Goal: Task Accomplishment & Management: Manage account settings

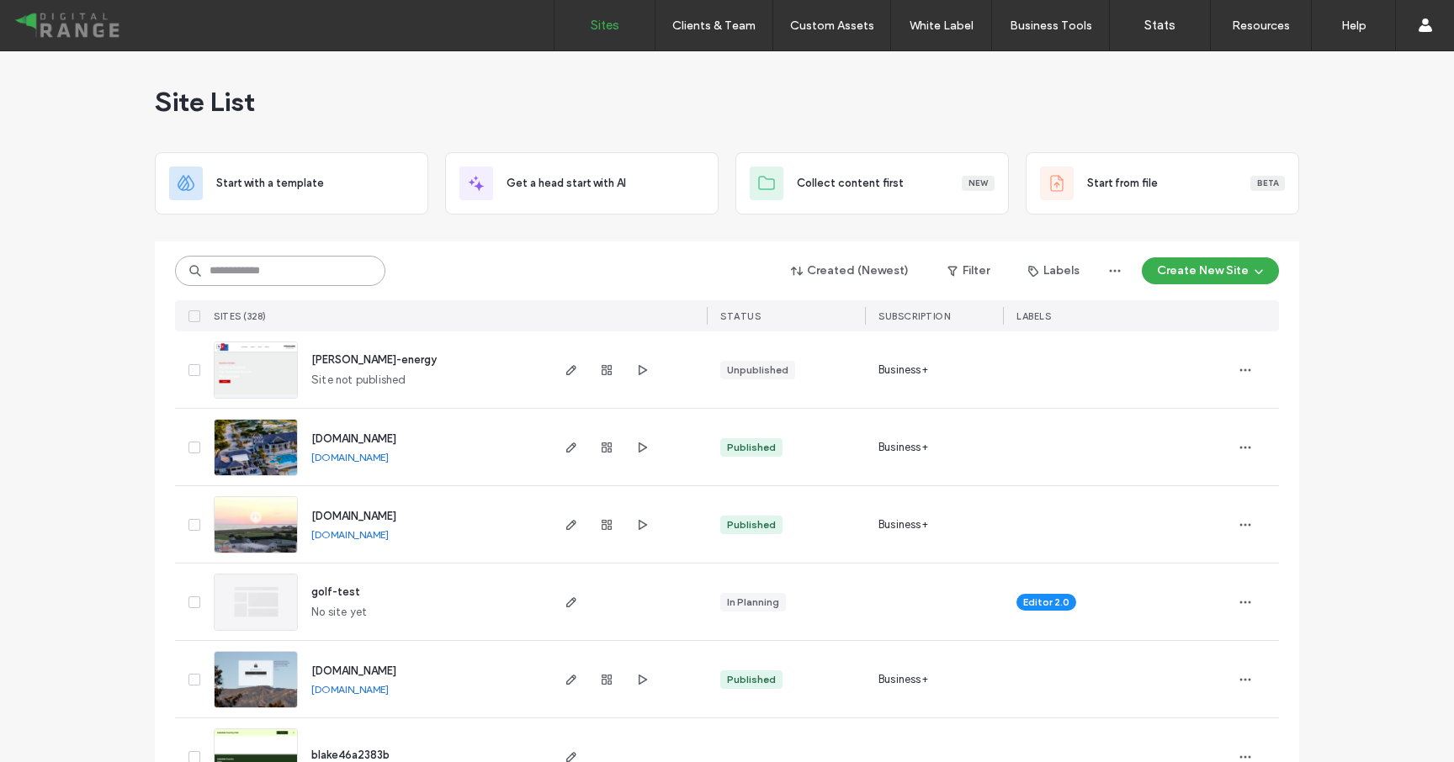
click at [270, 258] on input at bounding box center [280, 271] width 210 height 30
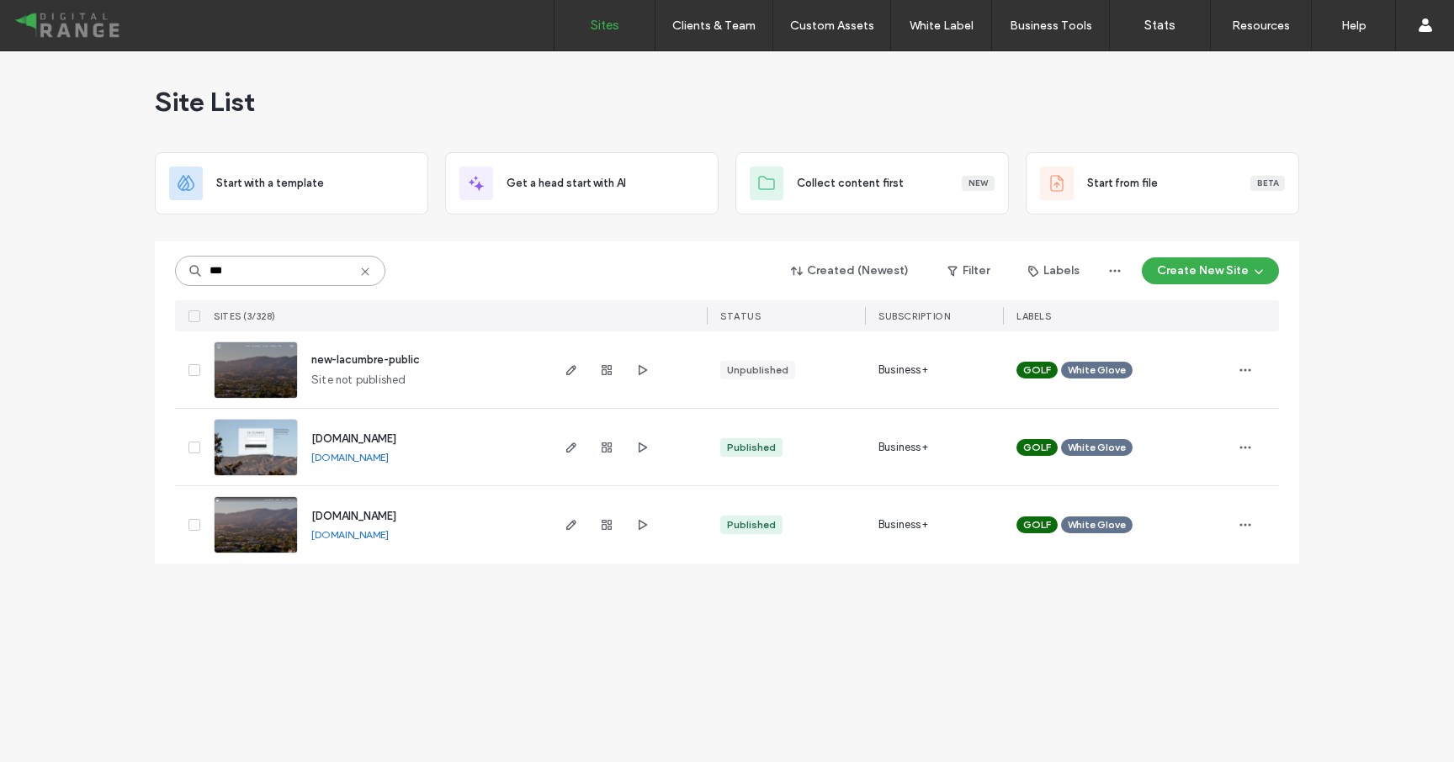
type input "***"
click at [396, 438] on span "members.lacumbrecc.org" at bounding box center [353, 438] width 85 height 13
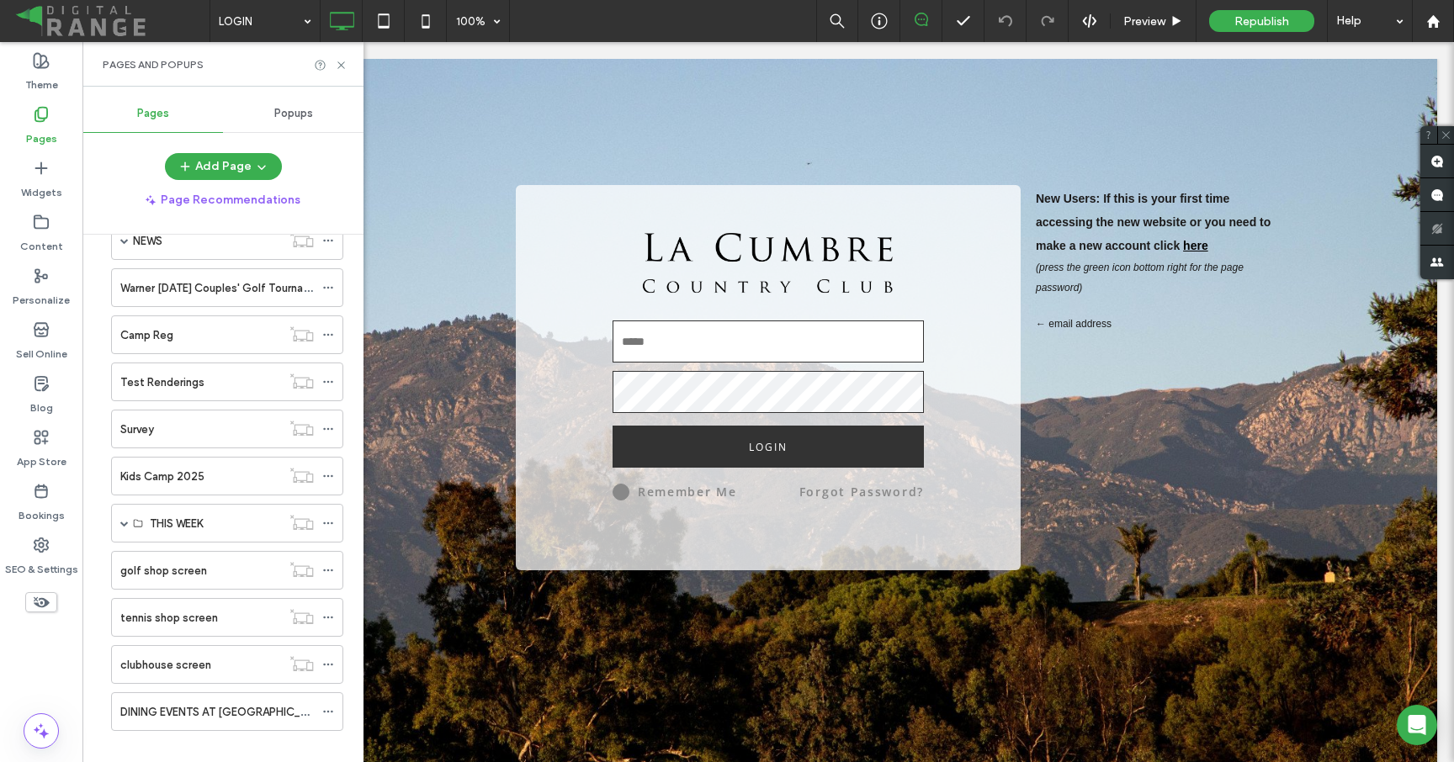
scroll to position [768, 0]
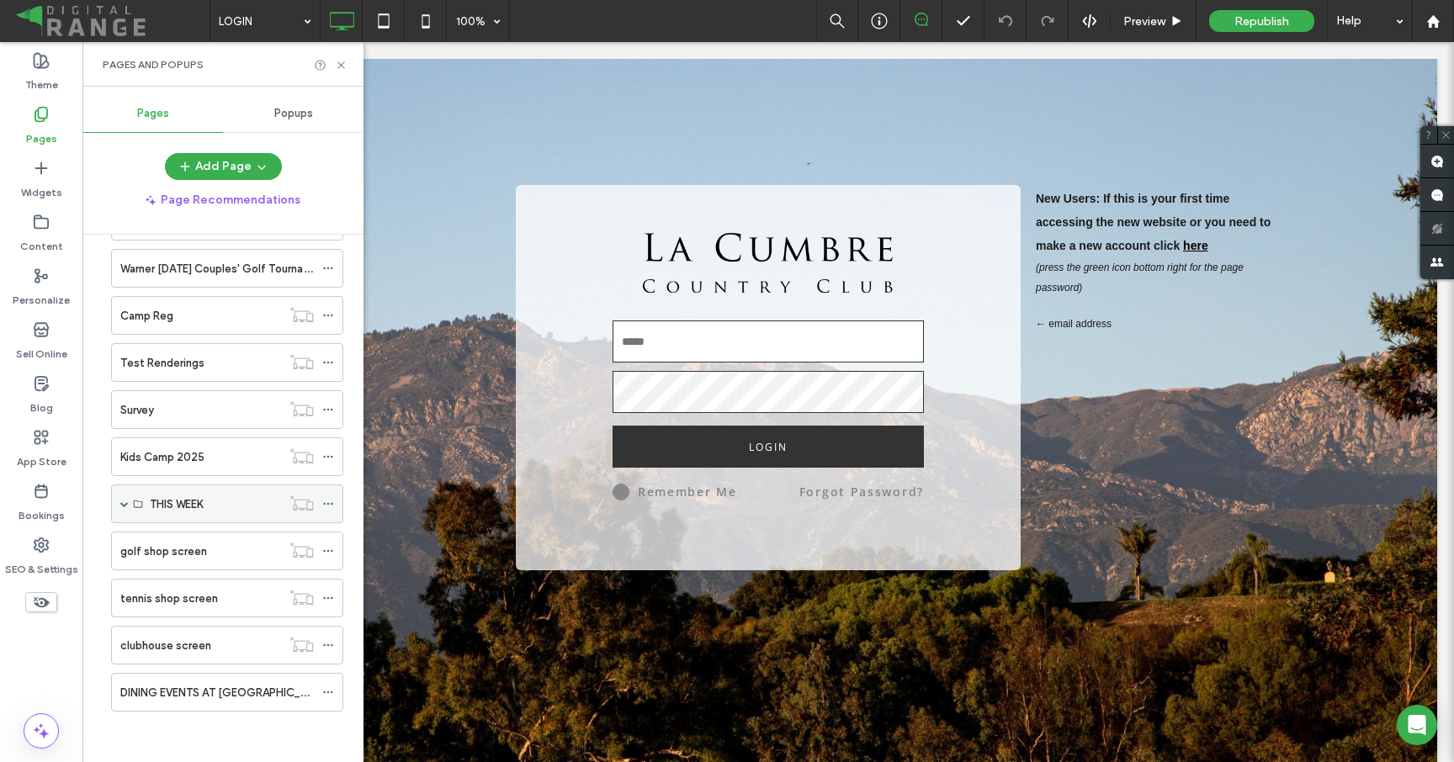
click at [126, 502] on span at bounding box center [124, 504] width 8 height 8
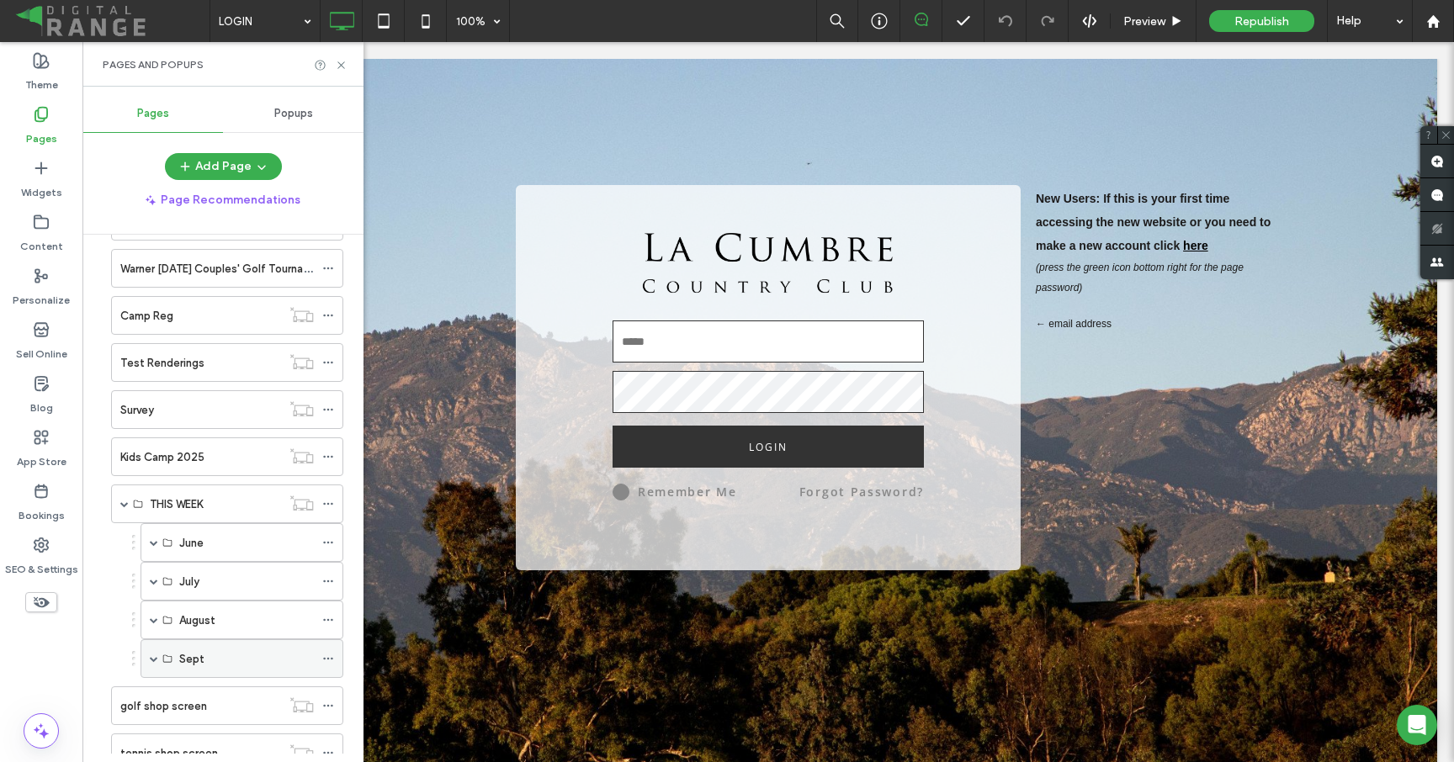
click at [155, 658] on span at bounding box center [154, 659] width 8 height 8
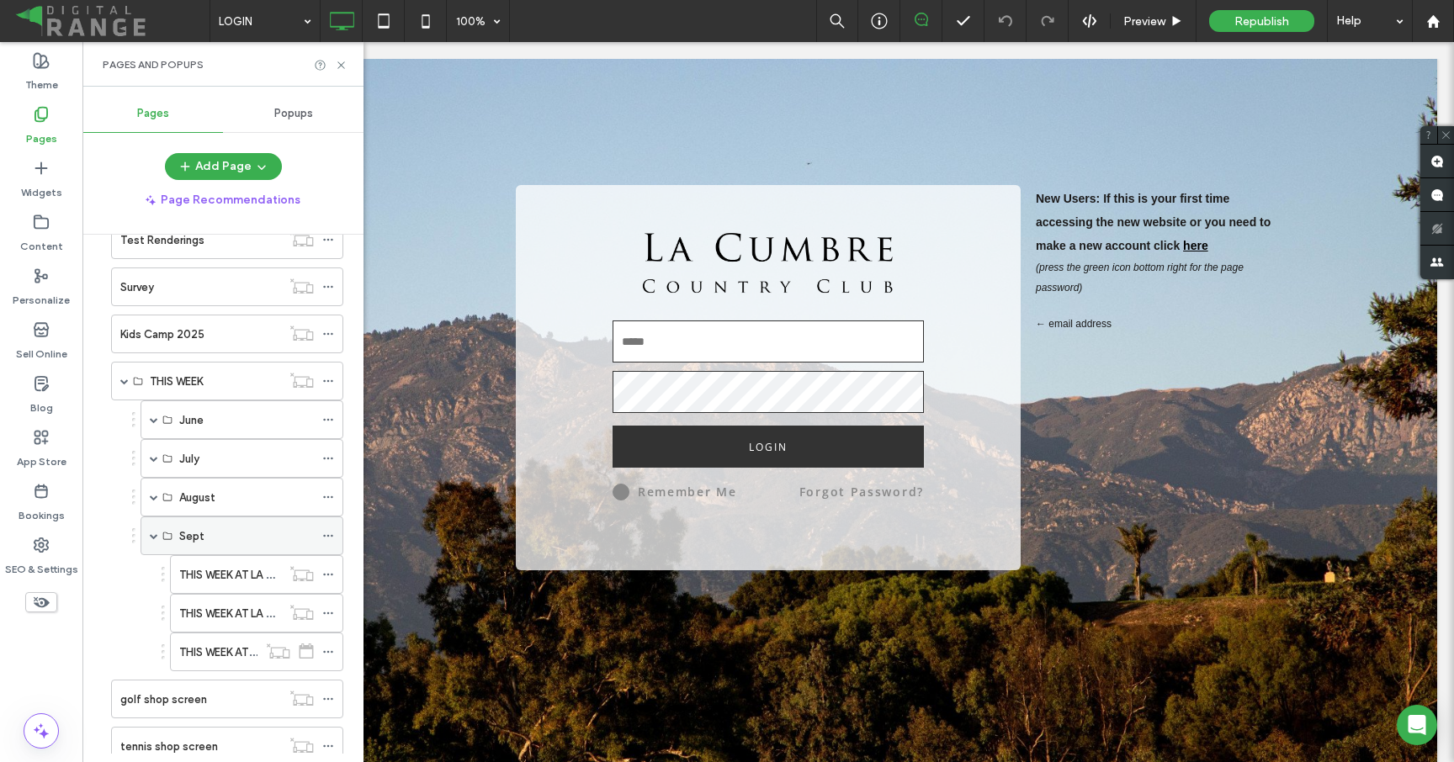
scroll to position [987, 0]
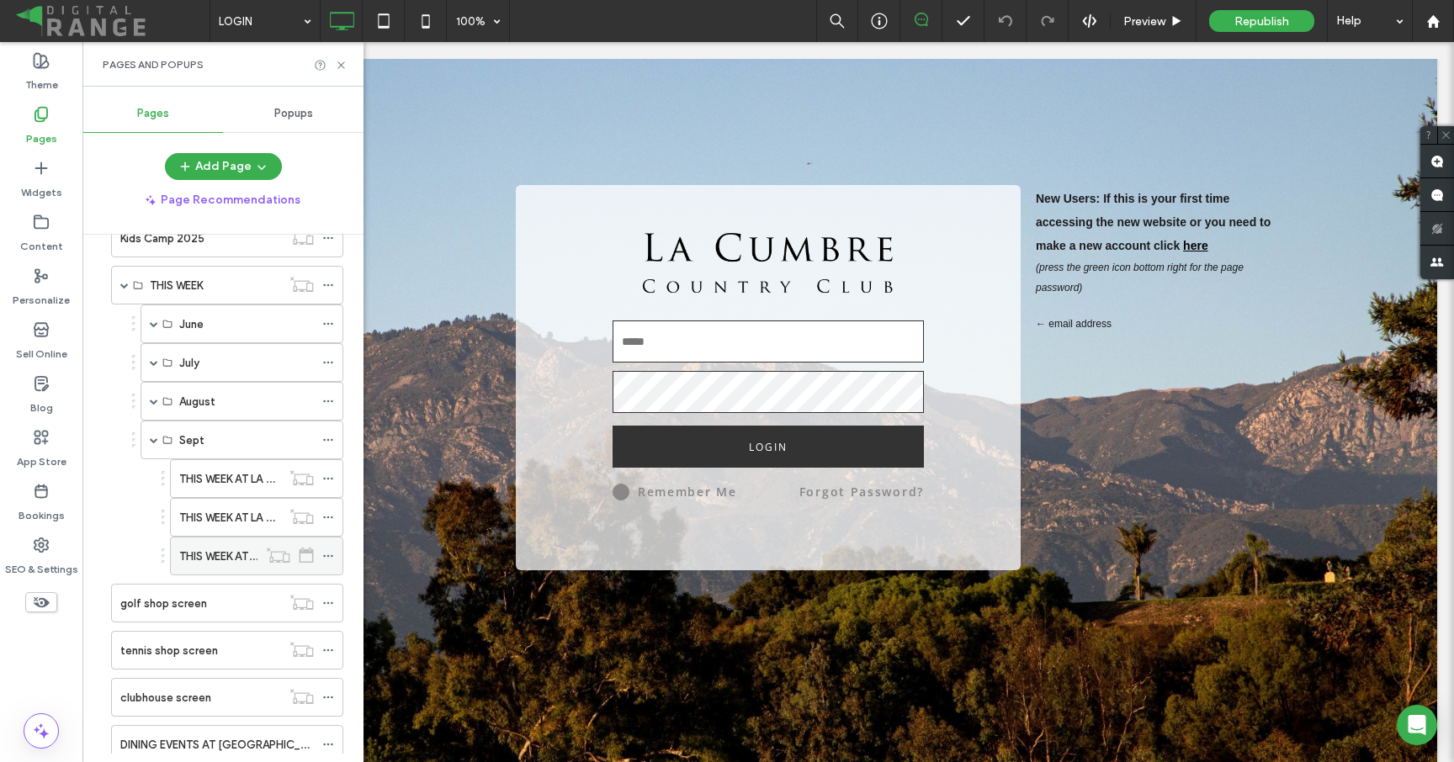
click at [213, 554] on label "THIS WEEK AT LA CUMBRE - 9/16" at bounding box center [260, 556] width 163 height 29
click at [342, 62] on use at bounding box center [340, 64] width 7 height 7
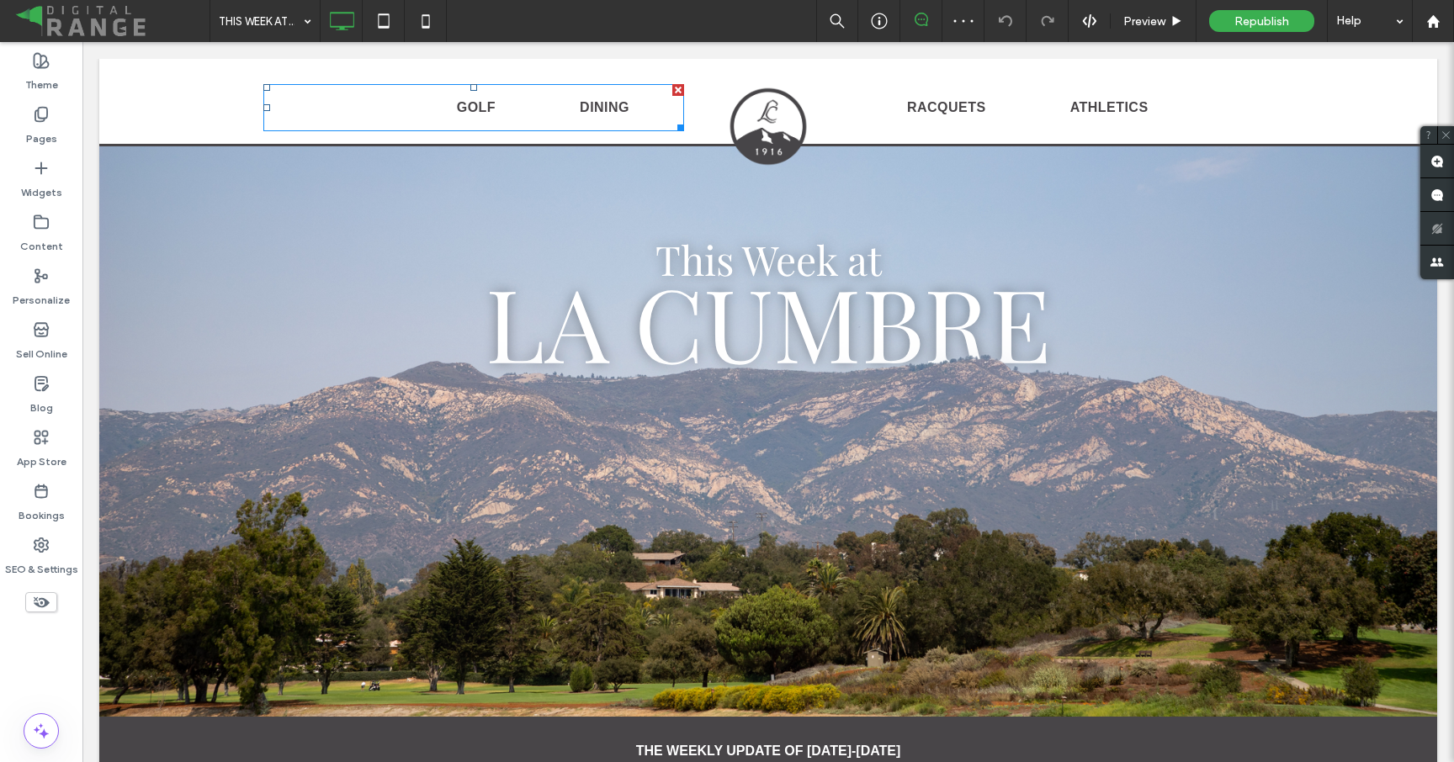
click at [390, 103] on nav "GOLF DINING" at bounding box center [473, 107] width 421 height 47
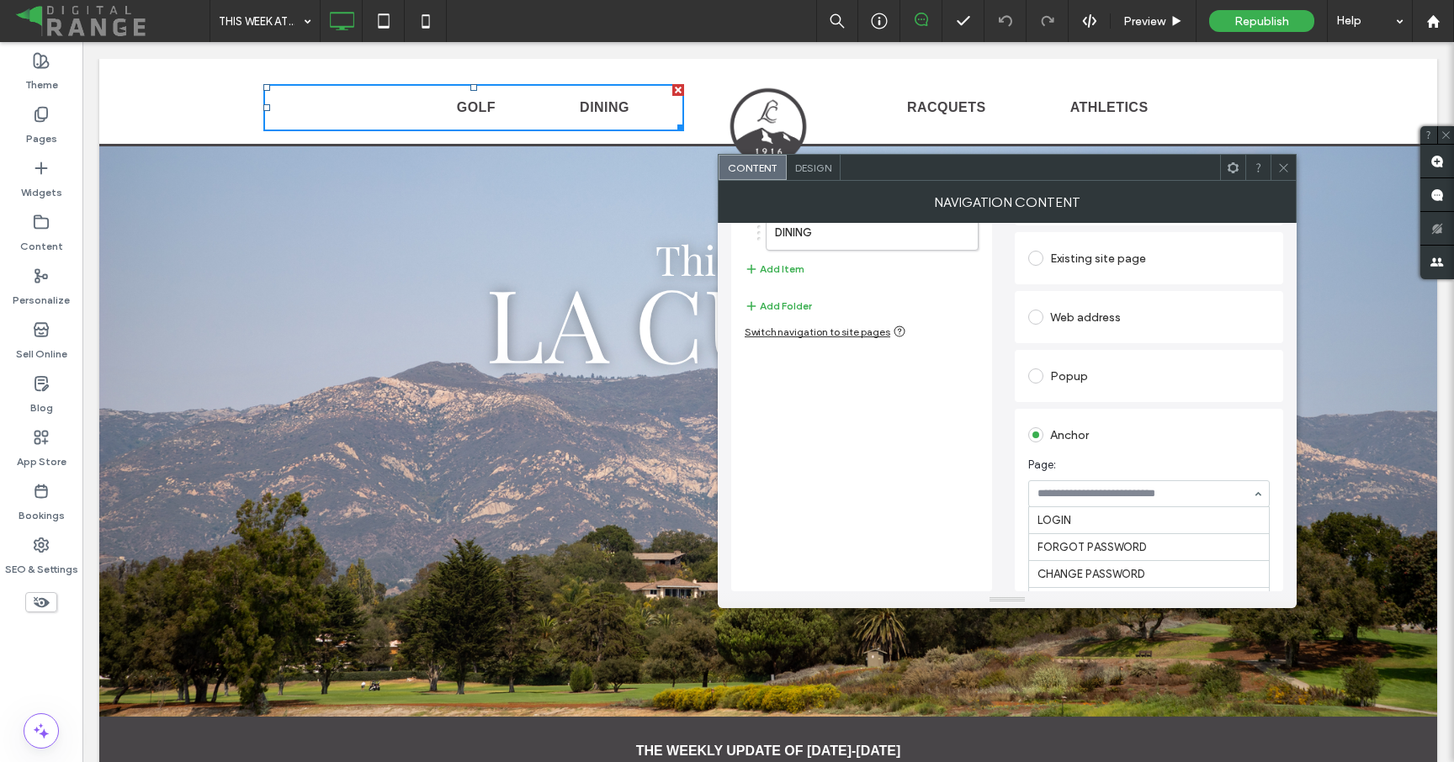
scroll to position [2887, 0]
click at [868, 242] on label "DINING" at bounding box center [845, 233] width 141 height 34
click at [1290, 170] on div at bounding box center [1282, 167] width 25 height 25
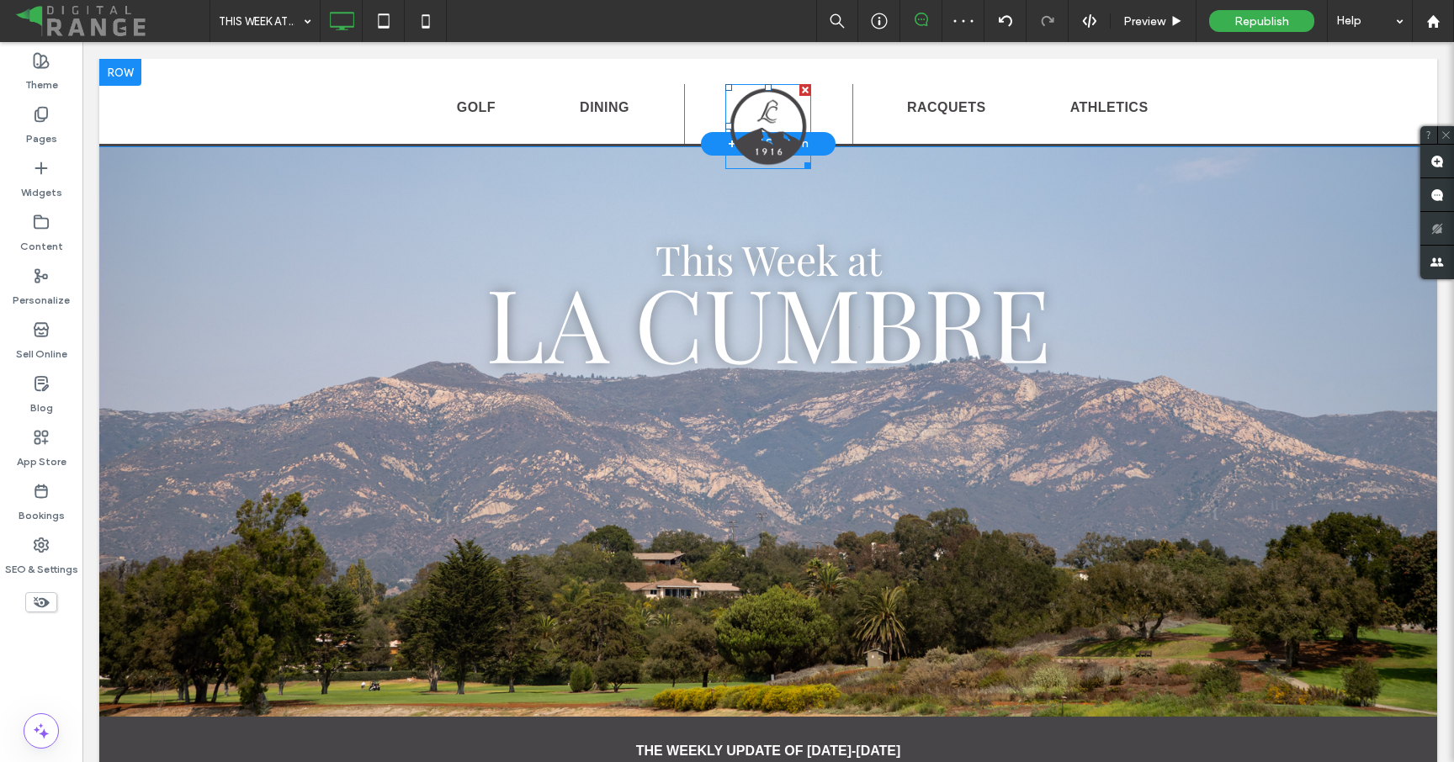
click at [756, 123] on img at bounding box center [768, 126] width 86 height 85
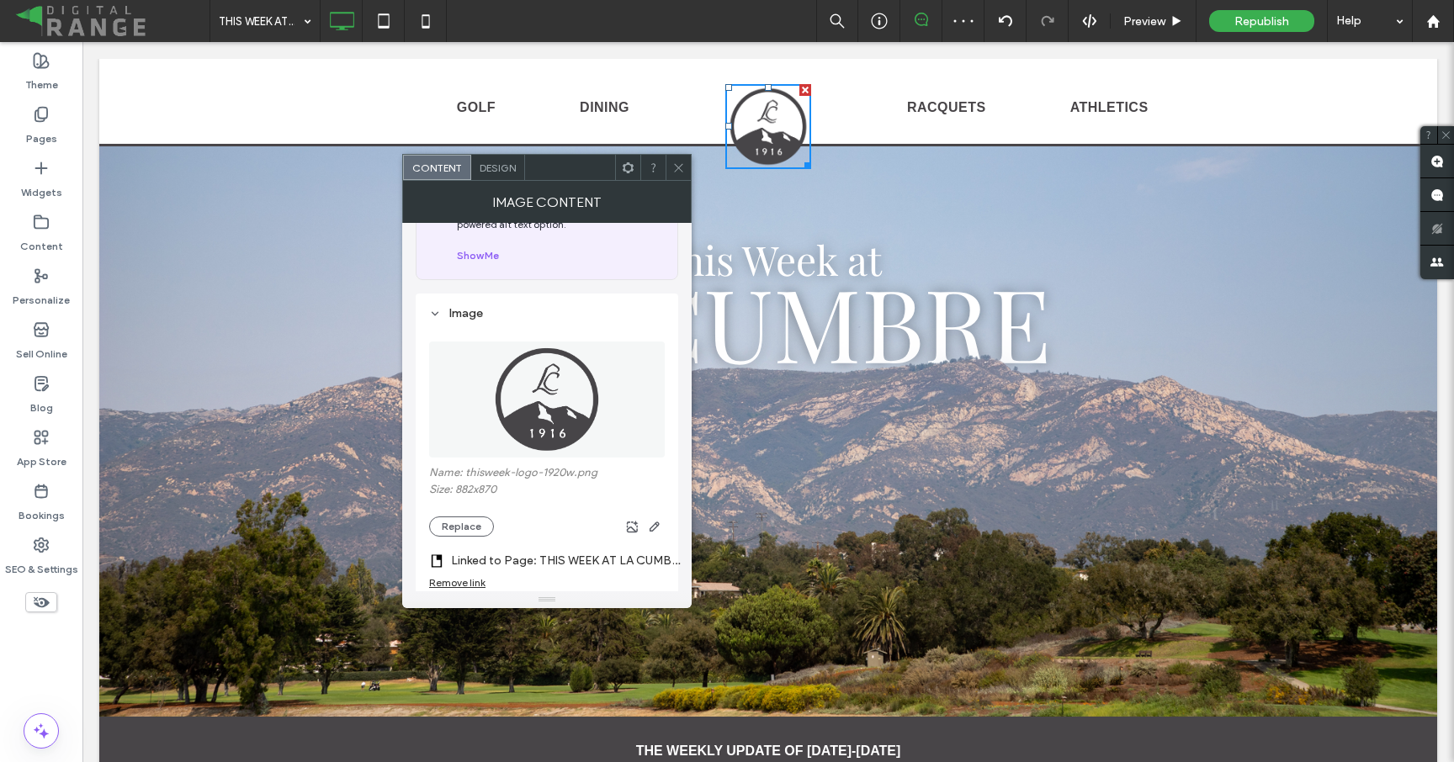
scroll to position [172, 0]
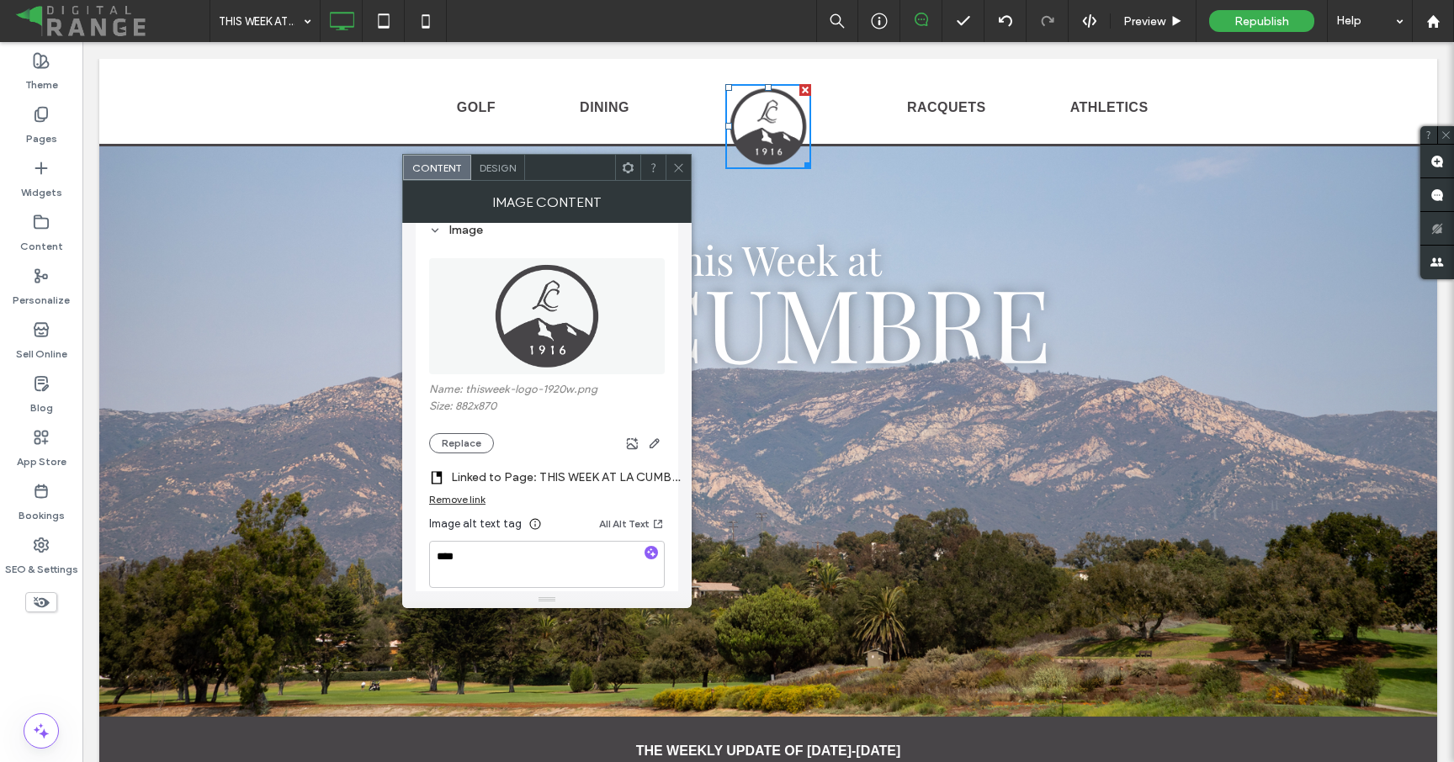
click at [623, 484] on label "Linked to Page: THIS WEEK AT LA CUMBRE - 9/9" at bounding box center [569, 477] width 236 height 31
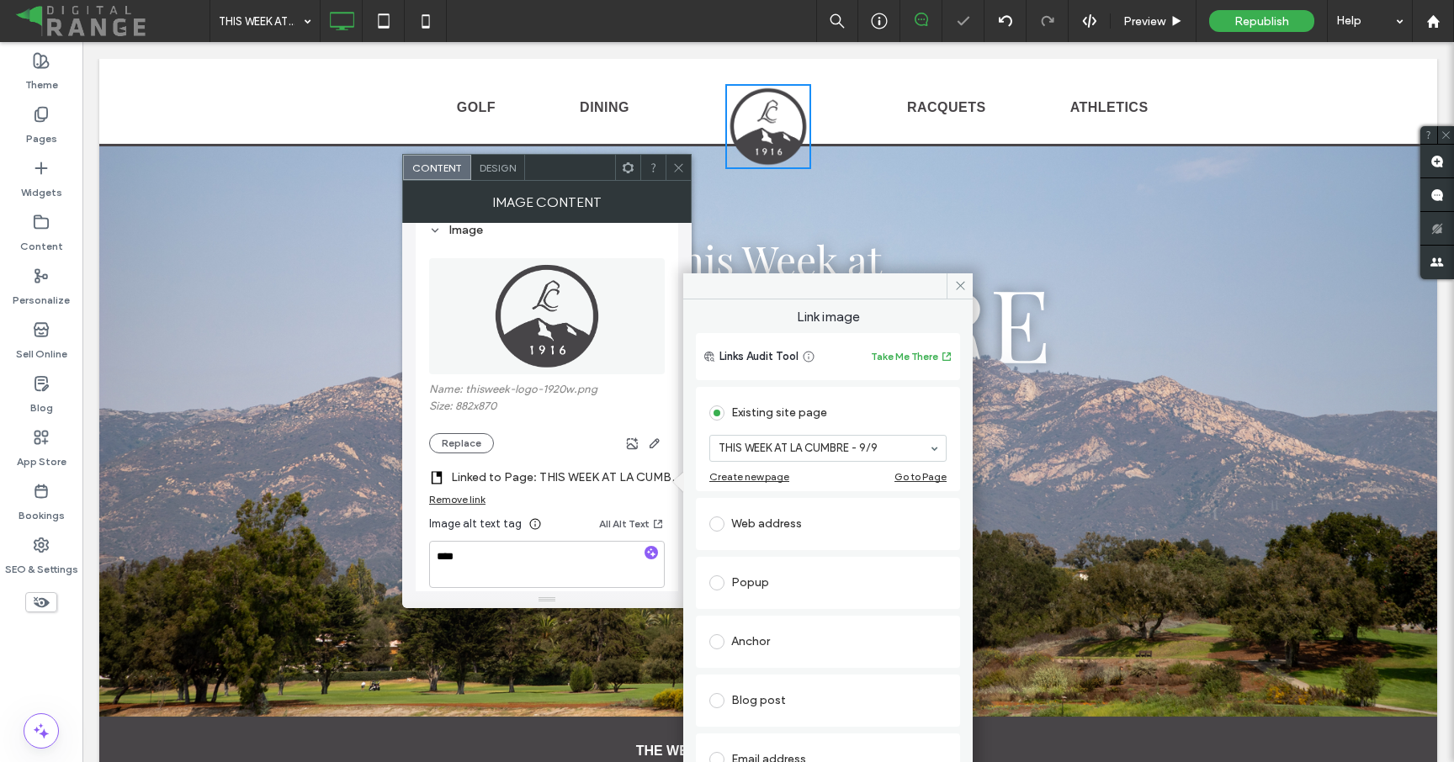
click at [766, 435] on div "THIS WEEK AT LA CUMBRE - 9/9" at bounding box center [827, 448] width 237 height 27
click at [676, 167] on icon at bounding box center [678, 168] width 13 height 13
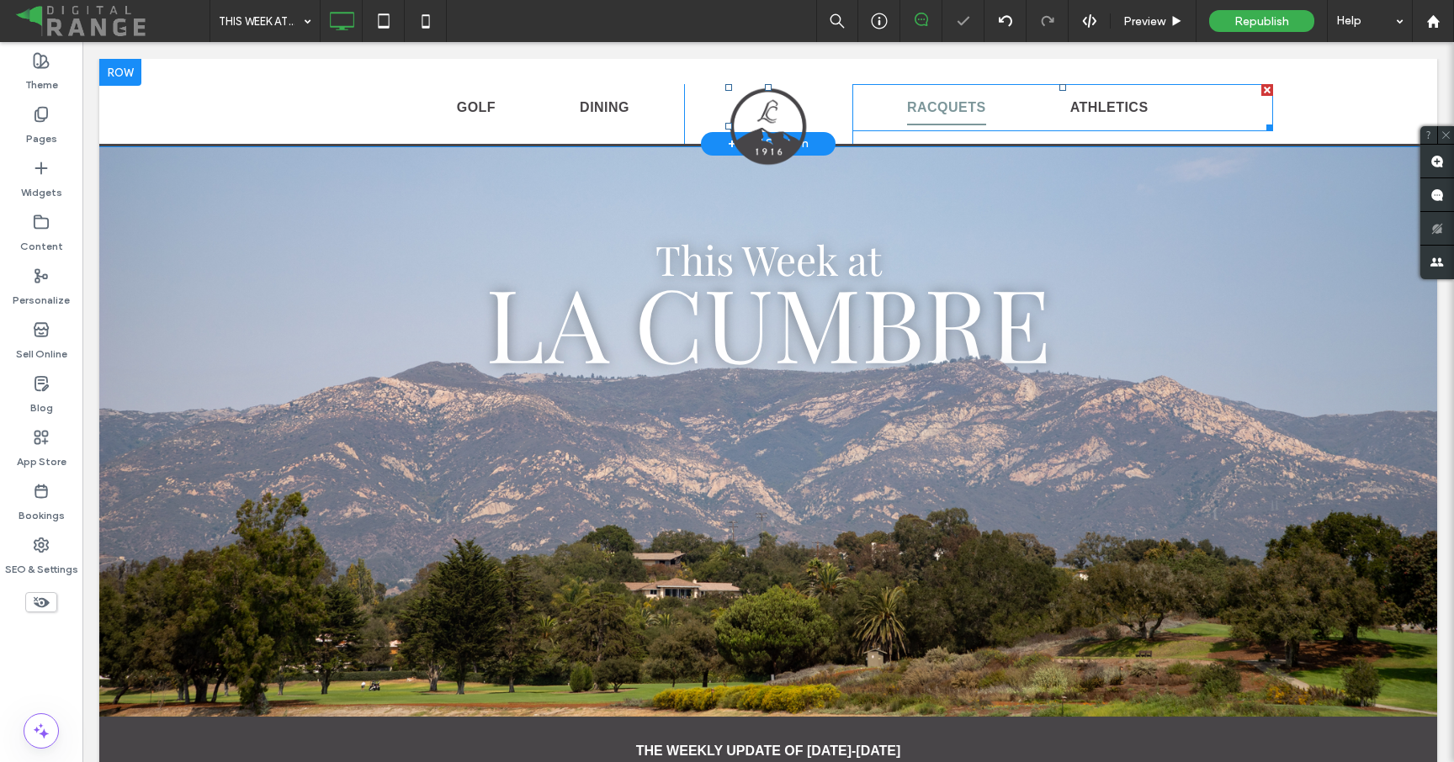
click at [874, 105] on link "RACQUETS" at bounding box center [946, 107] width 163 height 35
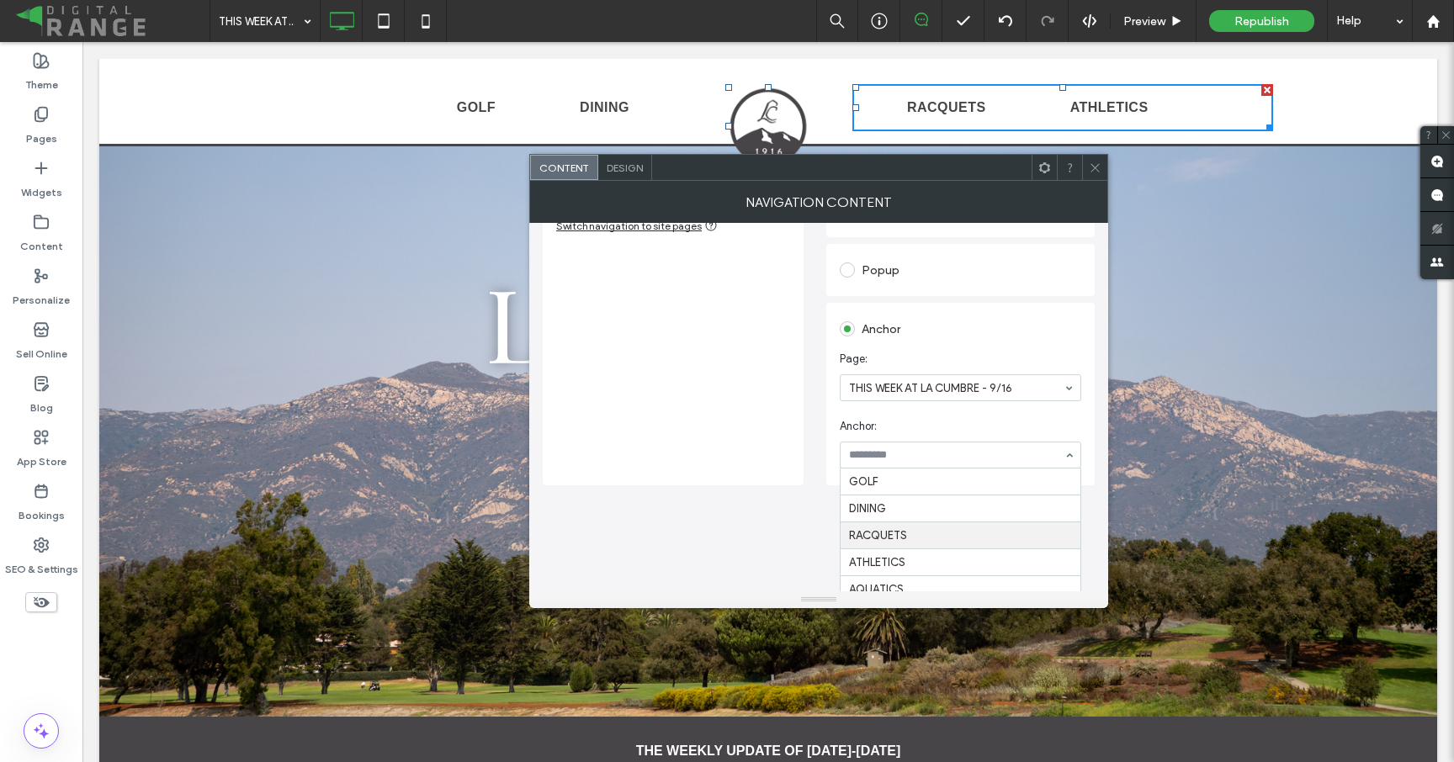
scroll to position [139, 0]
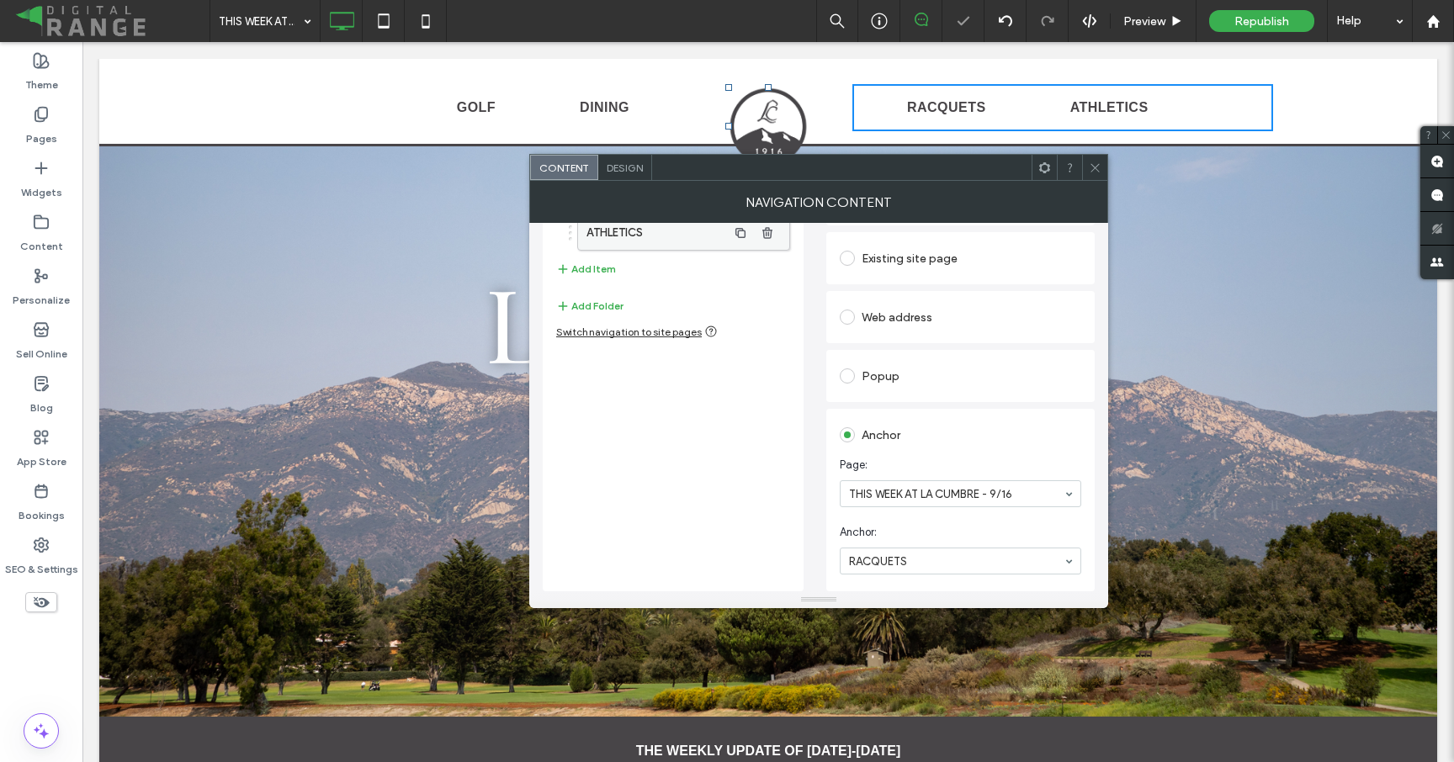
click at [637, 237] on label "ATHLETICS" at bounding box center [656, 233] width 141 height 34
click at [1095, 170] on icon at bounding box center [1095, 168] width 13 height 13
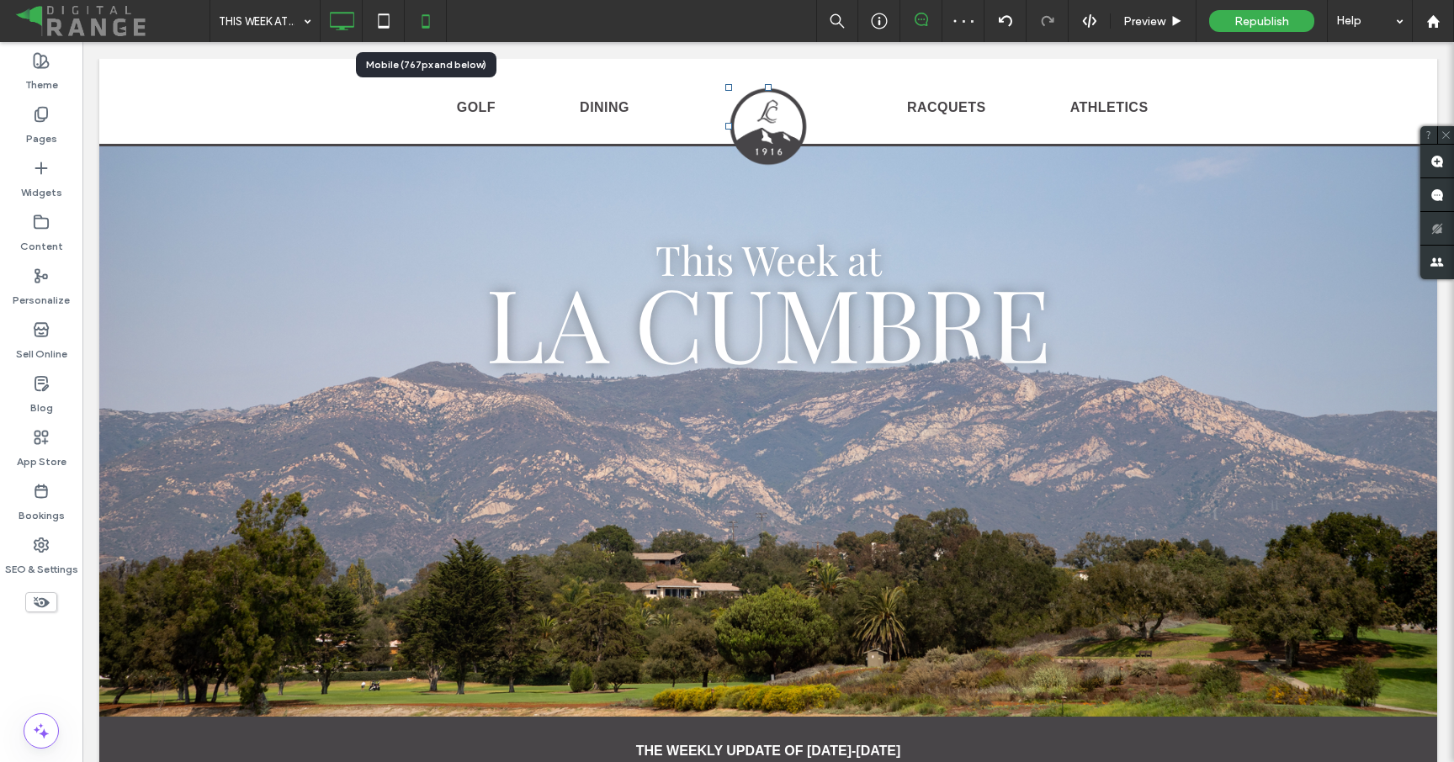
click at [422, 29] on icon at bounding box center [426, 21] width 34 height 34
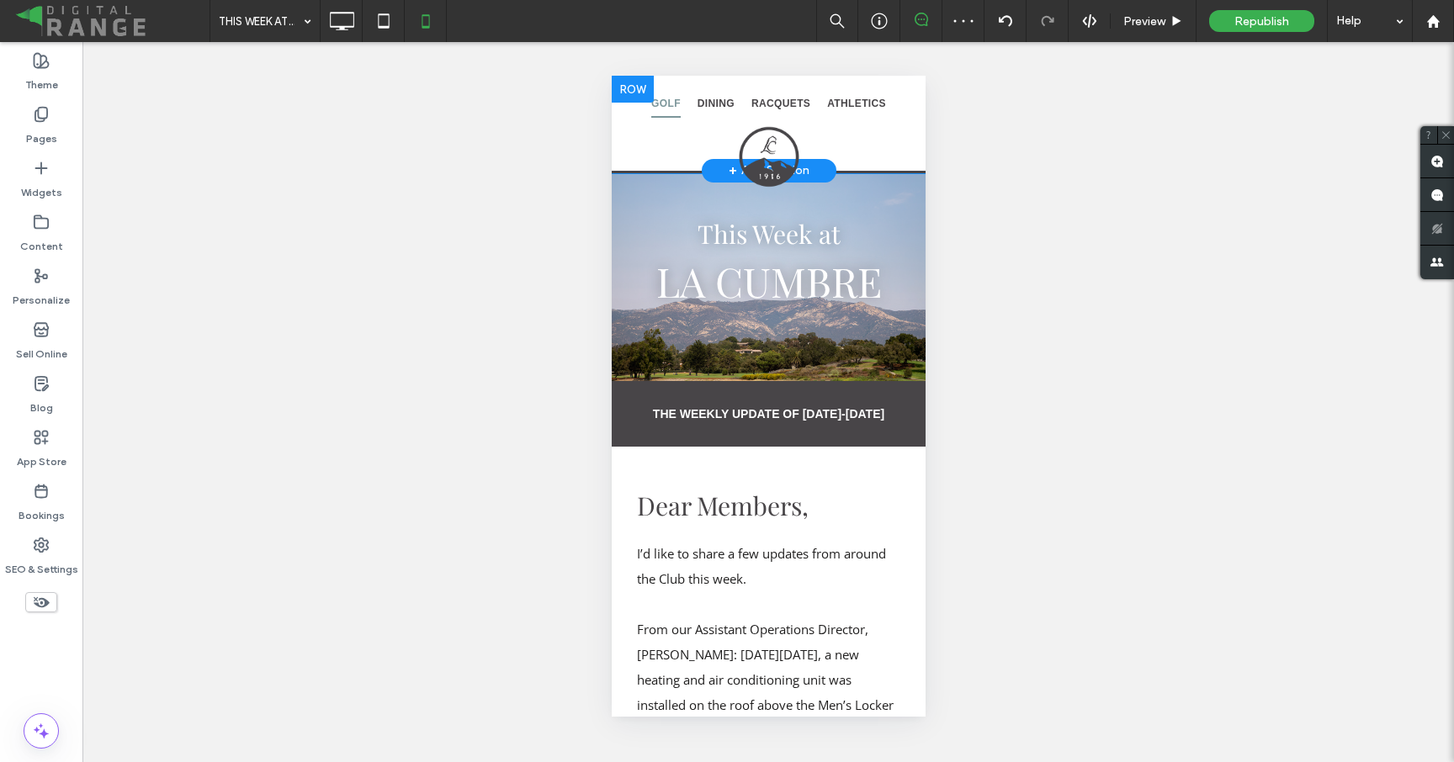
scroll to position [0, 0]
click at [633, 112] on nav "GOLF DINING RACQUETS ATHLETICS" at bounding box center [768, 104] width 314 height 40
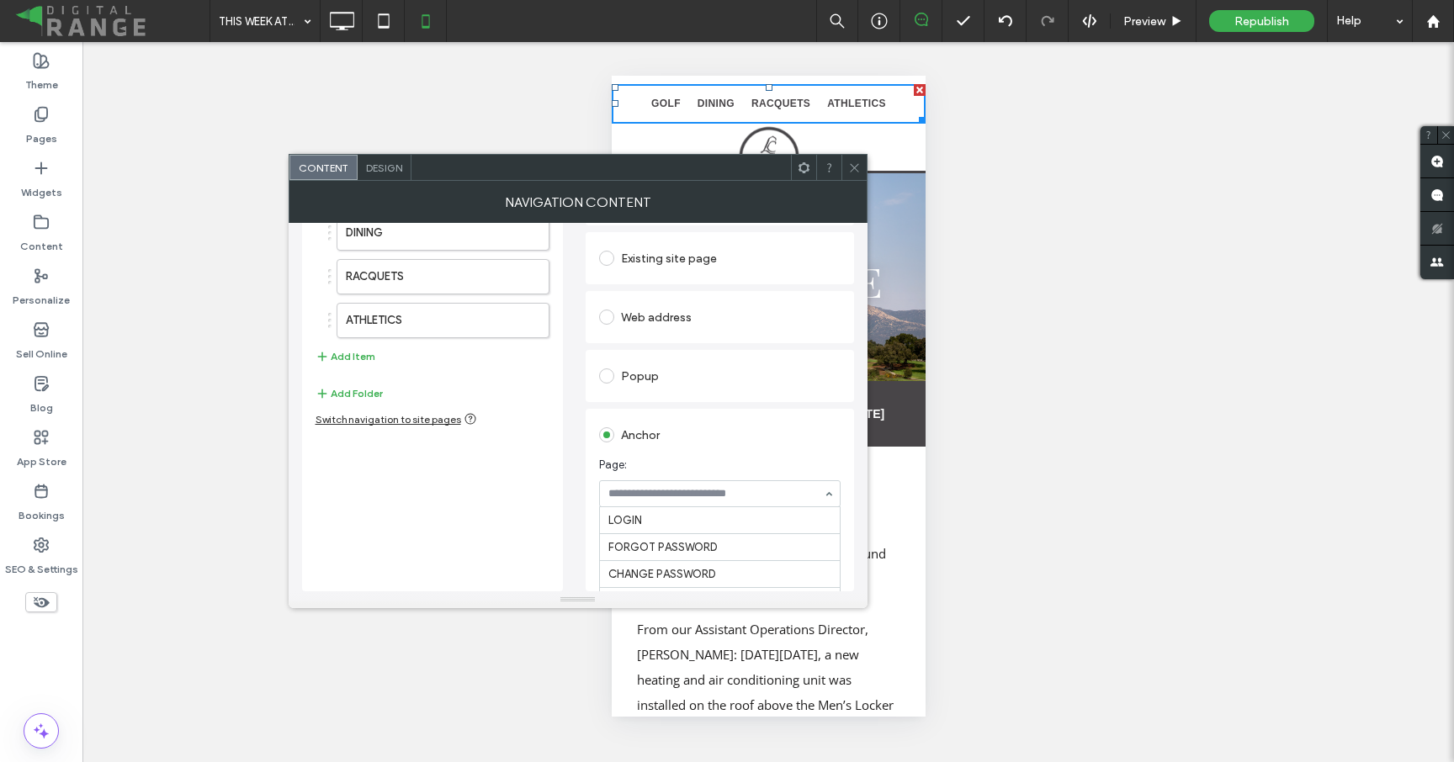
scroll to position [2887, 0]
click at [379, 236] on label "DINING" at bounding box center [416, 233] width 141 height 34
click at [425, 278] on label "RACQUETS" at bounding box center [416, 277] width 141 height 34
click at [408, 316] on label "ATHLETICS" at bounding box center [416, 321] width 141 height 34
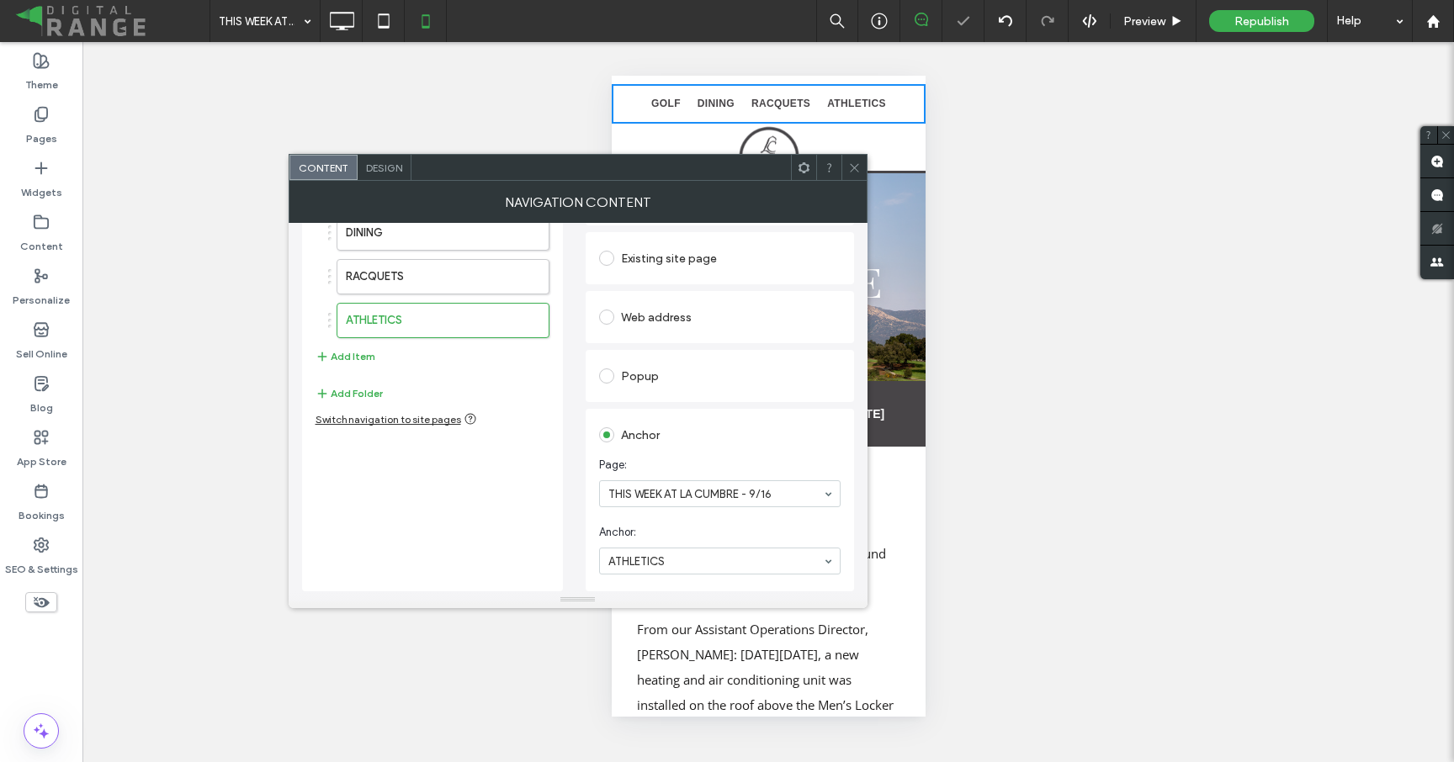
click at [852, 163] on icon at bounding box center [854, 168] width 13 height 13
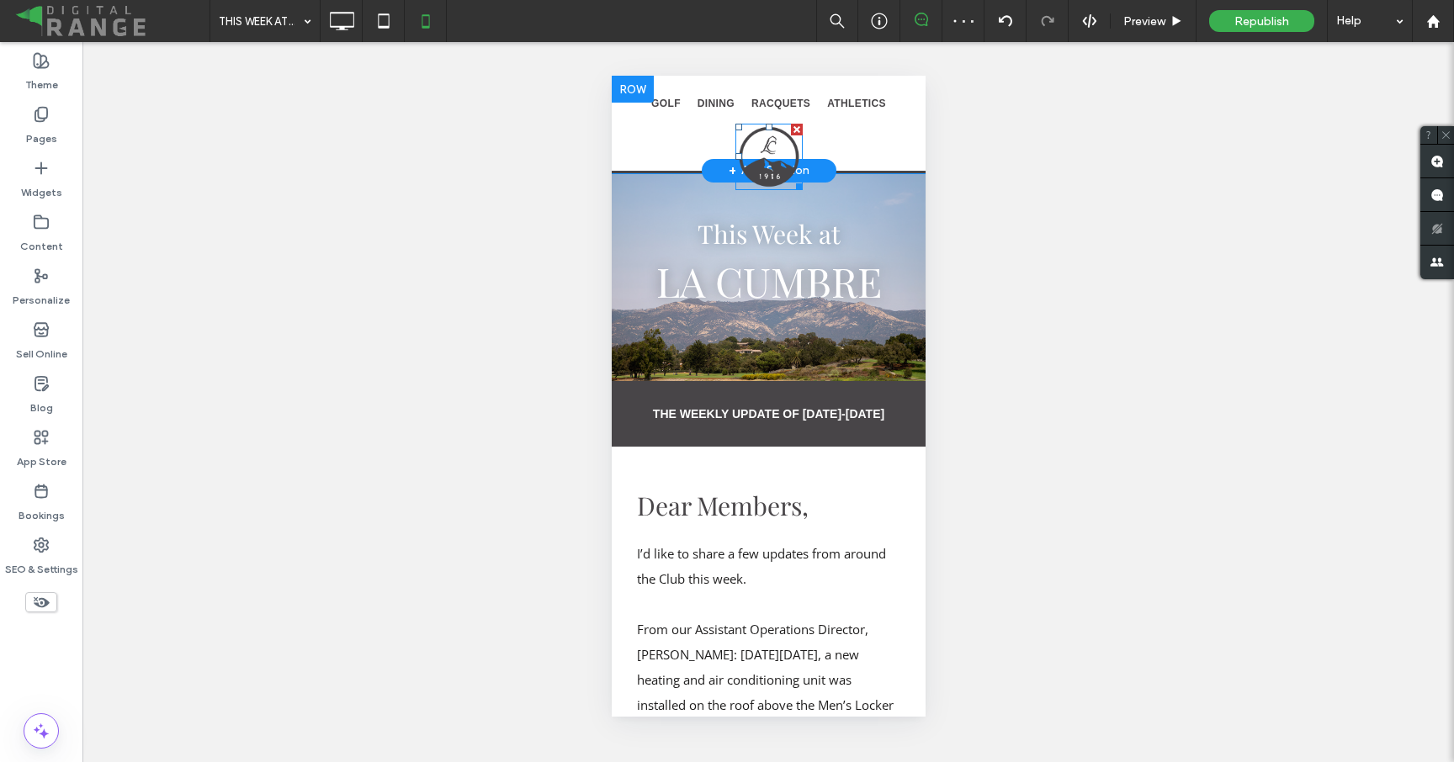
click at [756, 160] on img at bounding box center [768, 157] width 67 height 66
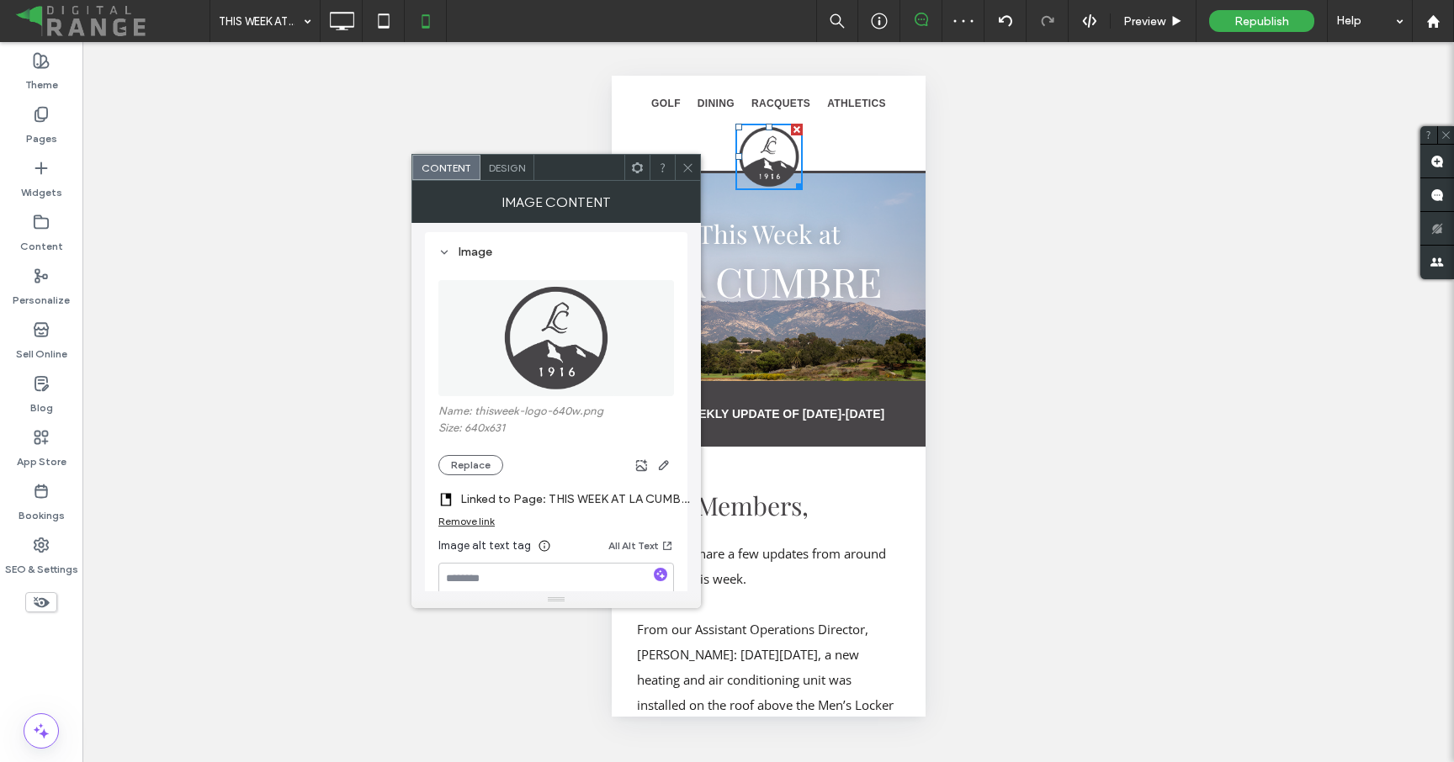
scroll to position [302, 0]
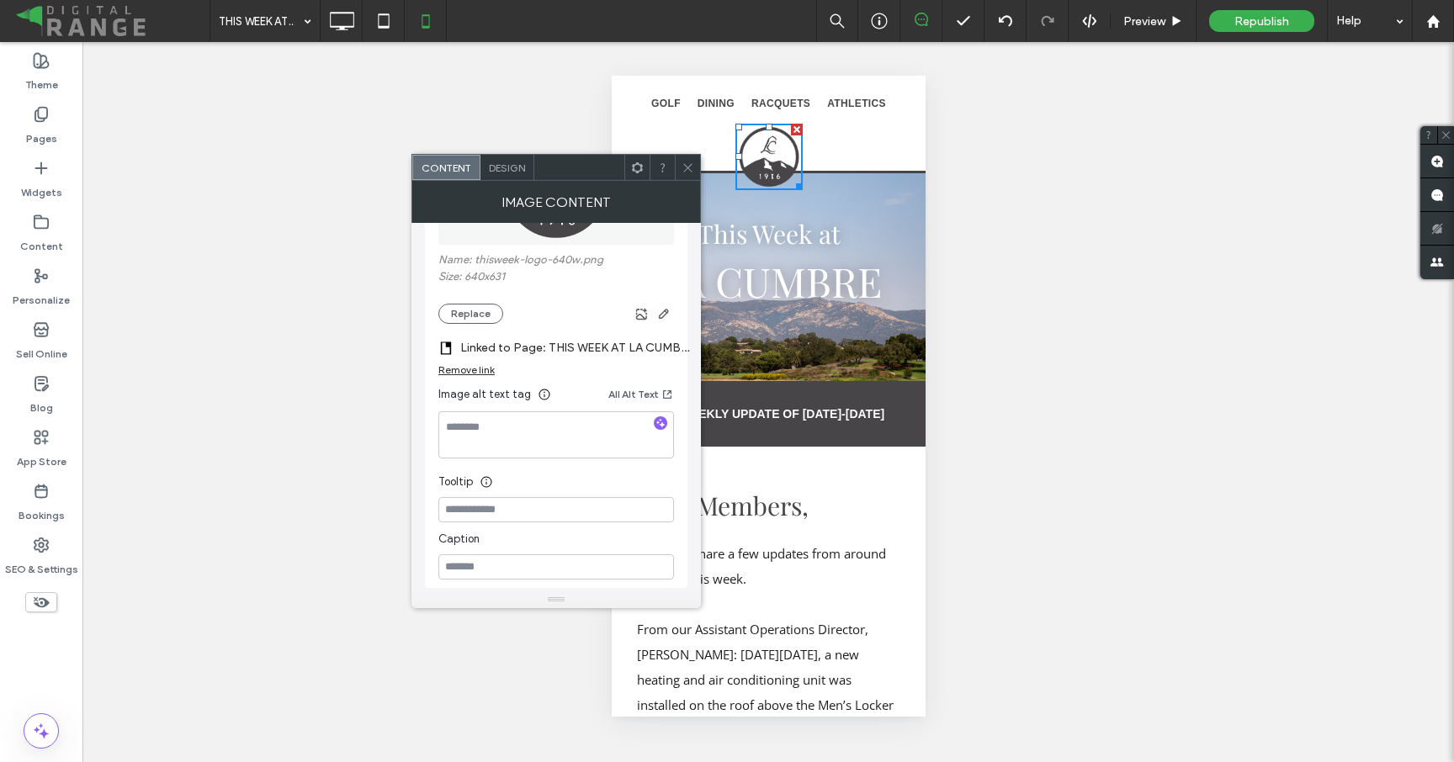
click at [609, 356] on label "Linked to Page: THIS WEEK AT LA CUMBRE - 9/9" at bounding box center [578, 347] width 236 height 31
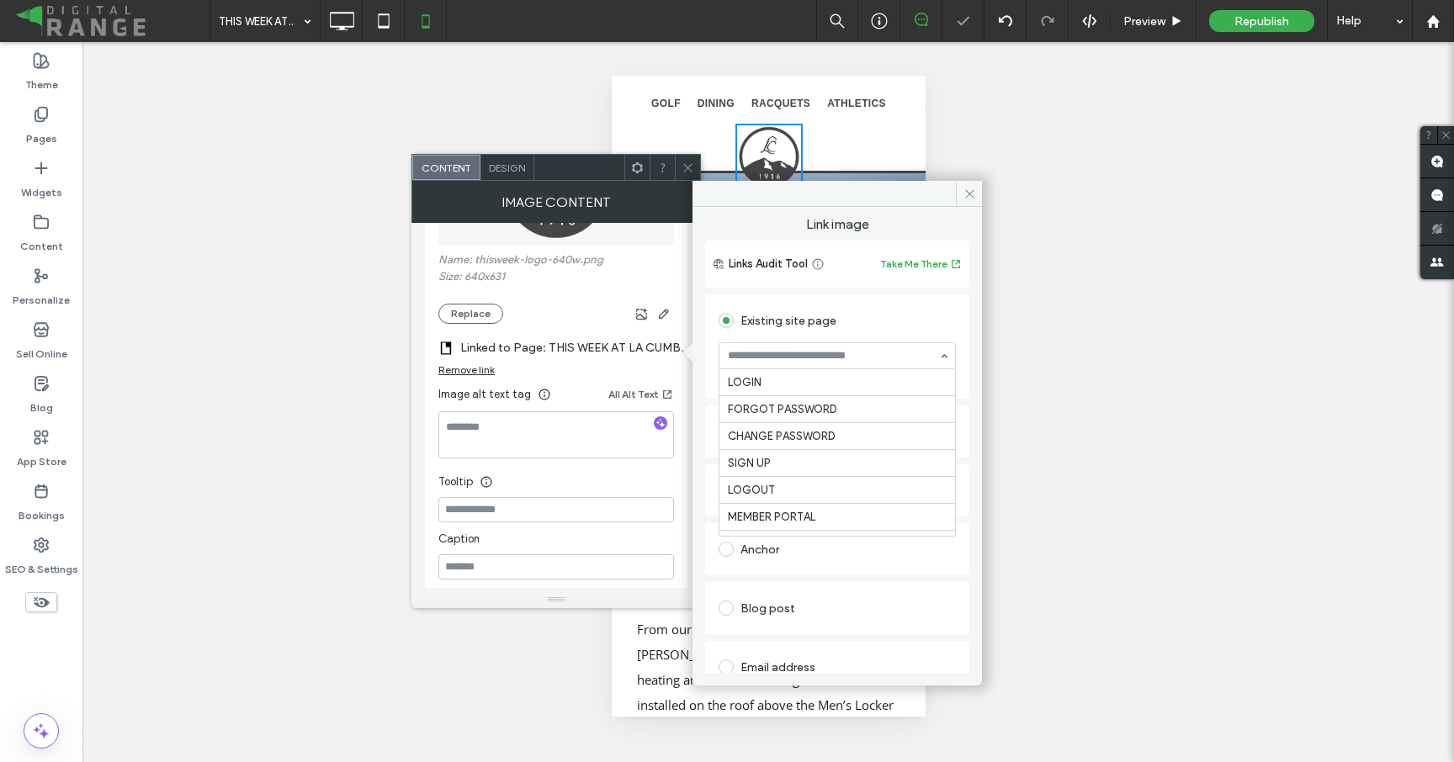
scroll to position [2859, 0]
click at [687, 168] on icon at bounding box center [687, 168] width 13 height 13
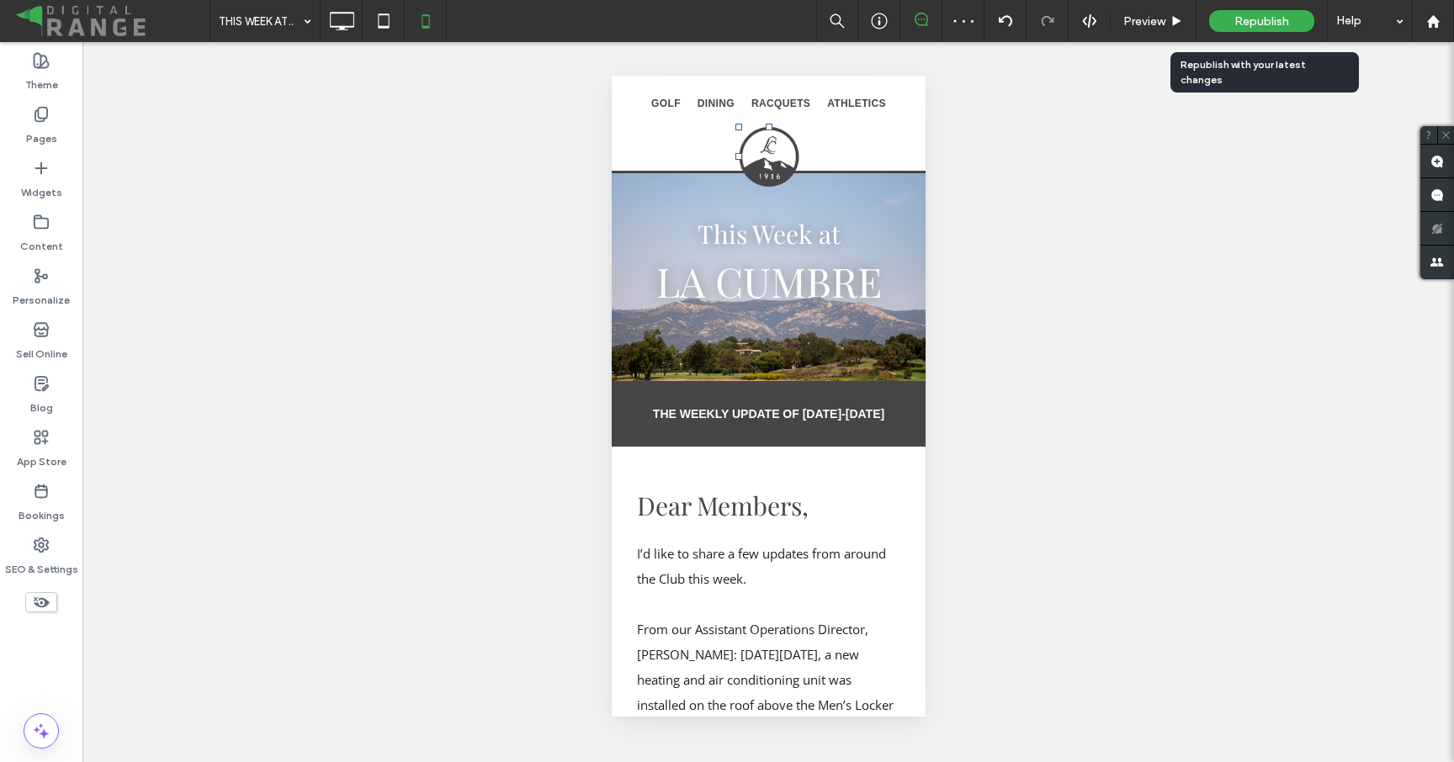
click at [1247, 20] on span "Republish" at bounding box center [1261, 21] width 55 height 14
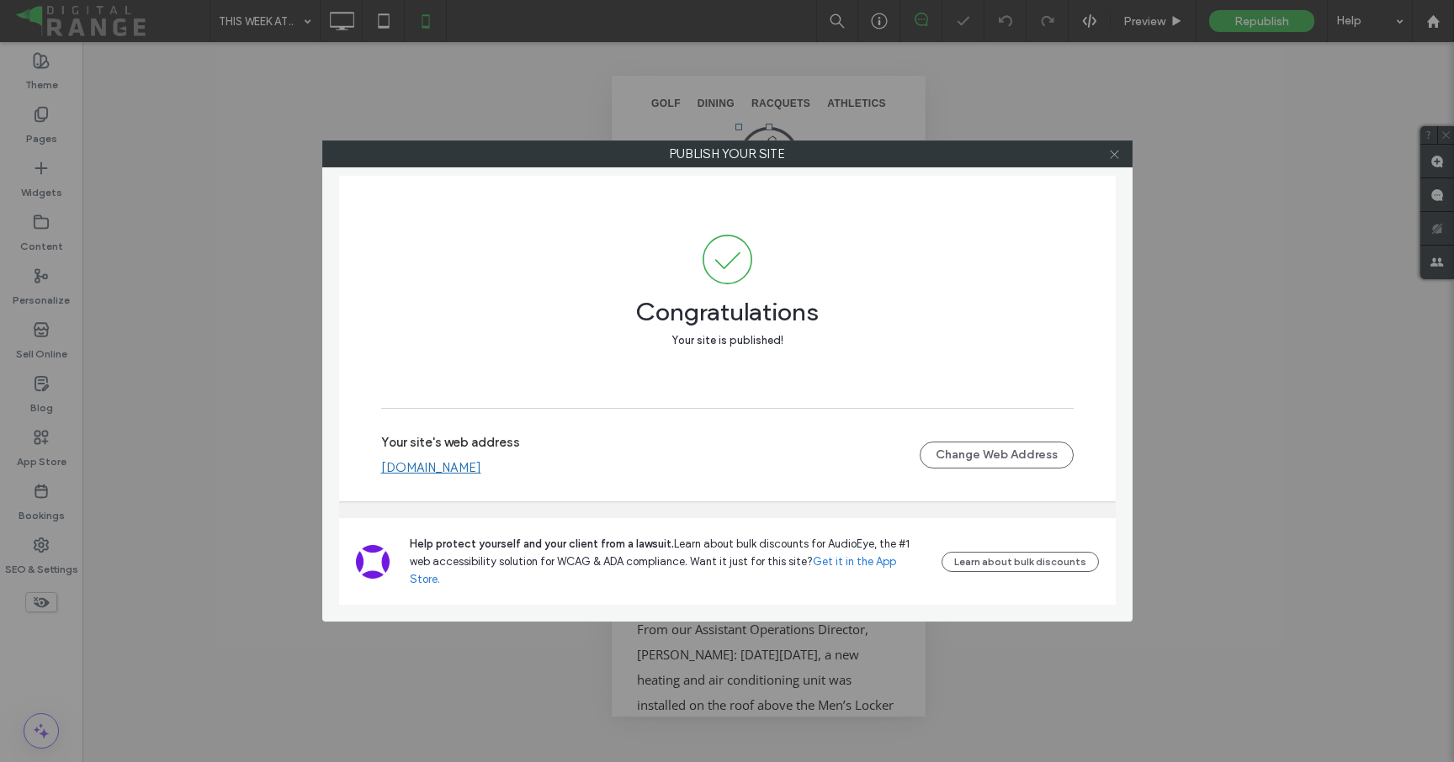
click at [1108, 156] on icon at bounding box center [1114, 154] width 13 height 13
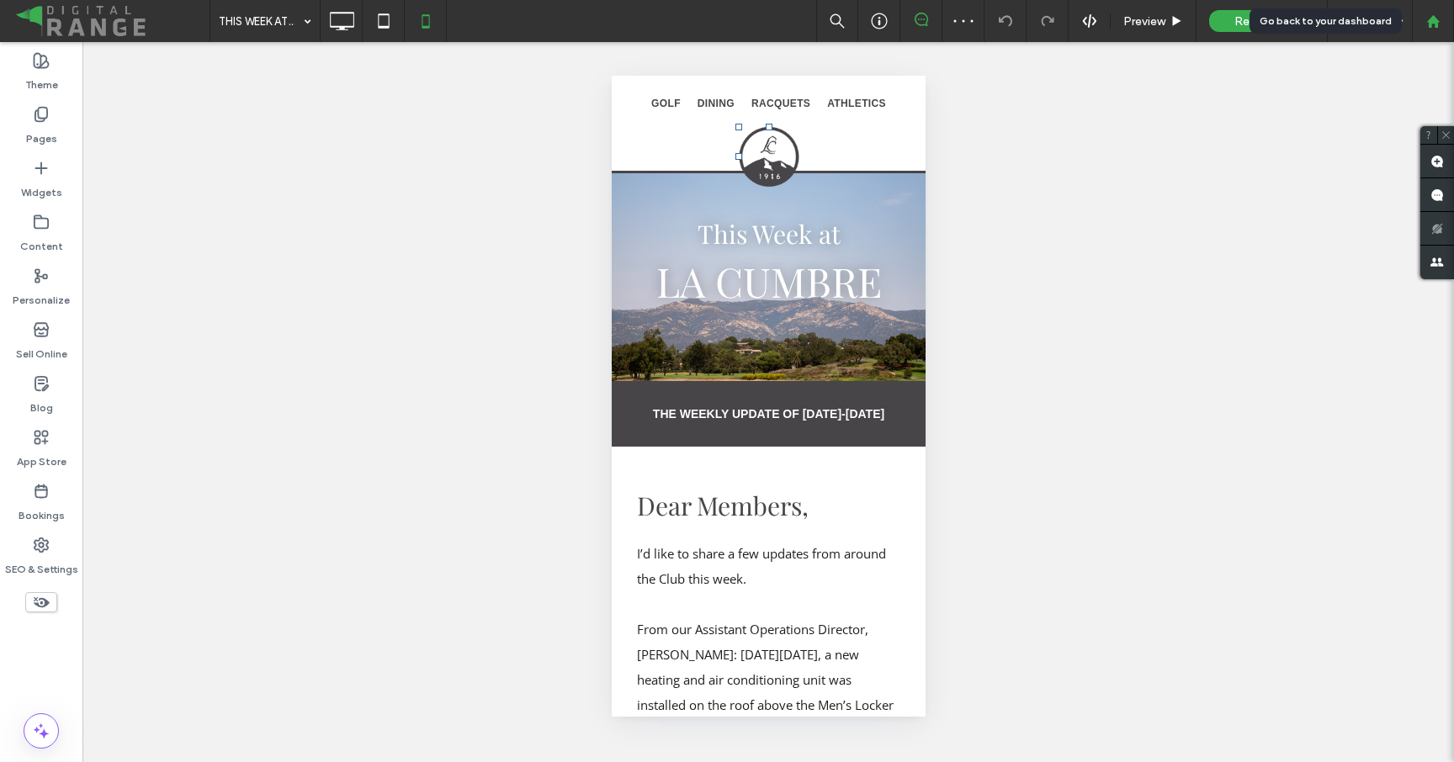
click at [1429, 24] on use at bounding box center [1432, 20] width 13 height 13
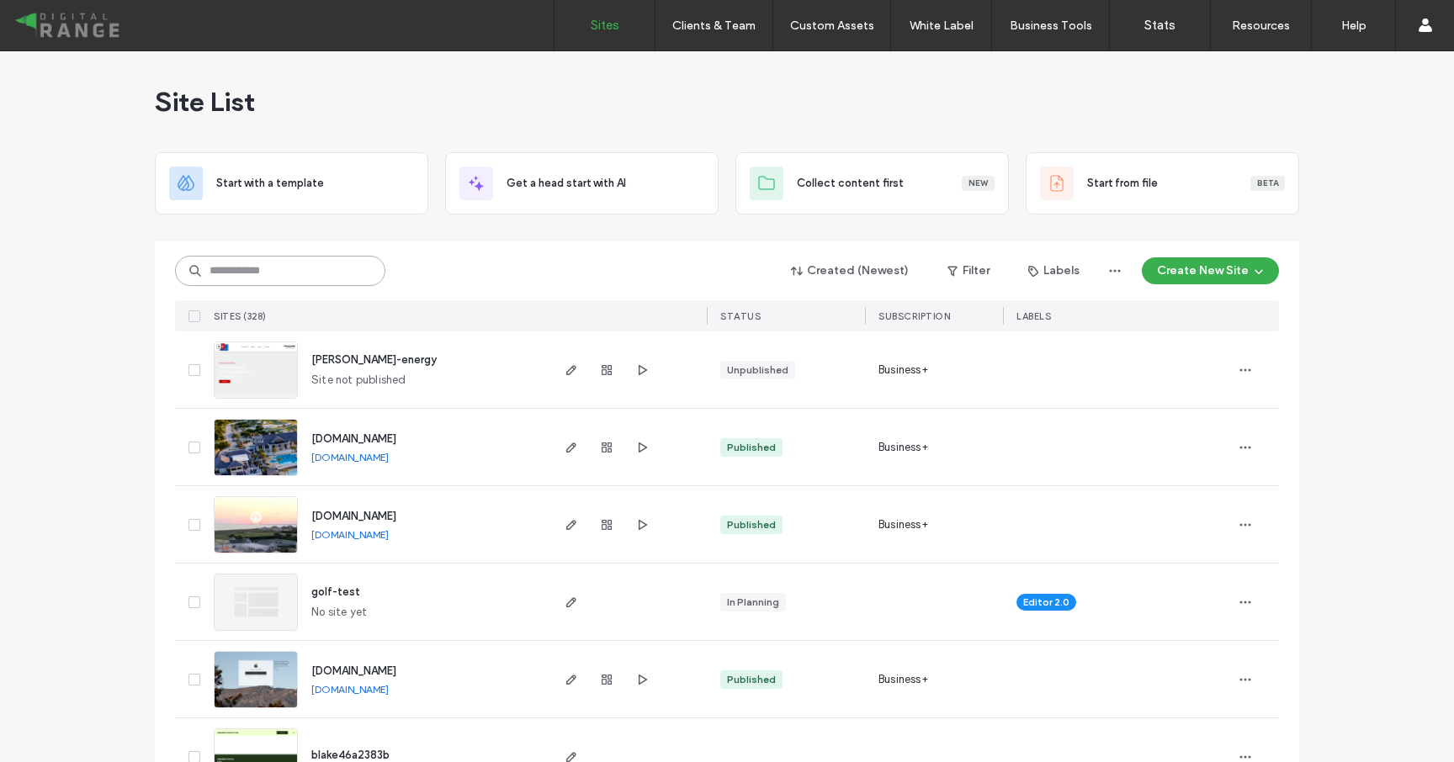
click at [307, 268] on input at bounding box center [280, 271] width 210 height 30
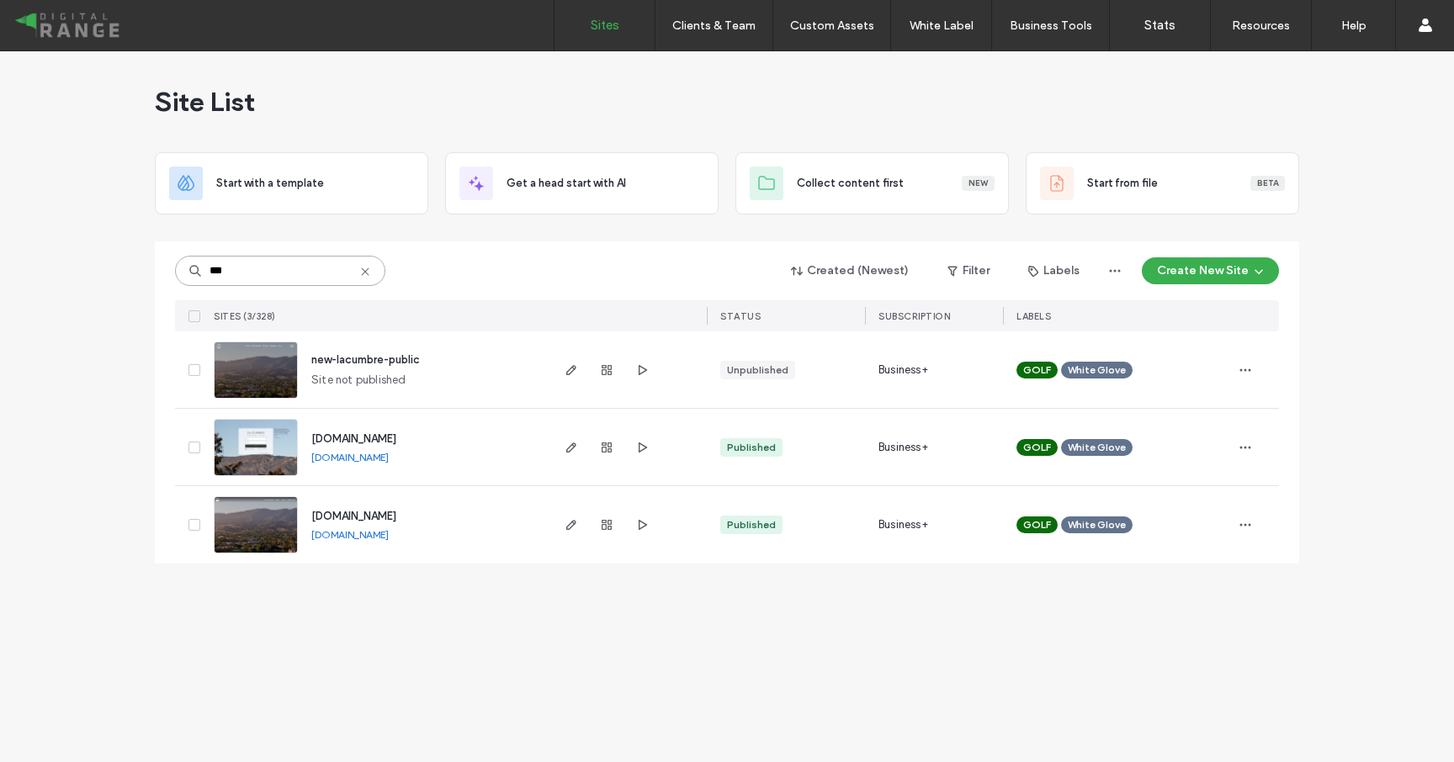
type input "***"
click at [360, 442] on span "[DOMAIN_NAME]" at bounding box center [353, 438] width 85 height 13
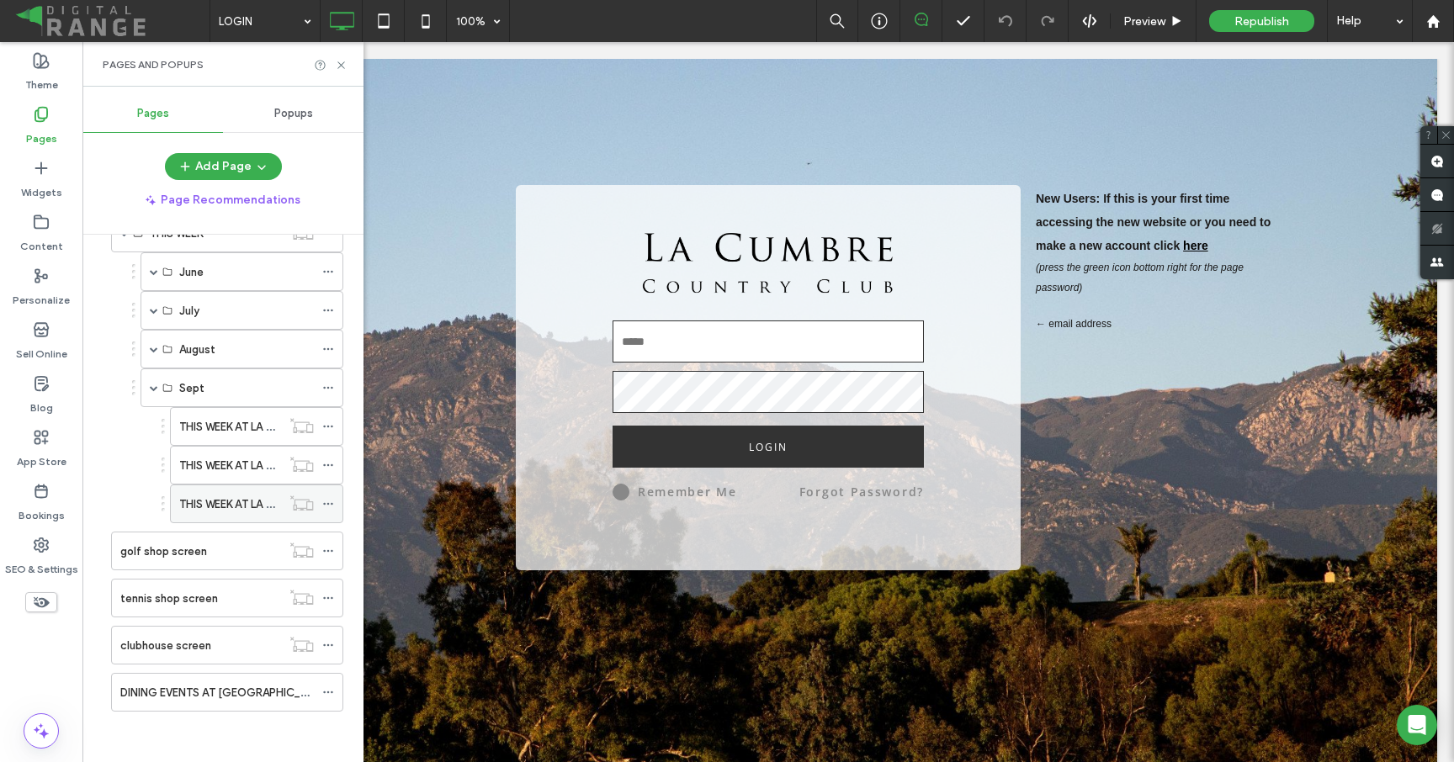
click at [205, 509] on label "THIS WEEK AT LA CUMBRE - 9/16" at bounding box center [260, 504] width 163 height 29
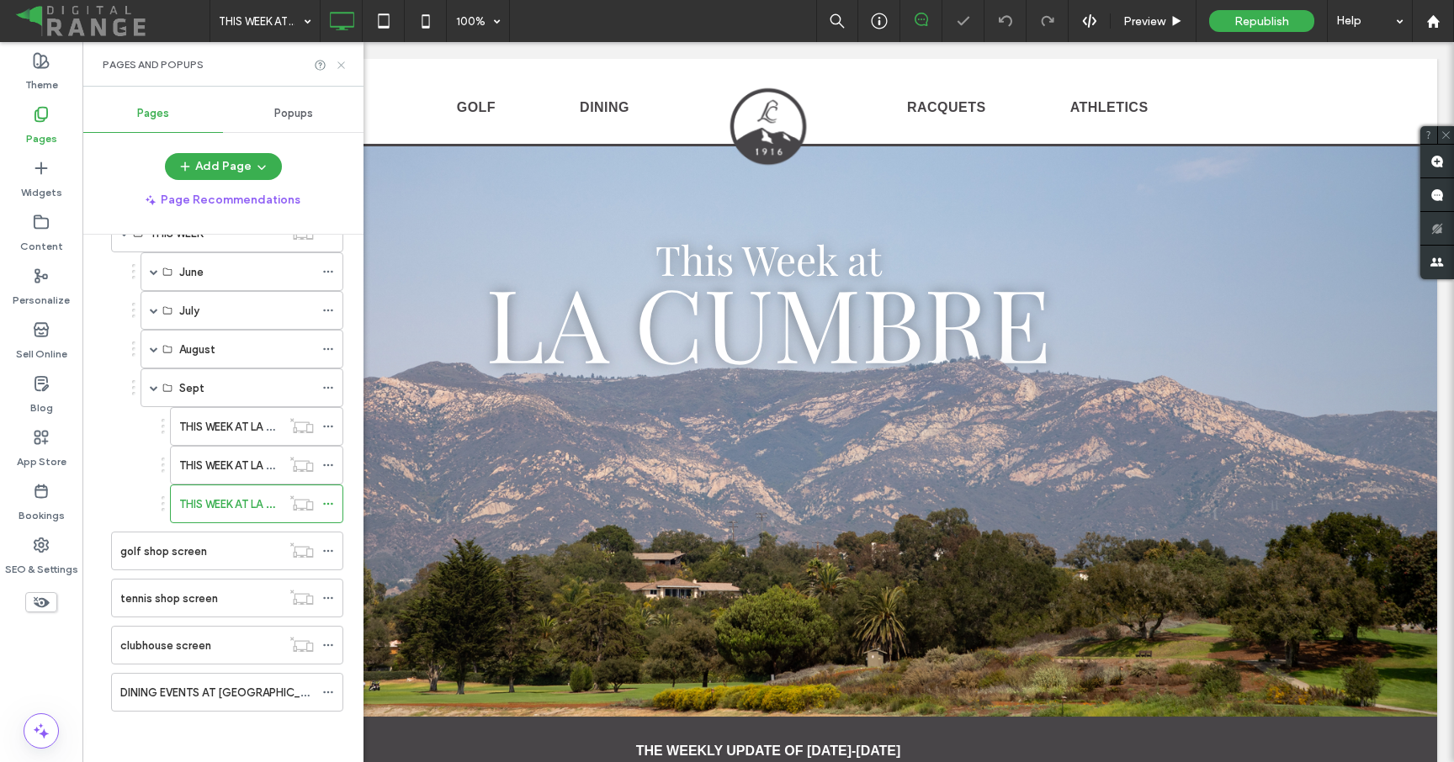
click at [337, 66] on icon at bounding box center [341, 65] width 13 height 13
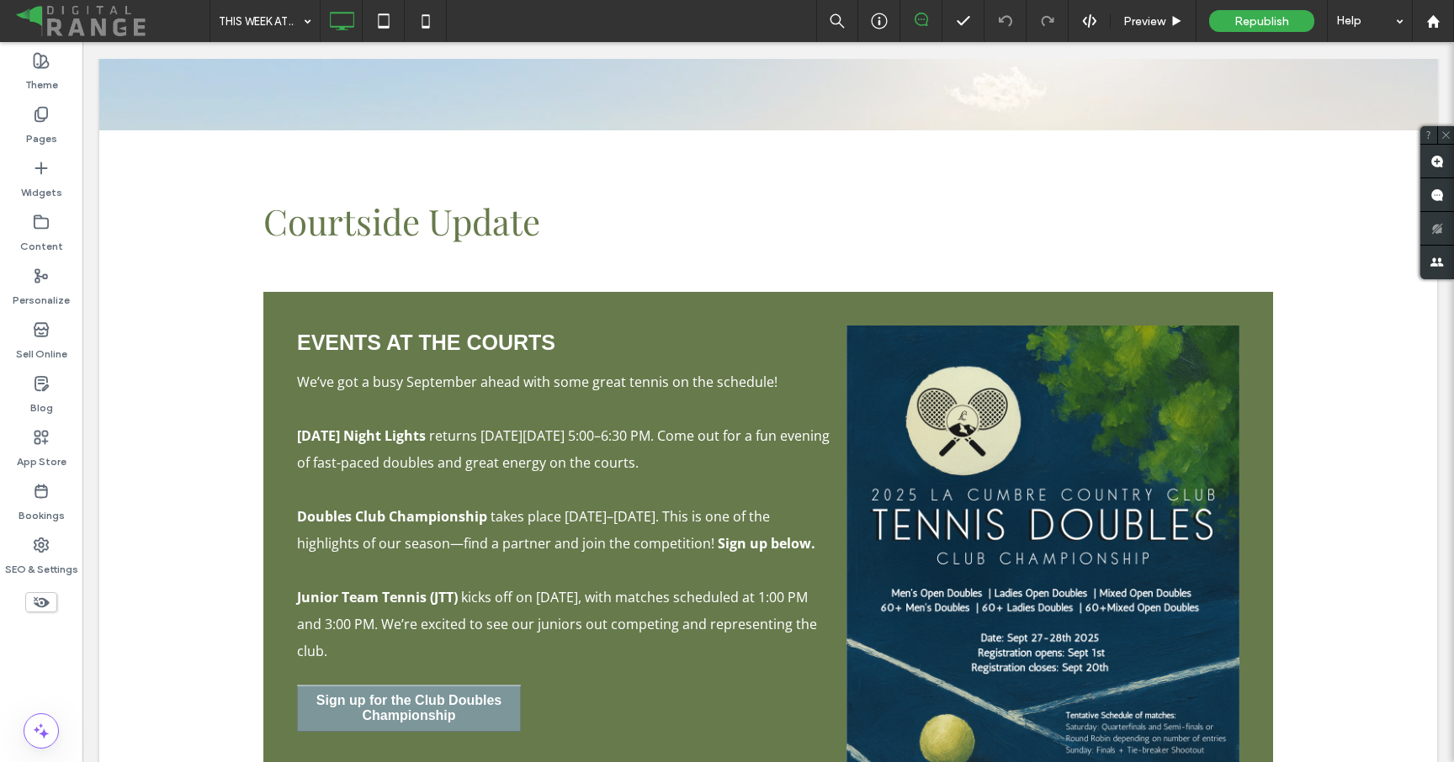
scroll to position [12687, 0]
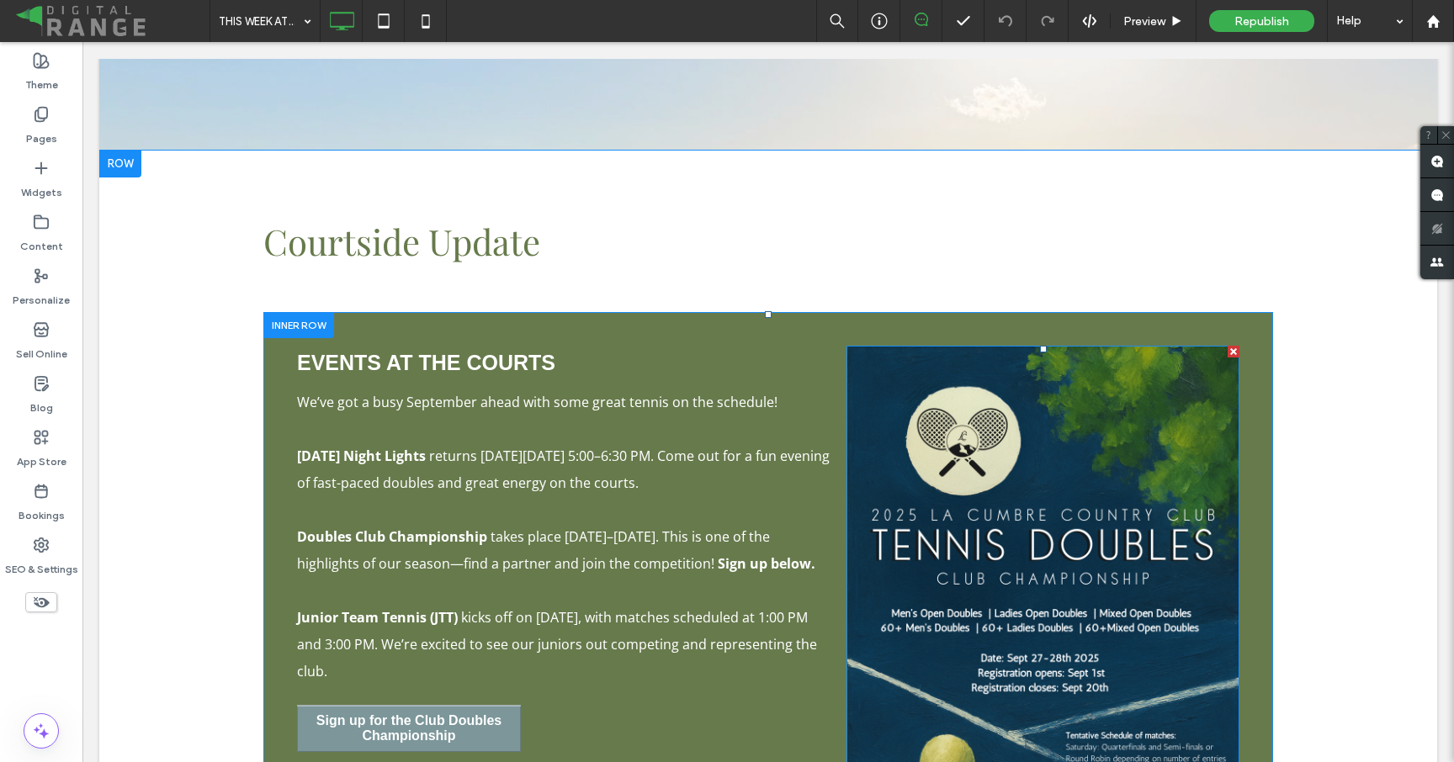
click at [1231, 346] on div at bounding box center [1234, 352] width 12 height 12
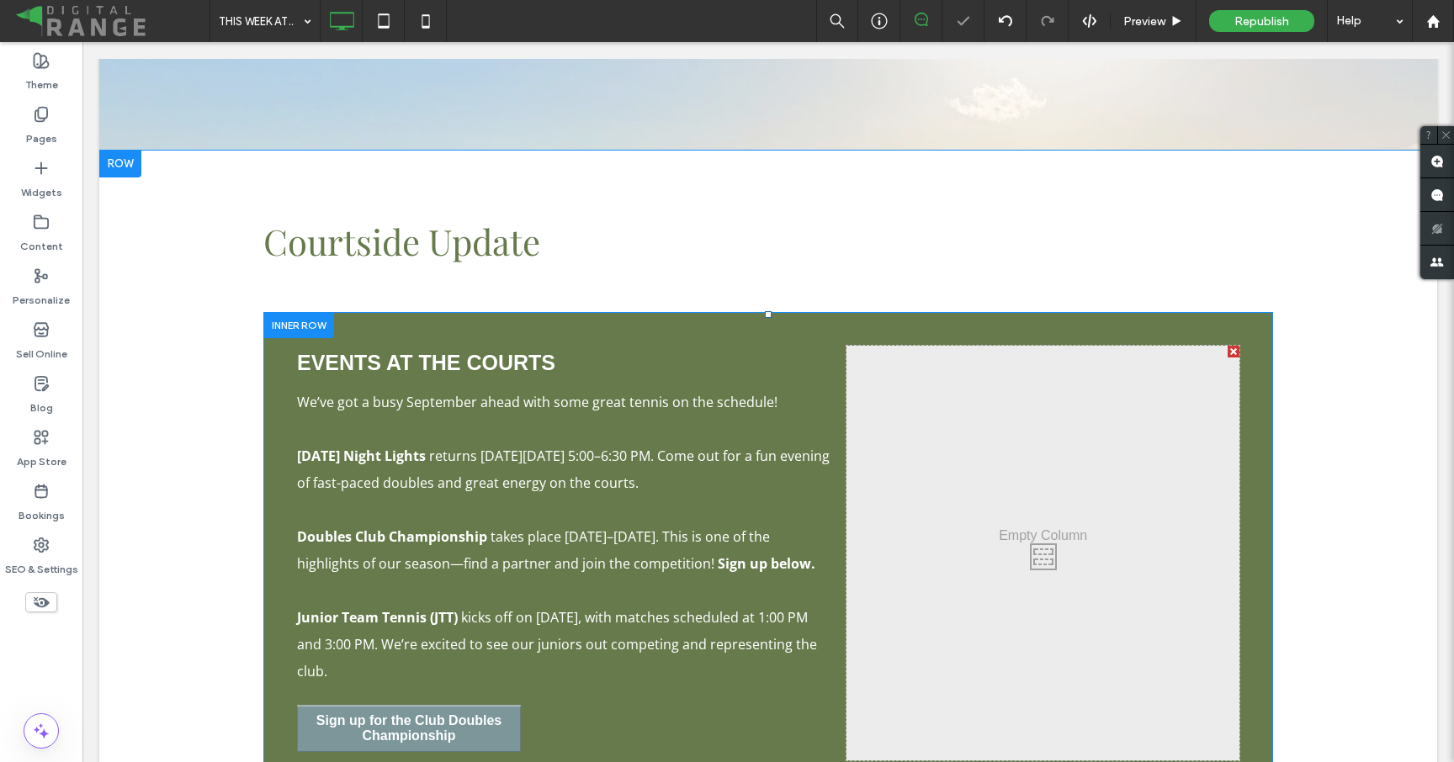
click at [1232, 346] on div at bounding box center [1234, 352] width 12 height 12
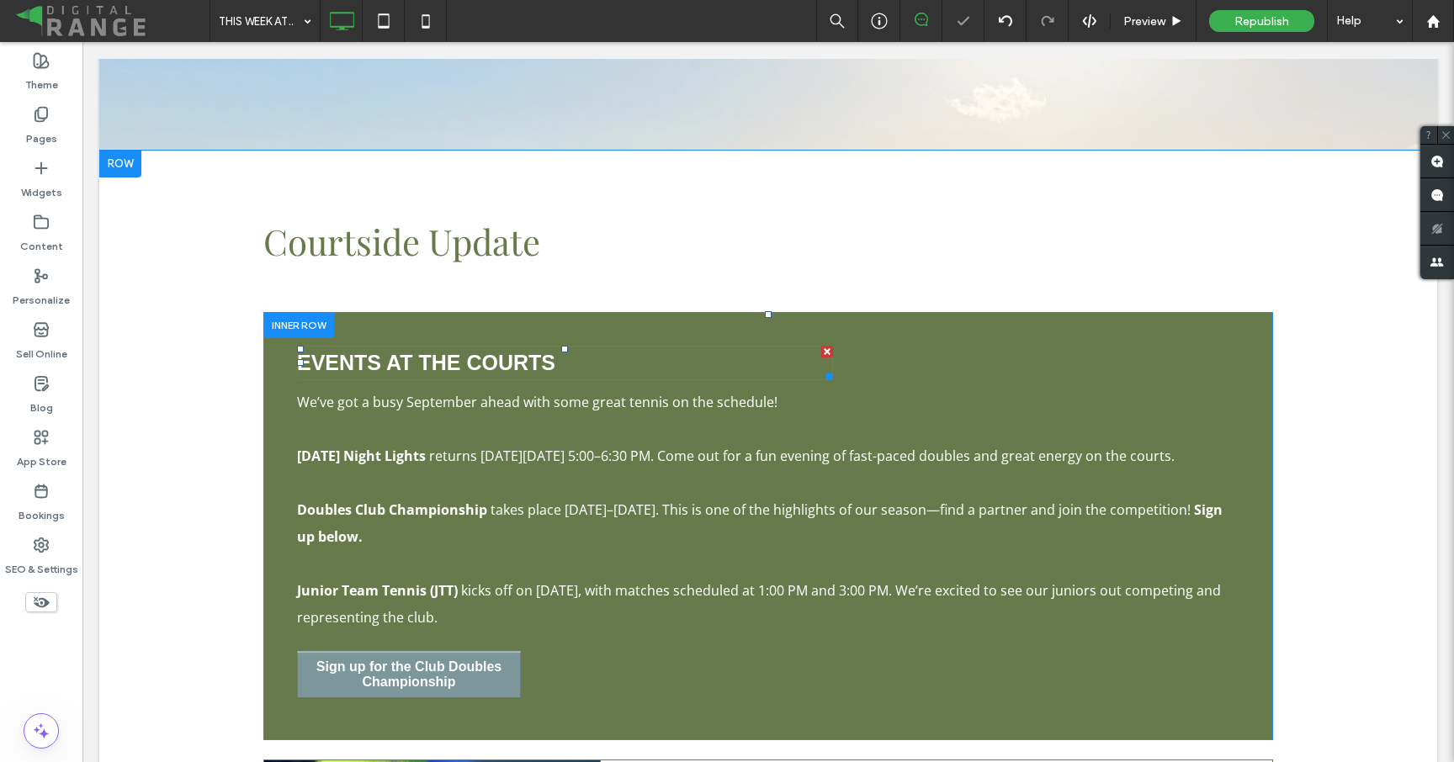
click at [467, 351] on span "events at the courts" at bounding box center [426, 363] width 258 height 24
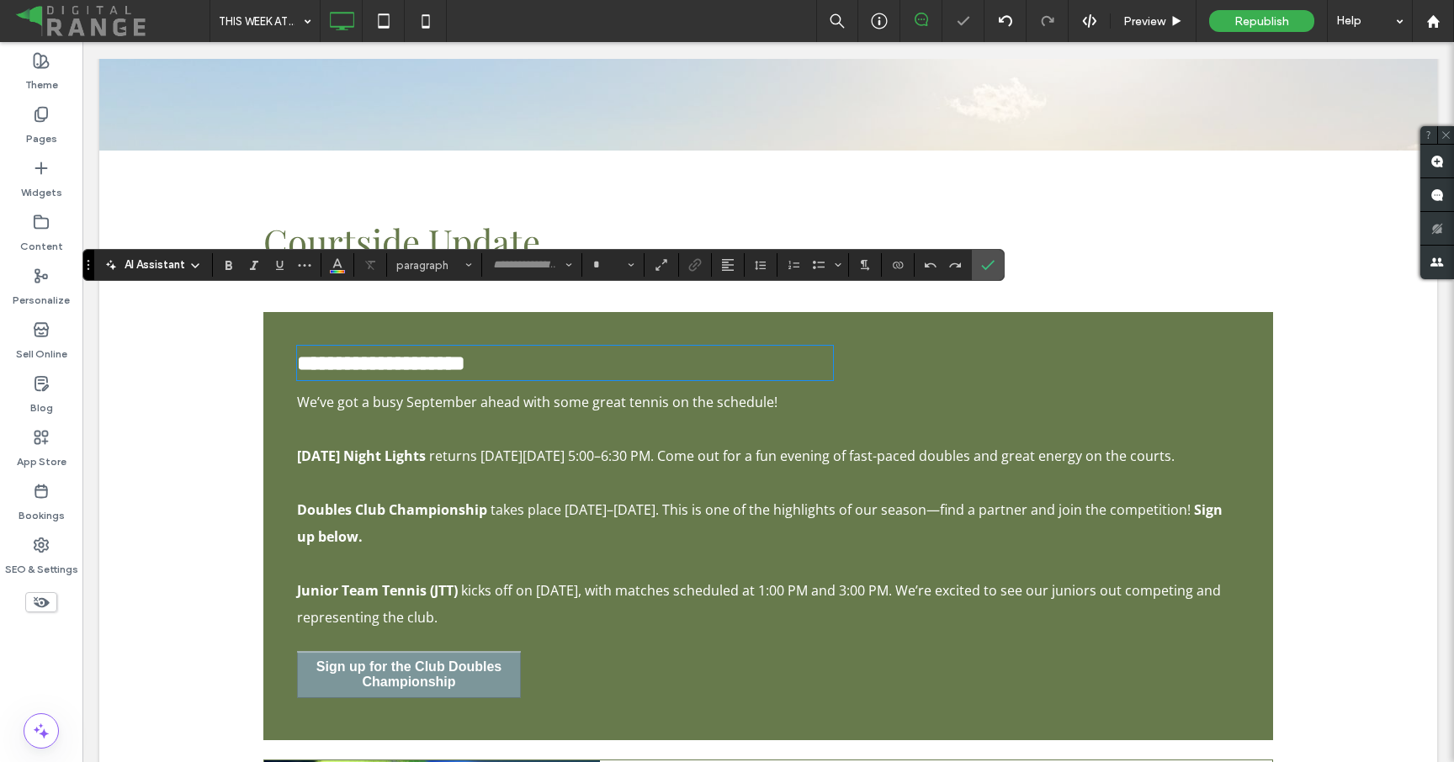
type input "*********"
type input "**"
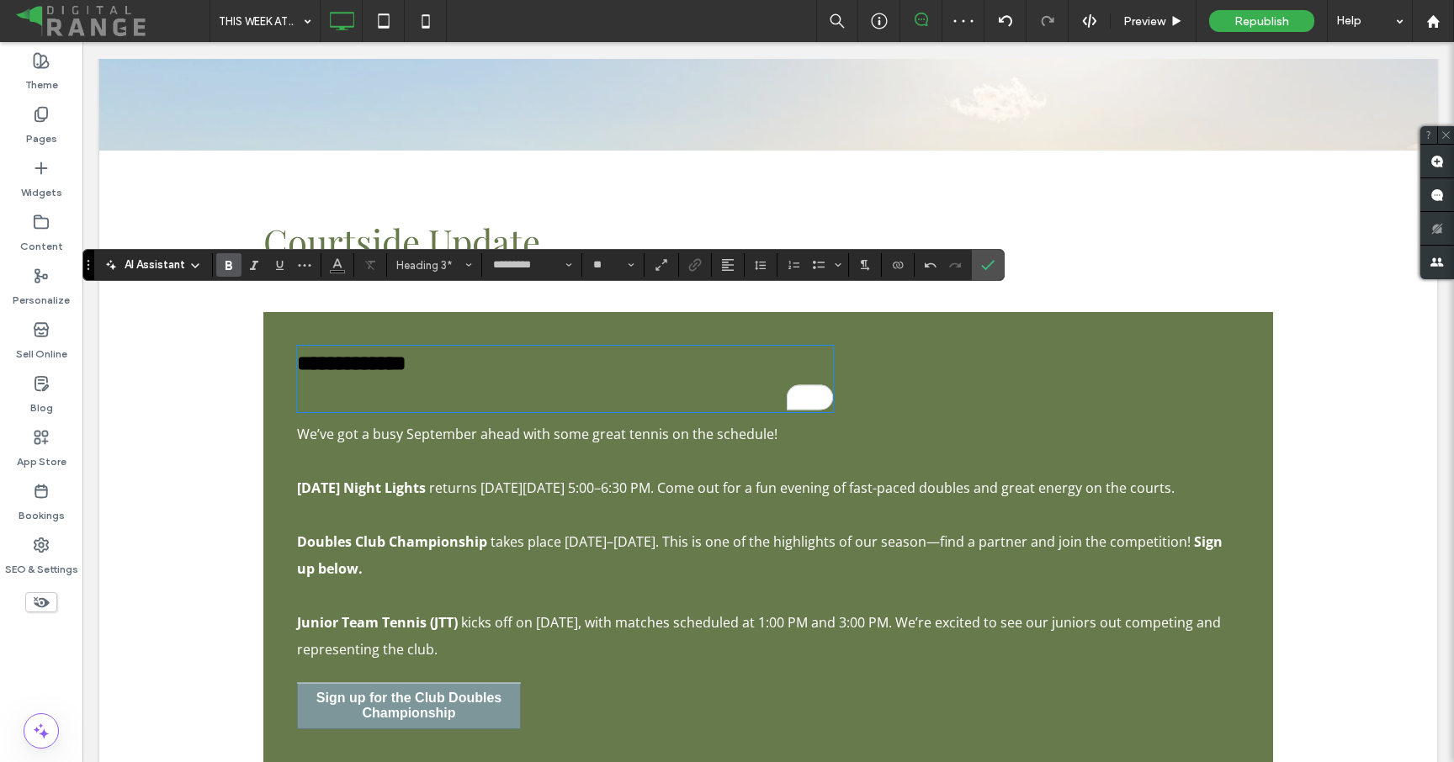
click at [475, 347] on h3 "**********" at bounding box center [565, 378] width 536 height 63
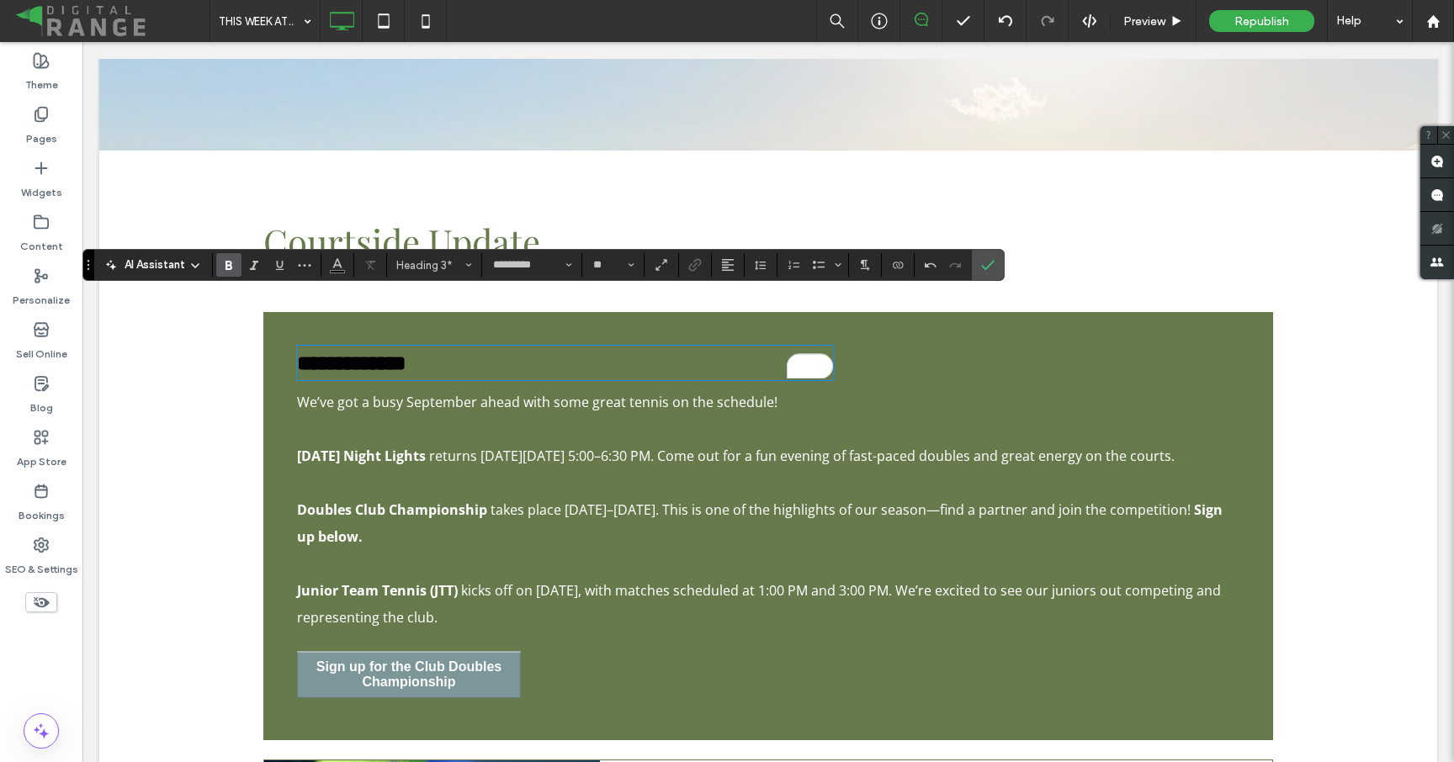
click at [406, 353] on strong "**********" at bounding box center [351, 363] width 109 height 21
click at [340, 263] on icon "Color" at bounding box center [337, 263] width 13 height 13
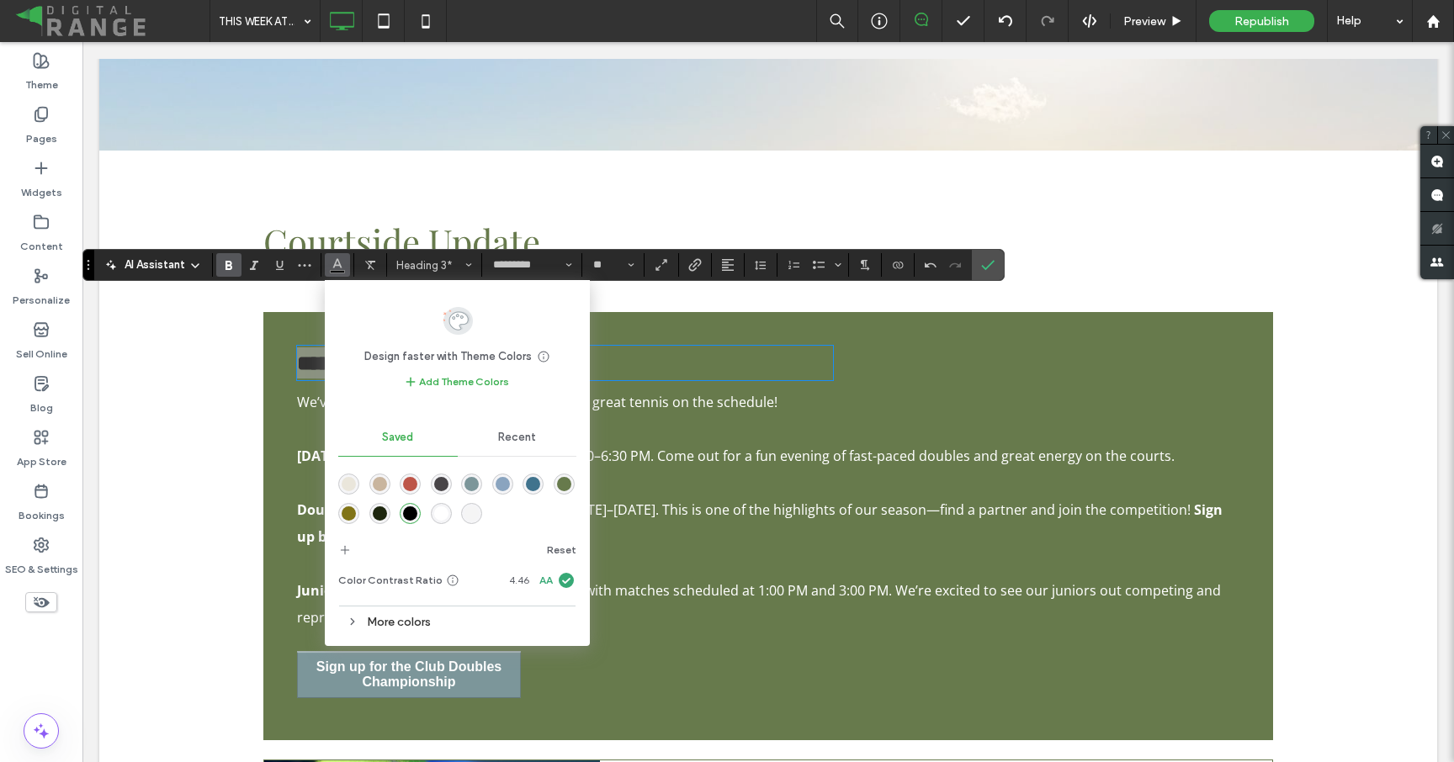
click at [524, 433] on span "Recent" at bounding box center [517, 437] width 38 height 13
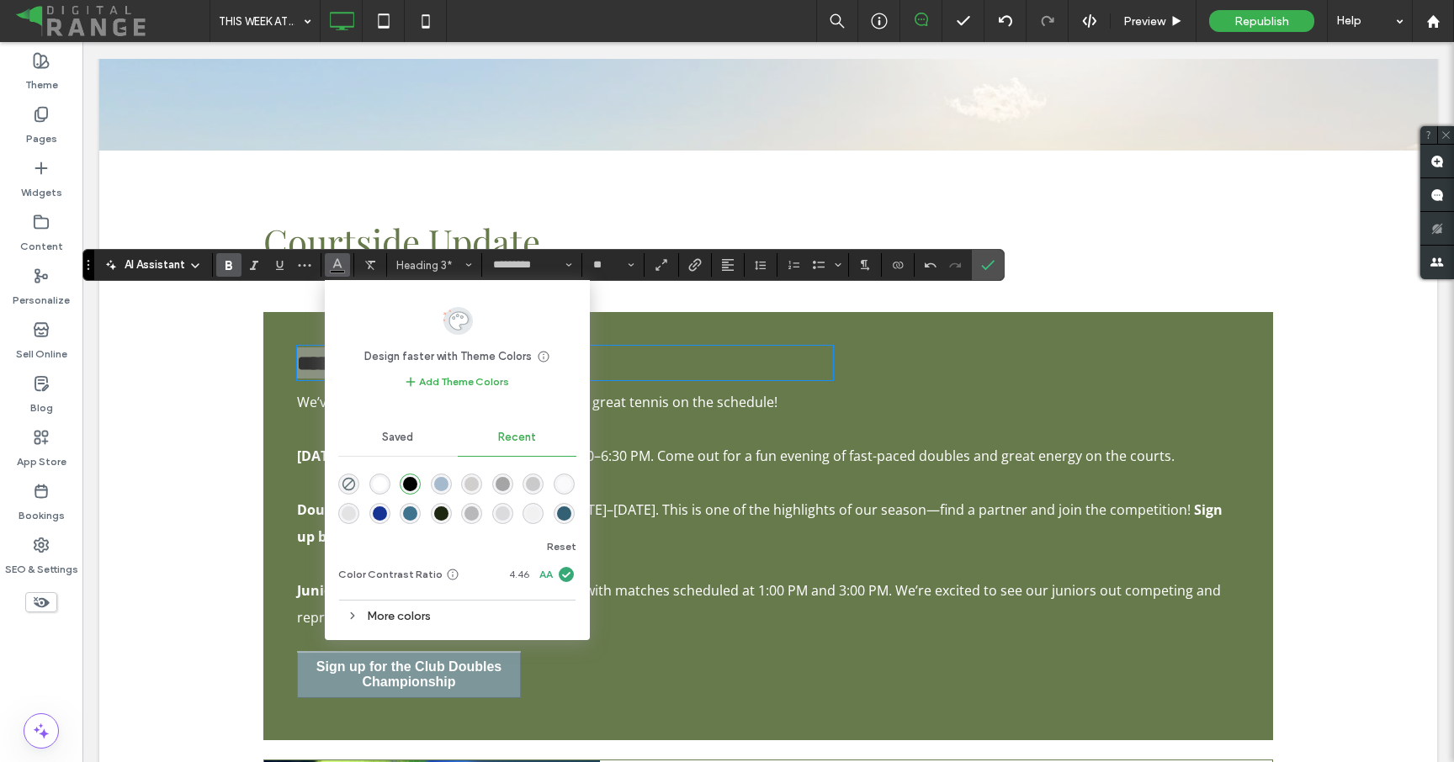
click at [379, 482] on div "rgba(255, 255, 255, 1)" at bounding box center [380, 484] width 14 height 14
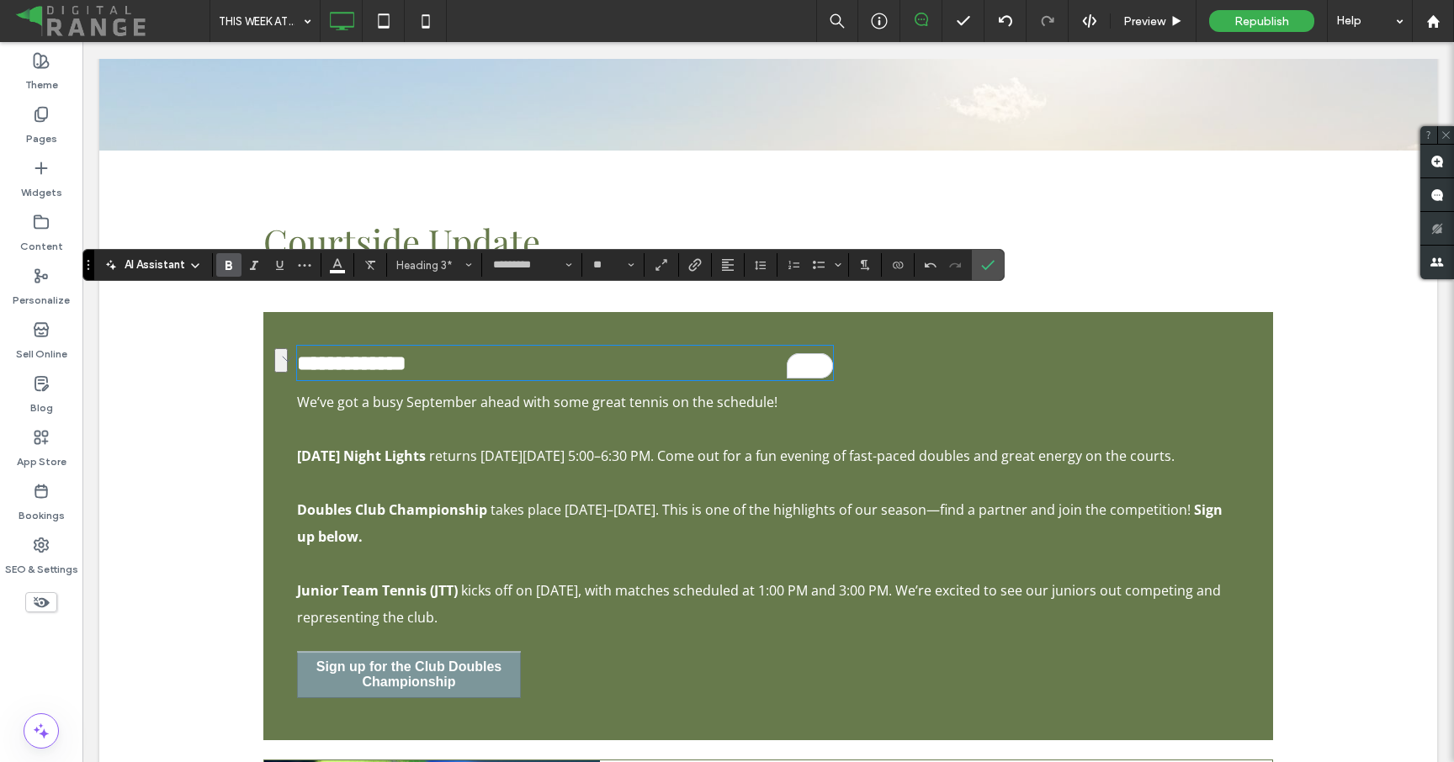
click at [487, 393] on span "We’ve got a busy September ahead with some great tennis on the schedule!" at bounding box center [537, 402] width 480 height 19
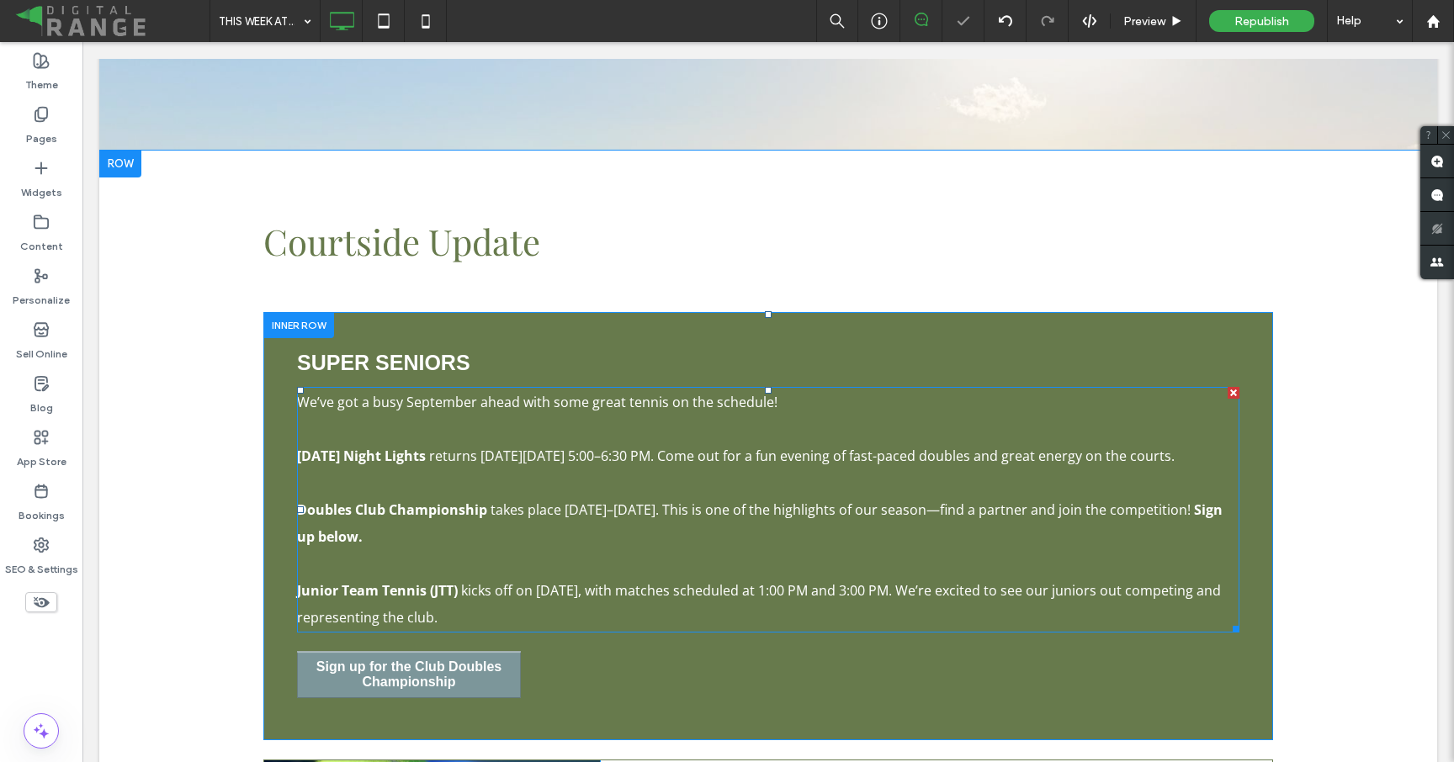
click at [488, 393] on span "We’ve got a busy September ahead with some great tennis on the schedule!" at bounding box center [537, 402] width 480 height 19
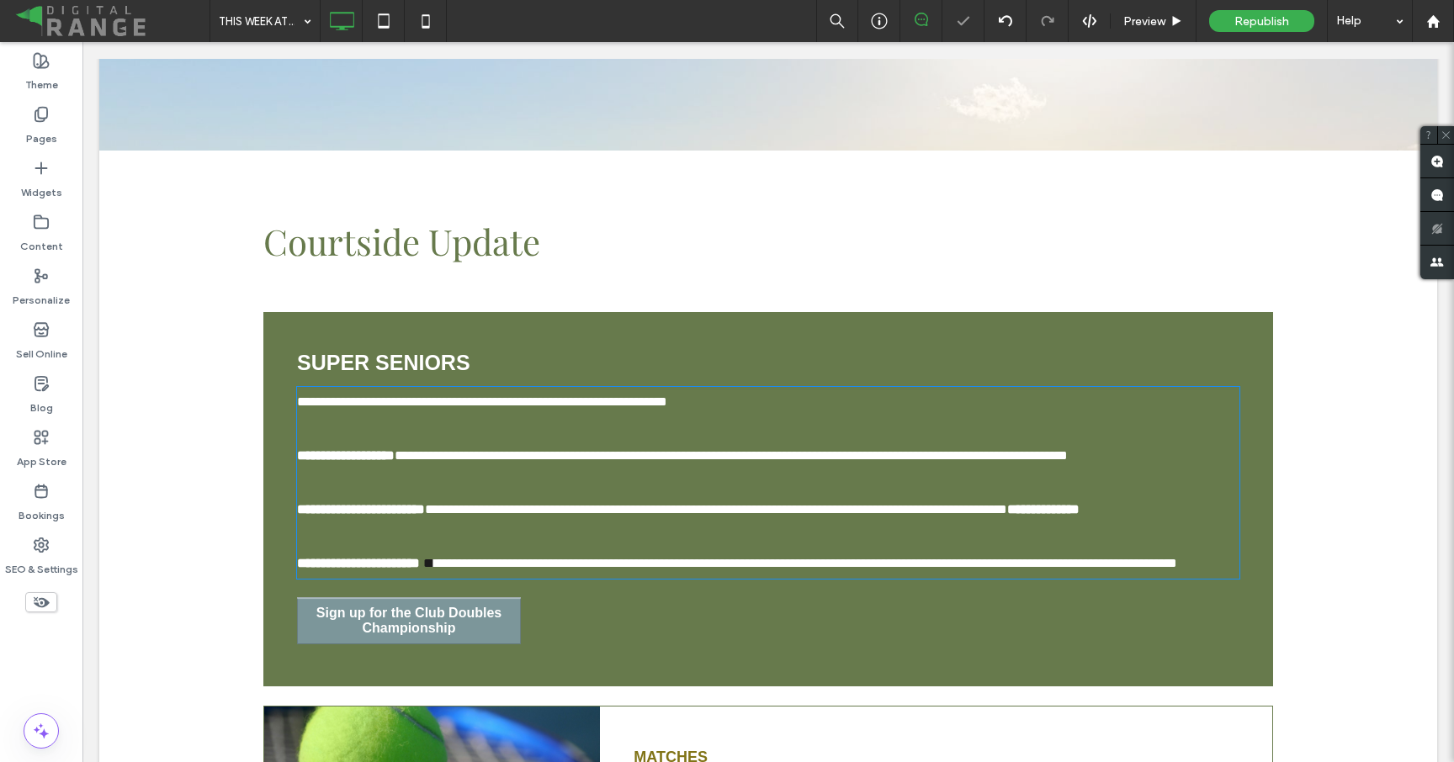
type input "*********"
type input "**"
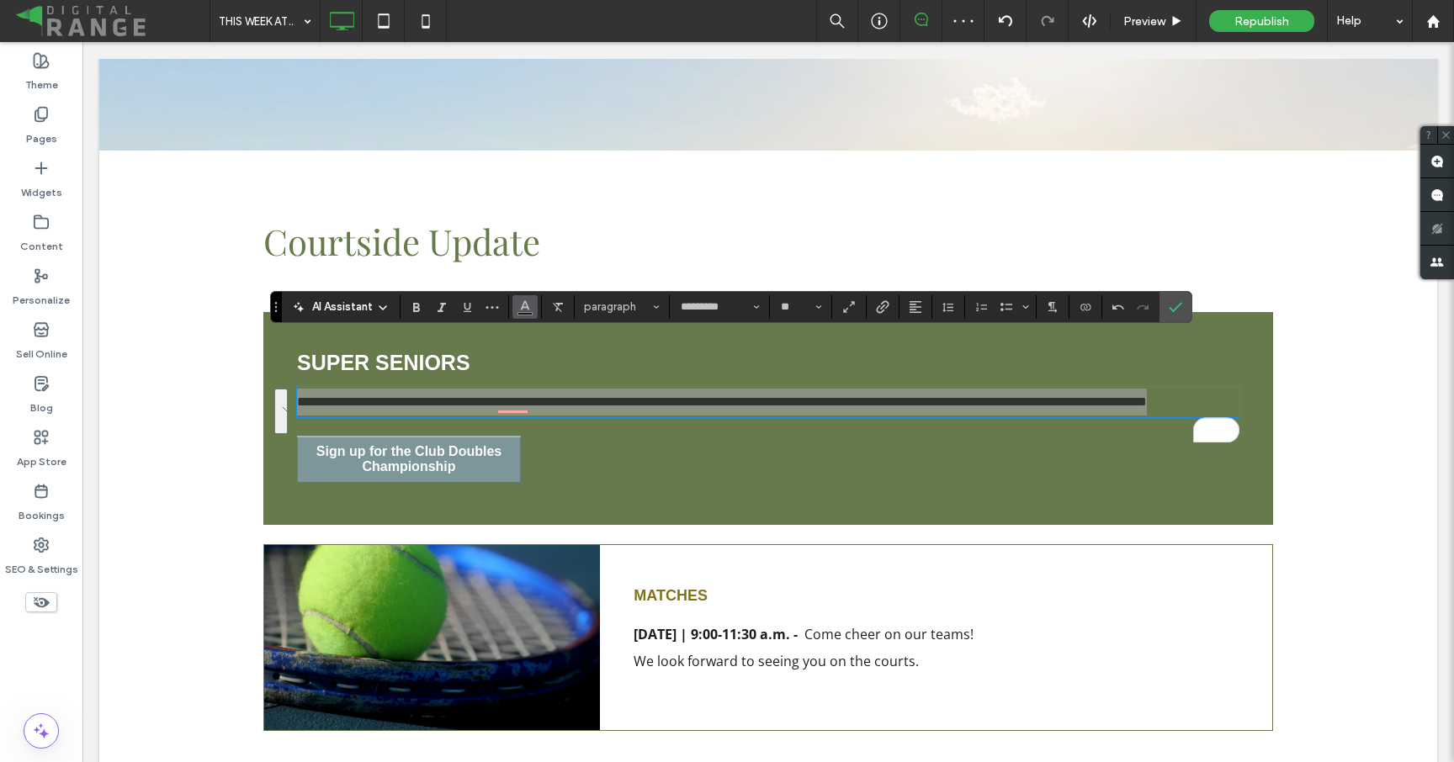
click at [522, 302] on use "Color" at bounding box center [524, 304] width 9 height 9
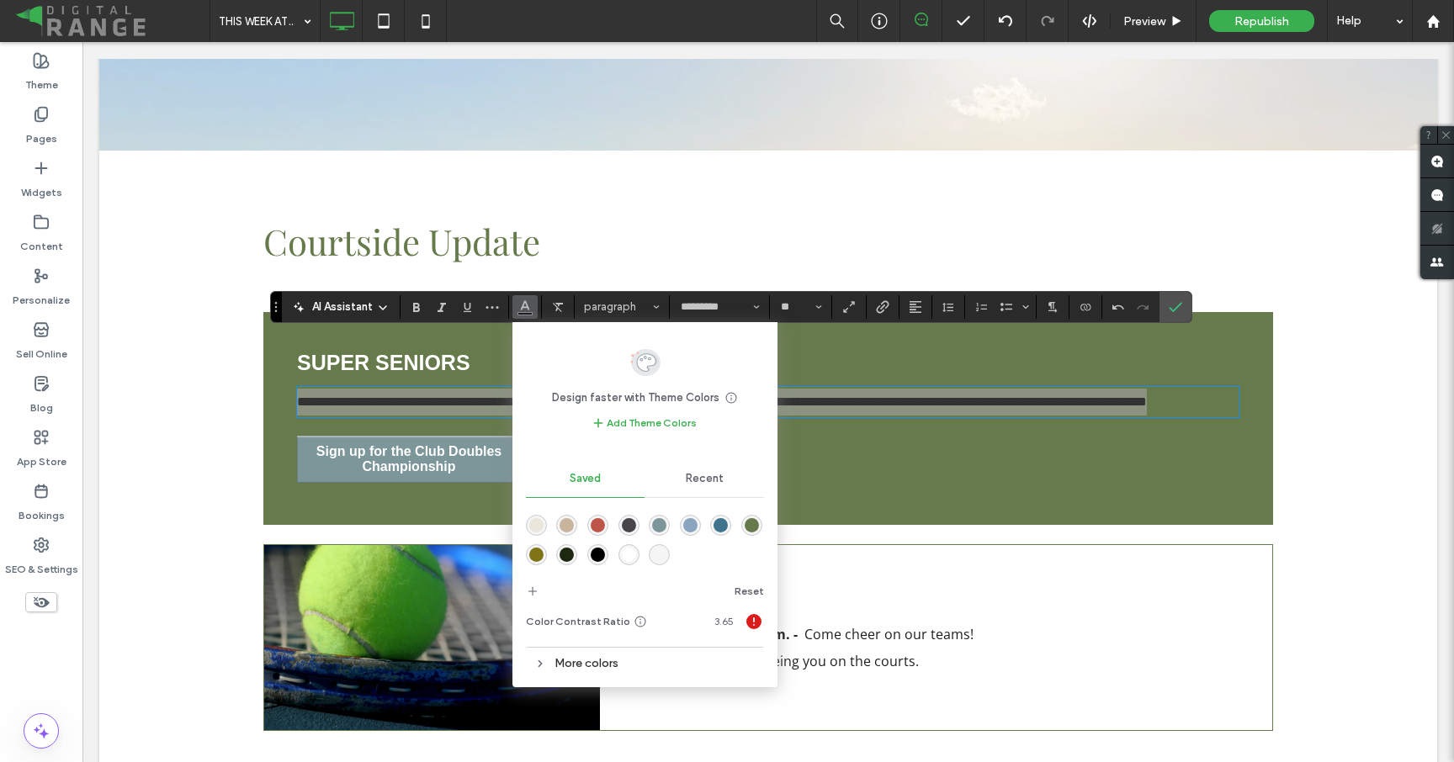
click at [686, 489] on div "Recent" at bounding box center [703, 478] width 119 height 37
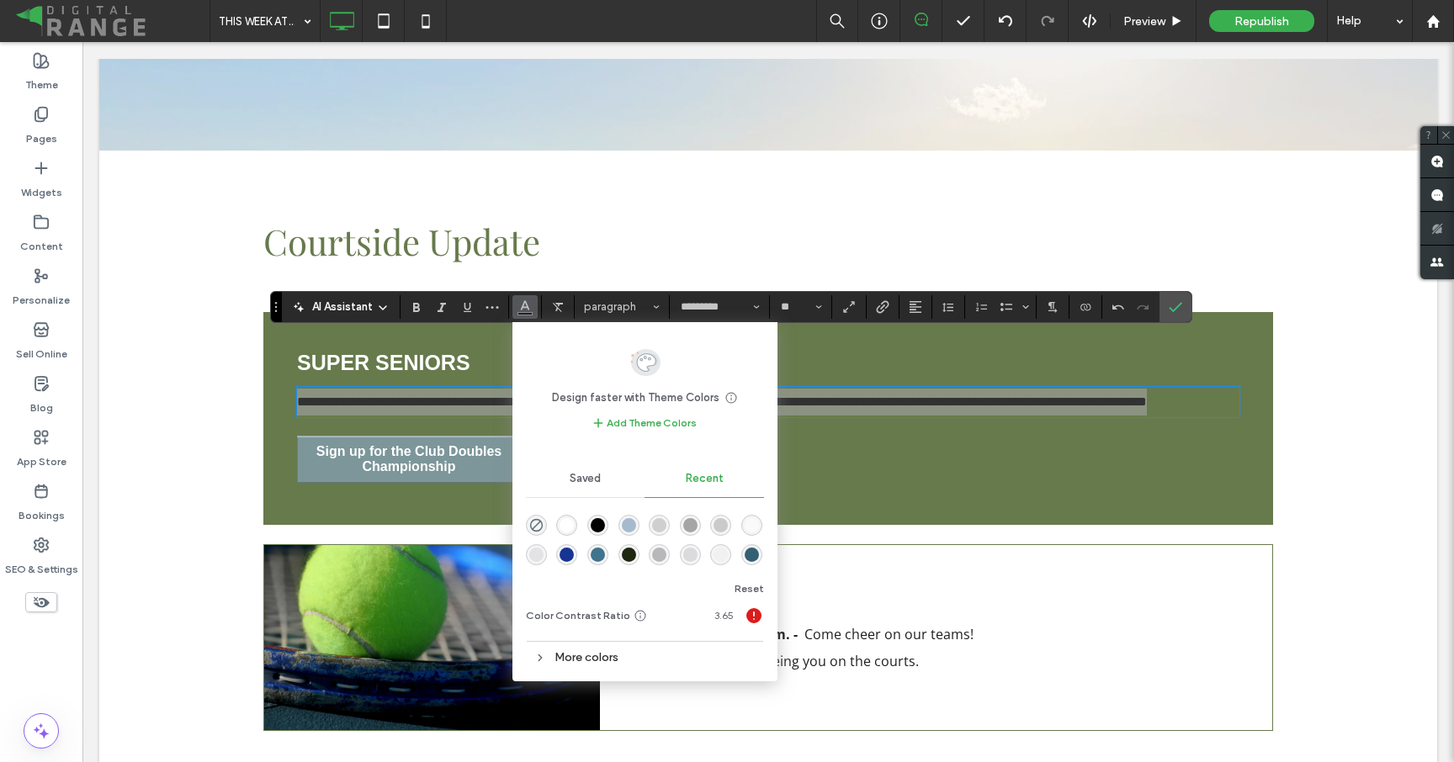
click at [566, 522] on div "rgba(255, 255, 255, 1)" at bounding box center [567, 525] width 14 height 14
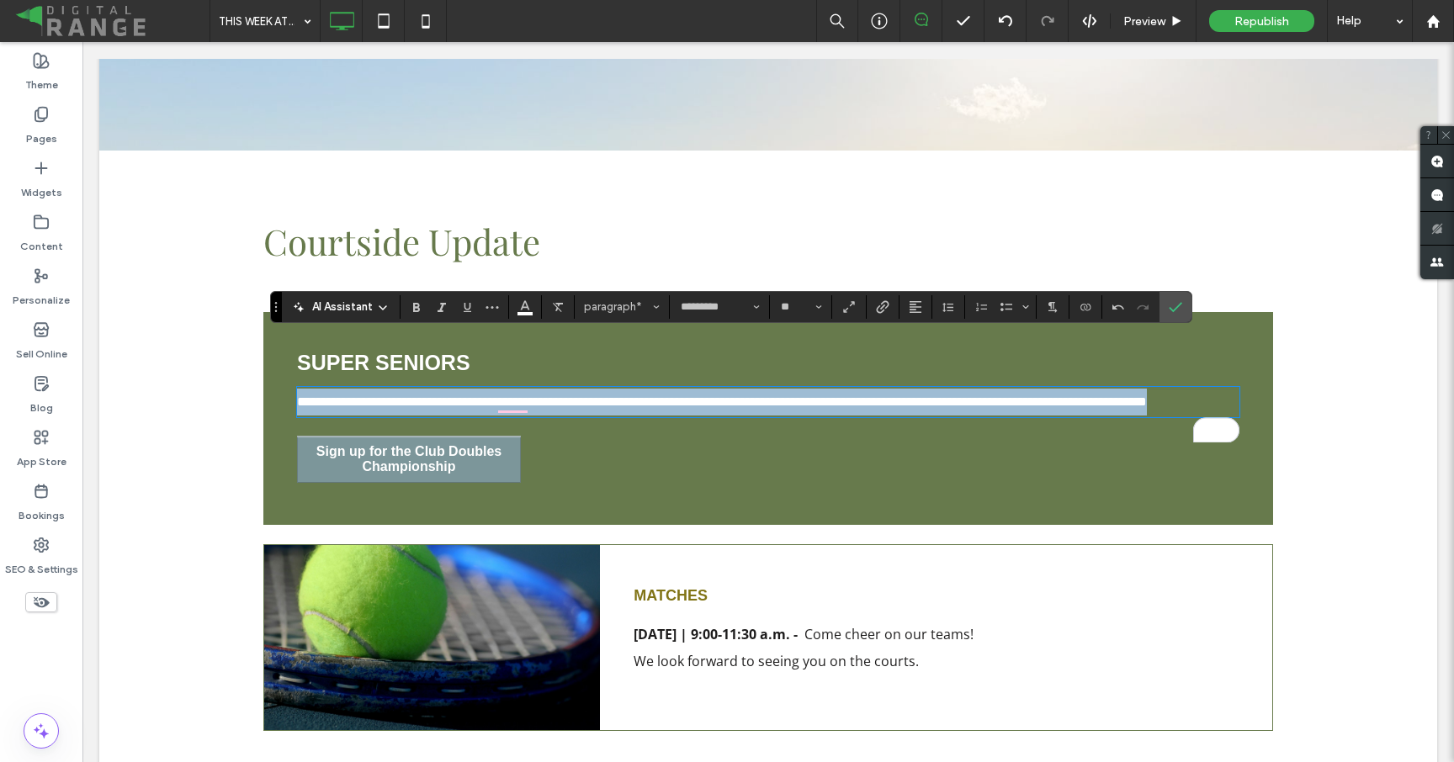
click at [566, 389] on p "**********" at bounding box center [768, 402] width 942 height 27
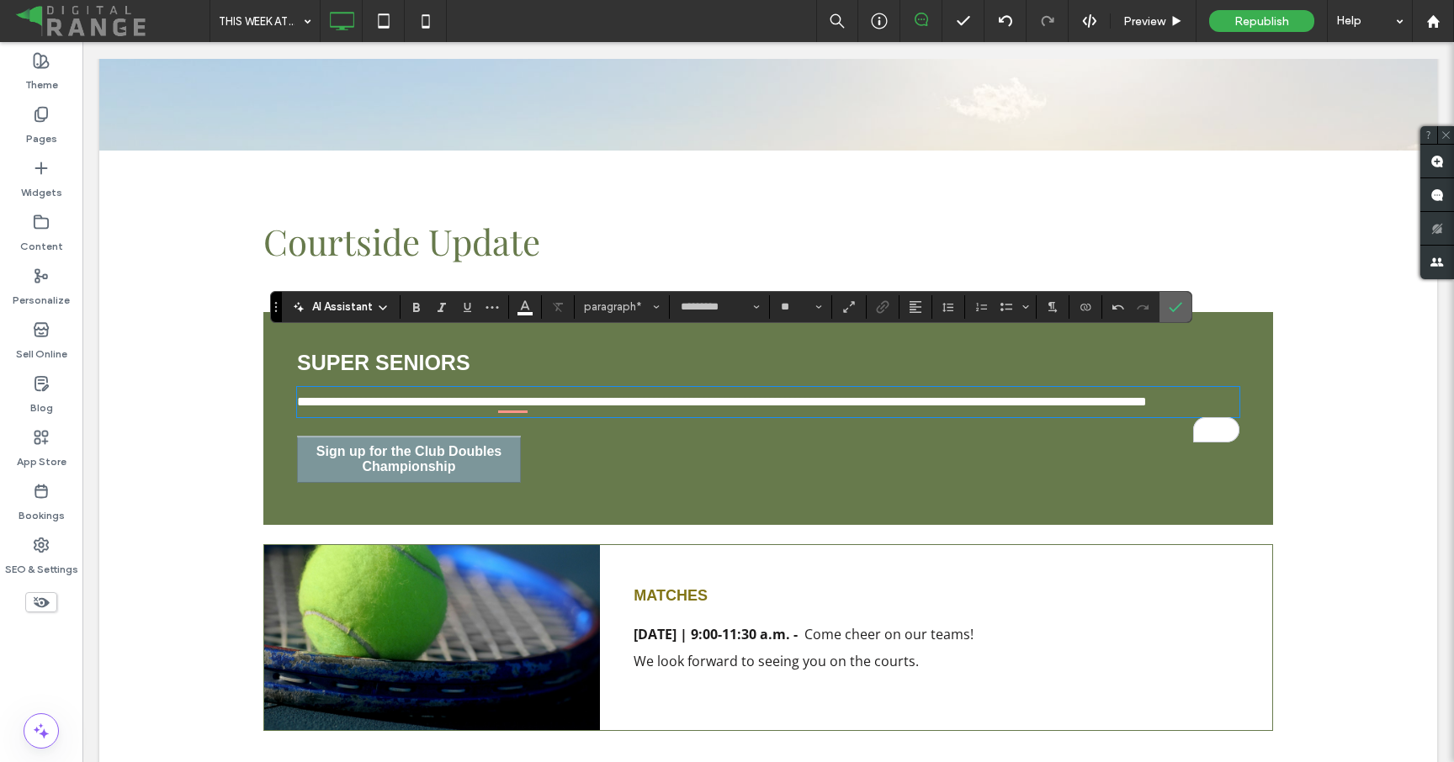
click at [1172, 310] on use "Confirm" at bounding box center [1175, 307] width 13 height 10
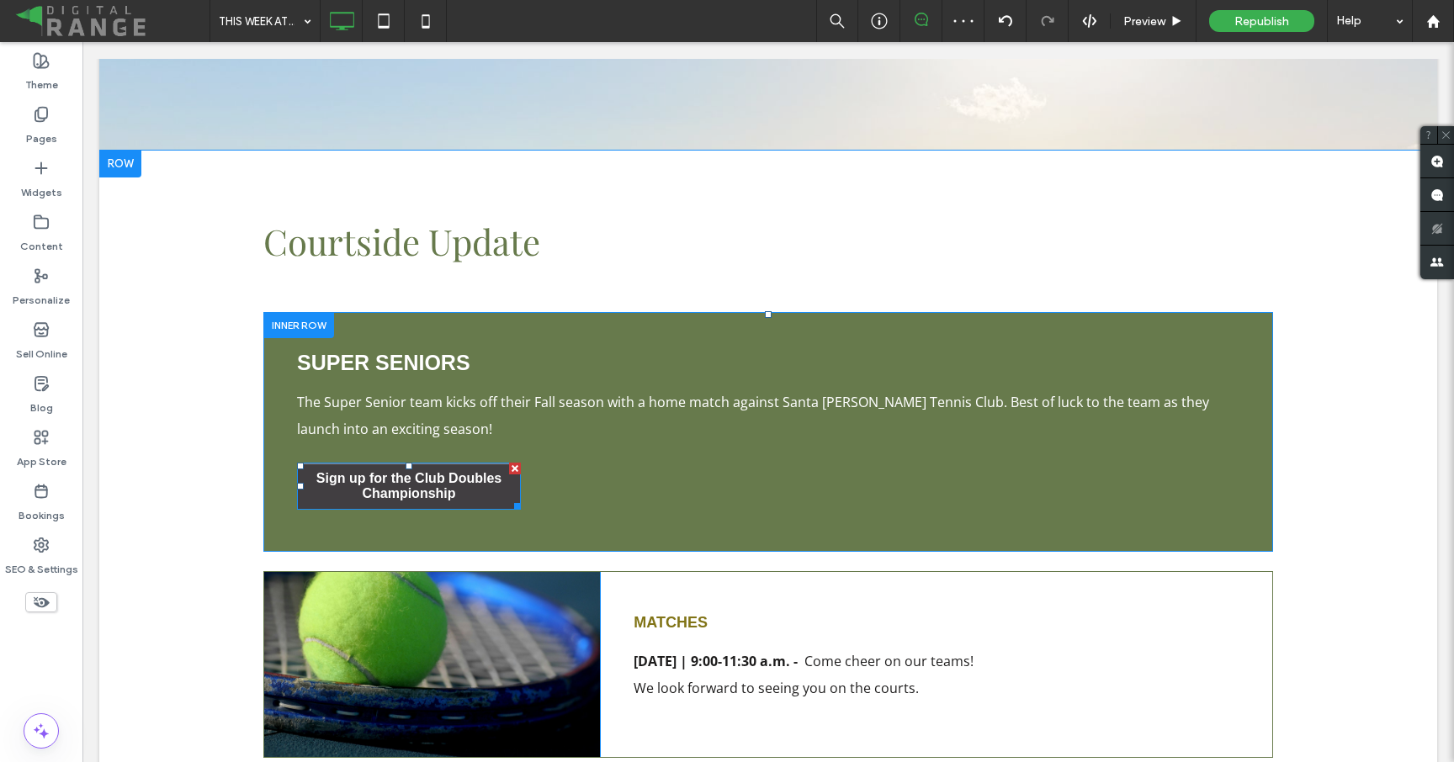
click at [513, 463] on div at bounding box center [515, 469] width 12 height 12
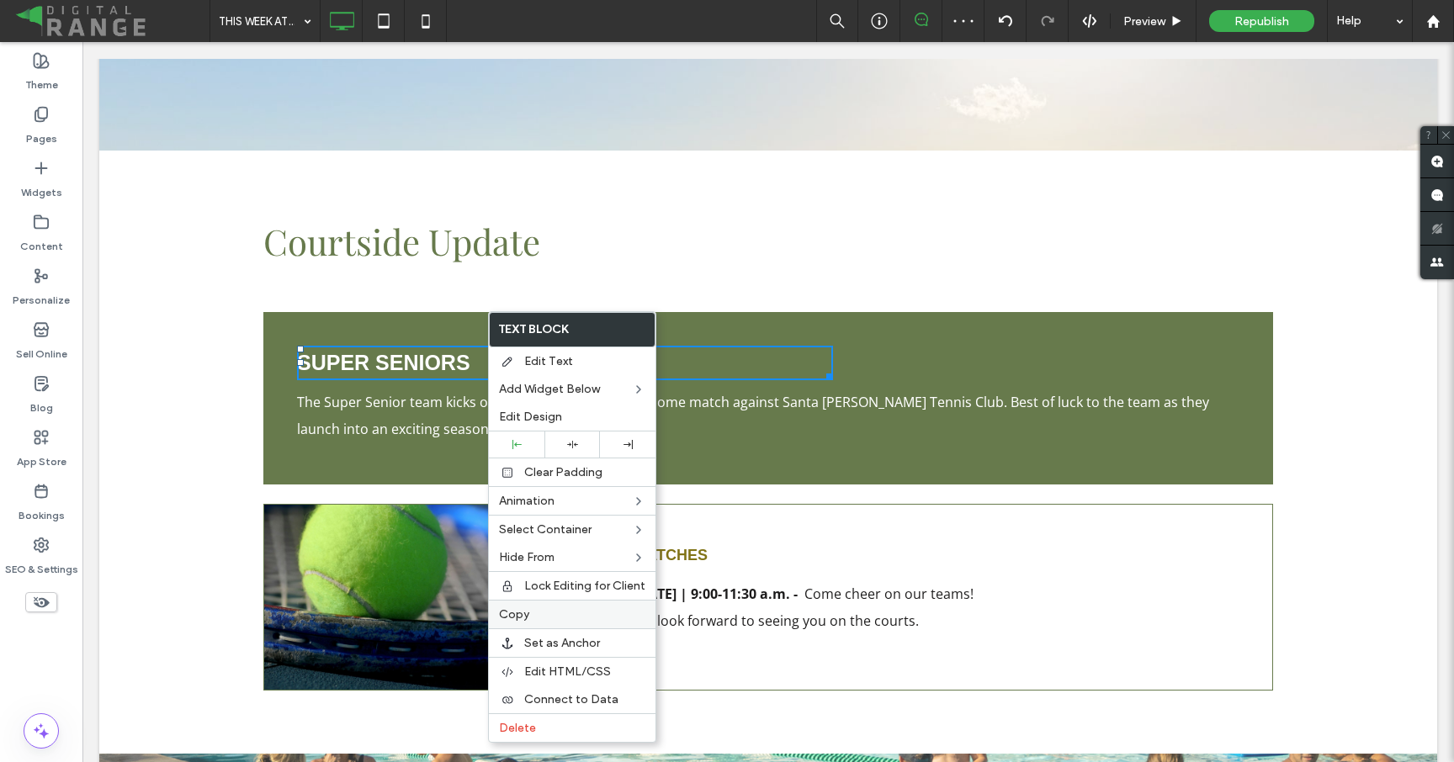
click at [556, 615] on label "Copy" at bounding box center [572, 614] width 146 height 14
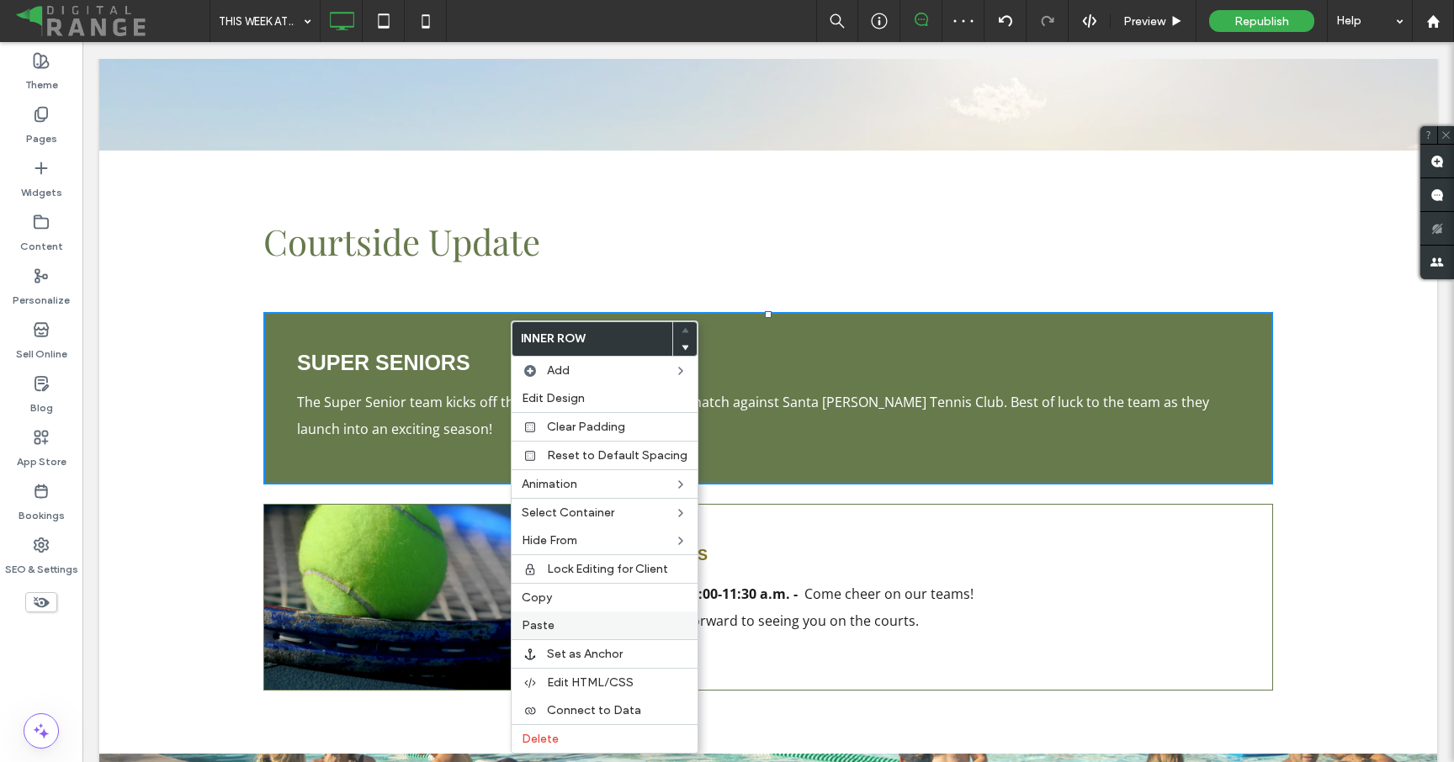
click at [555, 624] on label "Paste" at bounding box center [605, 625] width 166 height 14
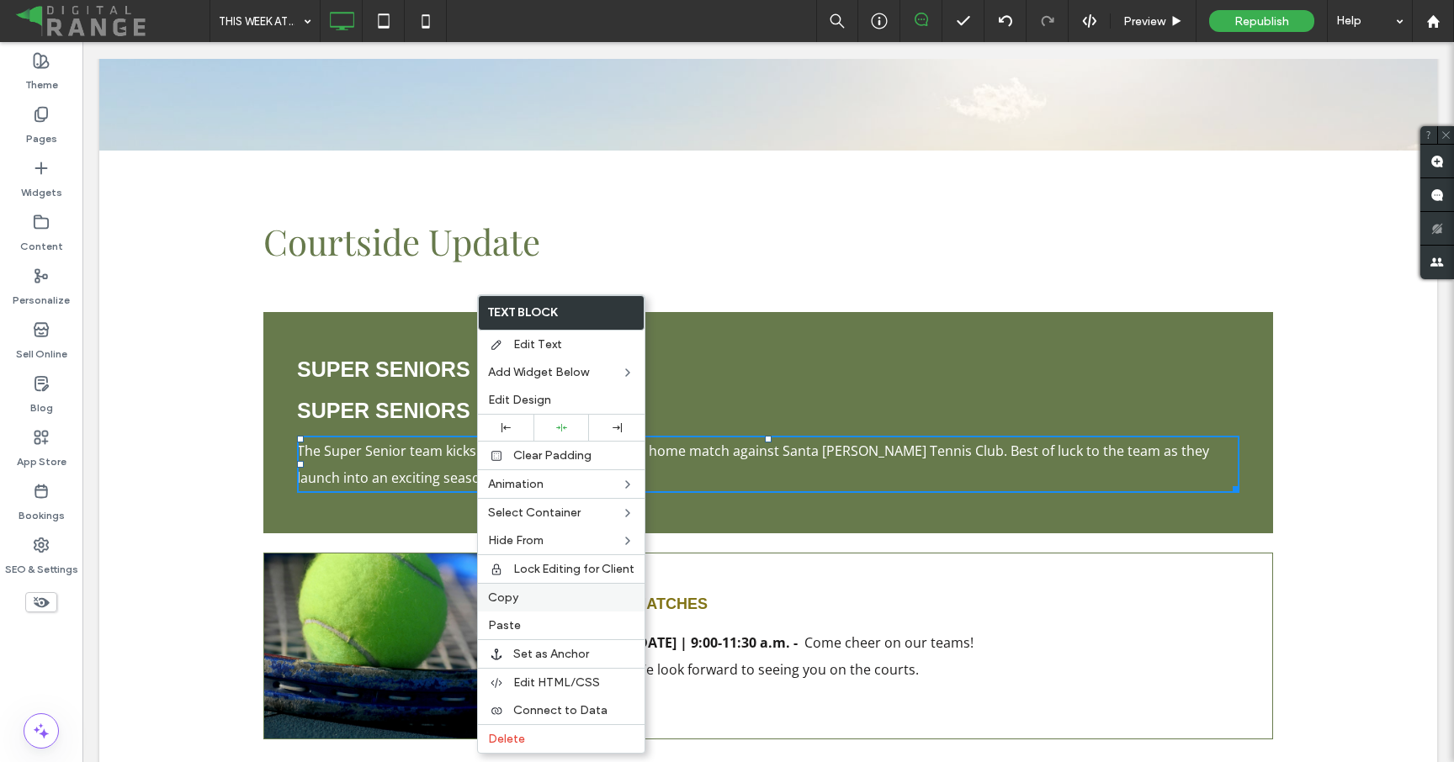
click at [549, 602] on label "Copy" at bounding box center [561, 598] width 146 height 14
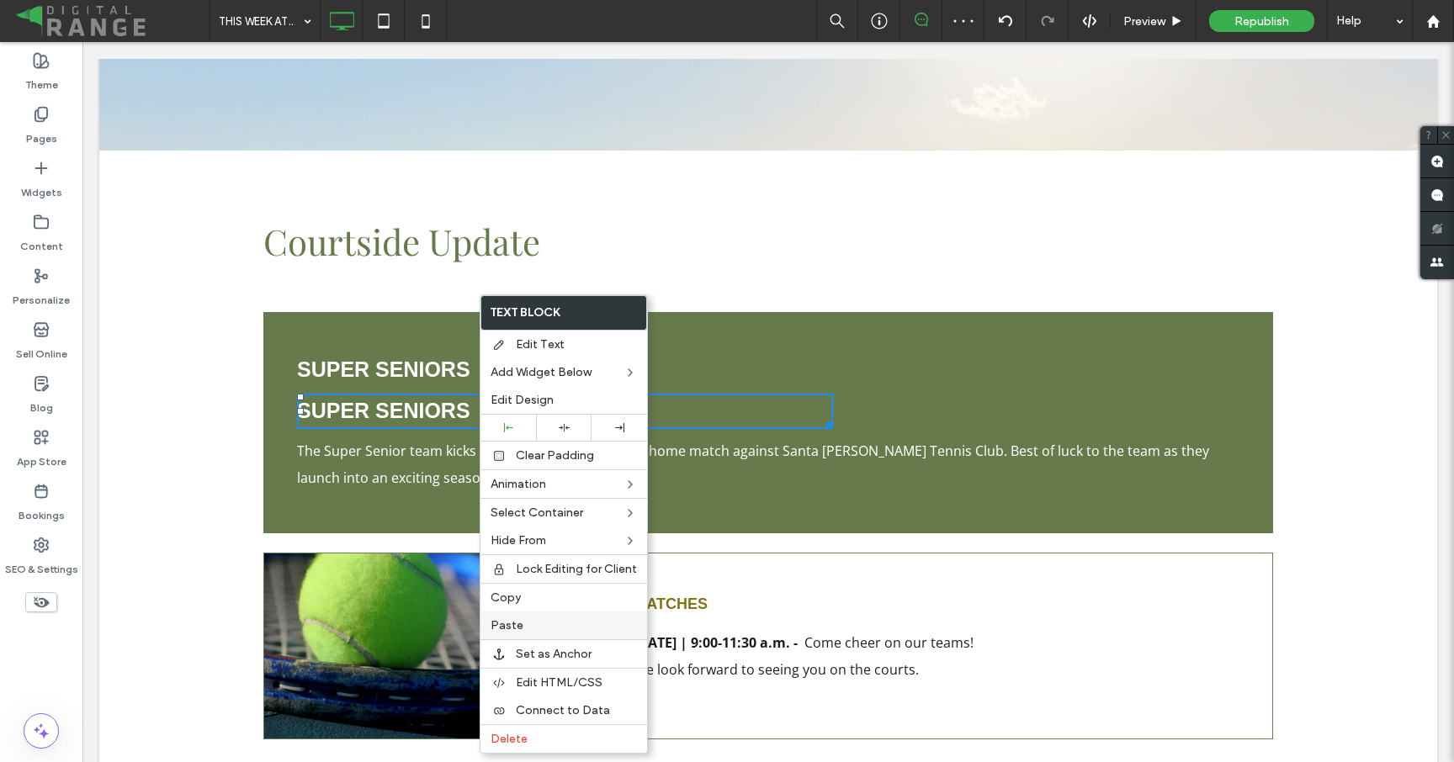
click at [558, 623] on label "Paste" at bounding box center [564, 625] width 146 height 14
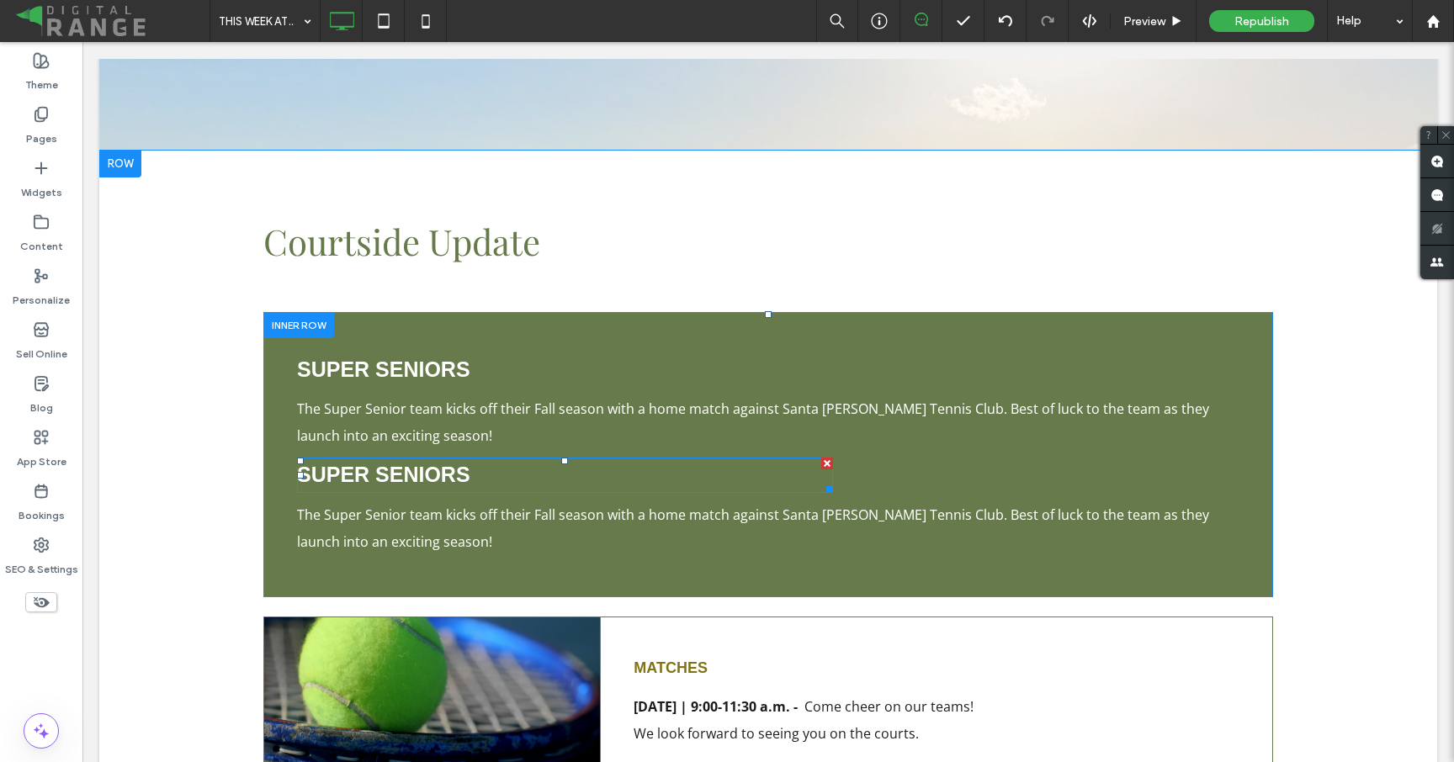
click at [505, 459] on h3 "Super Seniors" at bounding box center [565, 475] width 536 height 32
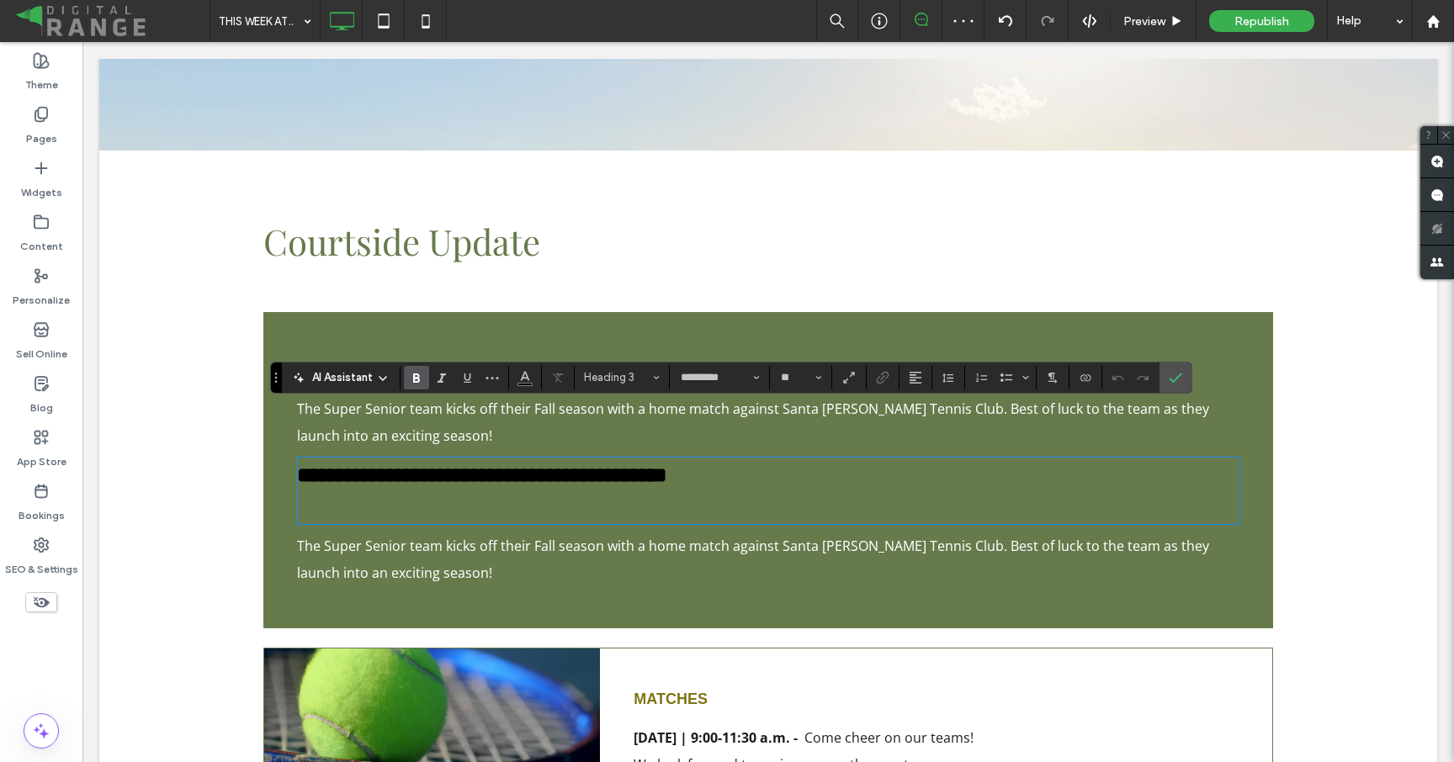
scroll to position [12687, 0]
click at [611, 459] on h3 "**********" at bounding box center [768, 490] width 942 height 63
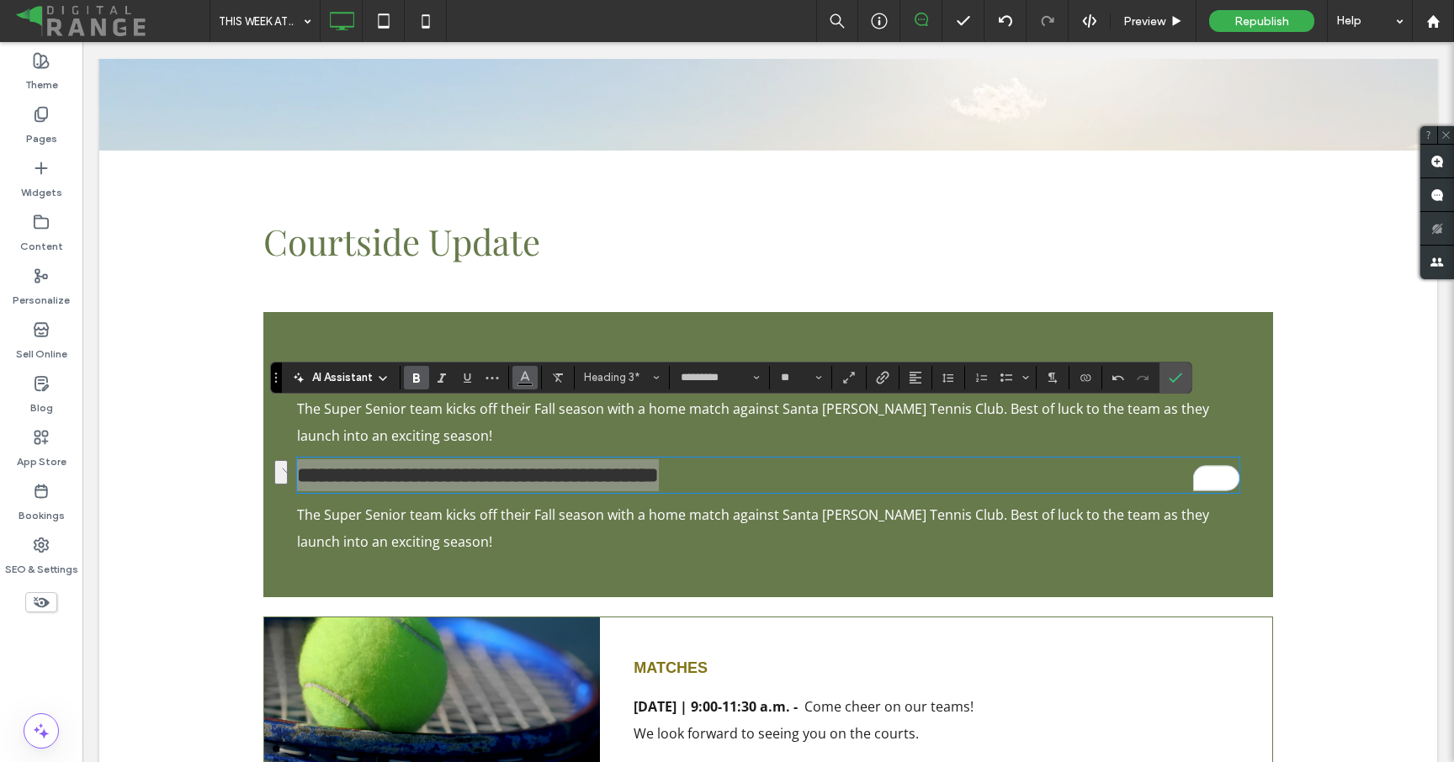
click at [524, 385] on span "Color" at bounding box center [524, 376] width 13 height 22
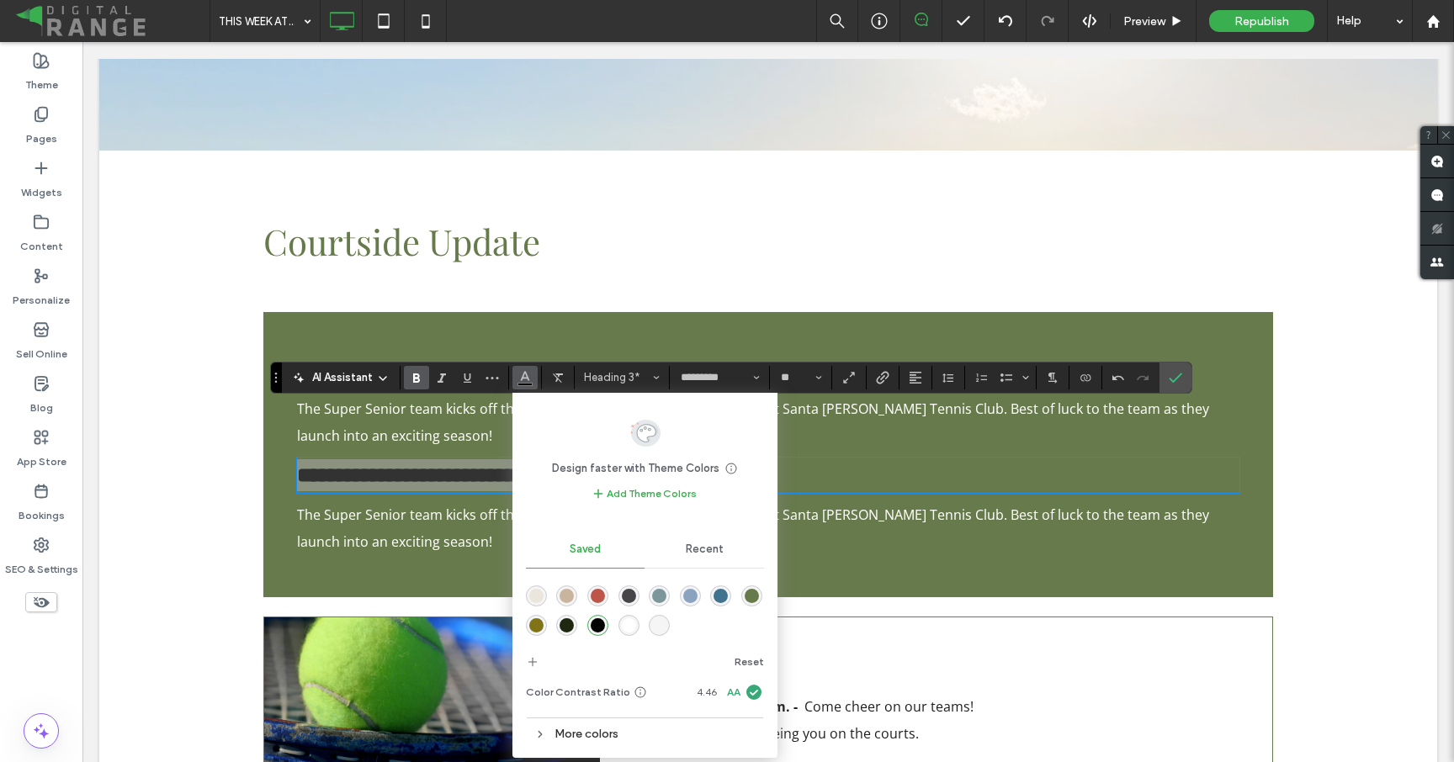
click at [691, 544] on span "Recent" at bounding box center [705, 549] width 38 height 13
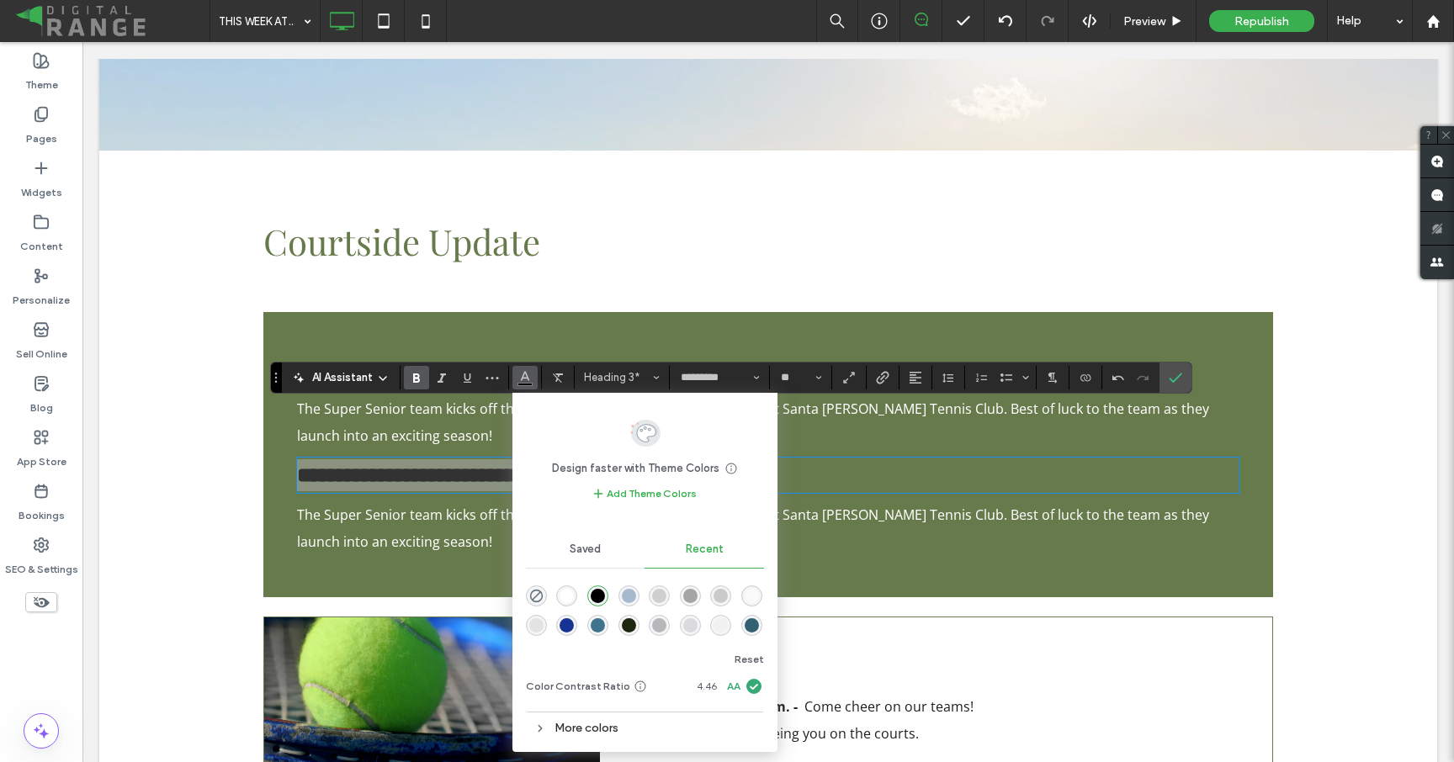
click at [566, 591] on div "rgba(255, 255, 255, 1)" at bounding box center [567, 596] width 14 height 14
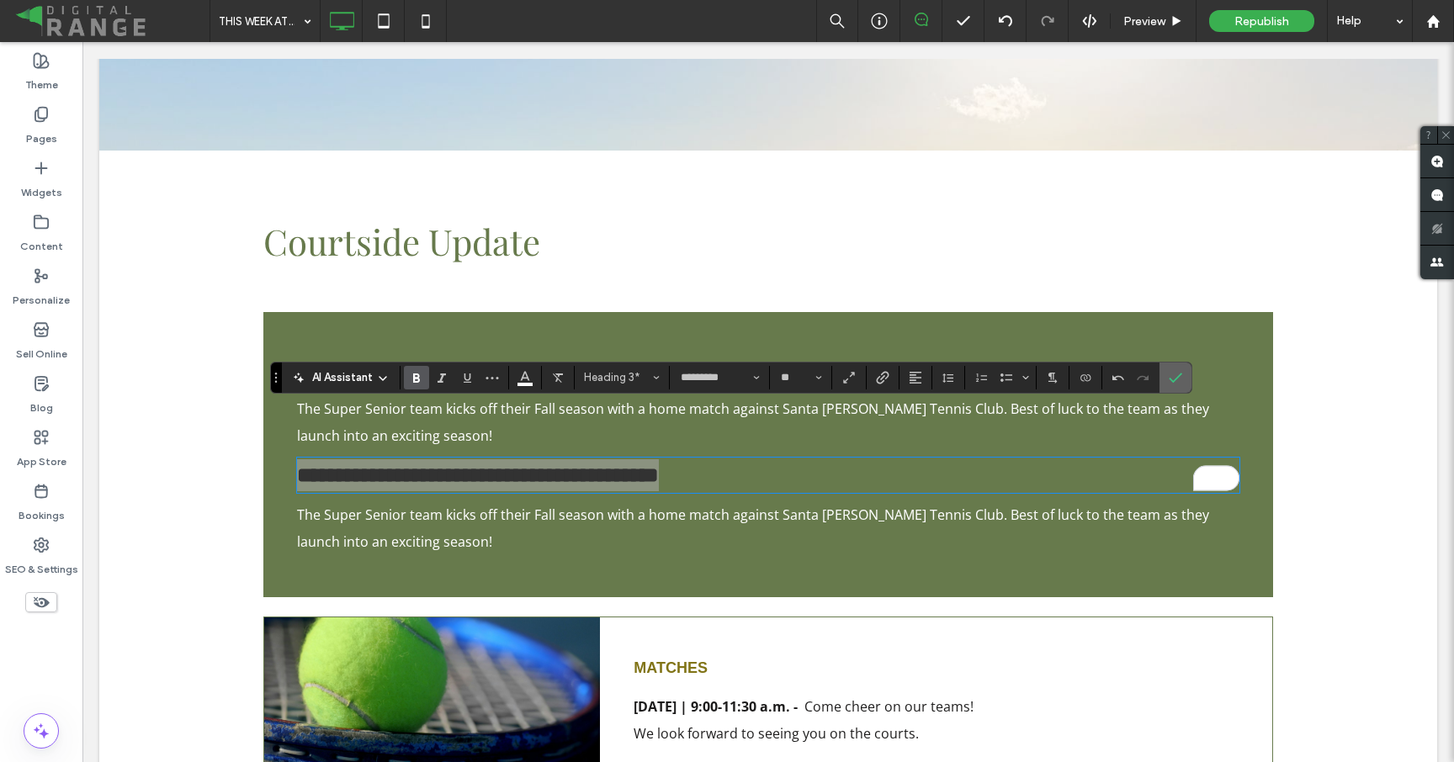
click at [1175, 385] on span "Confirm" at bounding box center [1173, 378] width 8 height 30
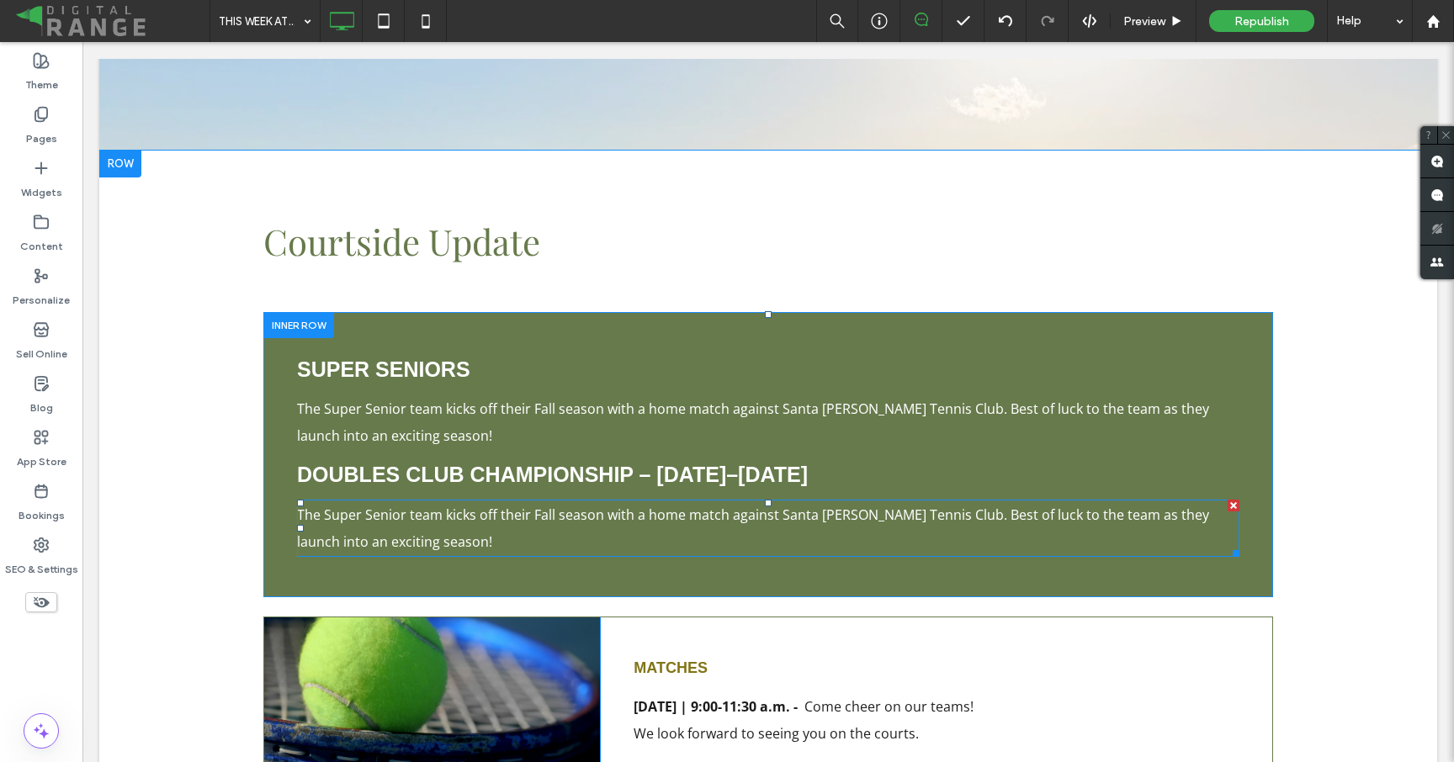
click at [421, 501] on p "The Super Senior team kicks off their Fall season with a home match against San…" at bounding box center [768, 528] width 942 height 54
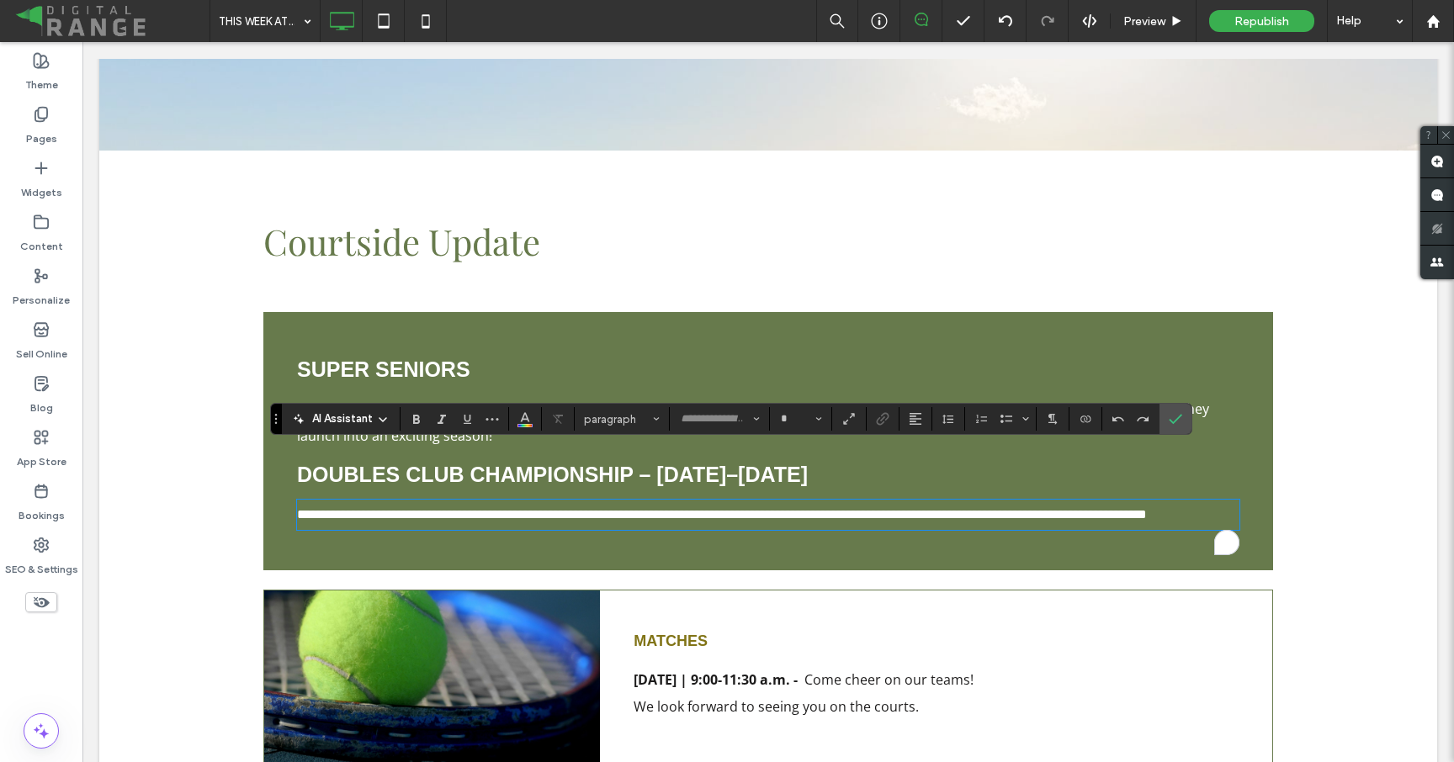
type input "*********"
type input "**"
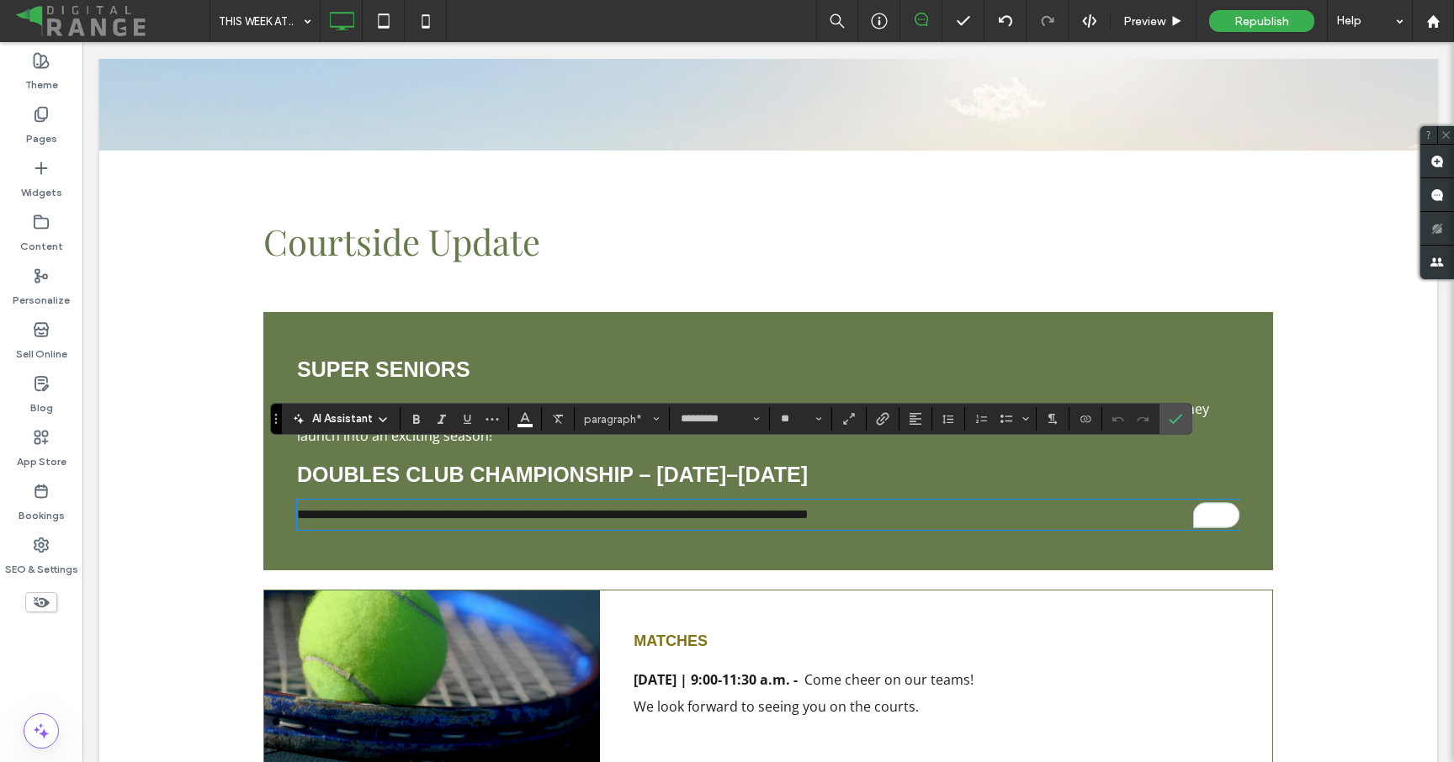
scroll to position [0, 0]
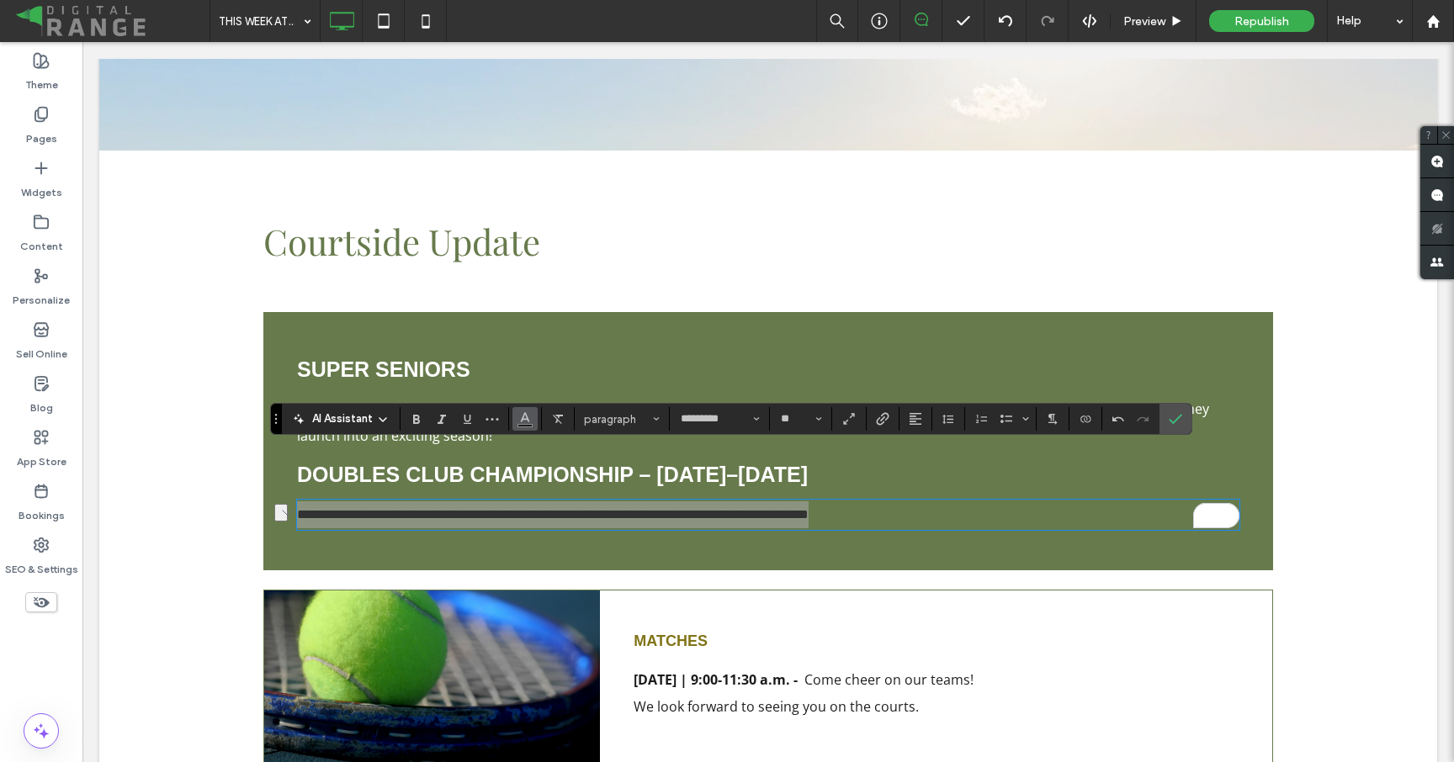
click at [526, 419] on use "Color" at bounding box center [524, 417] width 9 height 9
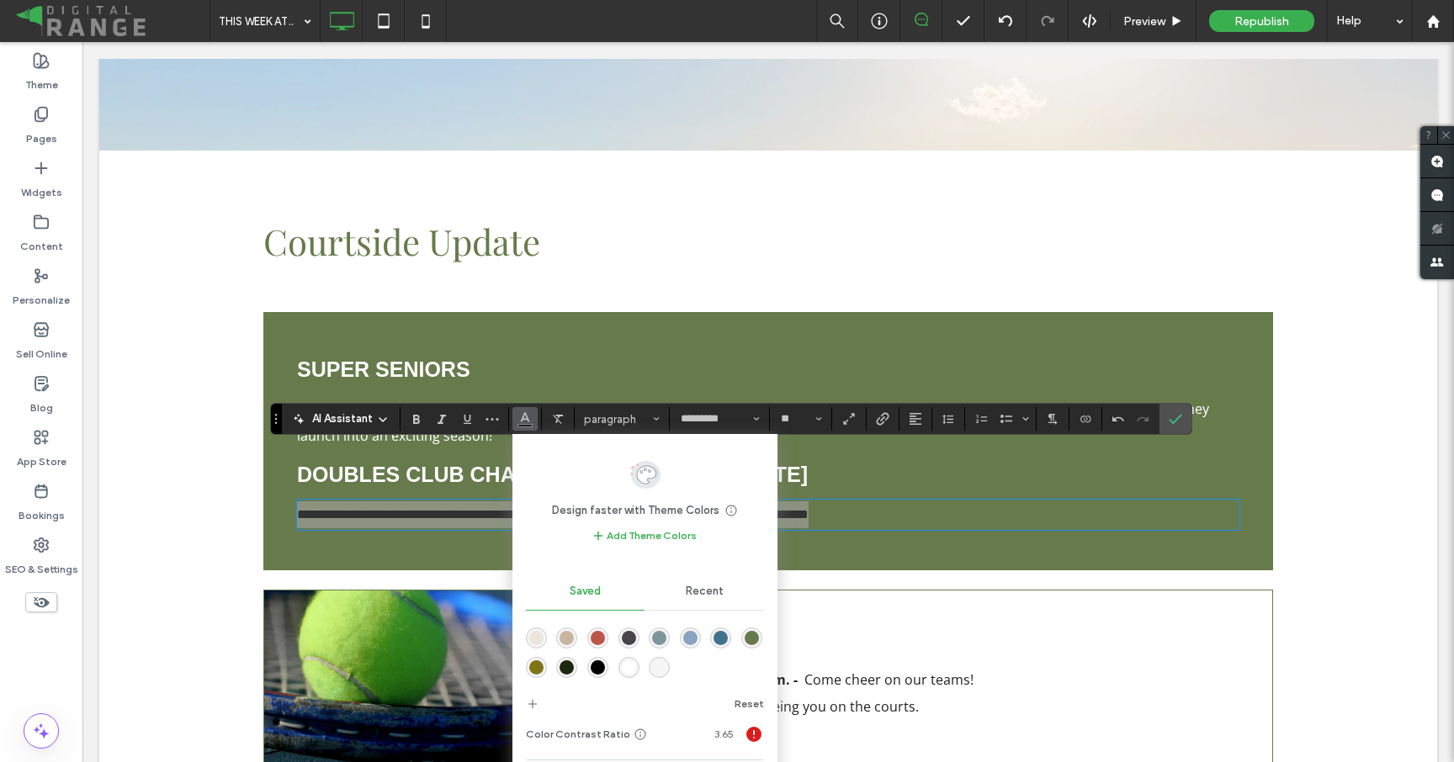
click at [703, 583] on div "Recent" at bounding box center [703, 591] width 119 height 37
click at [569, 634] on div "rgba(255, 255, 255, 1)" at bounding box center [567, 638] width 14 height 14
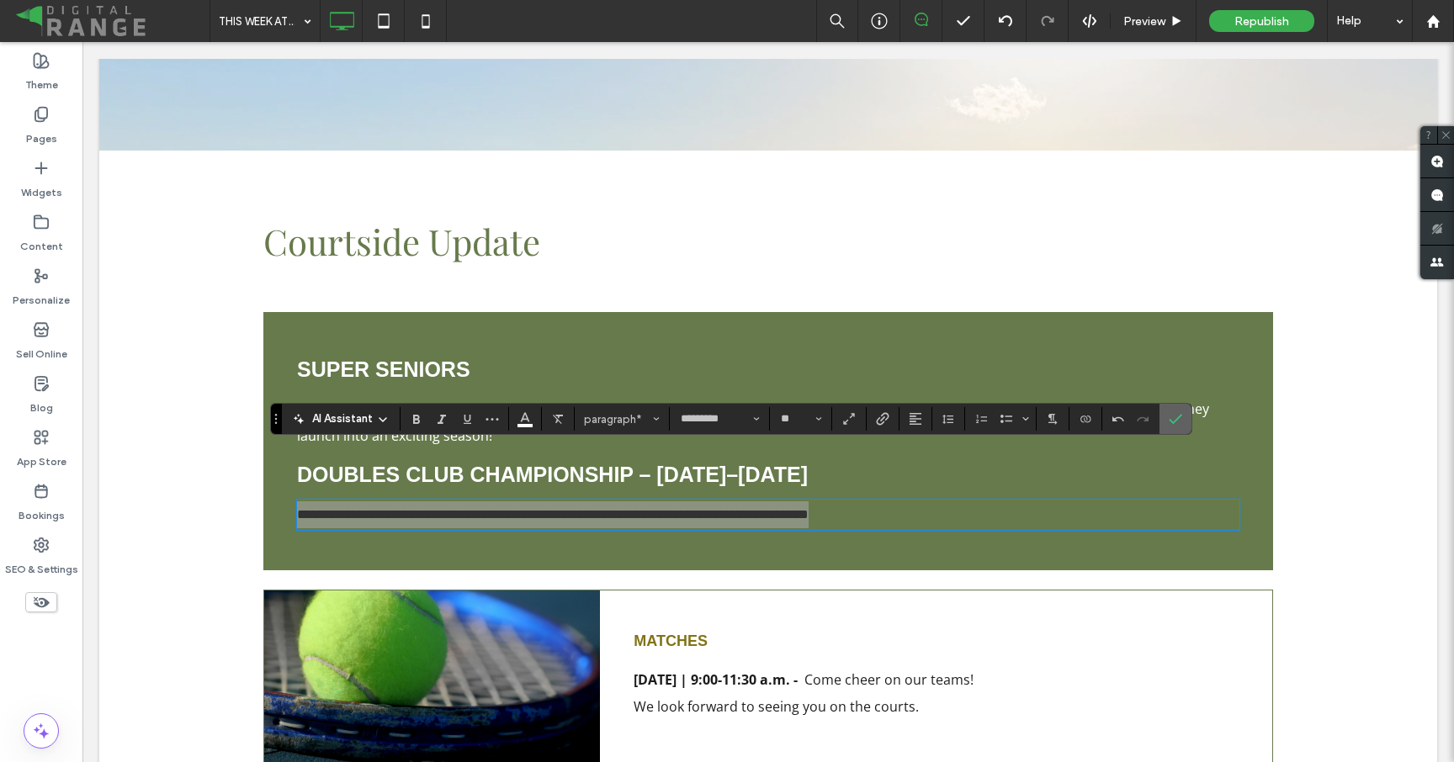
click at [1177, 416] on icon "Confirm" at bounding box center [1175, 418] width 13 height 13
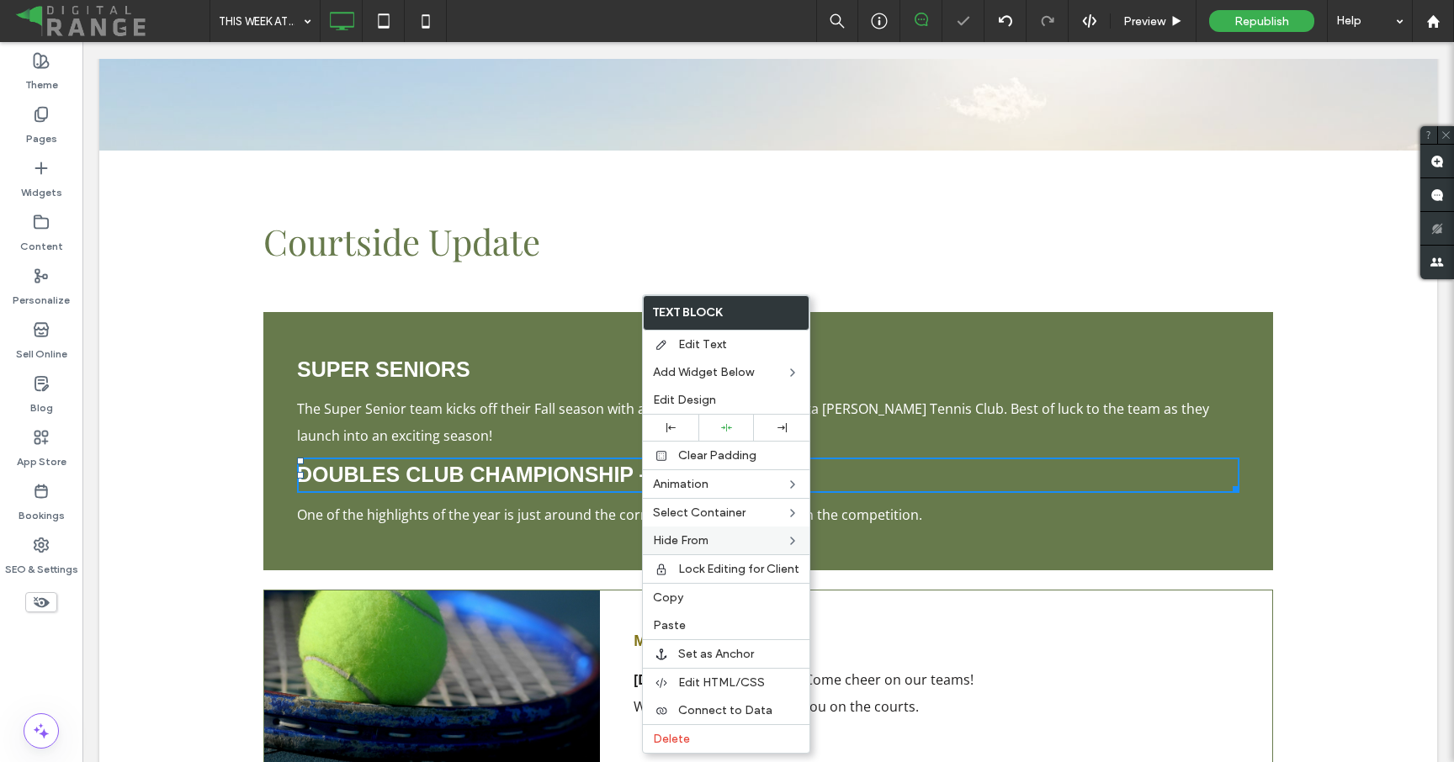
drag, startPoint x: 684, startPoint y: 589, endPoint x: 651, endPoint y: 536, distance: 62.3
click at [684, 589] on div "Copy" at bounding box center [726, 597] width 167 height 29
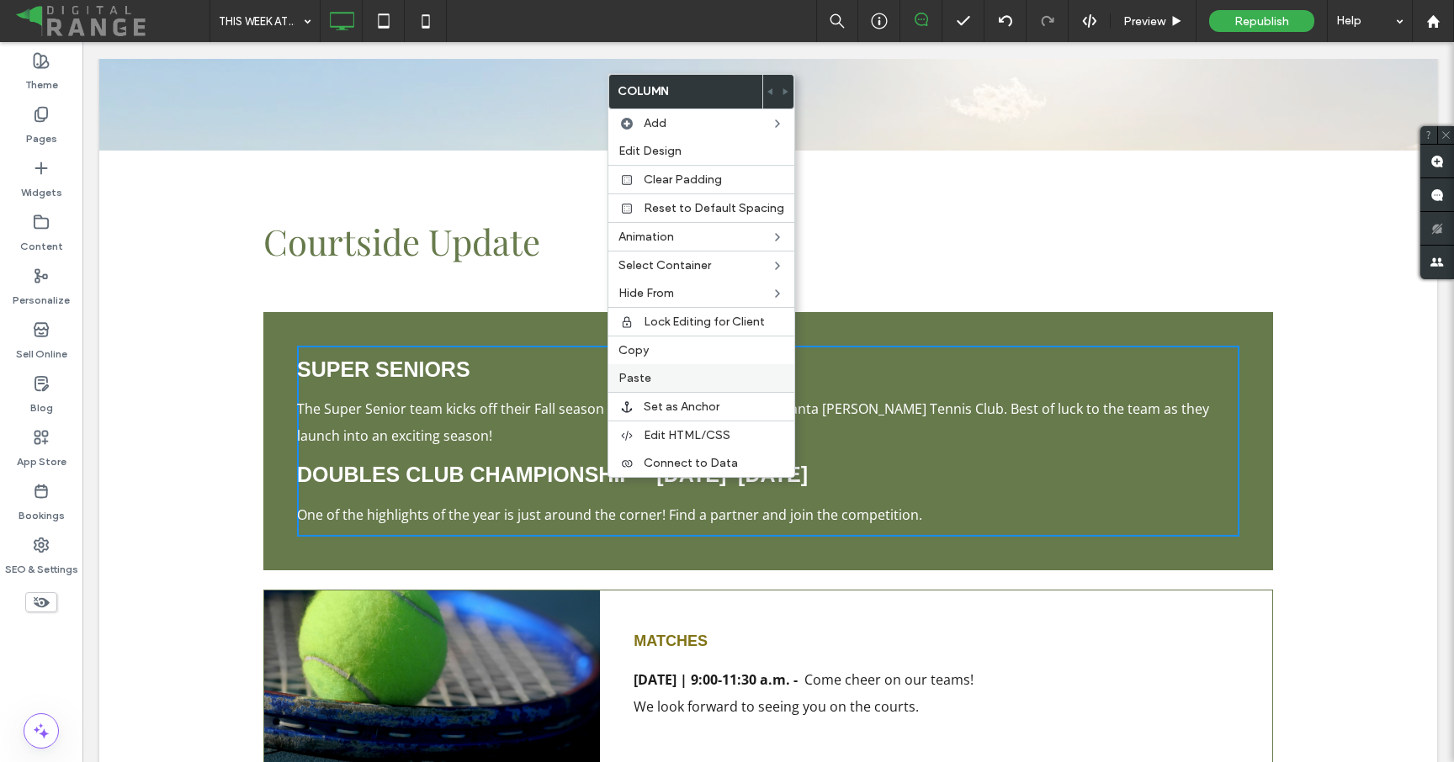
click at [647, 375] on span "Paste" at bounding box center [634, 378] width 33 height 14
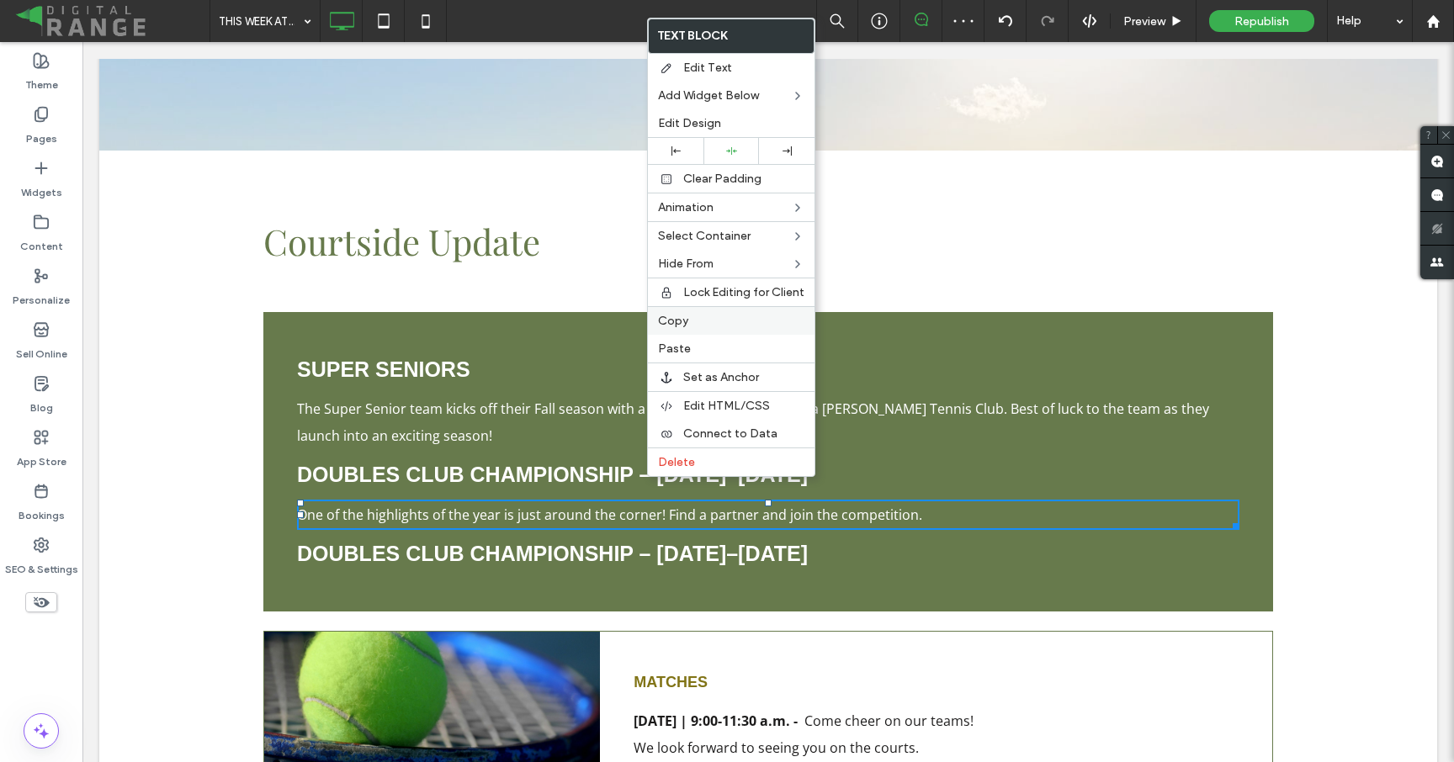
drag, startPoint x: 669, startPoint y: 326, endPoint x: 565, endPoint y: 443, distance: 156.2
click at [669, 326] on span "Copy" at bounding box center [673, 321] width 30 height 14
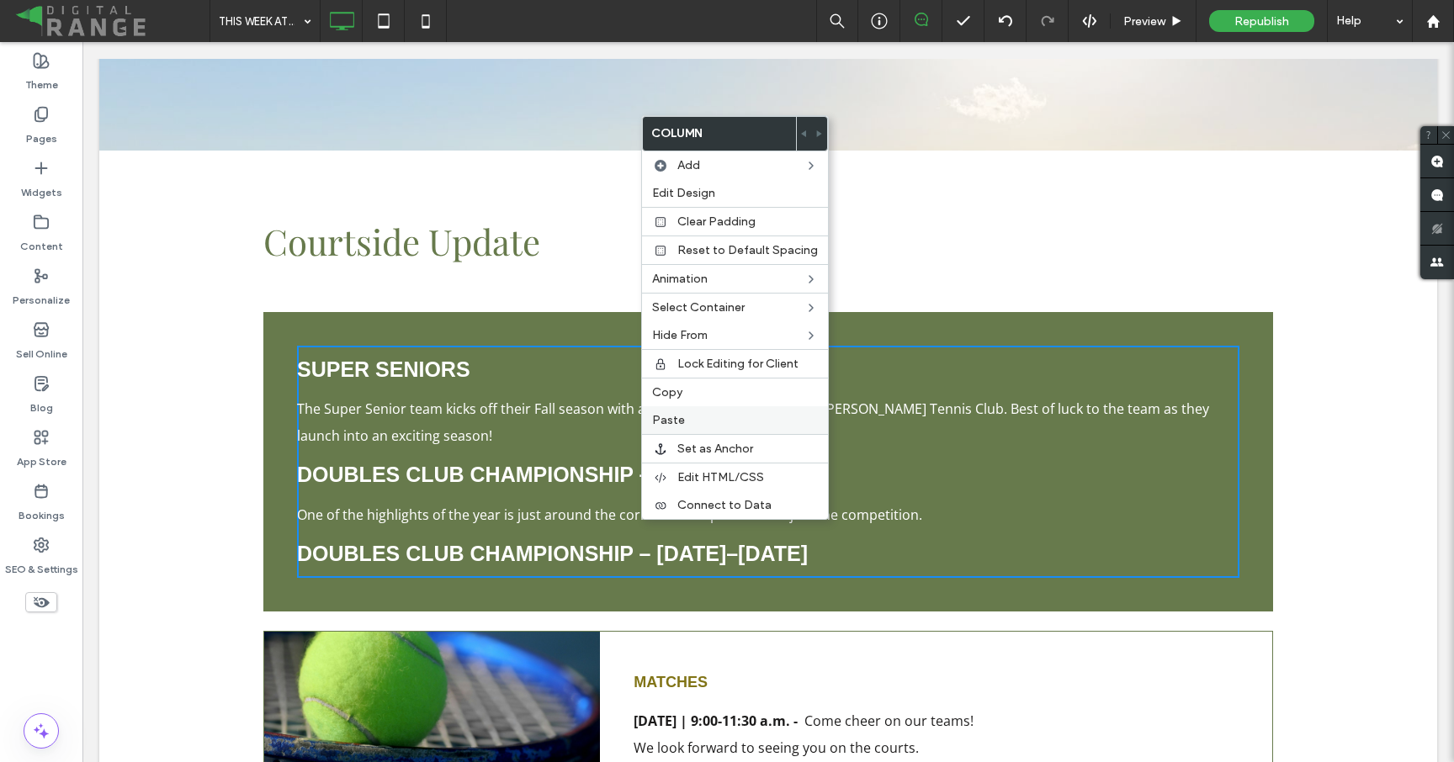
click at [668, 414] on span "Paste" at bounding box center [668, 420] width 33 height 14
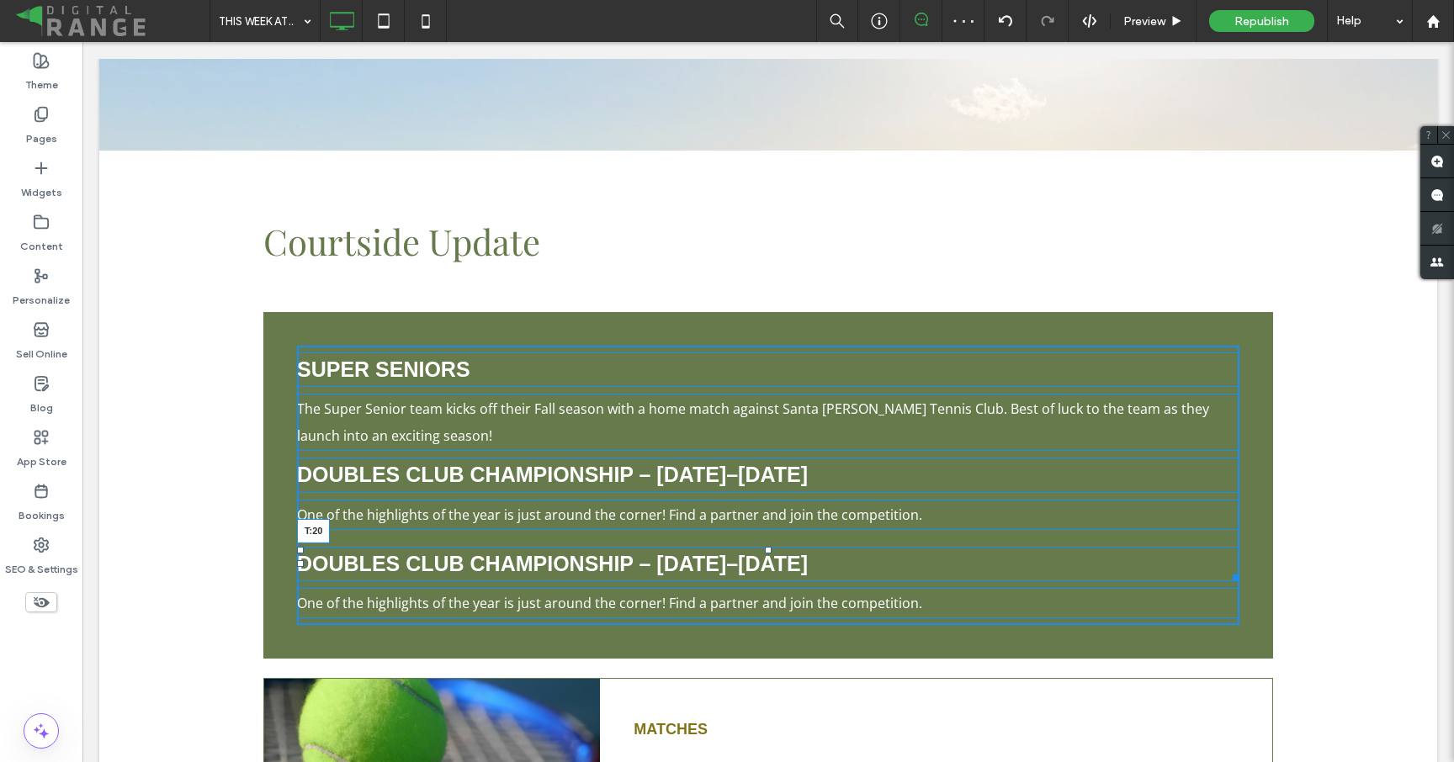
drag, startPoint x: 768, startPoint y: 485, endPoint x: 769, endPoint y: 495, distance: 10.1
click at [769, 547] on div at bounding box center [768, 550] width 7 height 7
drag, startPoint x: 767, startPoint y: 409, endPoint x: 771, endPoint y: 426, distance: 17.2
click at [771, 458] on div "Doubles Club Championship – September 27–28 T:20" at bounding box center [768, 475] width 942 height 35
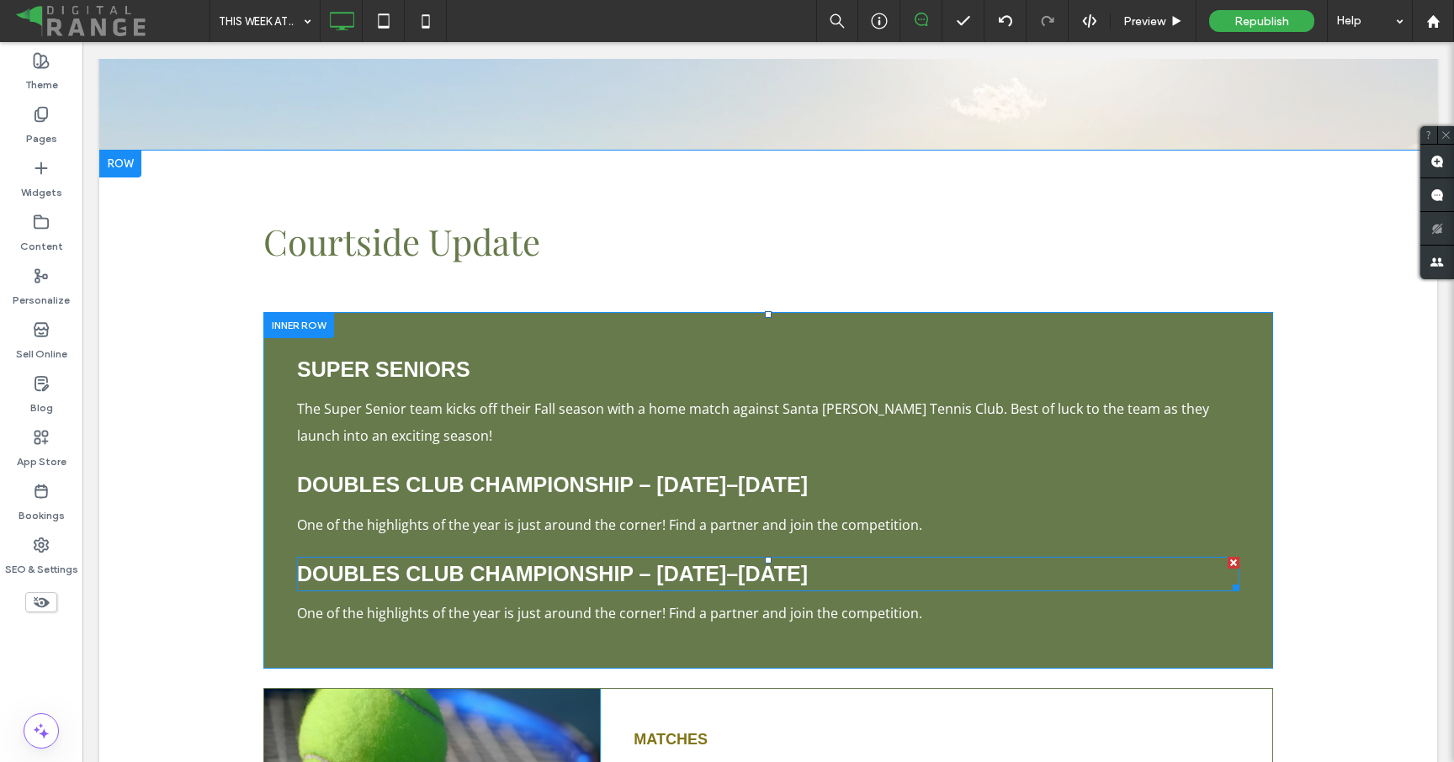
click at [503, 562] on strong "Doubles Club Championship – September 27–28" at bounding box center [552, 574] width 511 height 24
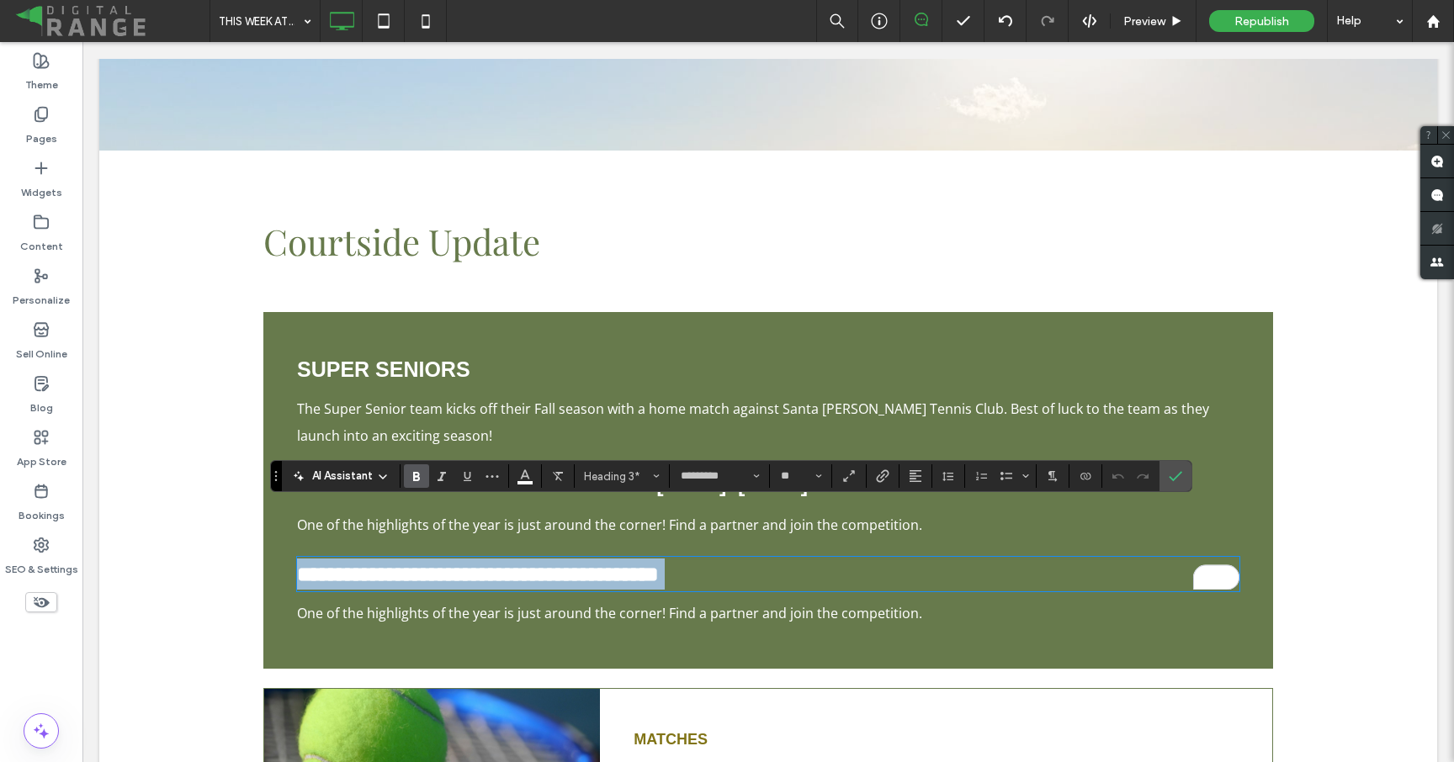
type input "*********"
type input "**"
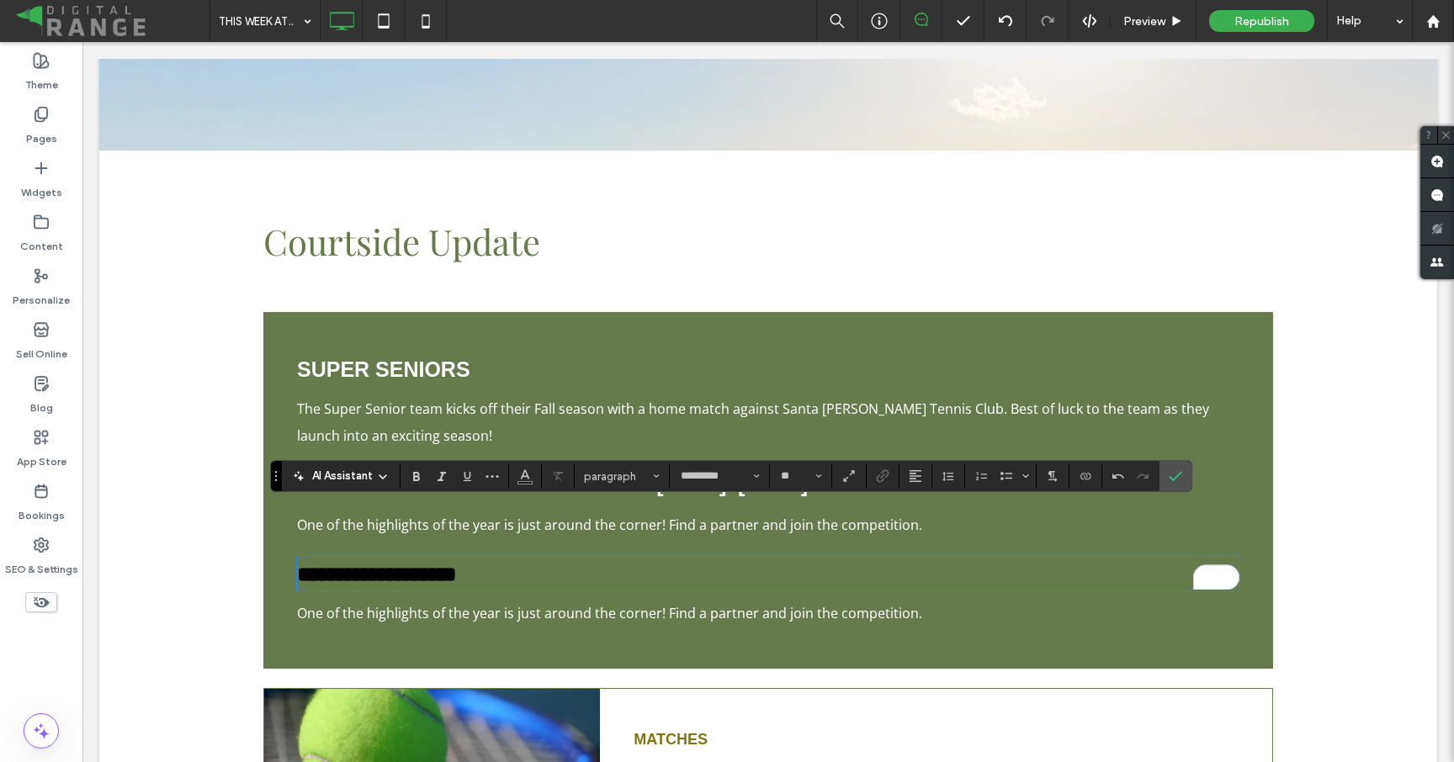
type input "*********"
click at [457, 564] on strong "**********" at bounding box center [377, 574] width 160 height 21
click at [620, 473] on span "Heading 3*" at bounding box center [617, 476] width 66 height 13
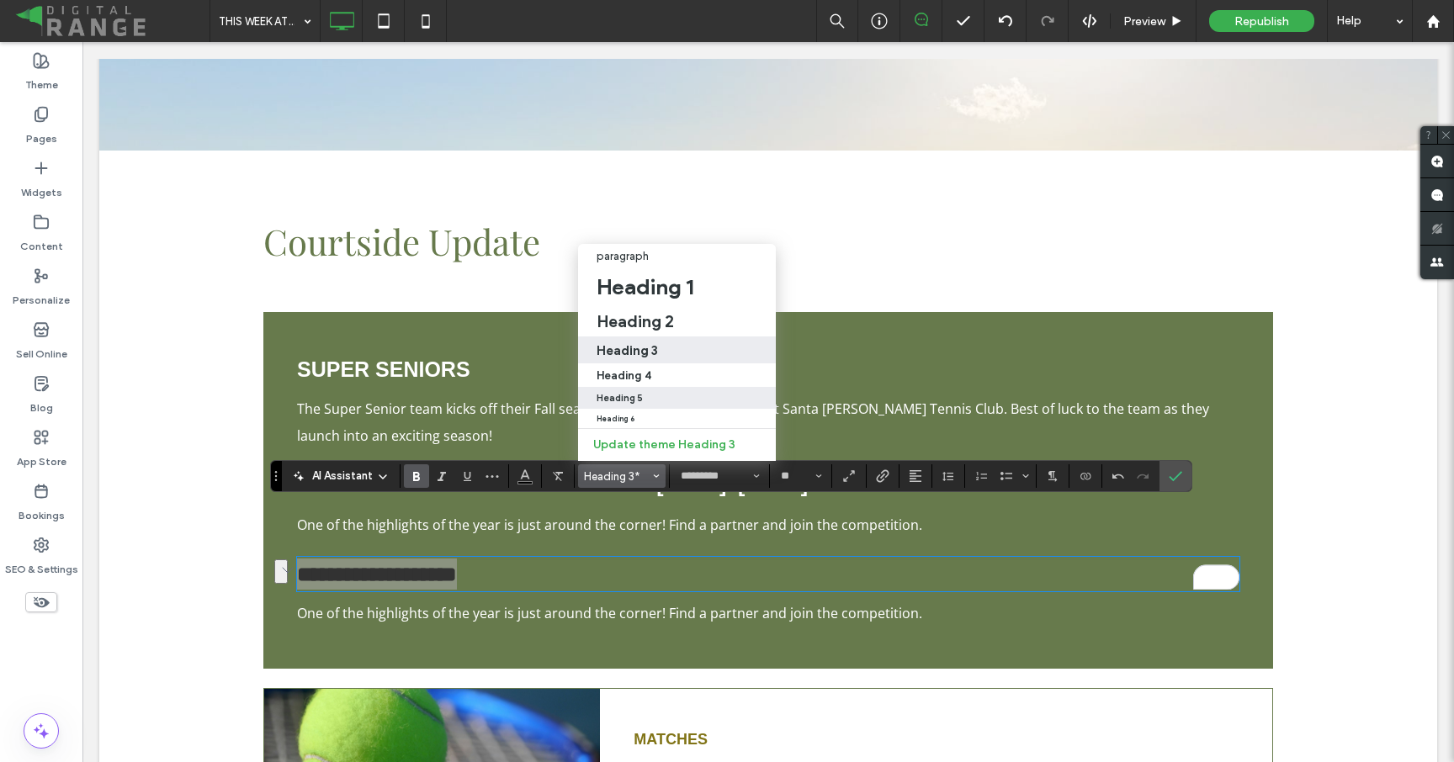
click at [626, 393] on h5 "Heading 5" at bounding box center [620, 398] width 46 height 11
type input "**"
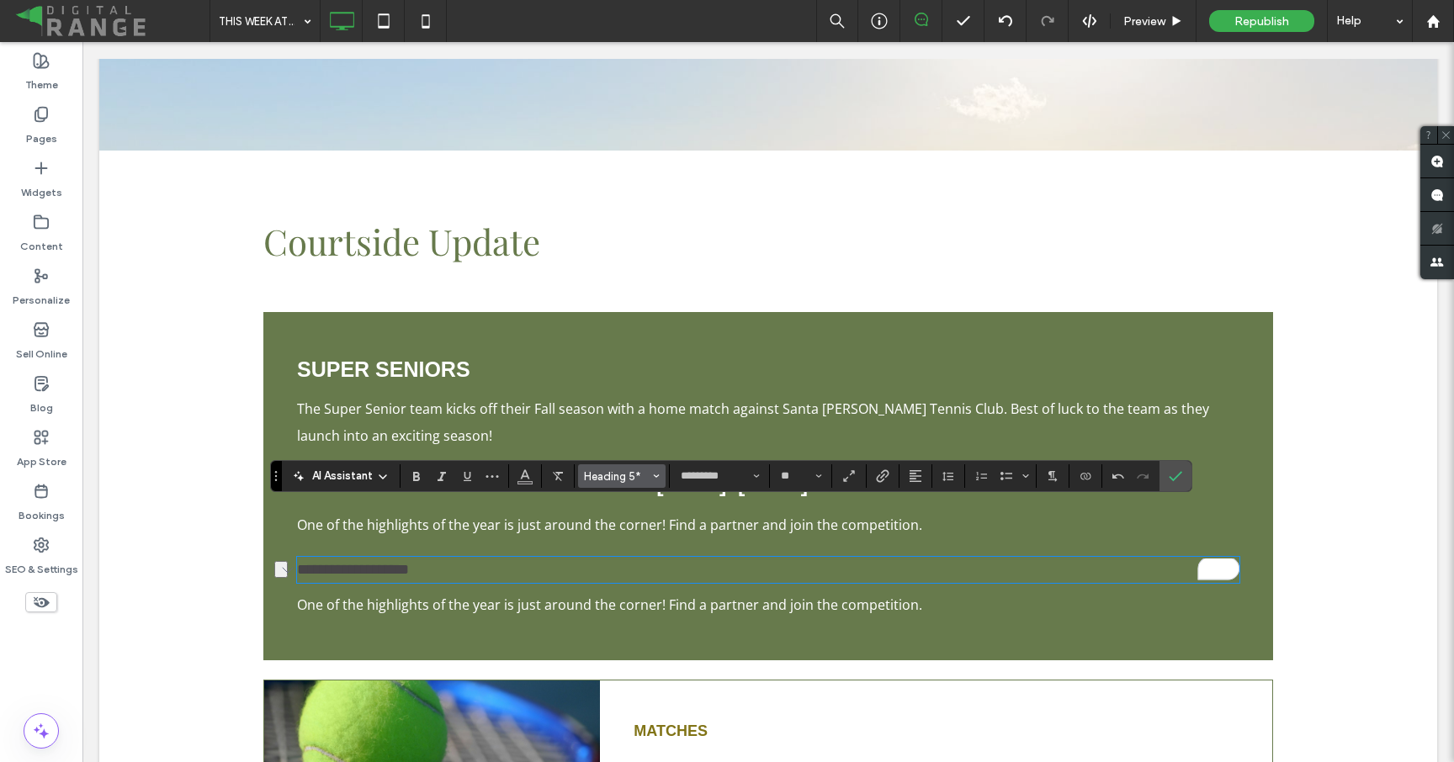
click at [604, 476] on span "Heading 5*" at bounding box center [617, 476] width 66 height 13
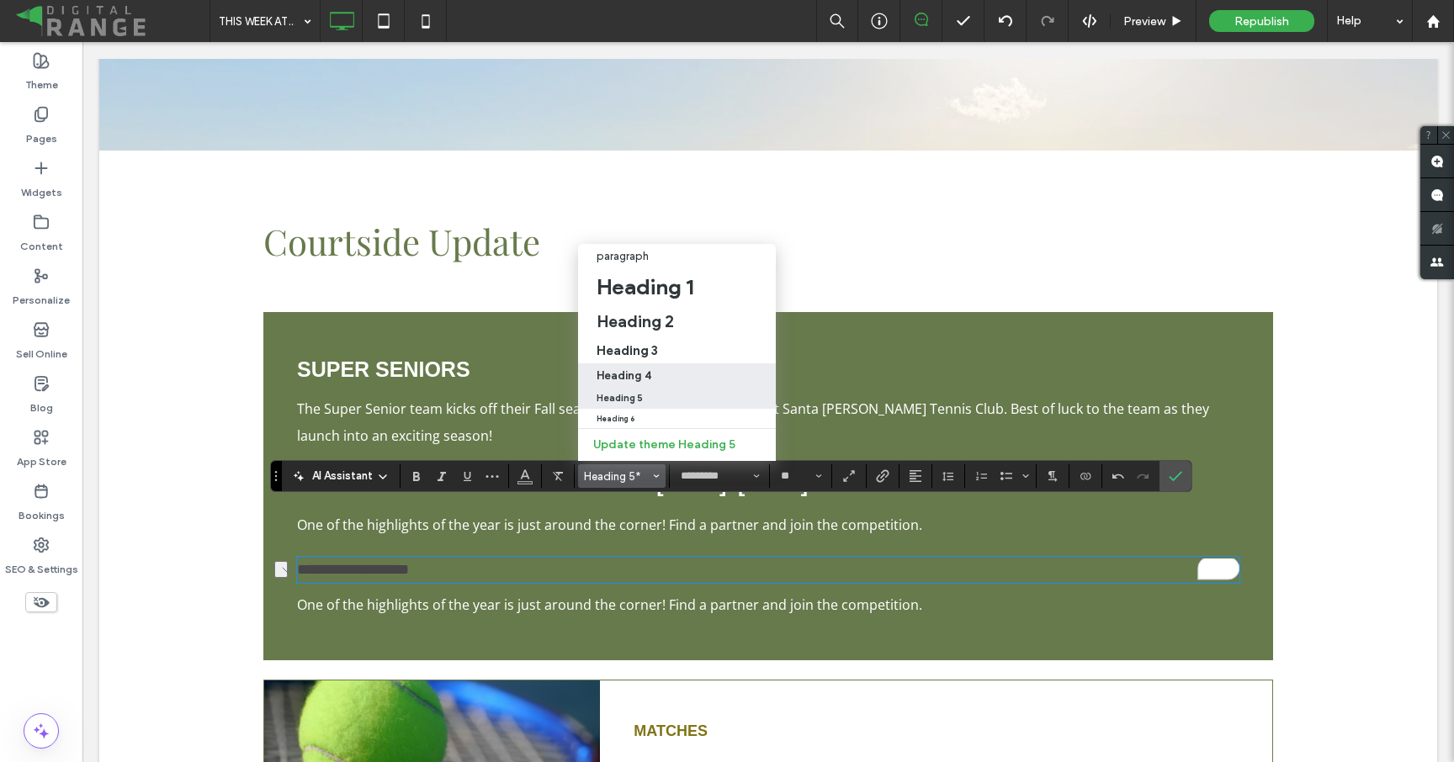
click at [608, 375] on h4 "Heading 4" at bounding box center [624, 375] width 55 height 13
type input "**********"
type input "**"
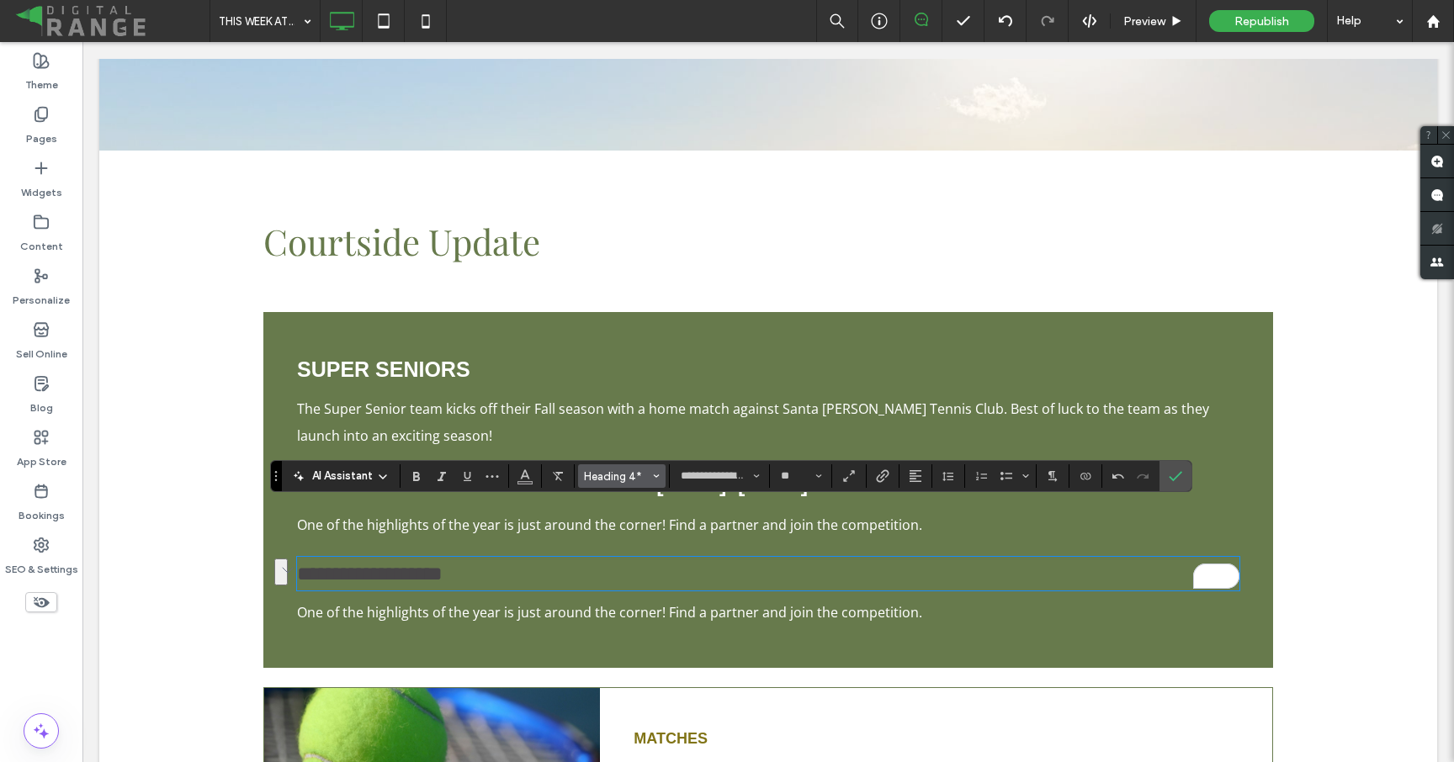
click at [610, 482] on span "Heading 4*" at bounding box center [617, 476] width 66 height 13
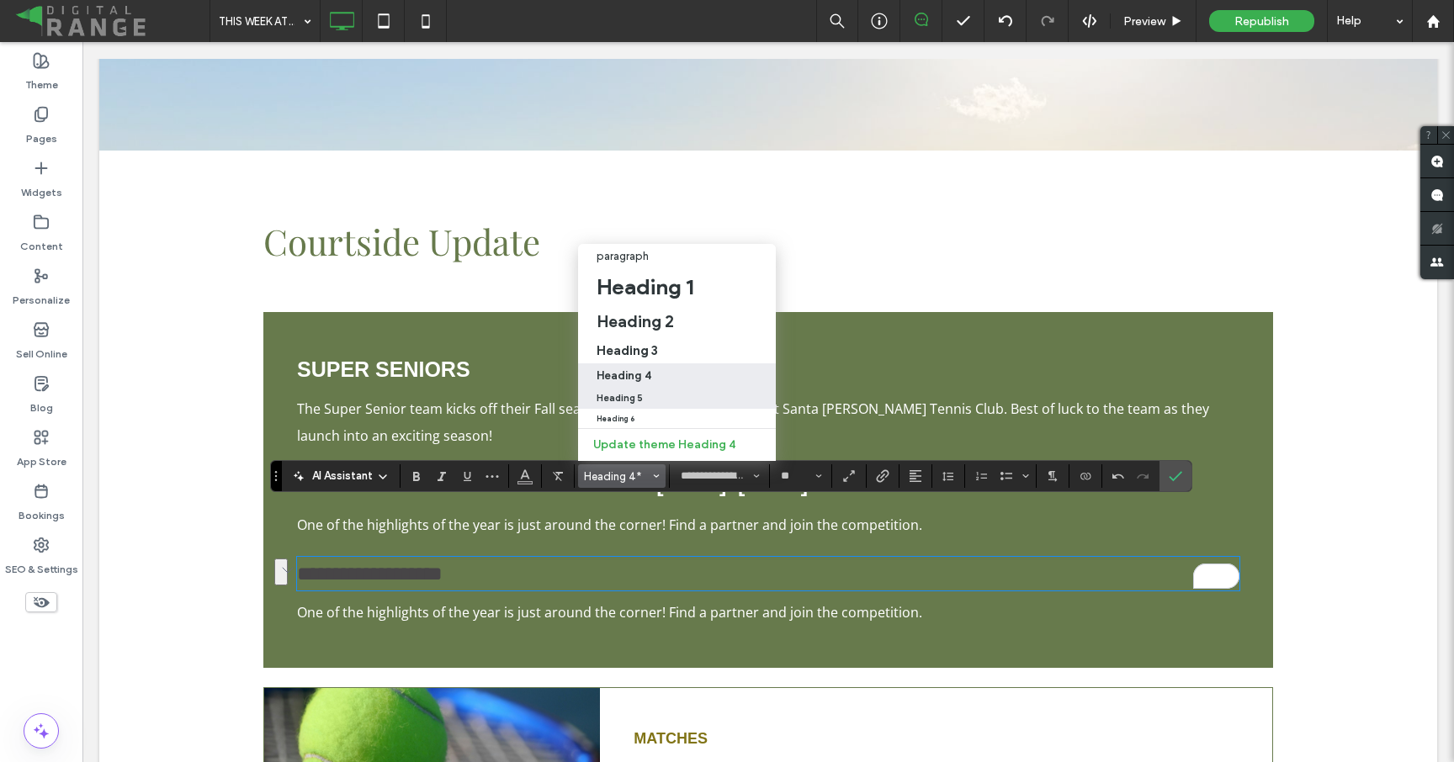
click at [599, 407] on label "Heading 5" at bounding box center [677, 398] width 198 height 22
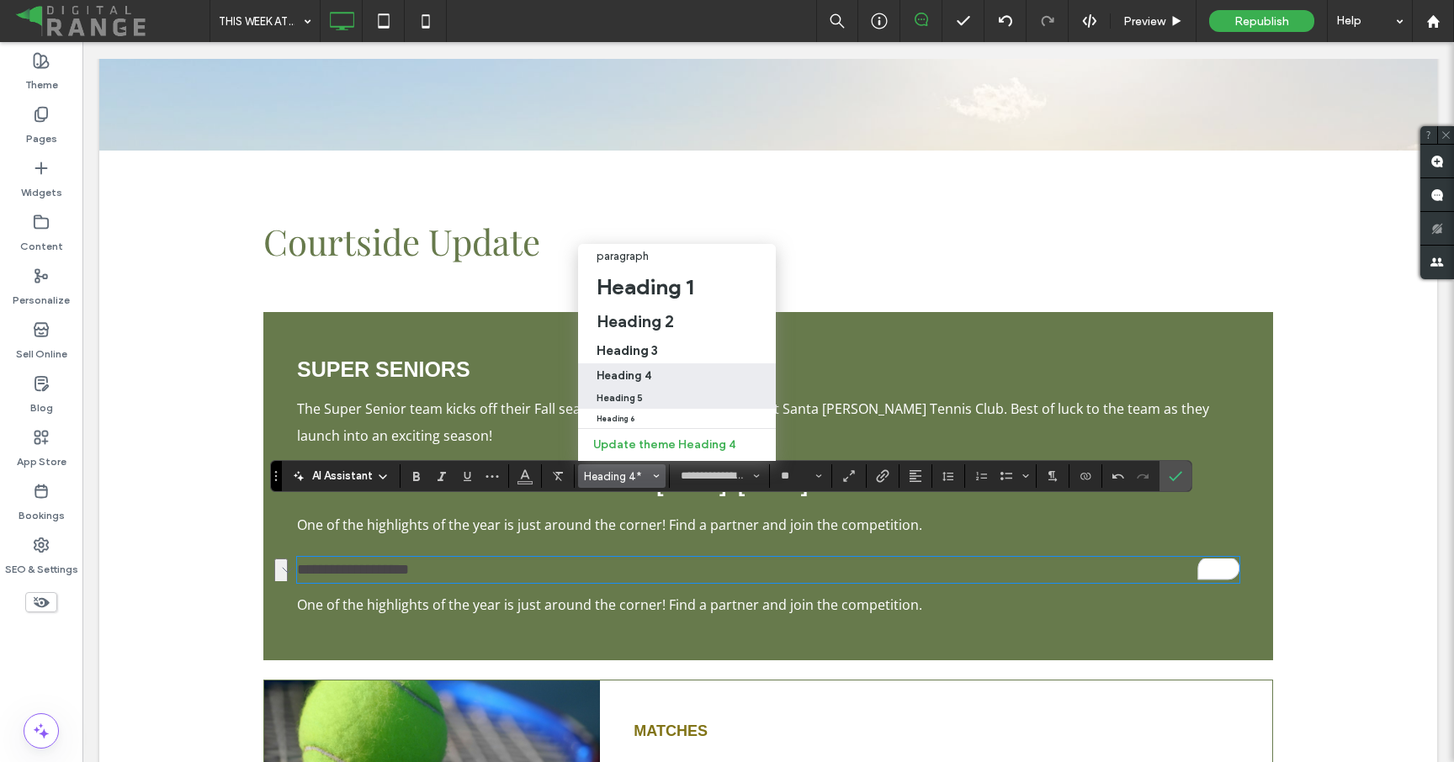
type input "*********"
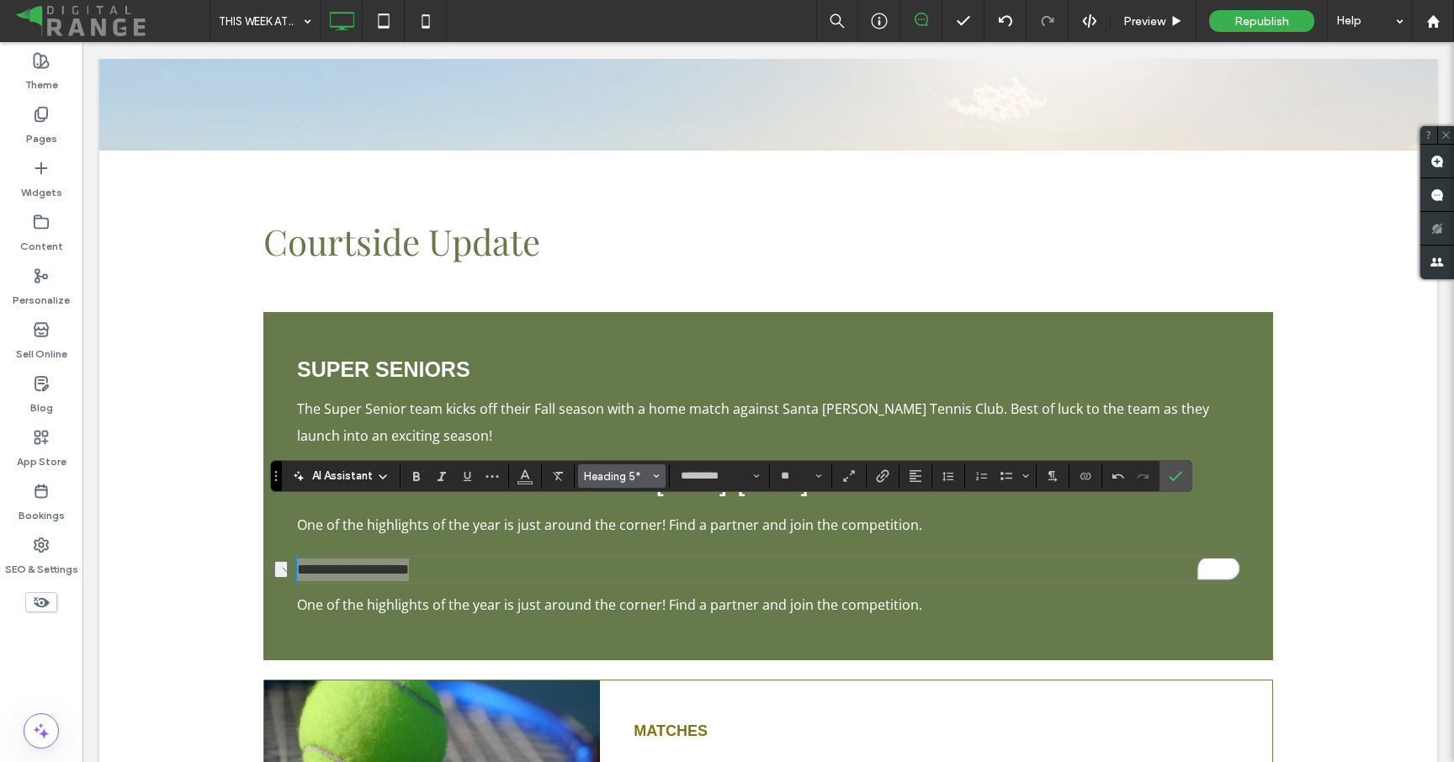
click at [599, 471] on span "Heading 5*" at bounding box center [617, 476] width 66 height 13
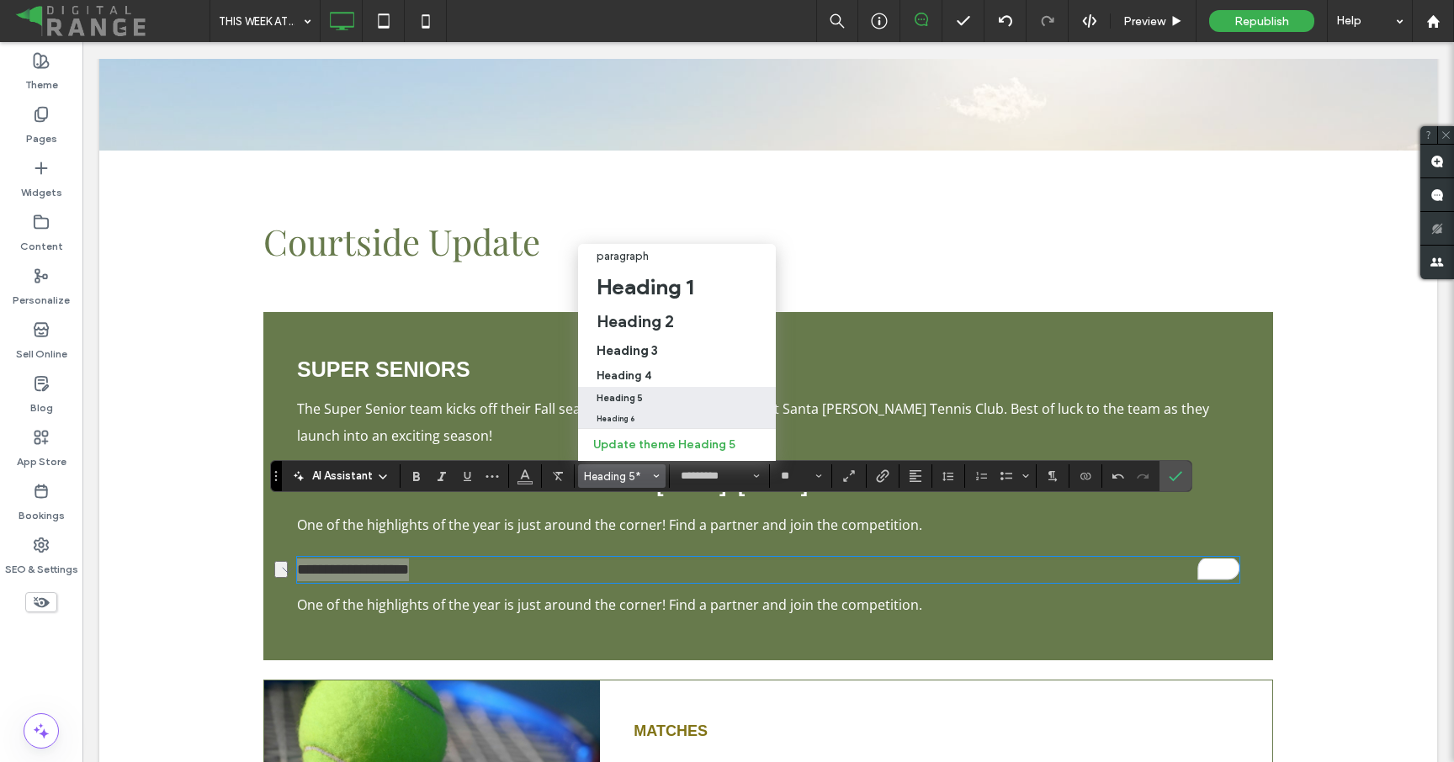
click at [600, 426] on label "Heading 6" at bounding box center [677, 418] width 198 height 19
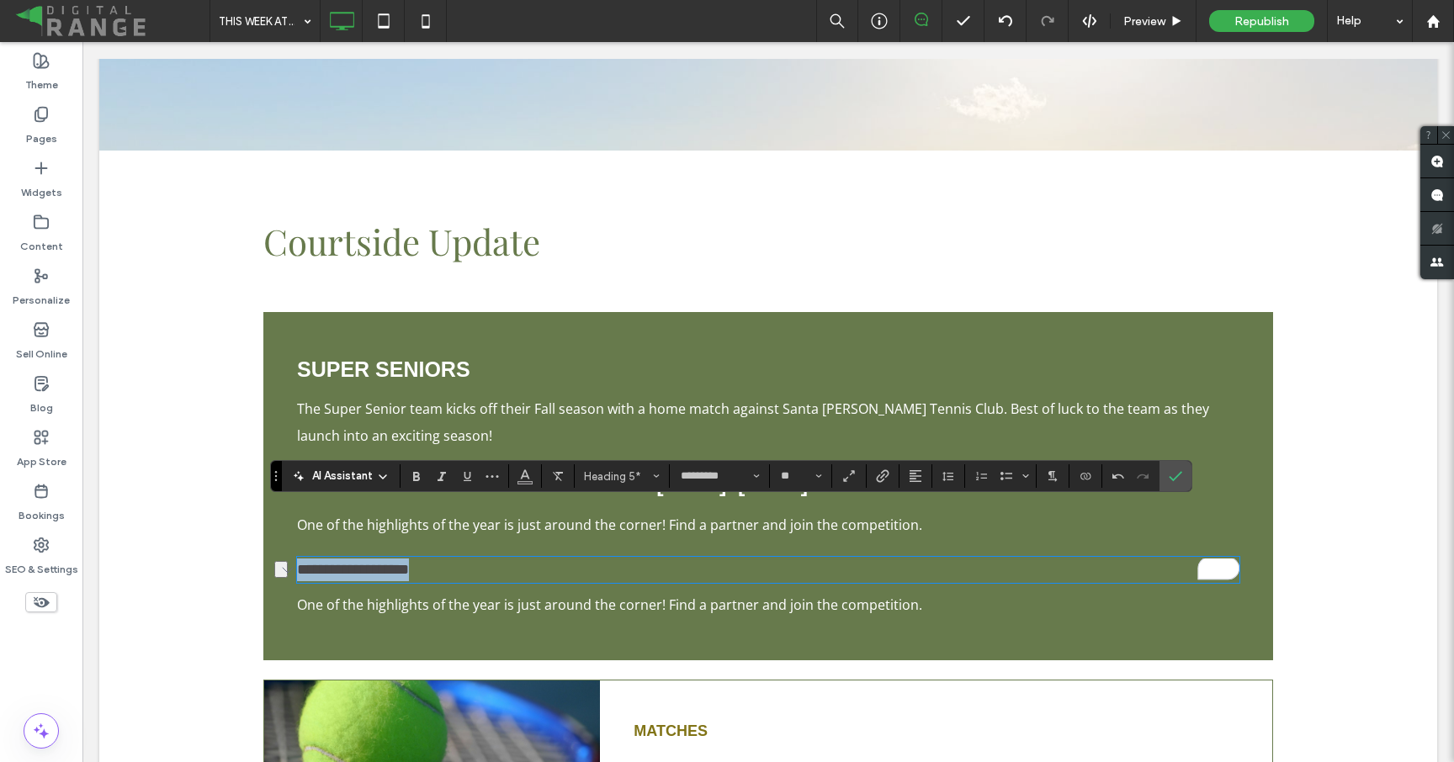
type input "**"
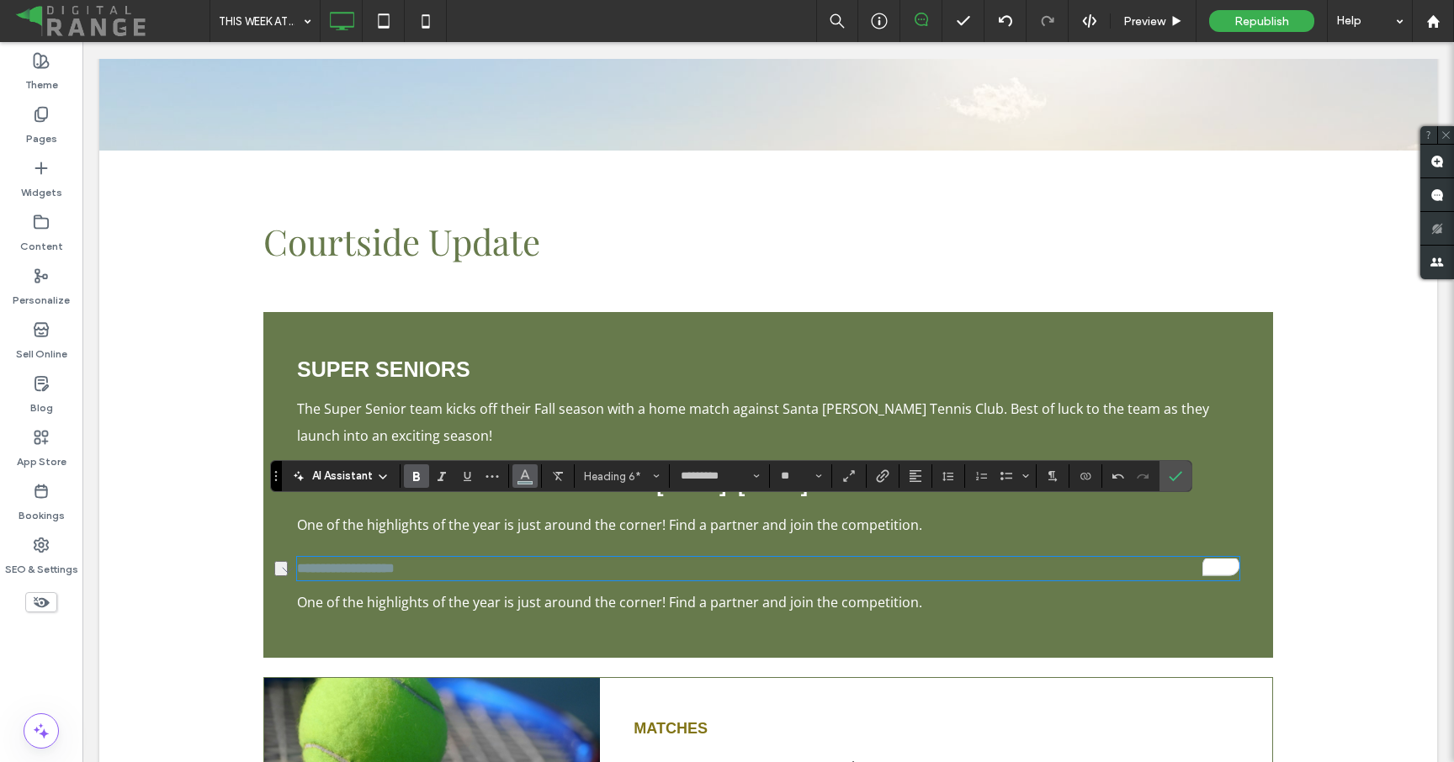
click at [531, 469] on icon "Color" at bounding box center [524, 474] width 13 height 13
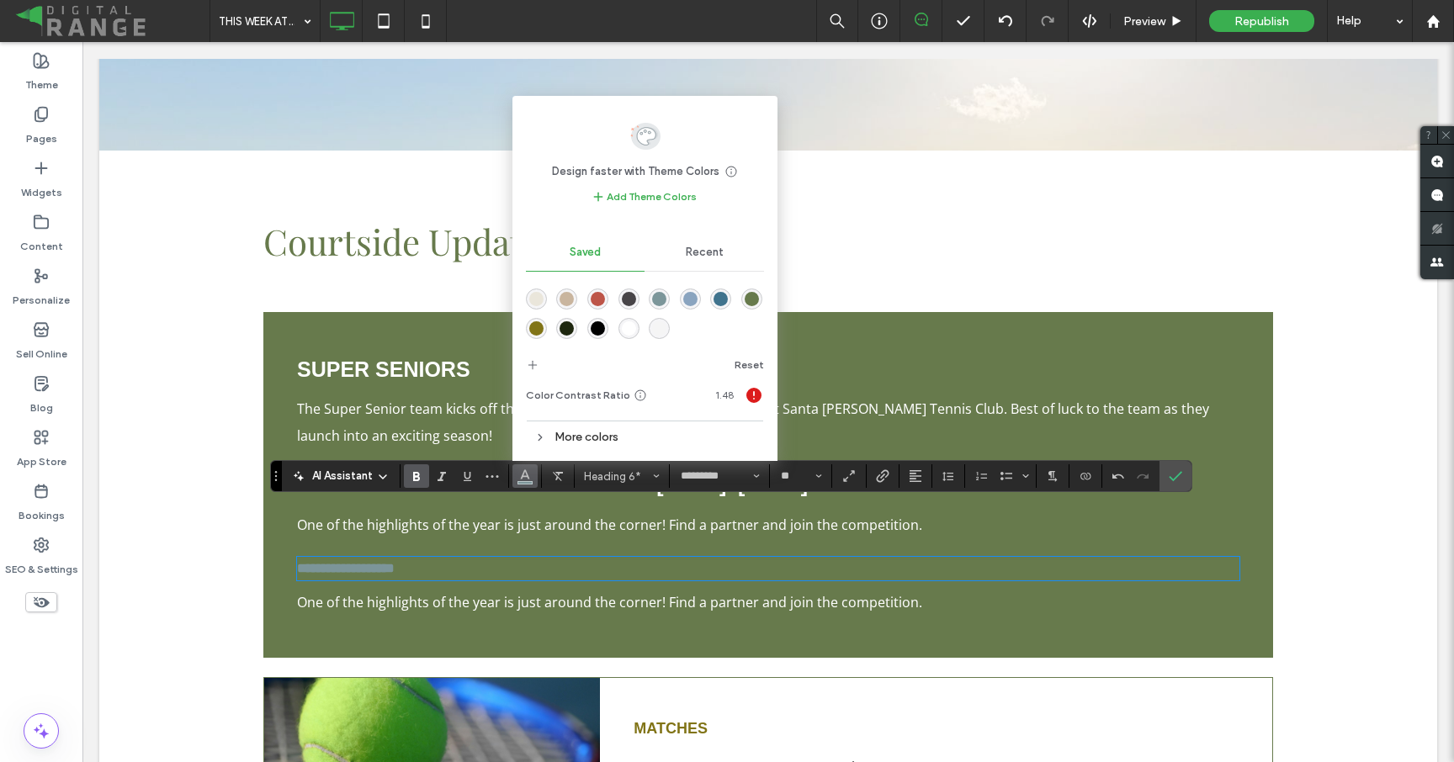
click at [699, 255] on span "Recent" at bounding box center [705, 252] width 38 height 13
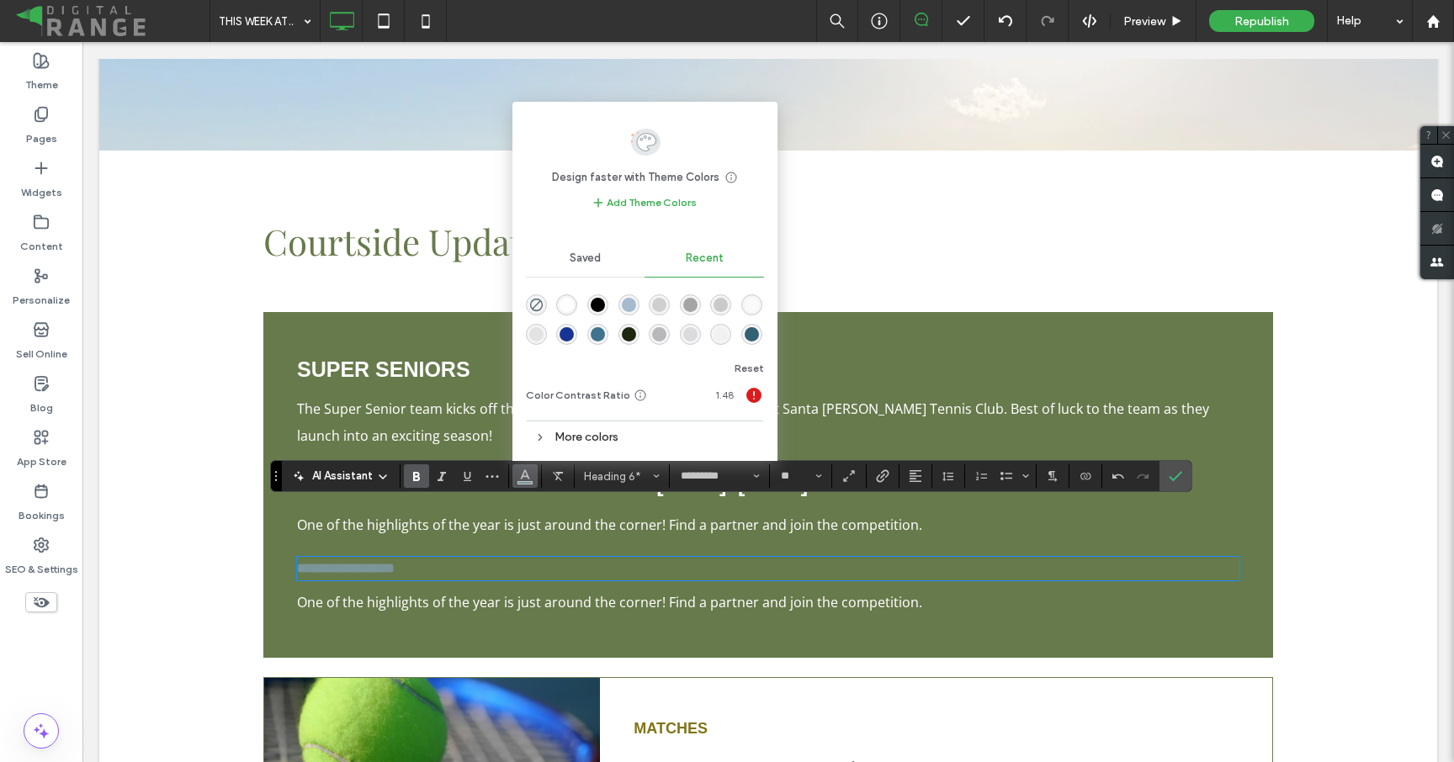
click at [566, 307] on div "rgba(255, 255, 255, 1)" at bounding box center [567, 305] width 14 height 14
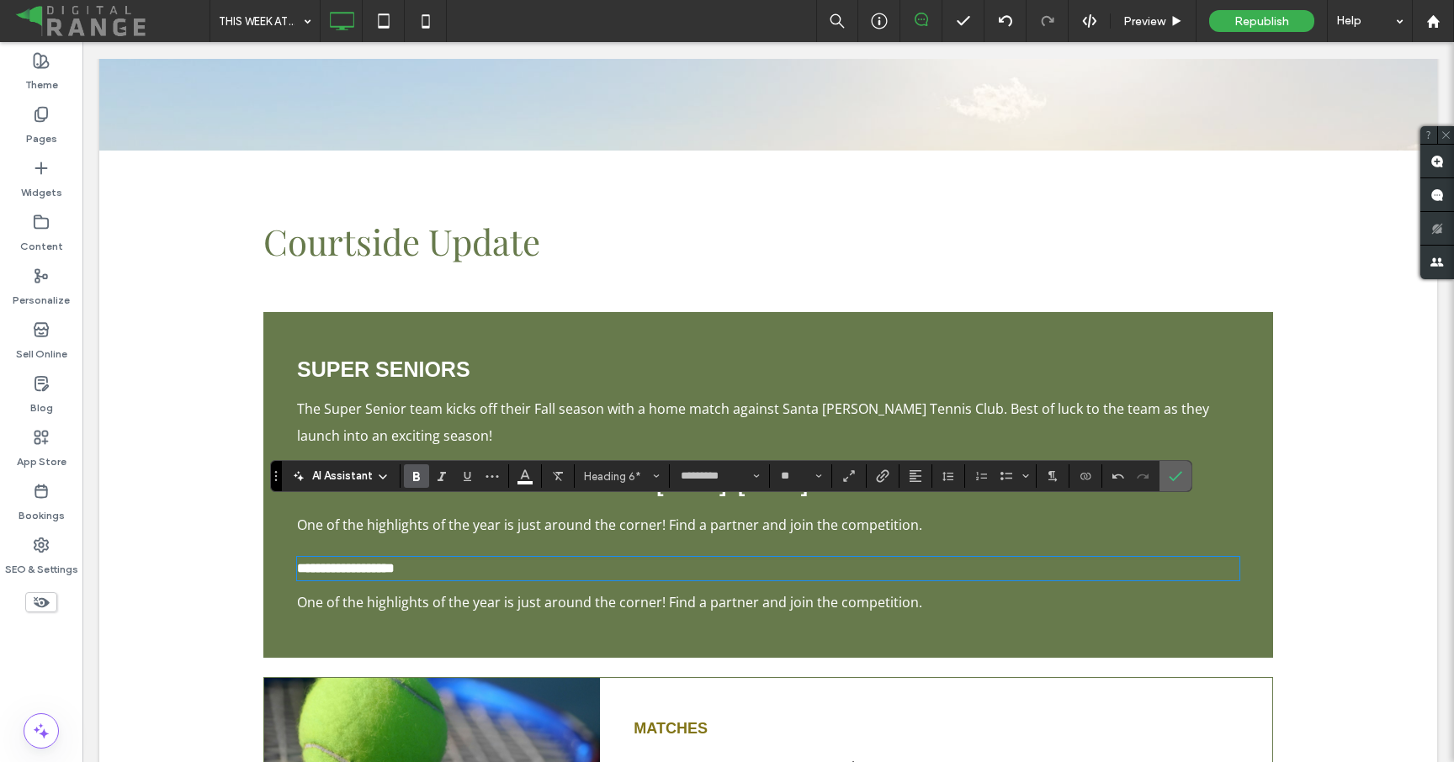
click at [1178, 477] on icon "Confirm" at bounding box center [1175, 475] width 13 height 13
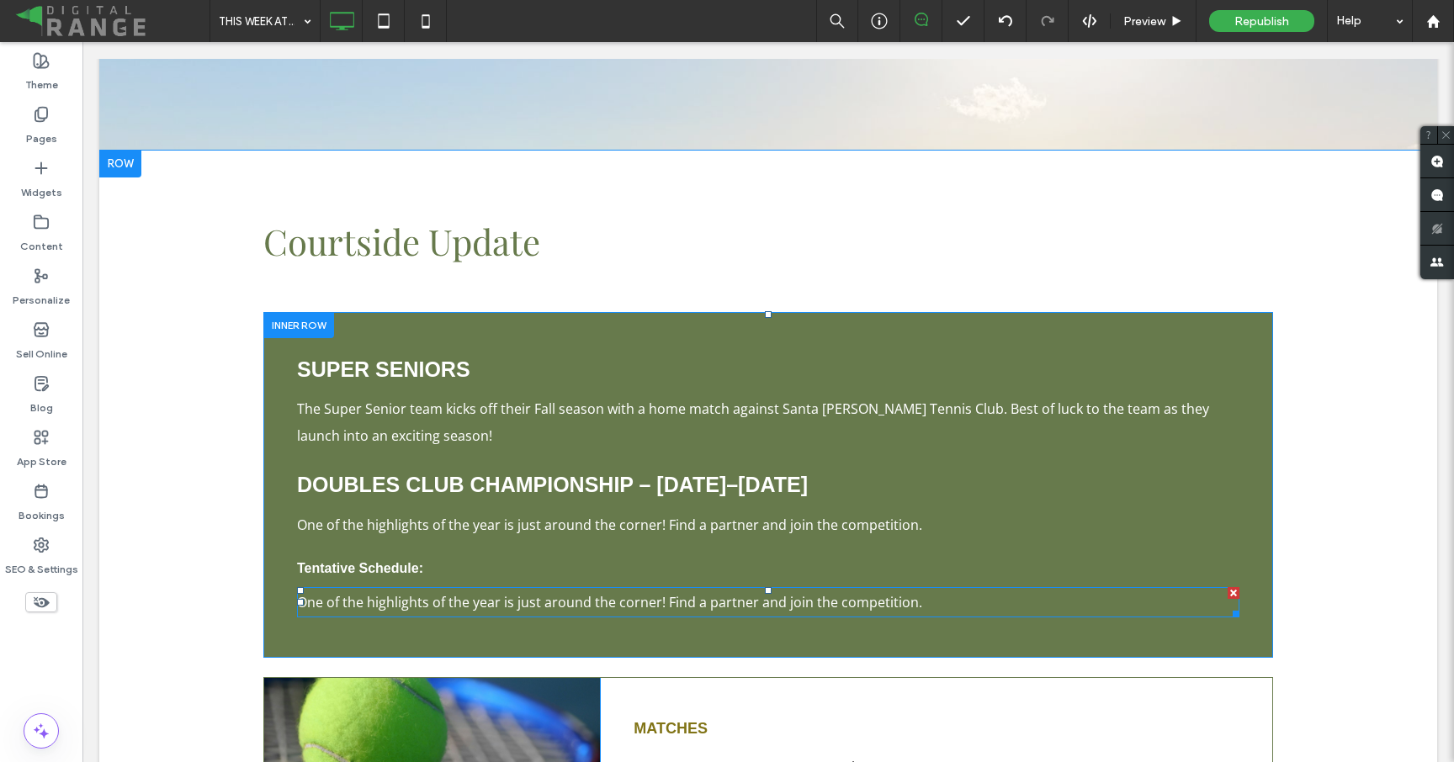
click at [469, 593] on span "One of the highlights of the year is just around the corner! Find a partner and…" at bounding box center [609, 602] width 625 height 19
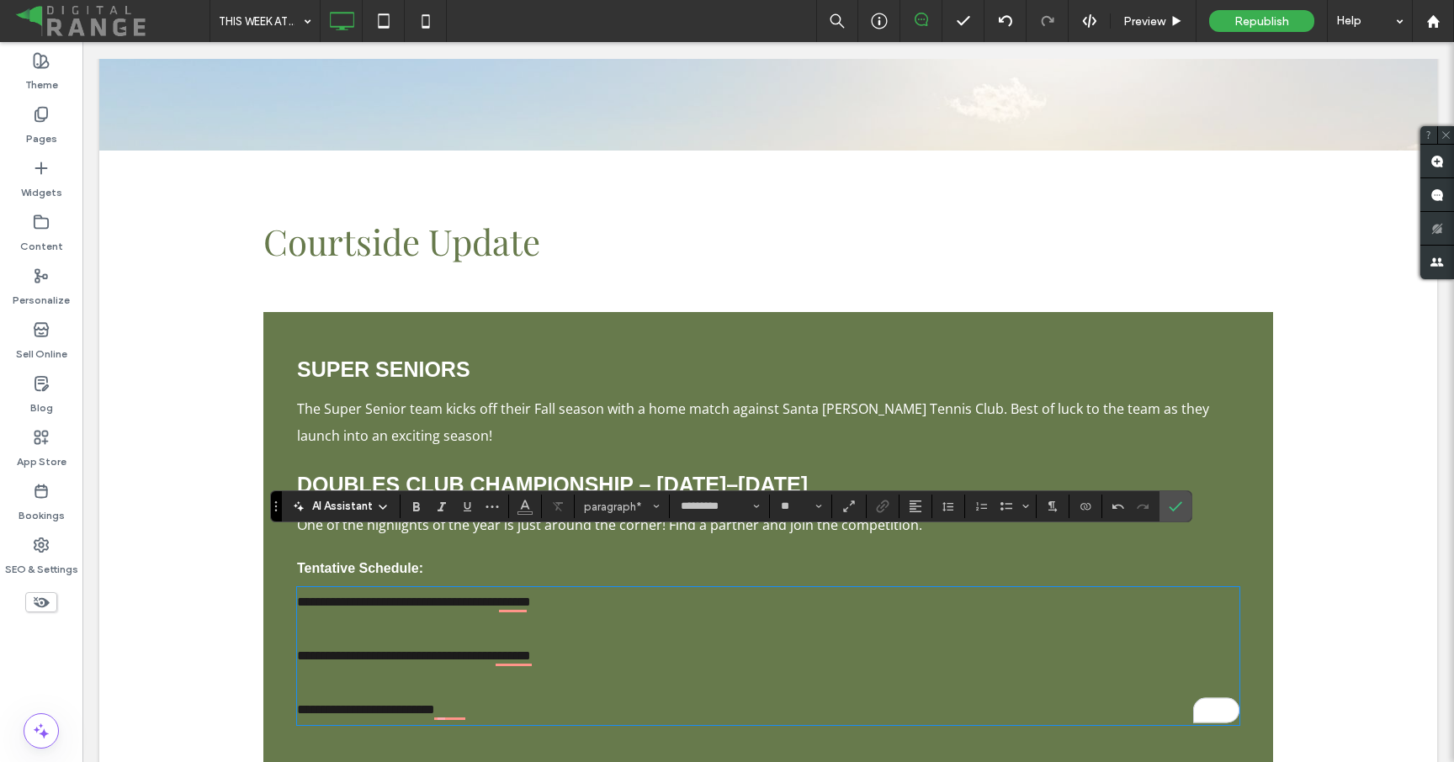
click at [388, 670] on p "To enrich screen reader interactions, please activate Accessibility in Grammarl…" at bounding box center [768, 683] width 942 height 27
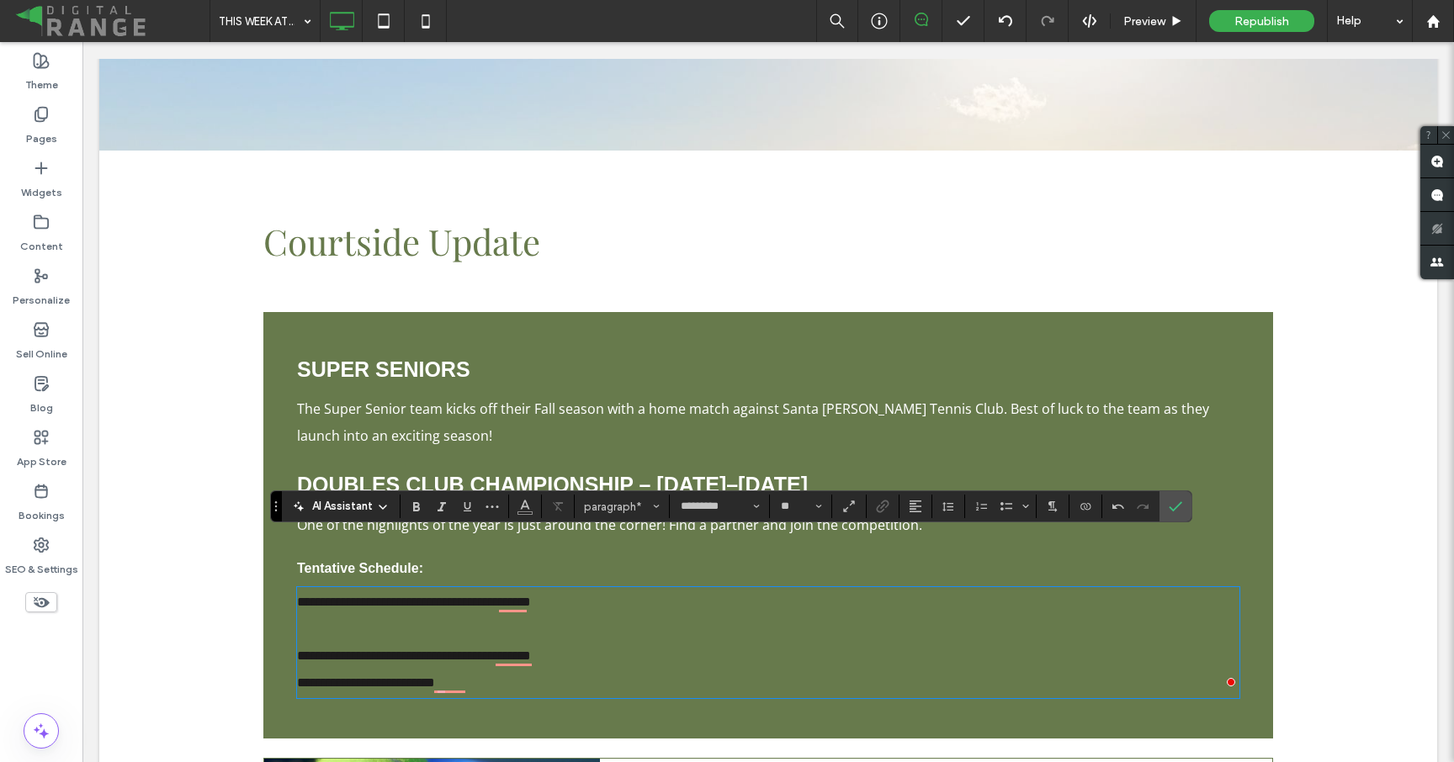
click at [347, 616] on p "To enrich screen reader interactions, please activate Accessibility in Grammarl…" at bounding box center [768, 629] width 942 height 27
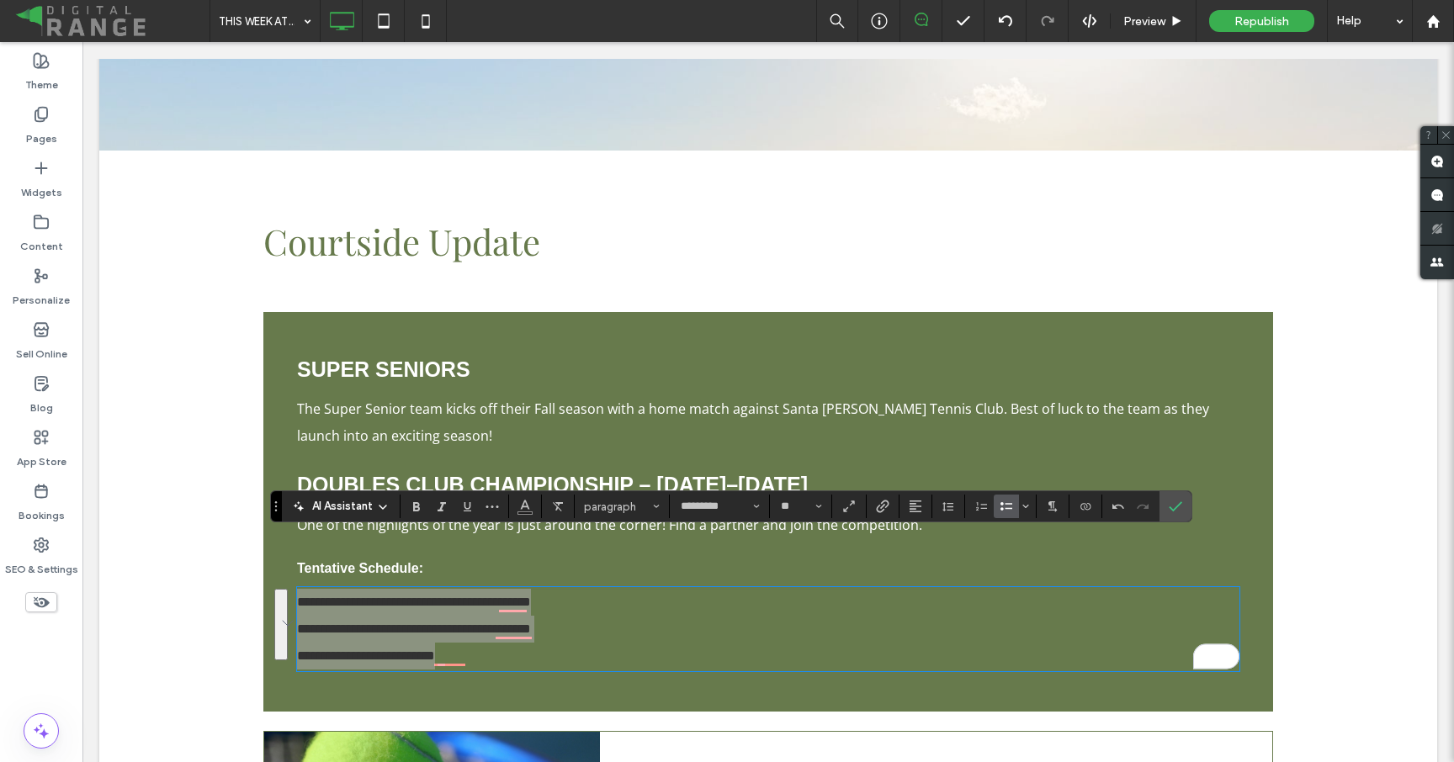
click at [1007, 509] on use "Bulleted List" at bounding box center [1006, 506] width 12 height 8
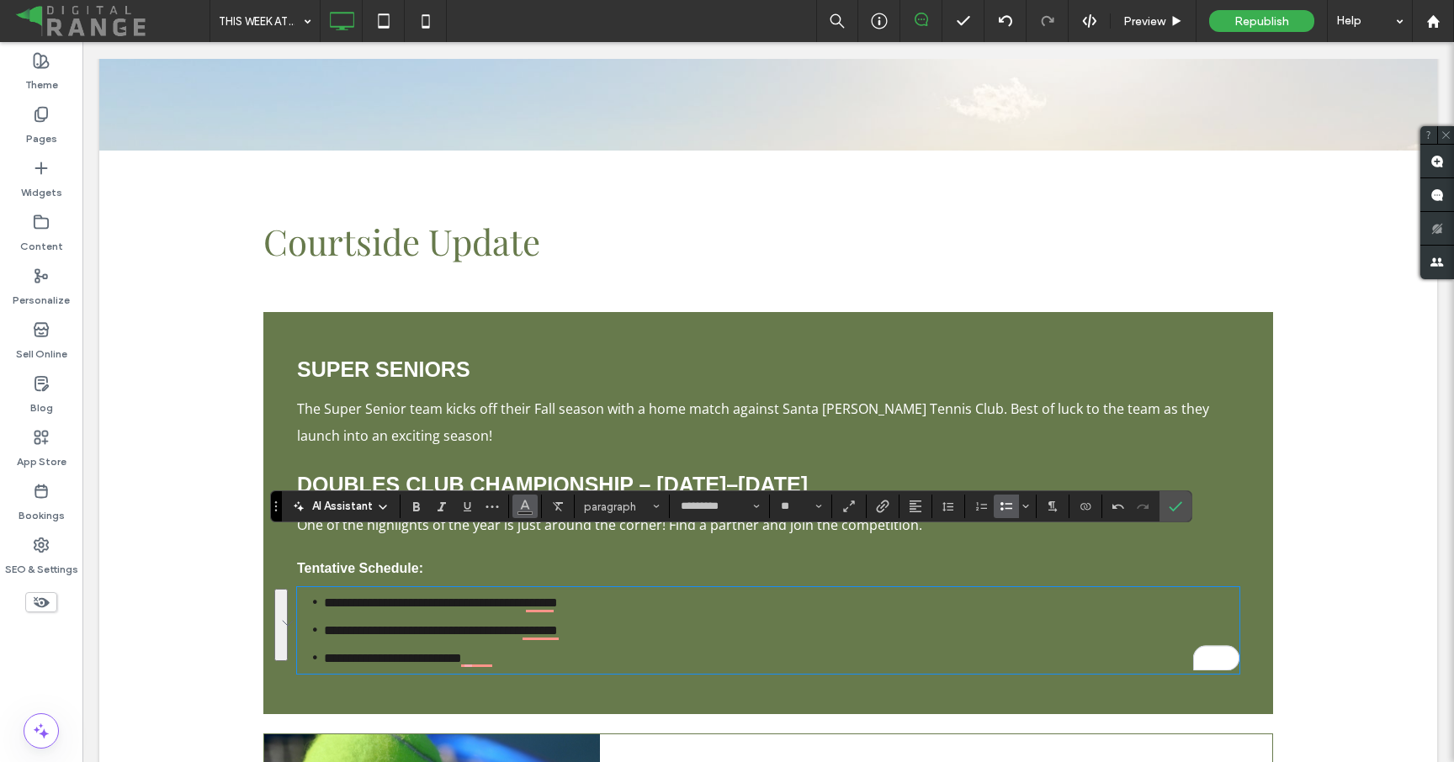
click at [519, 514] on span "Color" at bounding box center [524, 505] width 13 height 22
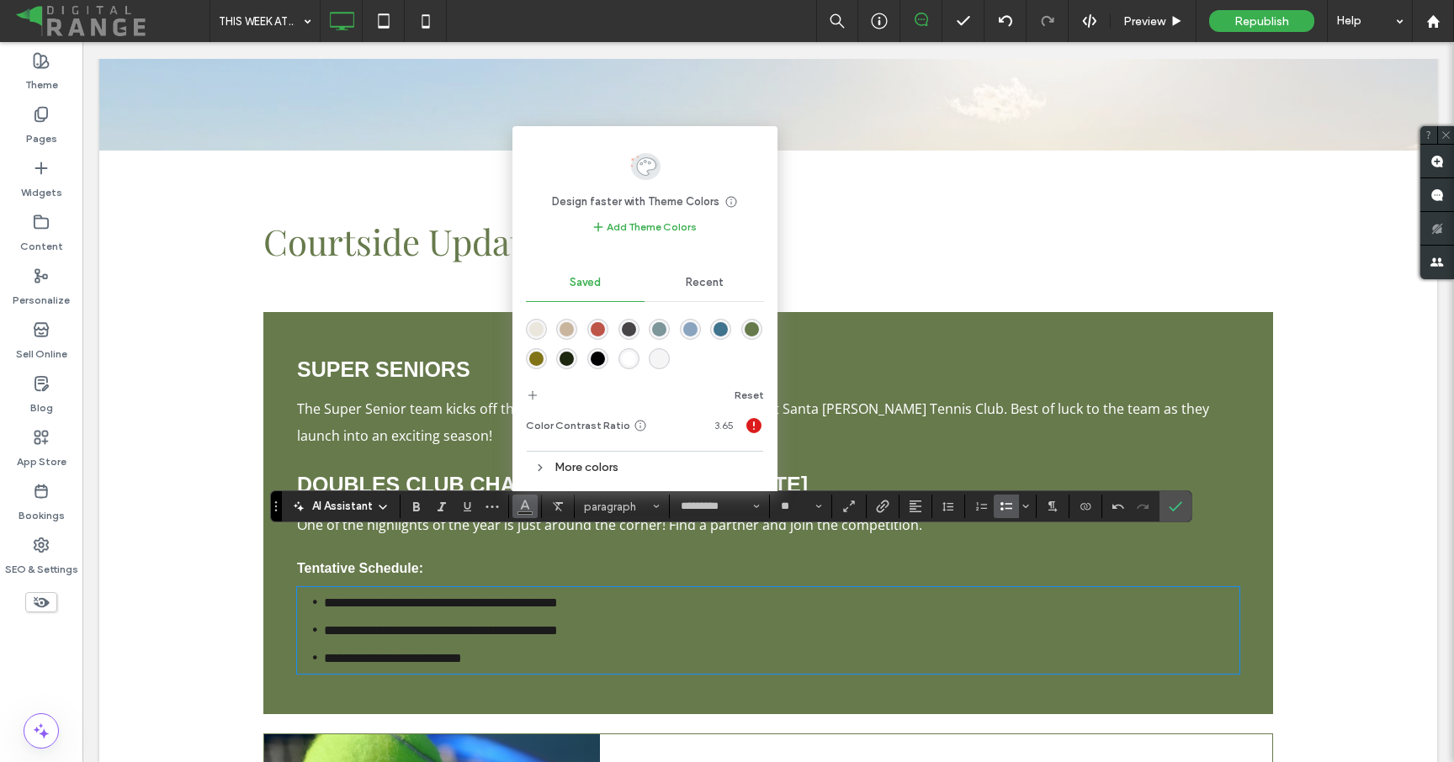
click at [697, 290] on div "Recent" at bounding box center [703, 282] width 119 height 37
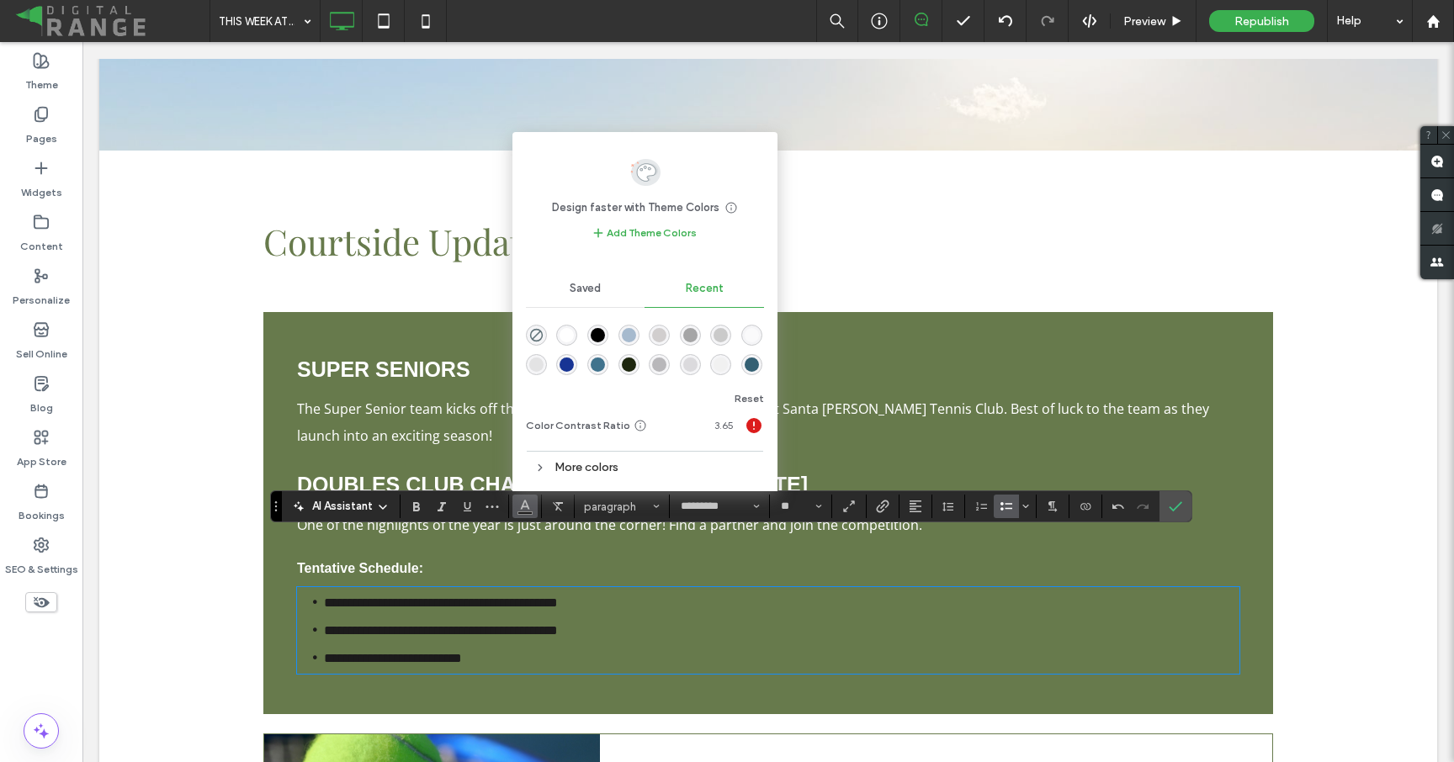
click at [555, 341] on div at bounding box center [645, 347] width 238 height 63
click at [565, 332] on div "rgba(255, 255, 255, 1)" at bounding box center [567, 335] width 14 height 14
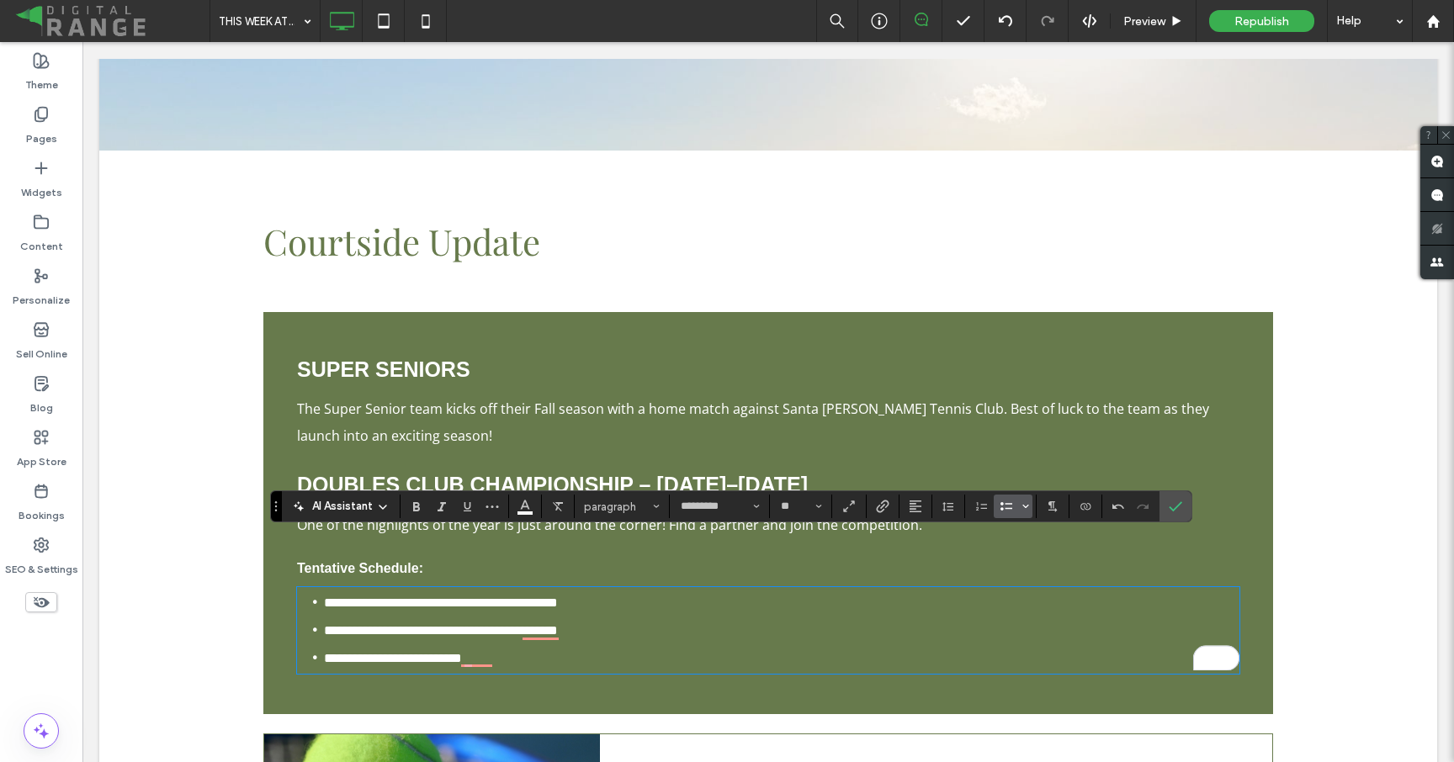
click at [1024, 507] on icon "Bulleted list menu" at bounding box center [1026, 506] width 10 height 10
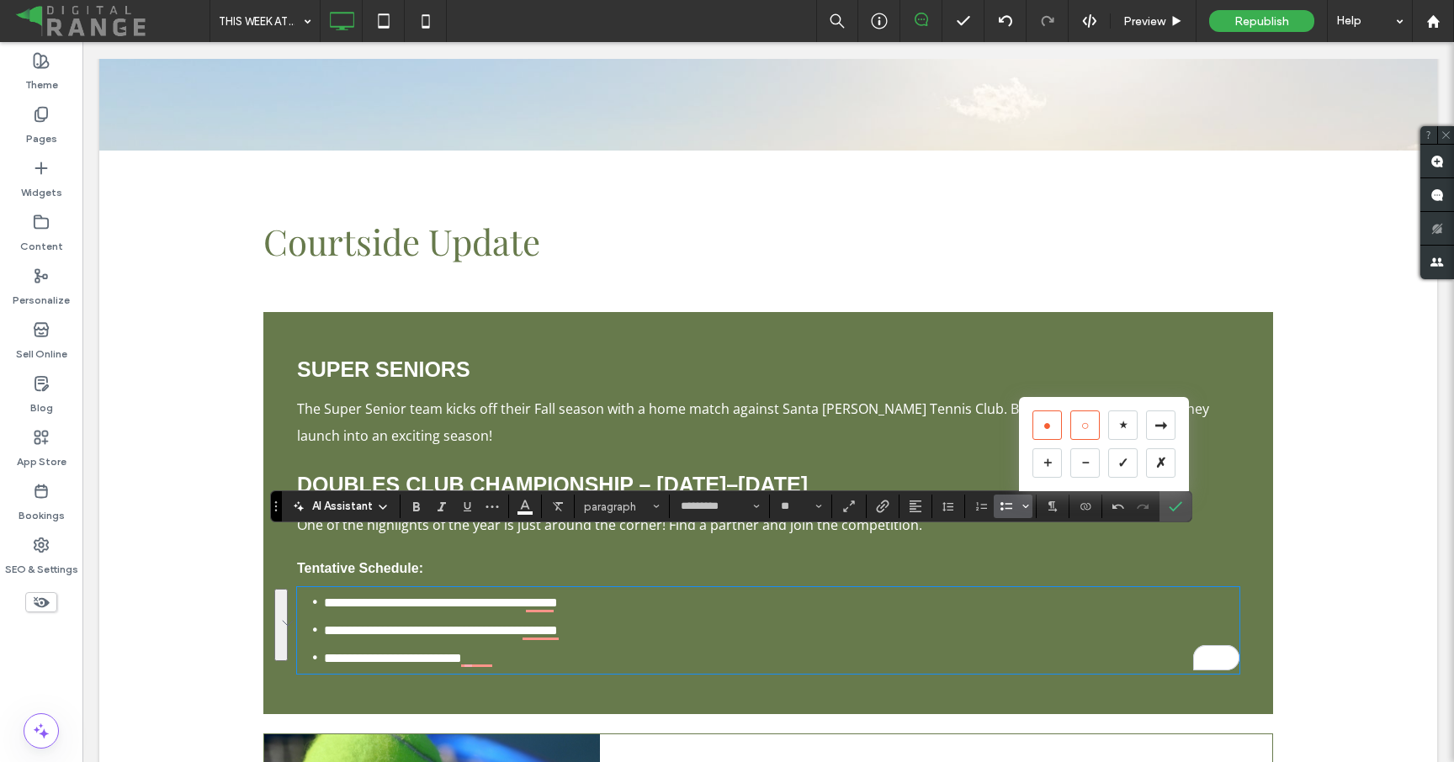
click at [1087, 430] on div "○" at bounding box center [1084, 425] width 29 height 29
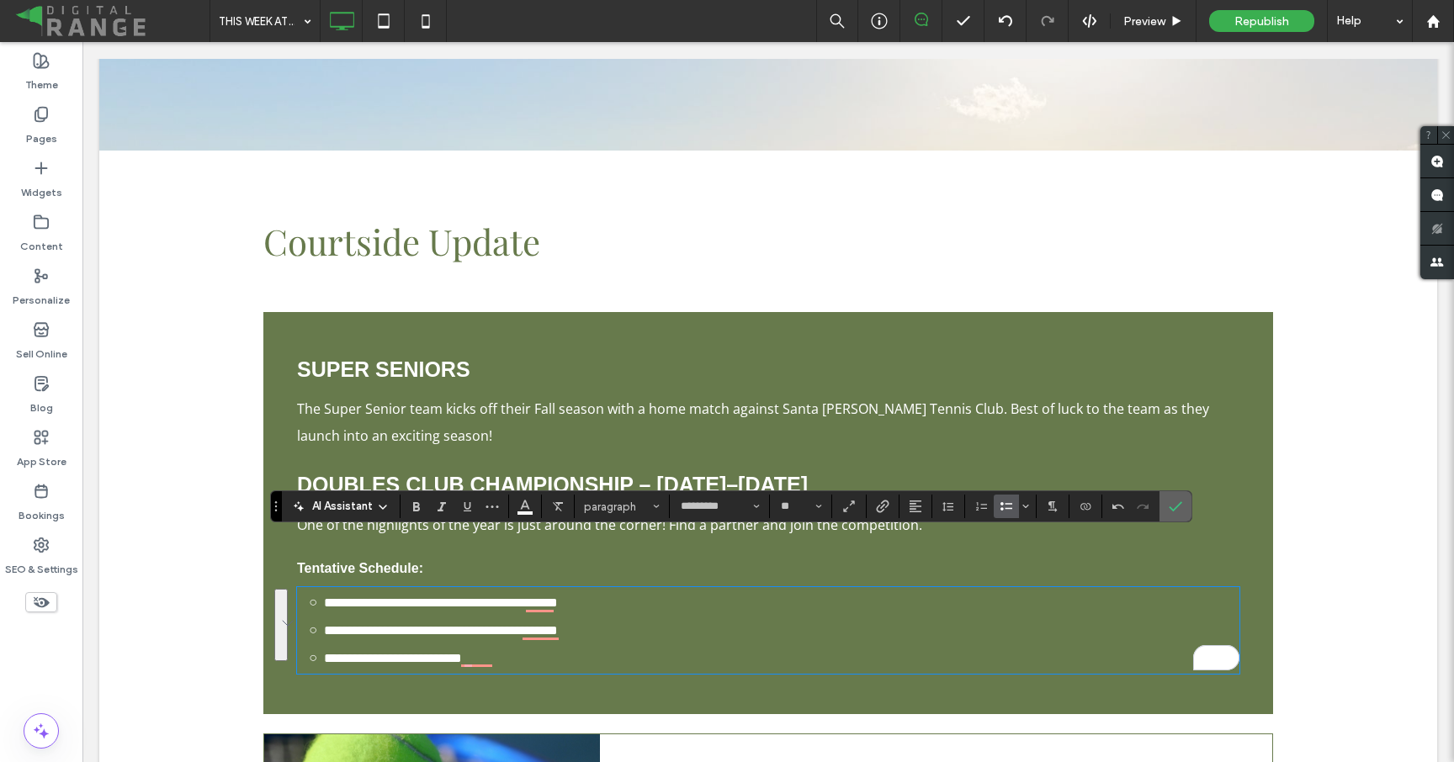
click at [1177, 514] on span "Confirm" at bounding box center [1175, 506] width 13 height 29
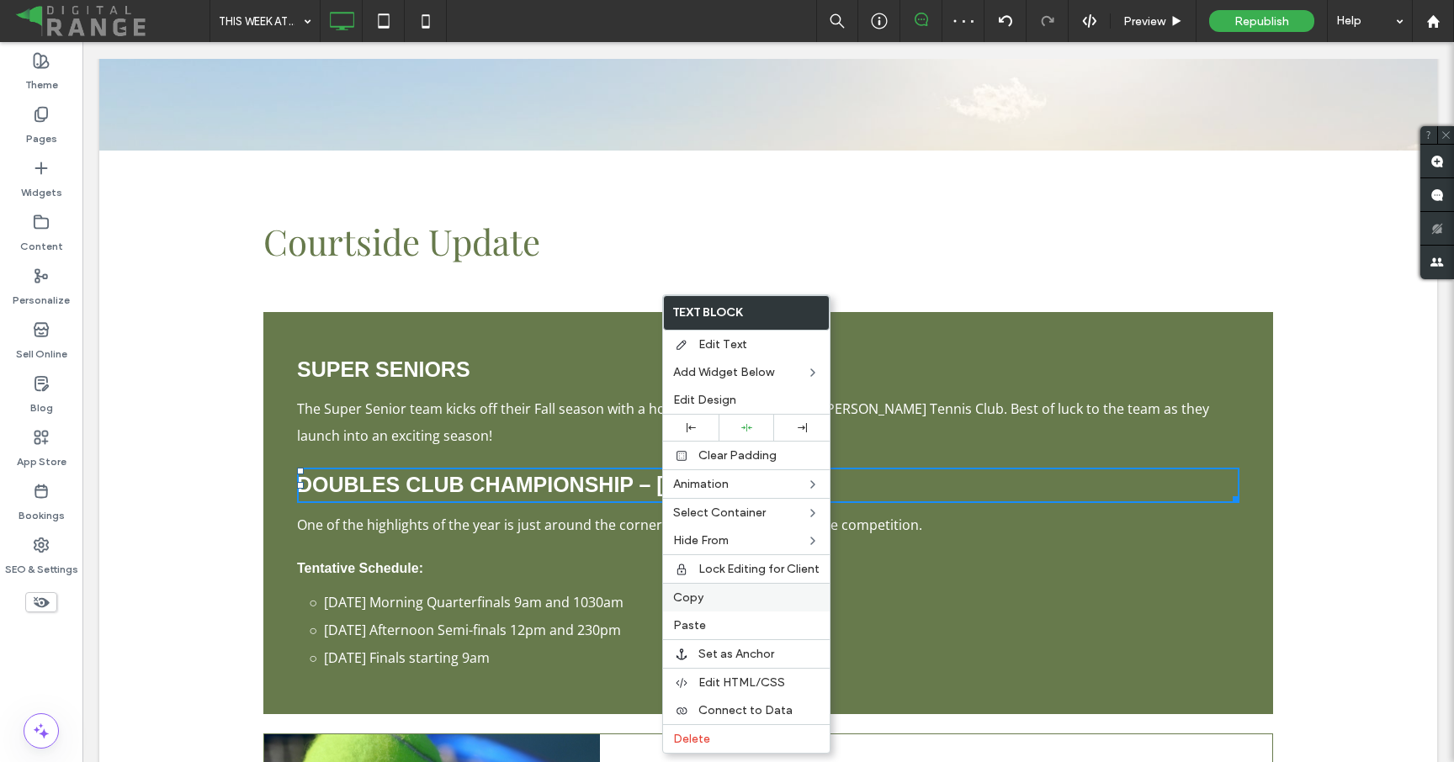
click at [722, 597] on label "Copy" at bounding box center [746, 598] width 146 height 14
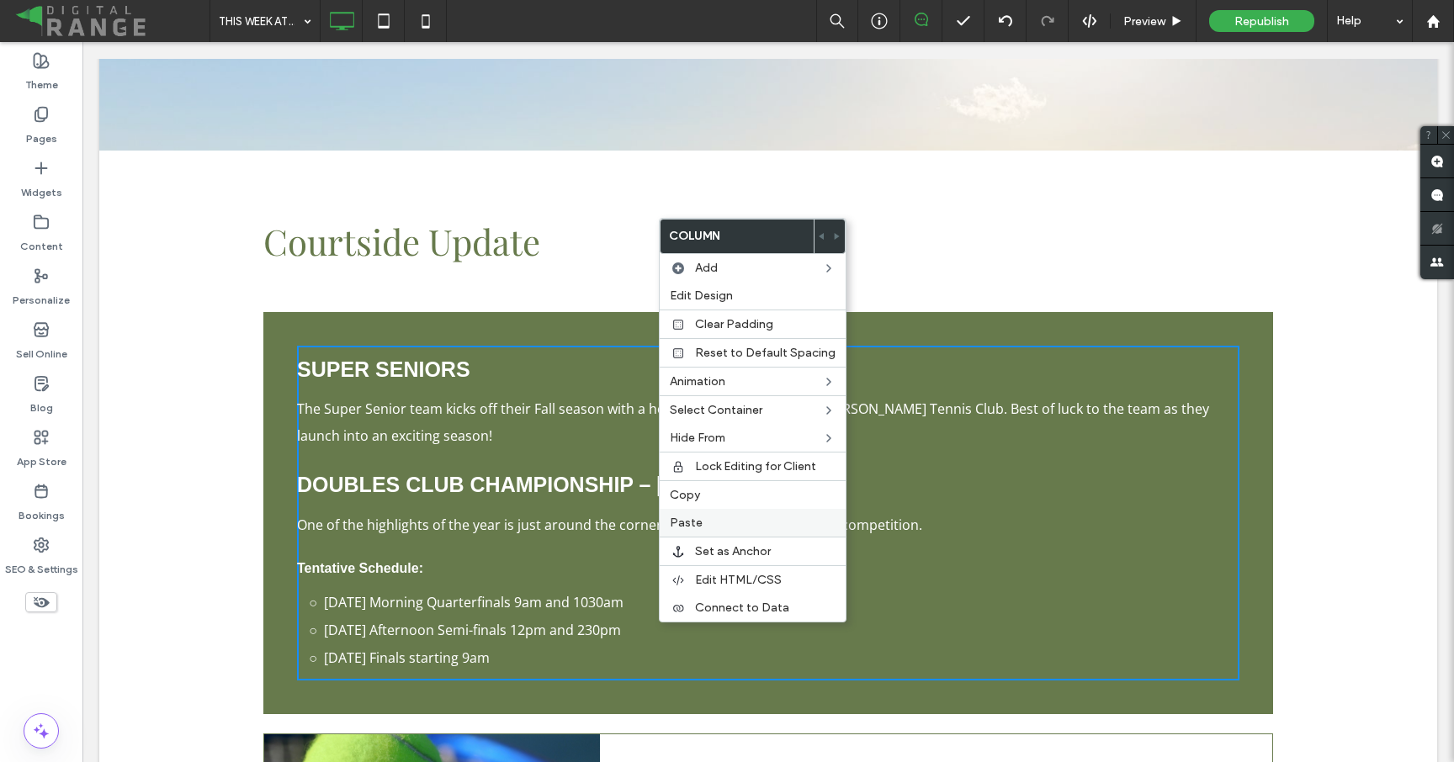
click at [687, 524] on span "Paste" at bounding box center [686, 523] width 33 height 14
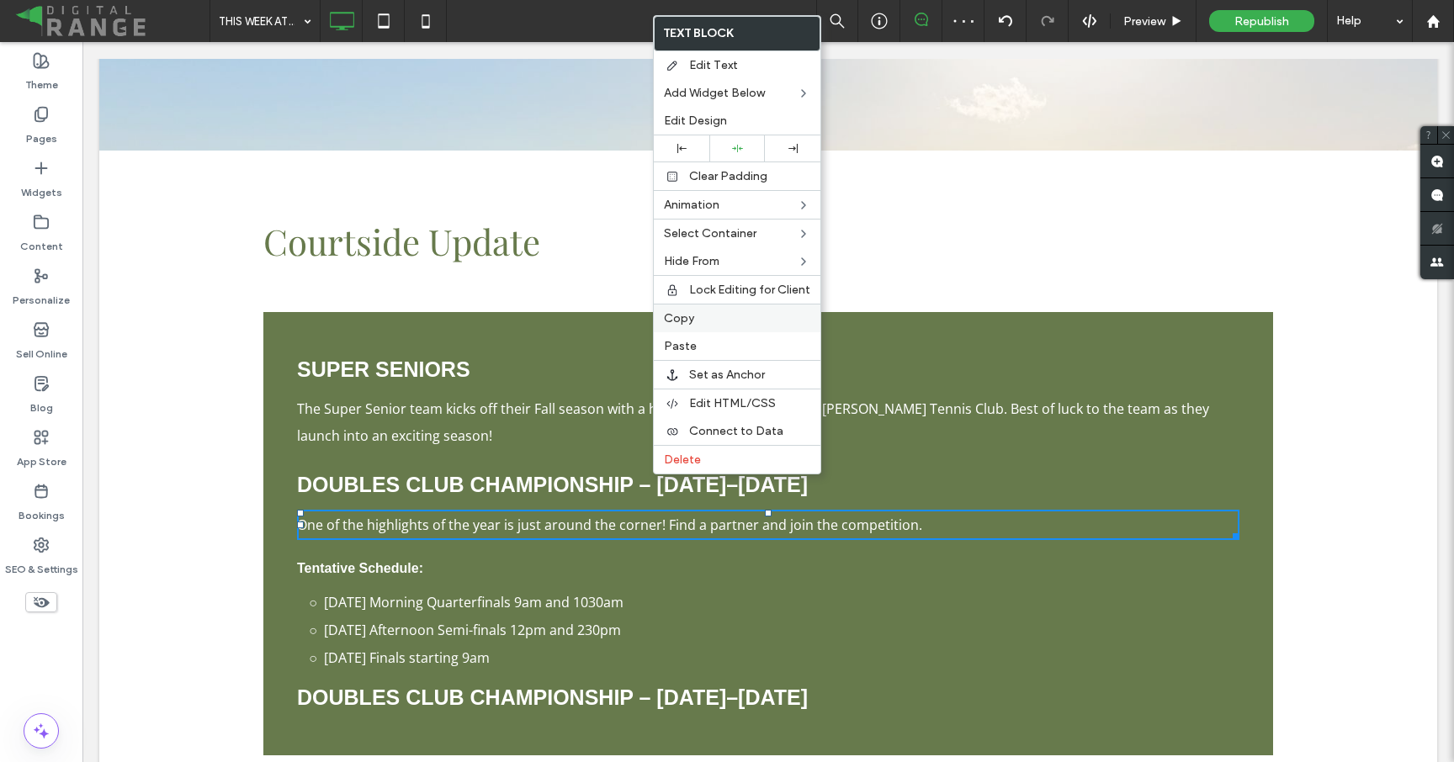
click at [696, 317] on label "Copy" at bounding box center [737, 318] width 146 height 14
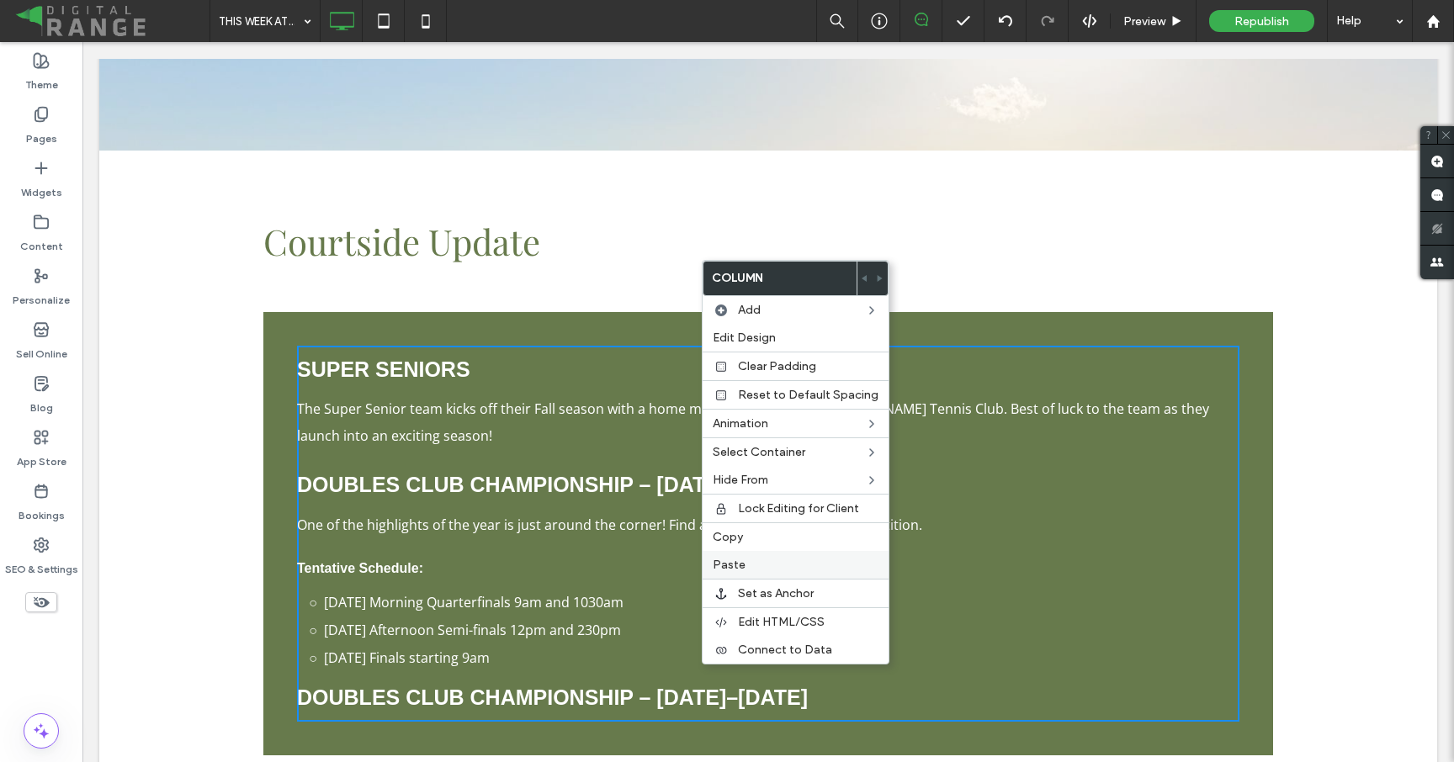
click at [713, 568] on span "Paste" at bounding box center [729, 565] width 33 height 14
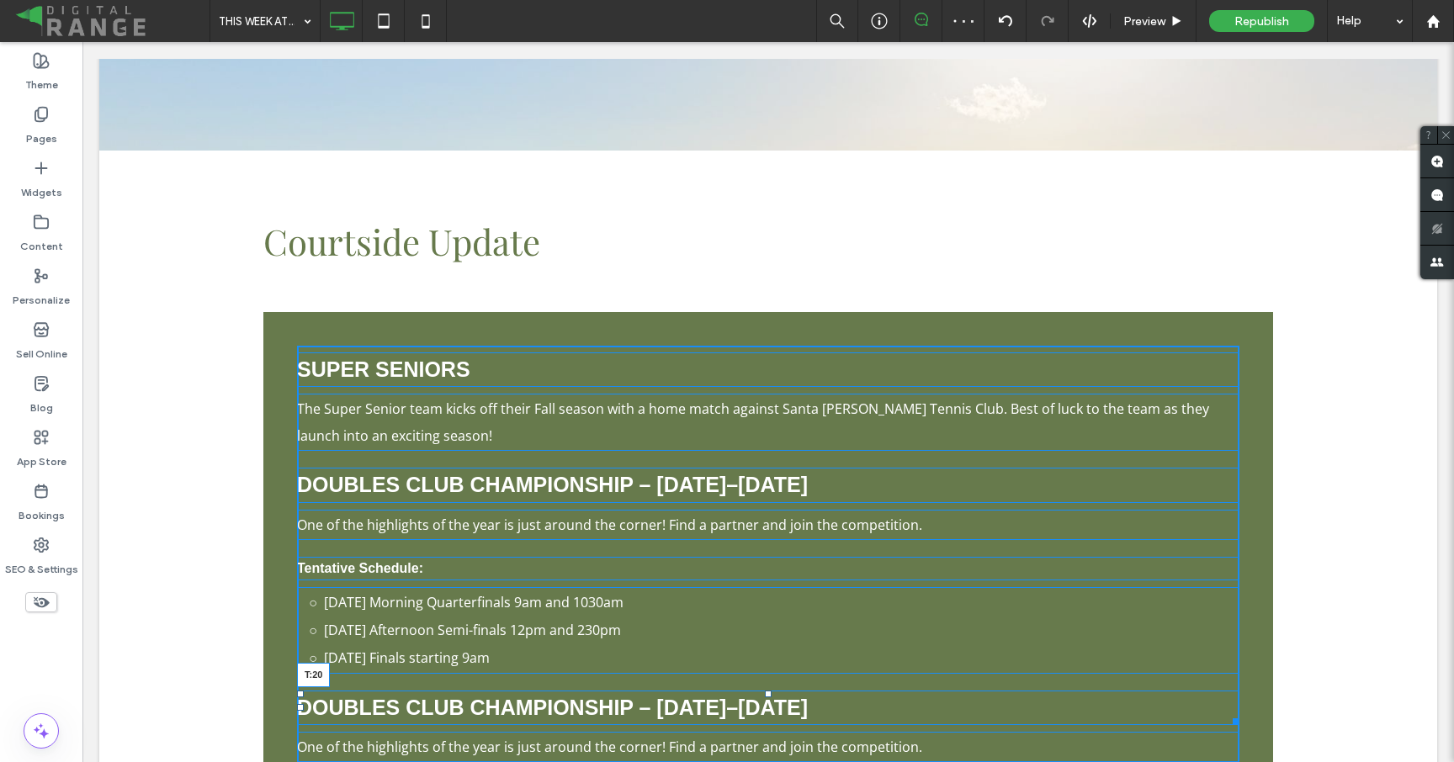
drag, startPoint x: 768, startPoint y: 633, endPoint x: 768, endPoint y: 643, distance: 10.1
click at [768, 691] on div at bounding box center [768, 694] width 7 height 7
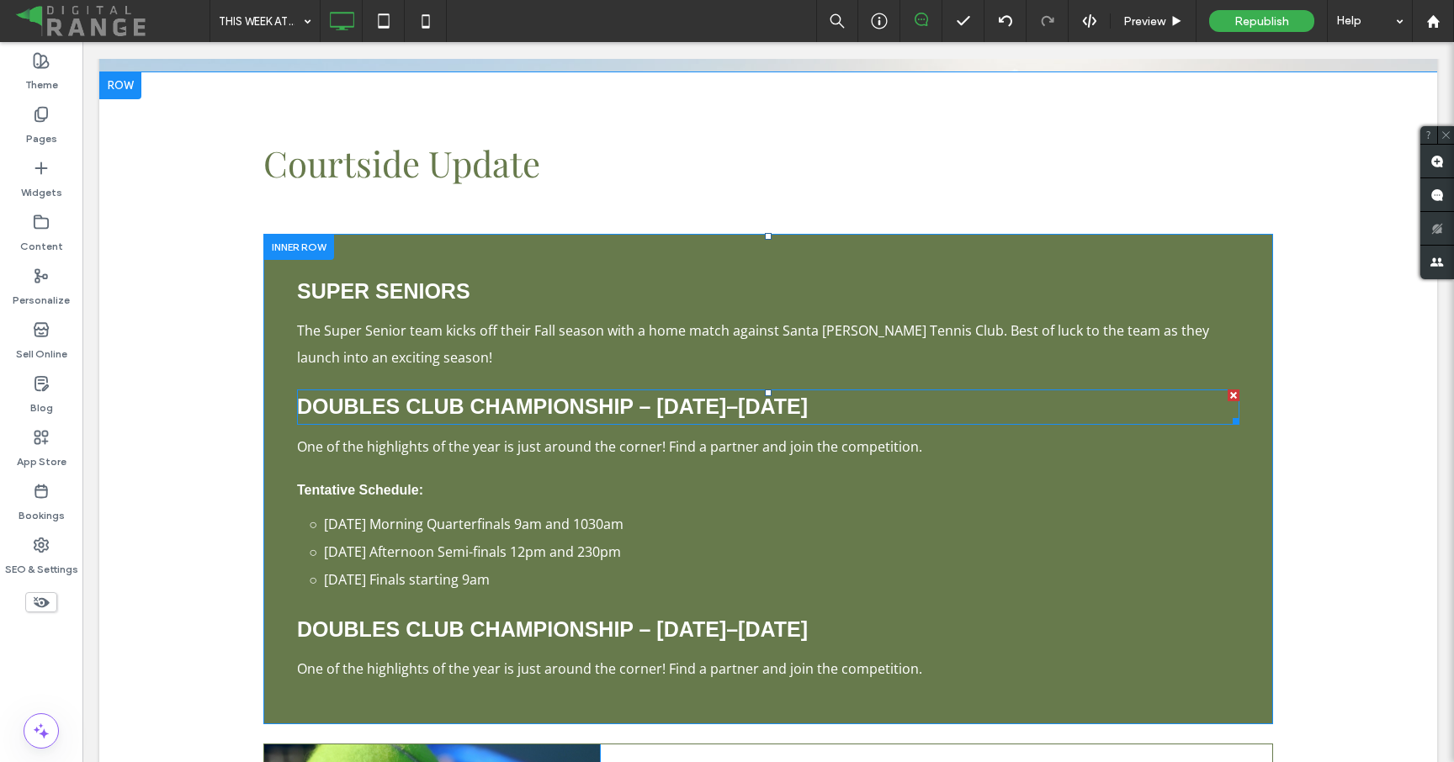
scroll to position [12783, 0]
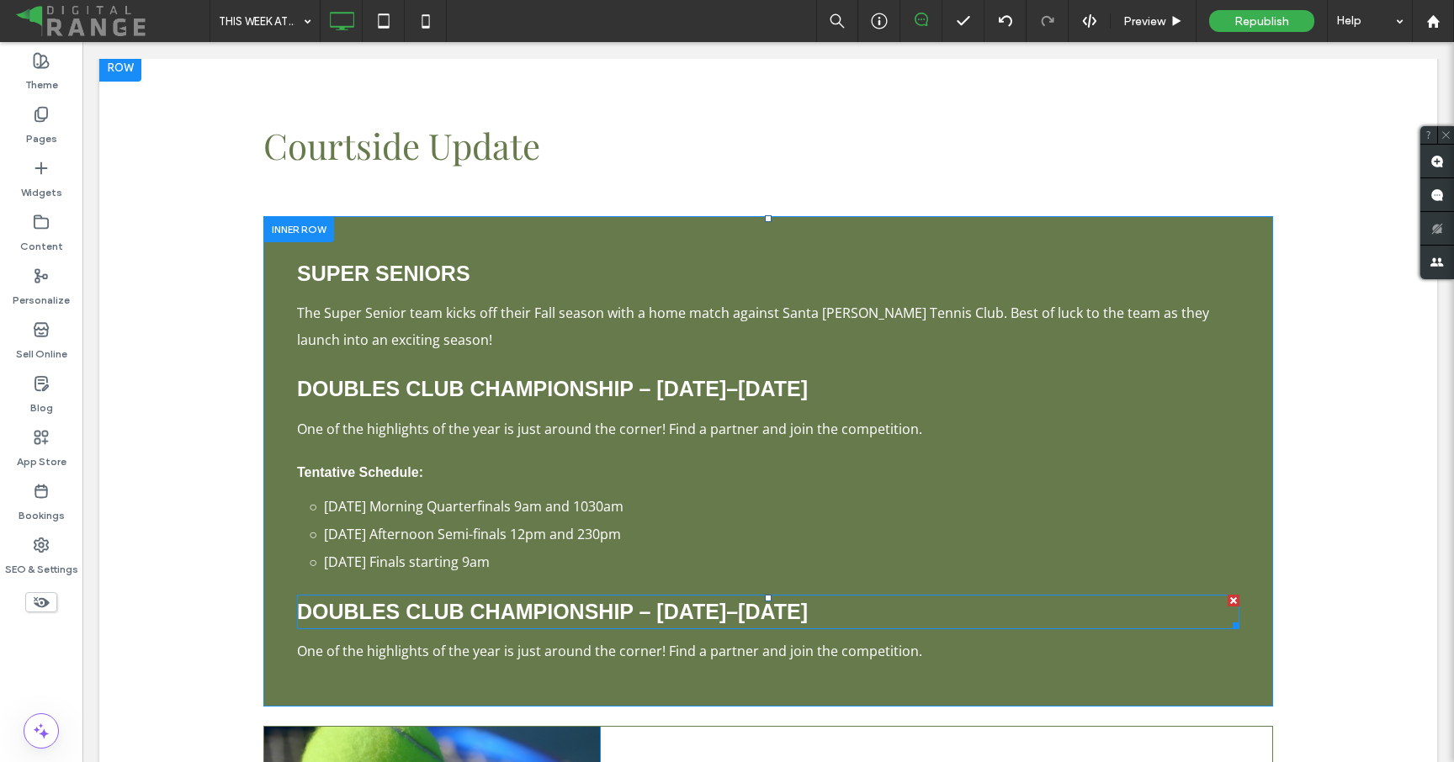
click at [517, 600] on strong "Doubles Club Championship – [DATE]–[DATE]" at bounding box center [552, 612] width 511 height 24
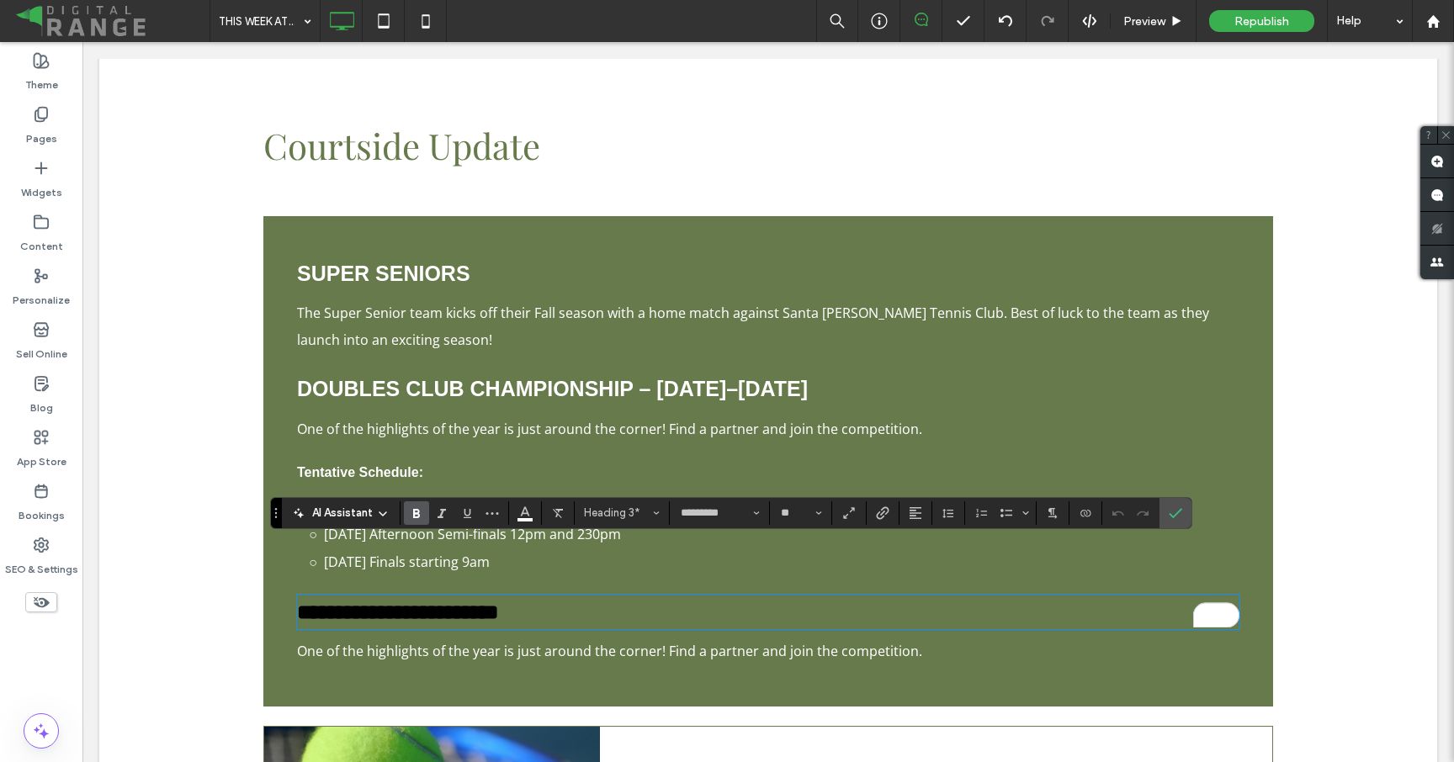
type input "*********"
type input "**"
type input "*********"
type input "**"
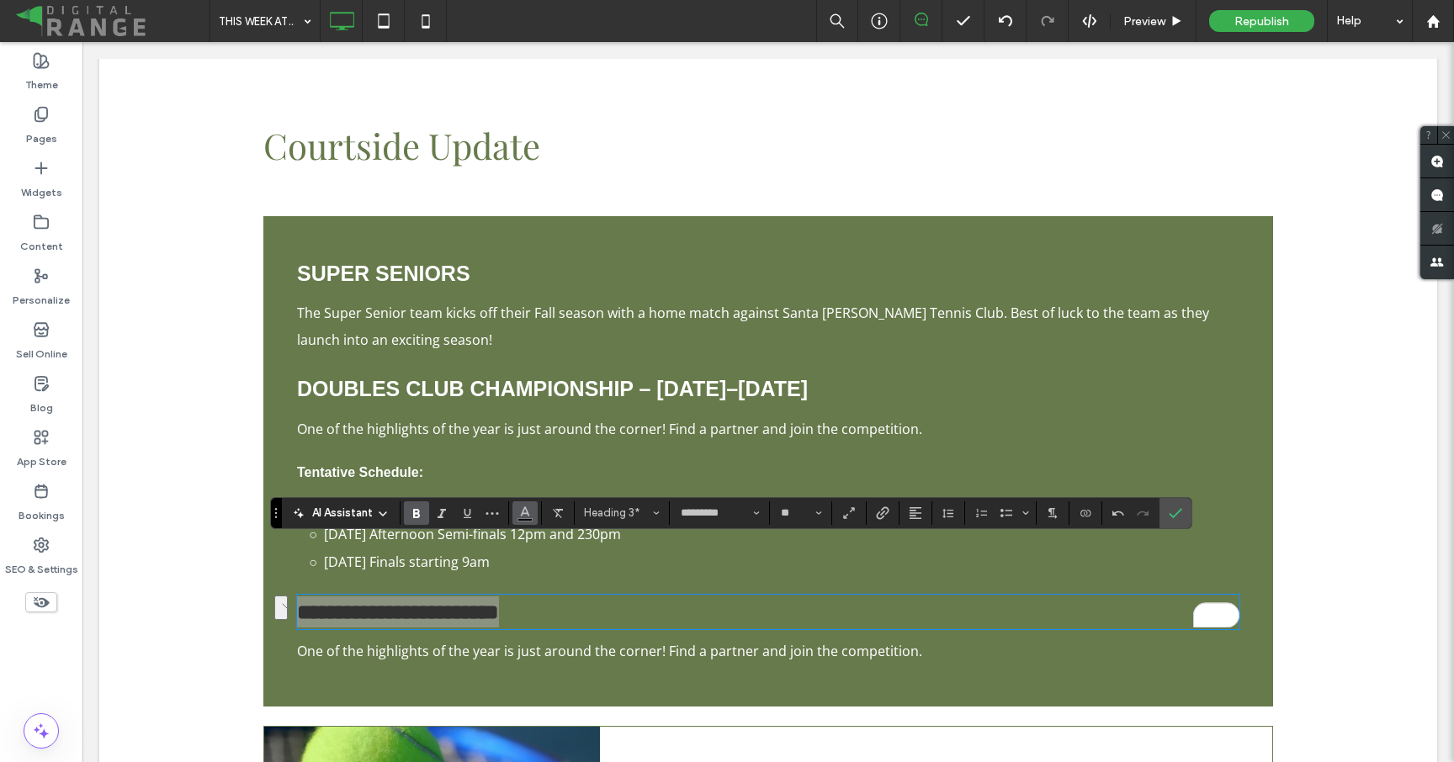
click at [523, 516] on icon "Color" at bounding box center [524, 511] width 13 height 13
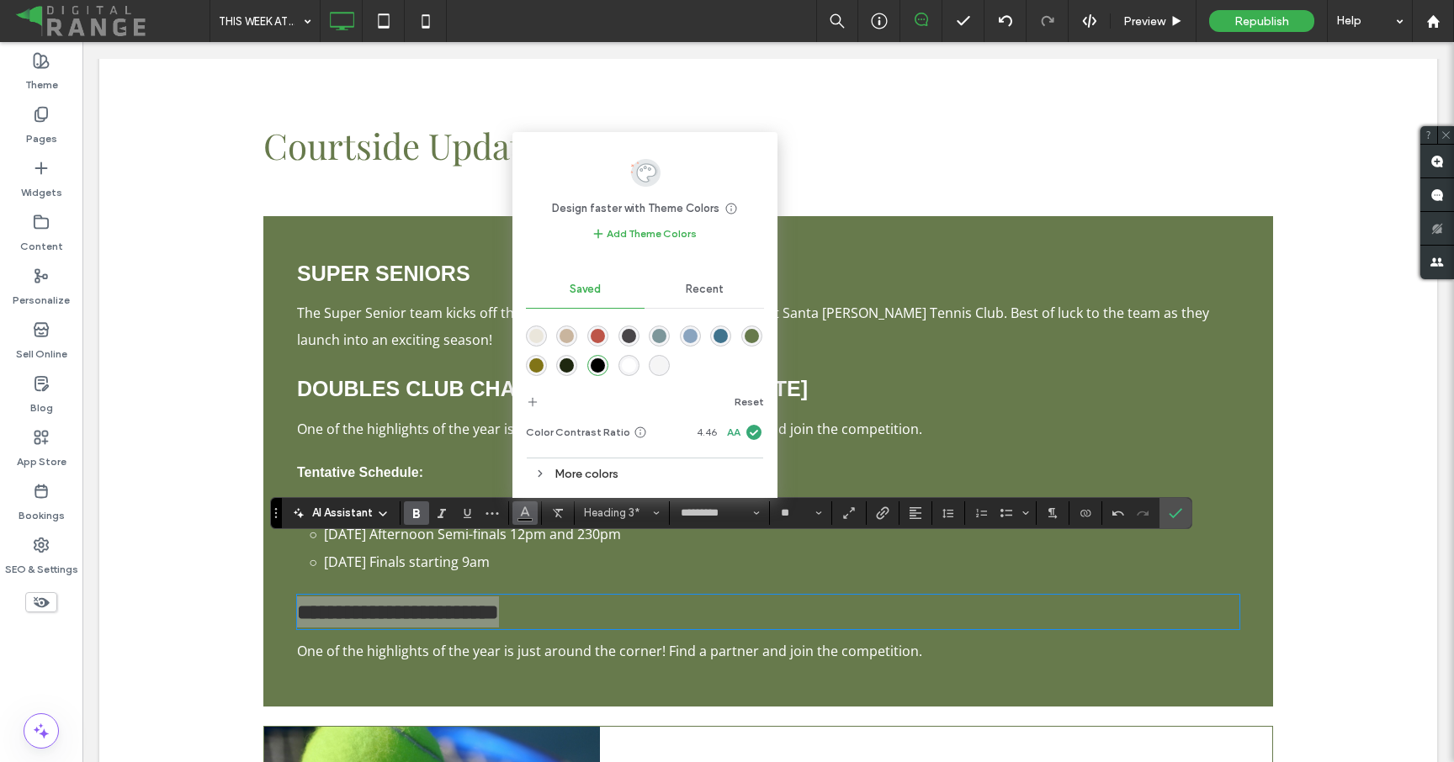
click at [690, 294] on span "Recent" at bounding box center [705, 289] width 38 height 13
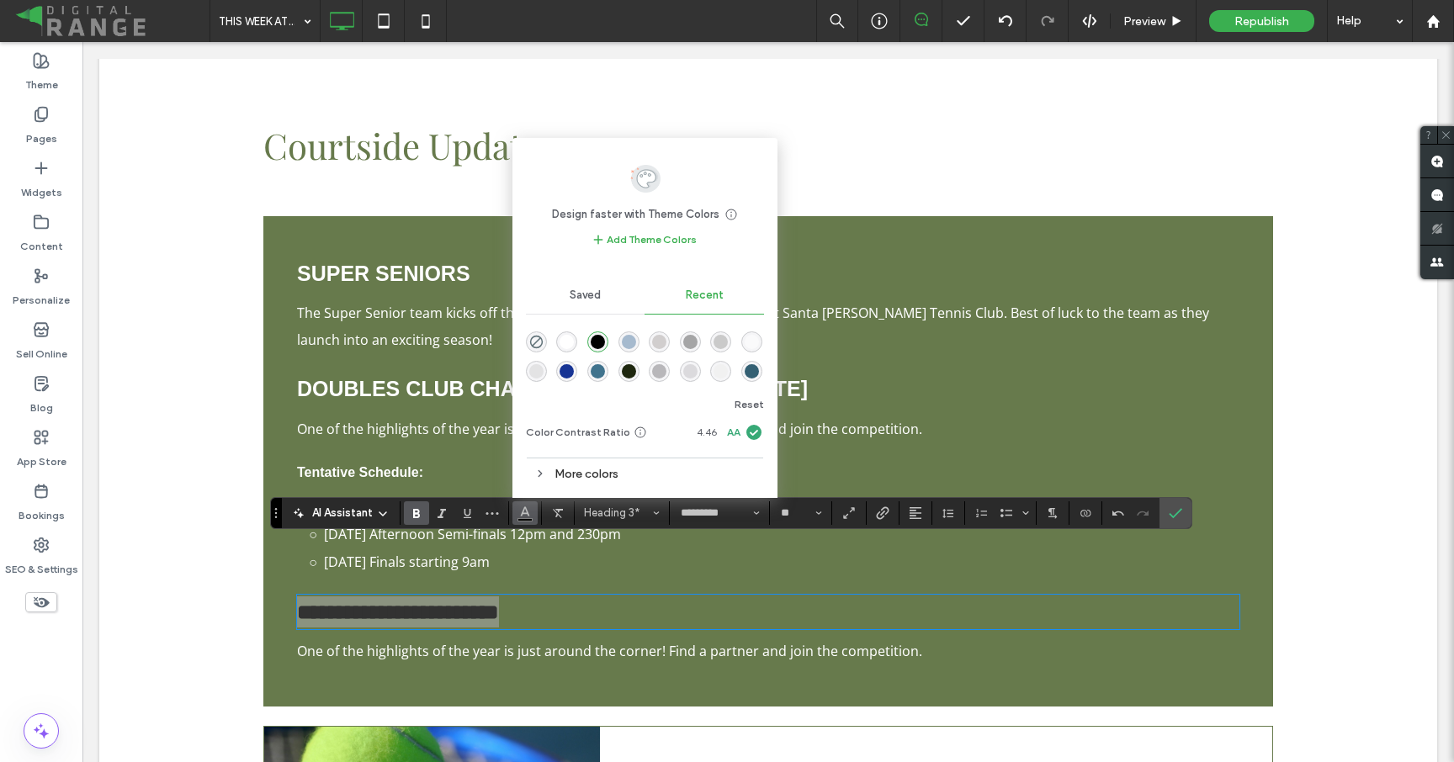
click at [567, 349] on div "rgba(255, 255, 255, 1)" at bounding box center [566, 341] width 21 height 21
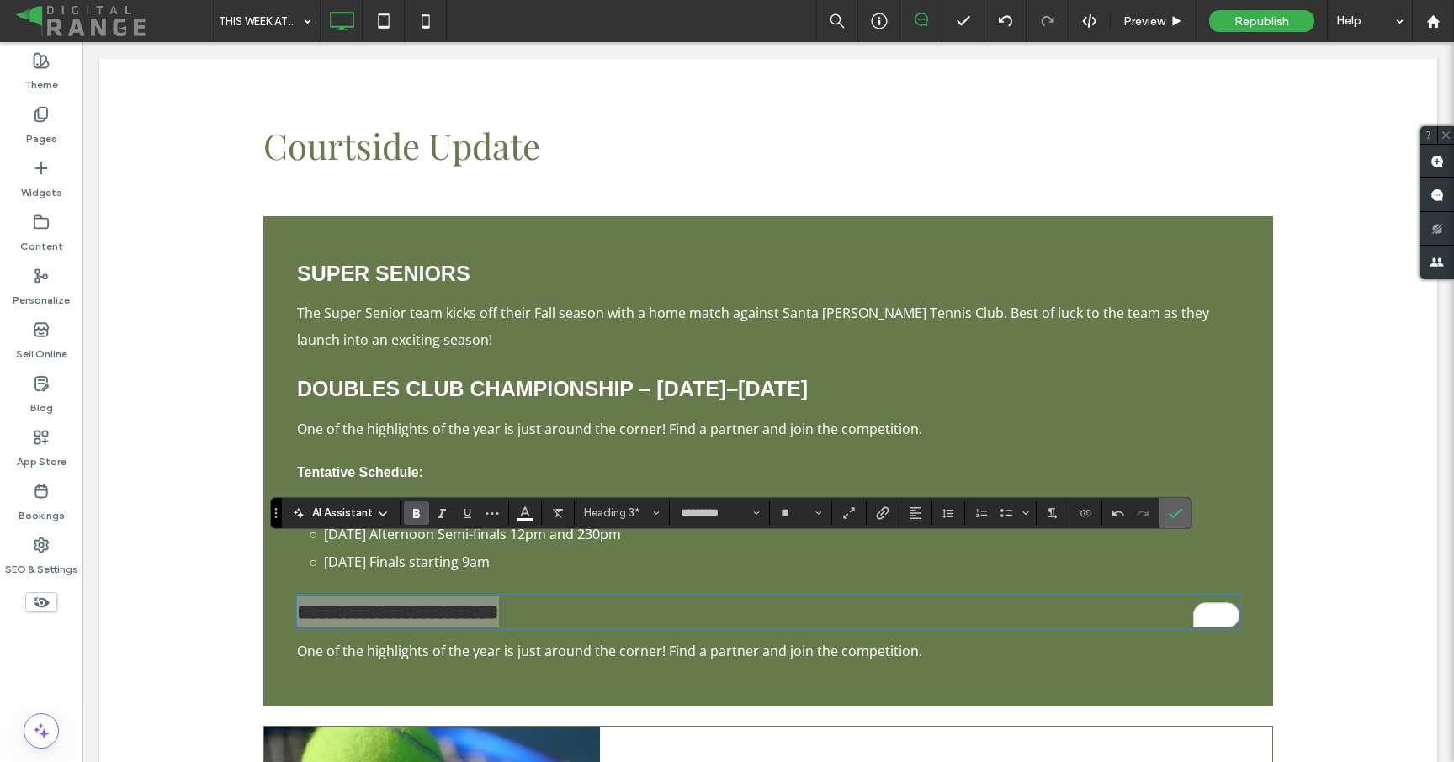
click at [1175, 512] on icon "Confirm" at bounding box center [1175, 512] width 13 height 13
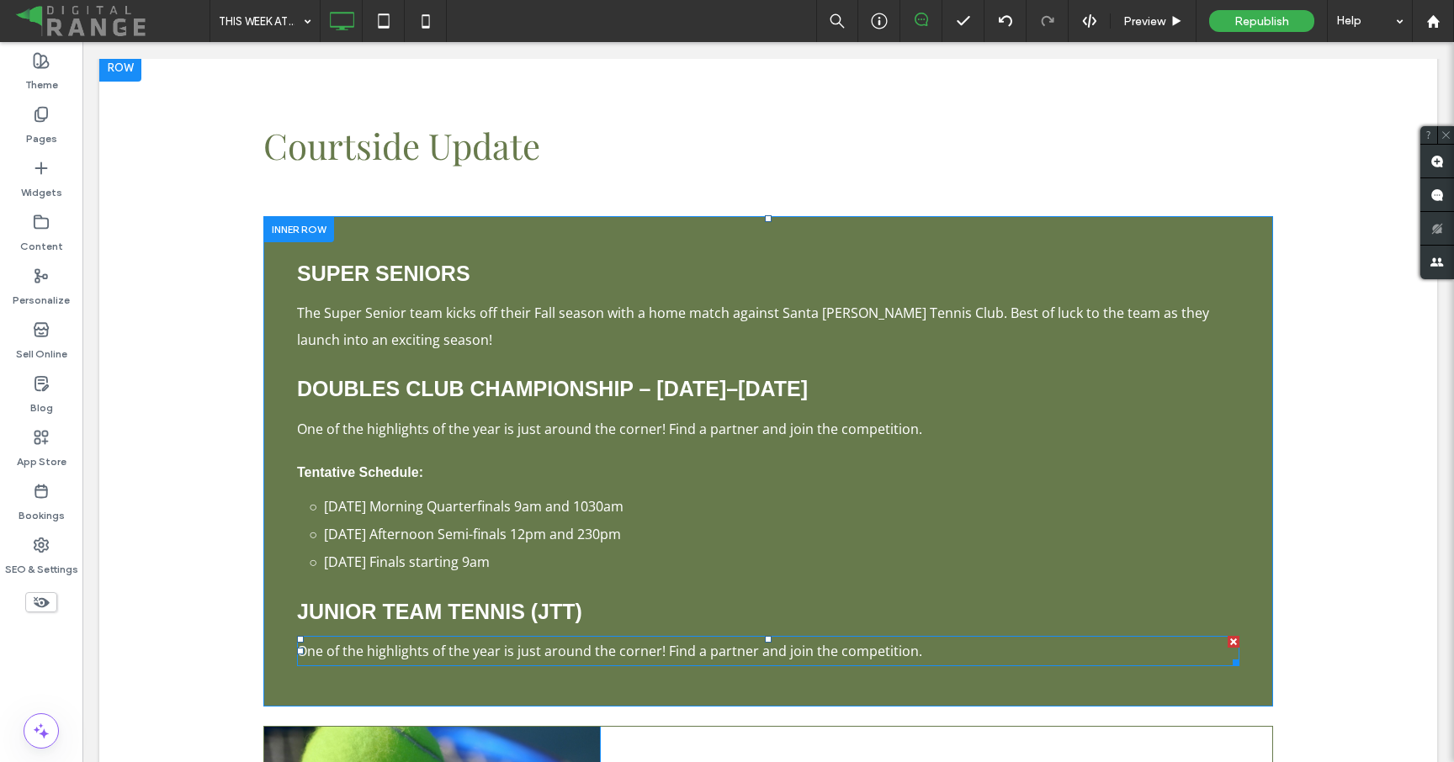
click at [483, 642] on span "One of the highlights of the year is just around the corner! Find a partner and…" at bounding box center [609, 651] width 625 height 19
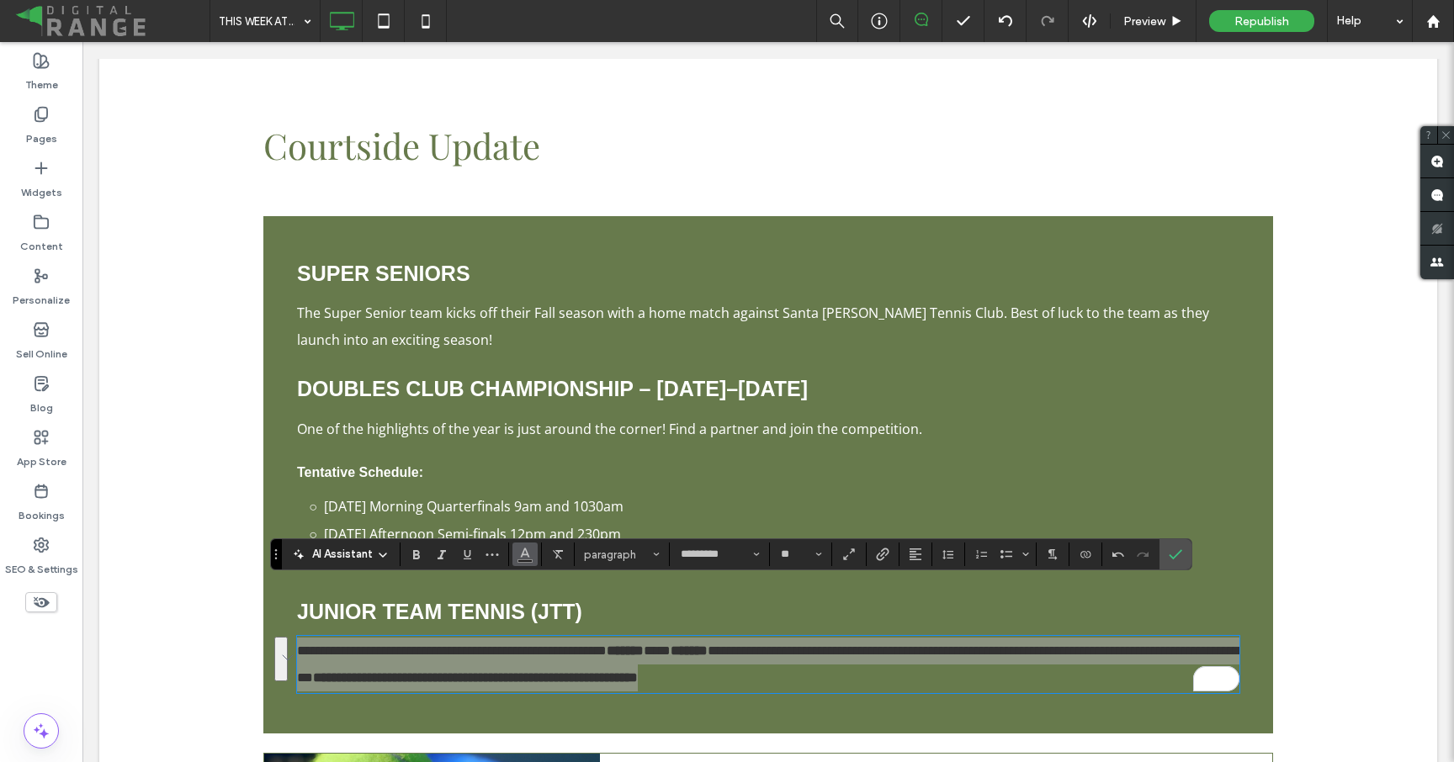
click at [519, 554] on icon "Color" at bounding box center [524, 552] width 13 height 13
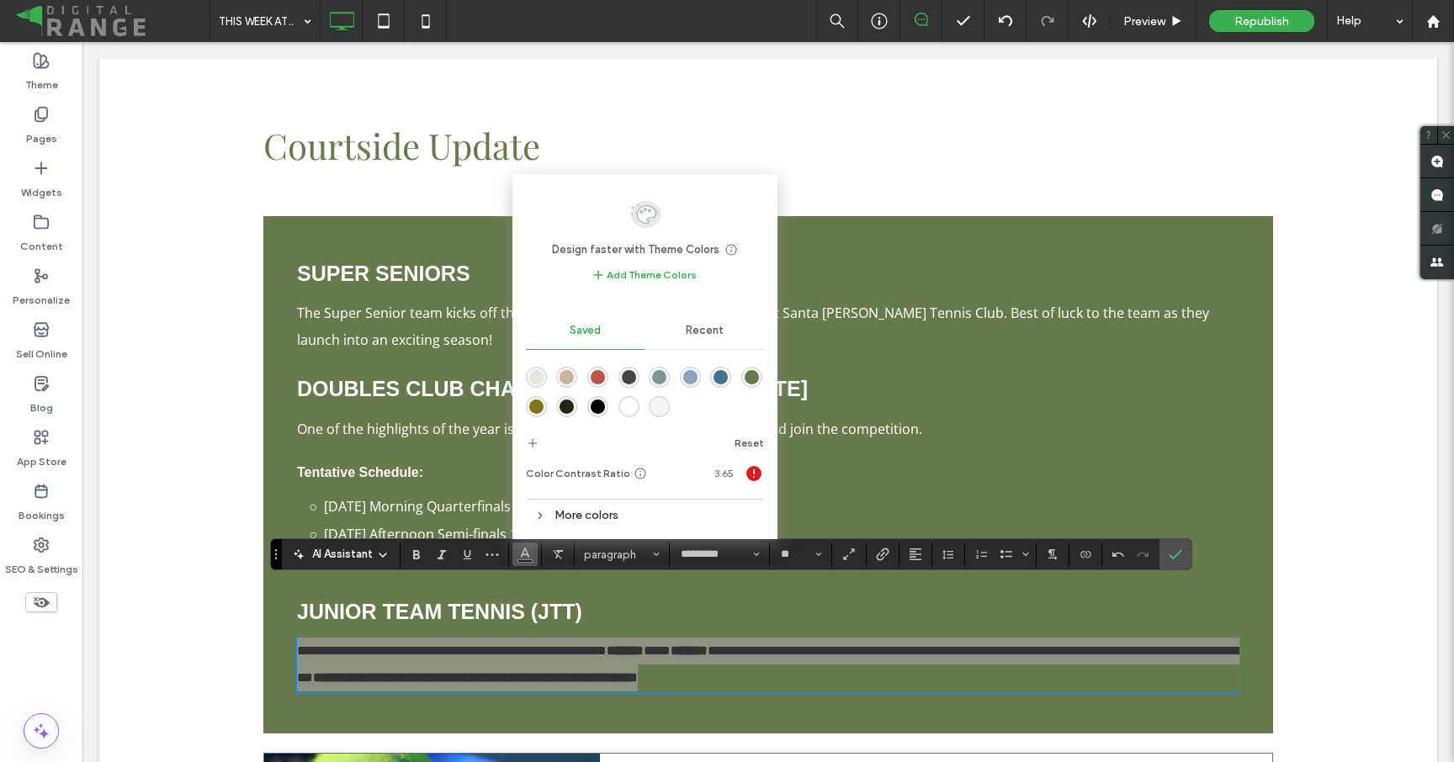
click at [709, 334] on span "Recent" at bounding box center [705, 330] width 38 height 13
click at [568, 388] on div "rgba(255, 255, 255, 1)" at bounding box center [567, 383] width 14 height 14
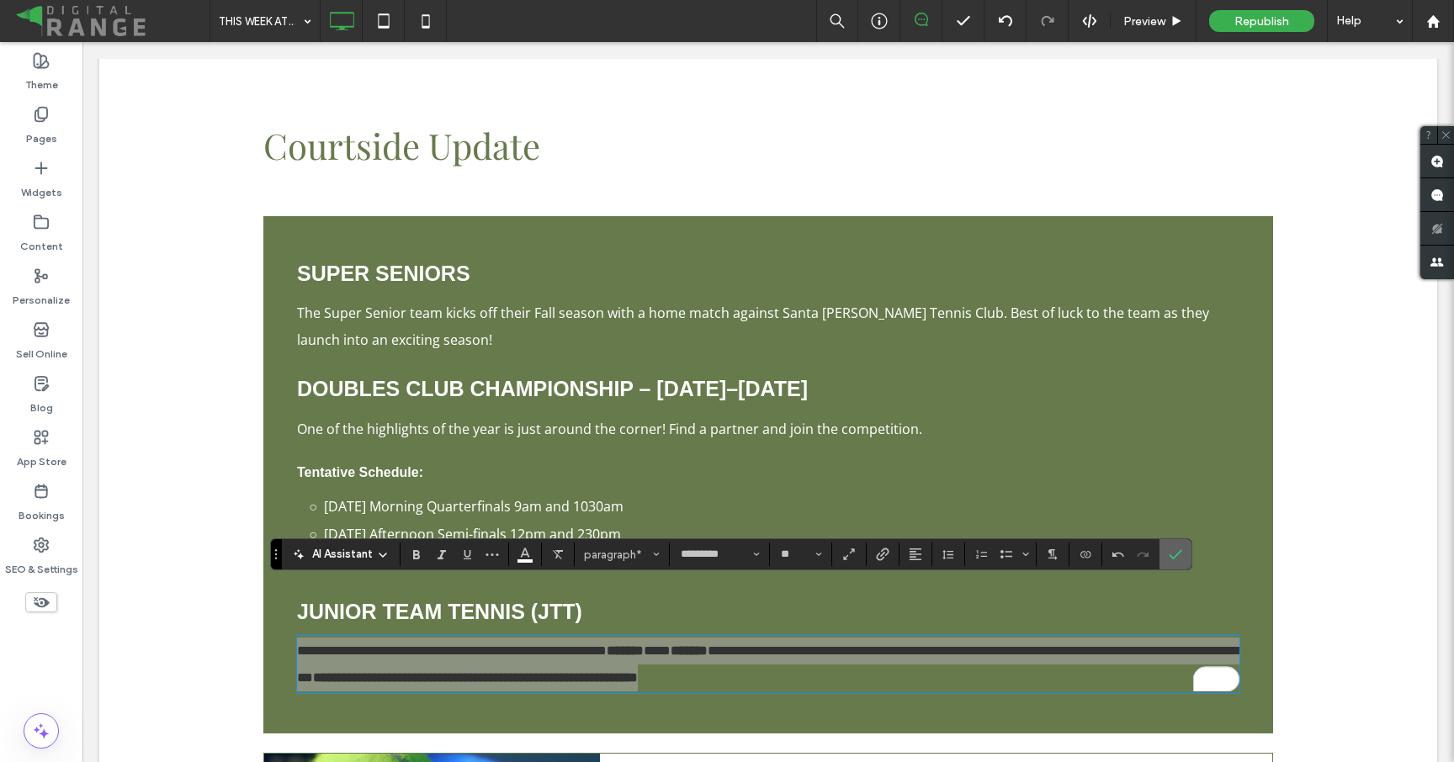
click at [1173, 554] on icon "Confirm" at bounding box center [1175, 554] width 13 height 13
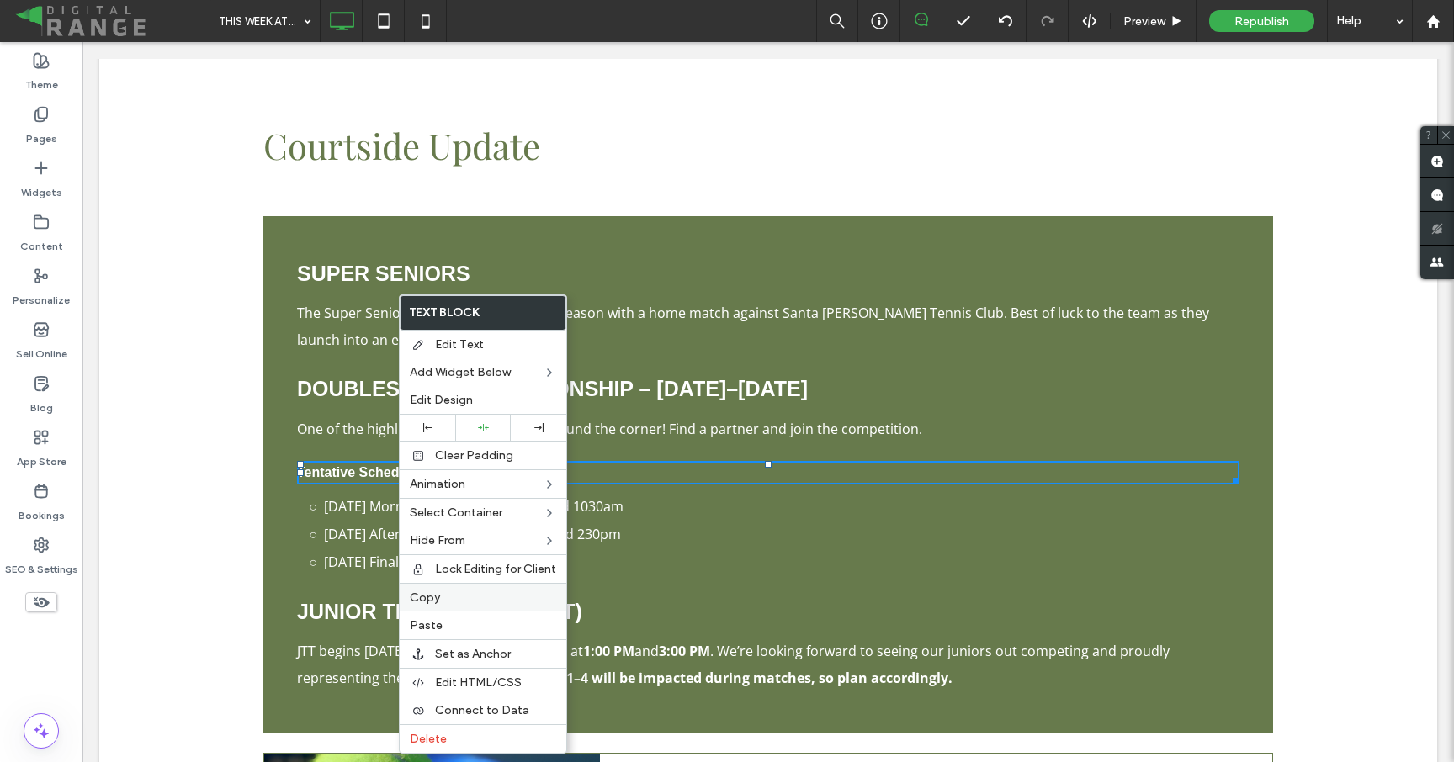
click at [454, 602] on label "Copy" at bounding box center [483, 598] width 146 height 14
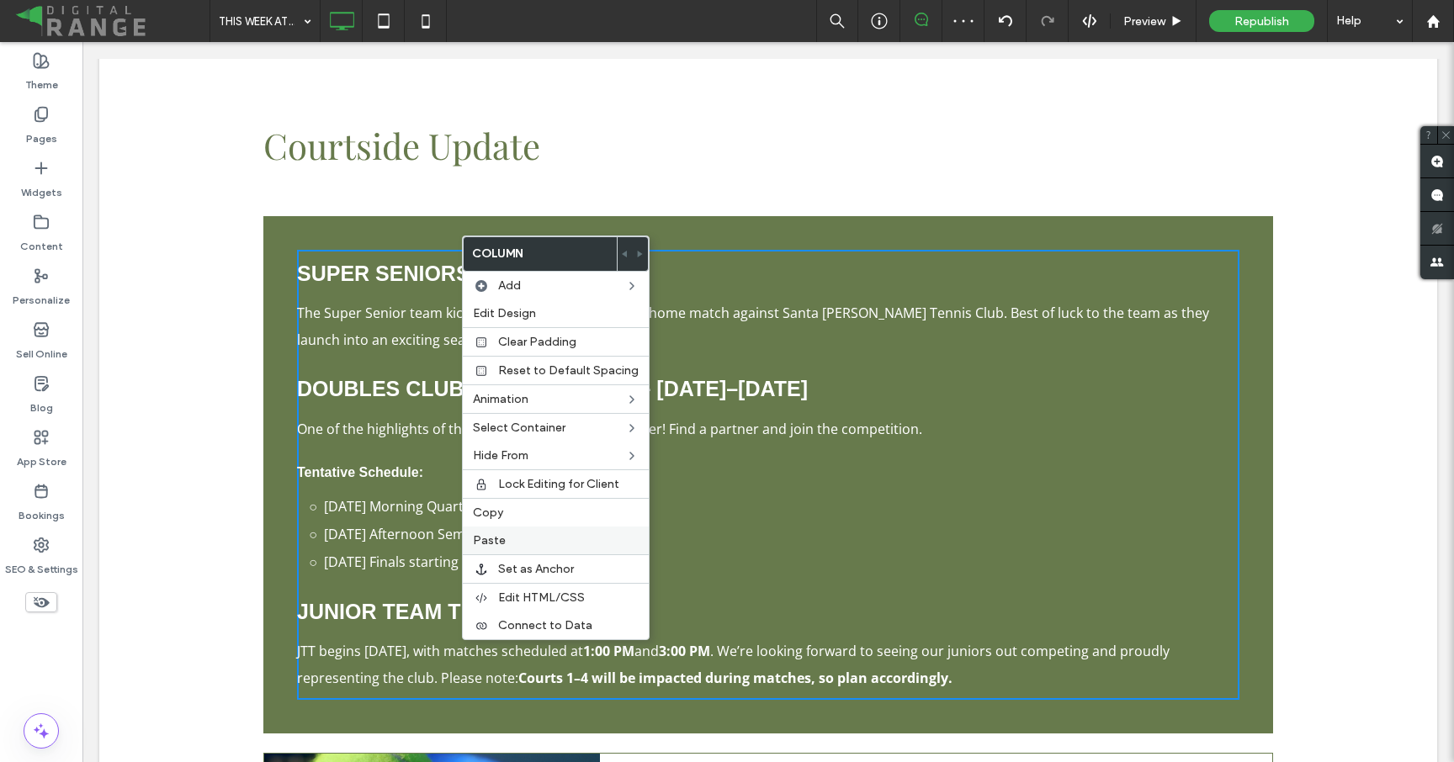
click at [492, 547] on span "Paste" at bounding box center [489, 540] width 33 height 14
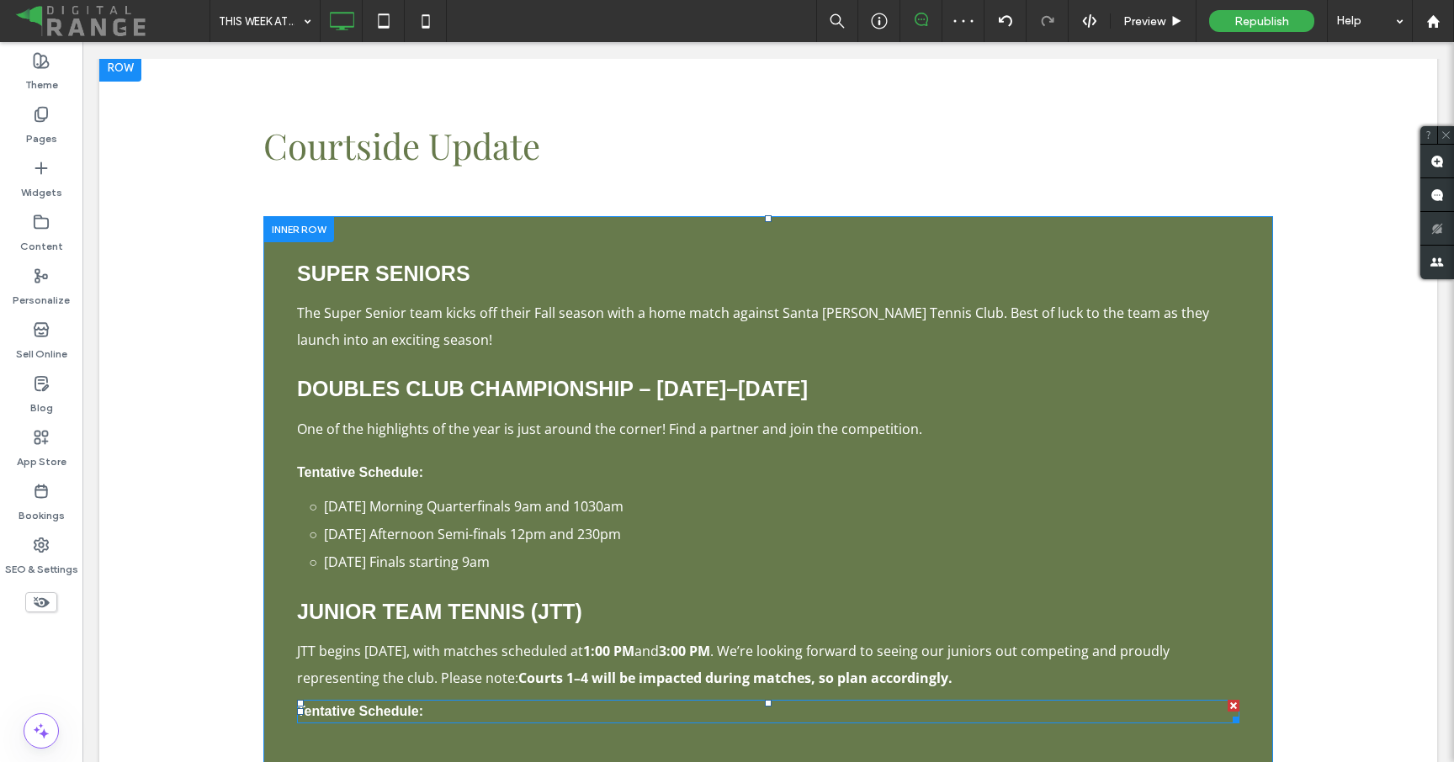
click at [482, 702] on h6 "Tentative Schedule:" at bounding box center [768, 712] width 942 height 20
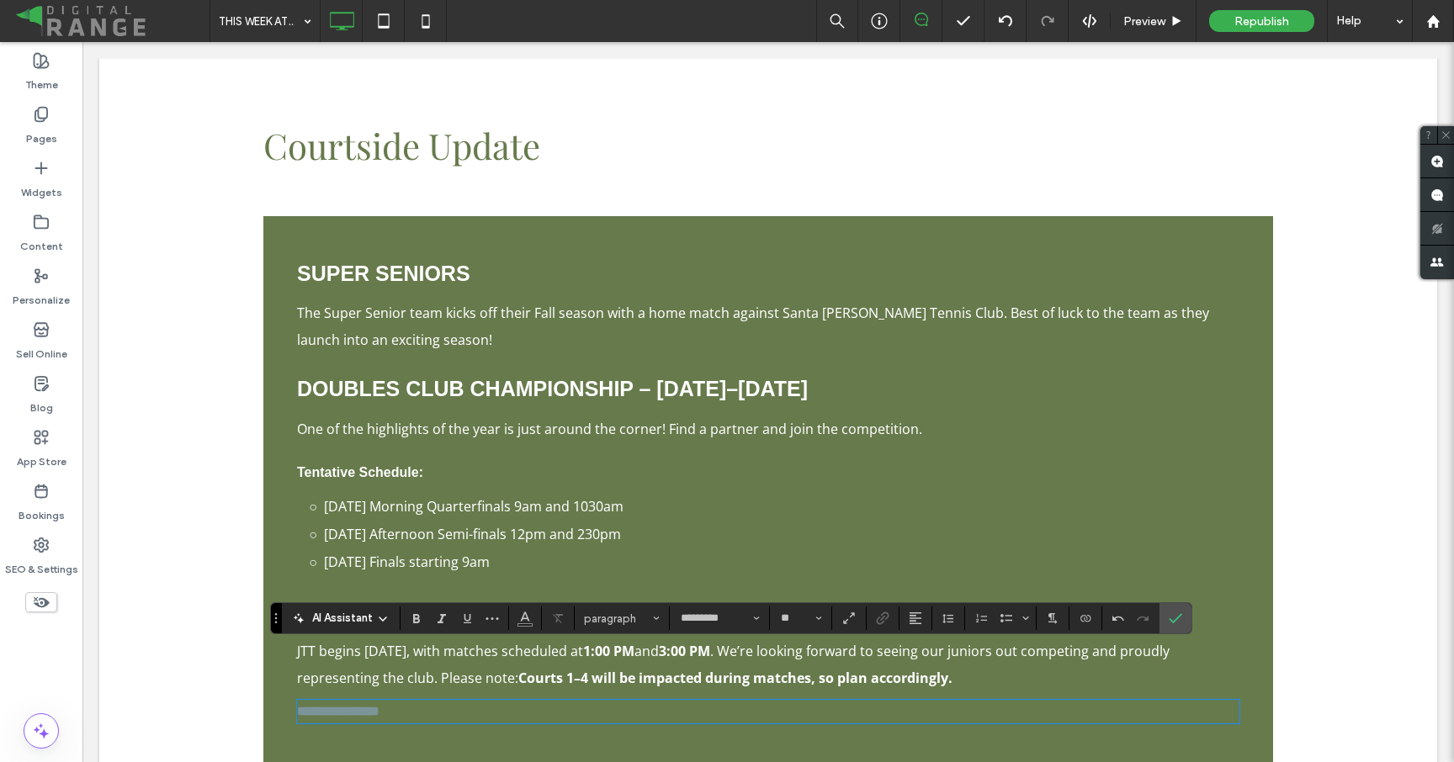
type input "*********"
click at [486, 702] on h6 "**********" at bounding box center [768, 712] width 942 height 20
click at [521, 613] on icon "Color" at bounding box center [524, 616] width 13 height 13
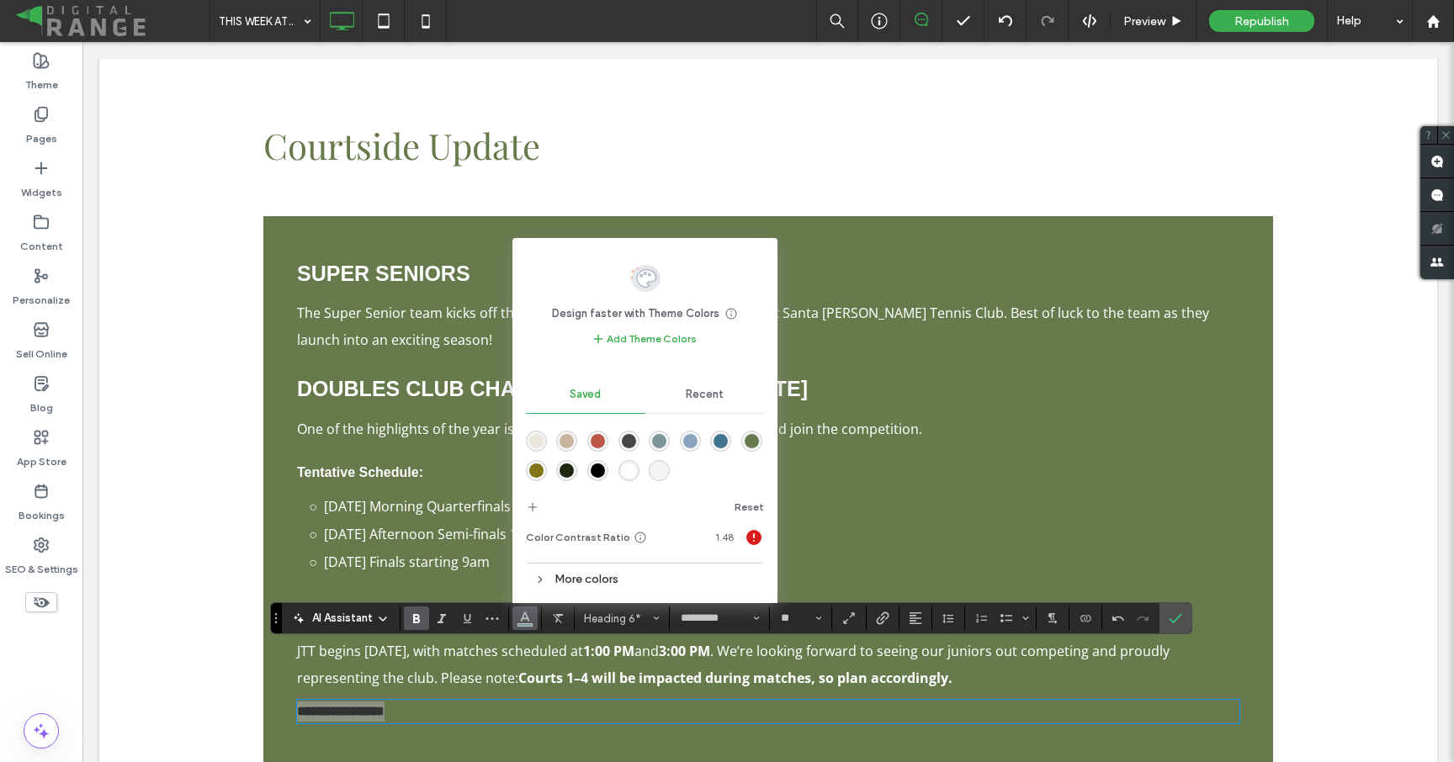
click at [707, 398] on span "Recent" at bounding box center [705, 394] width 38 height 13
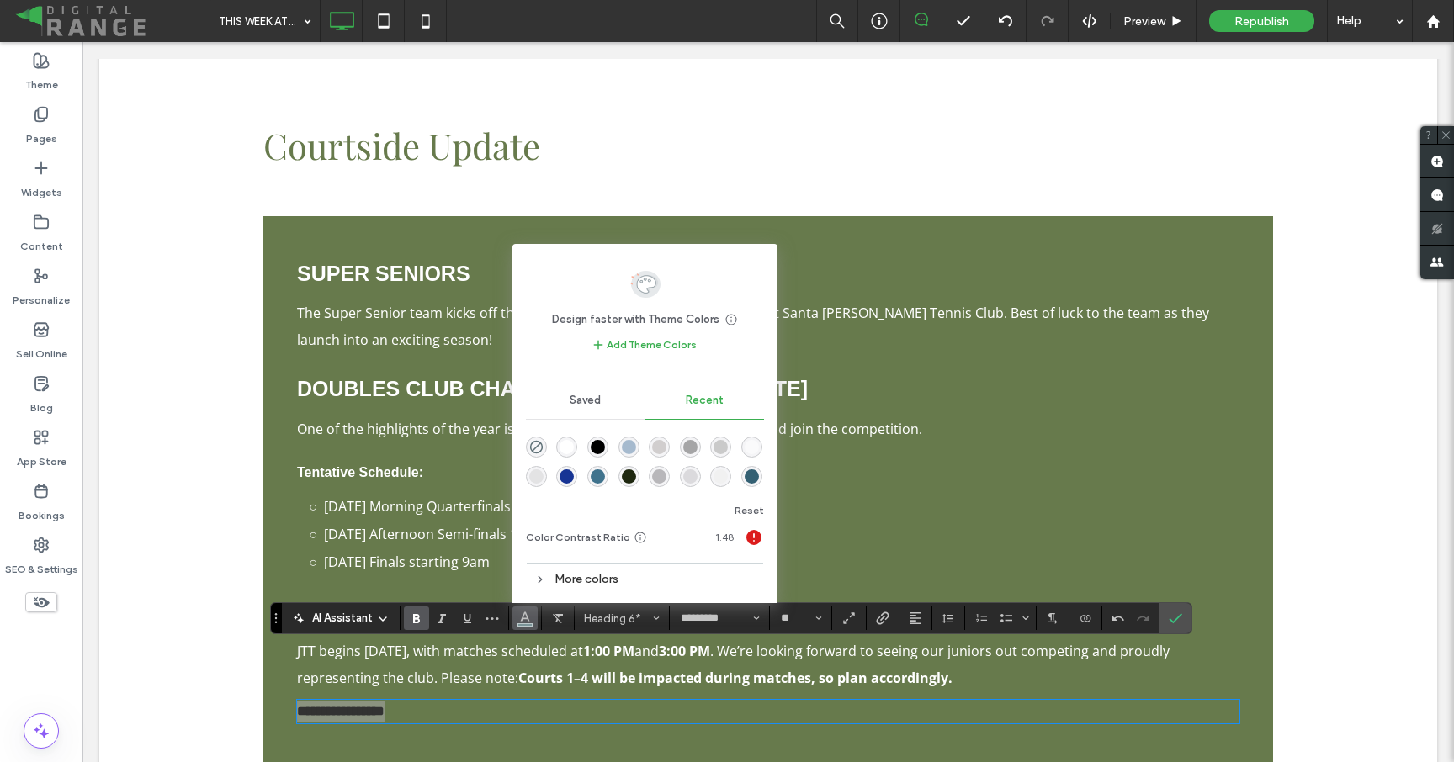
click at [556, 450] on div "rgba(255, 255, 255, 1)" at bounding box center [566, 447] width 21 height 21
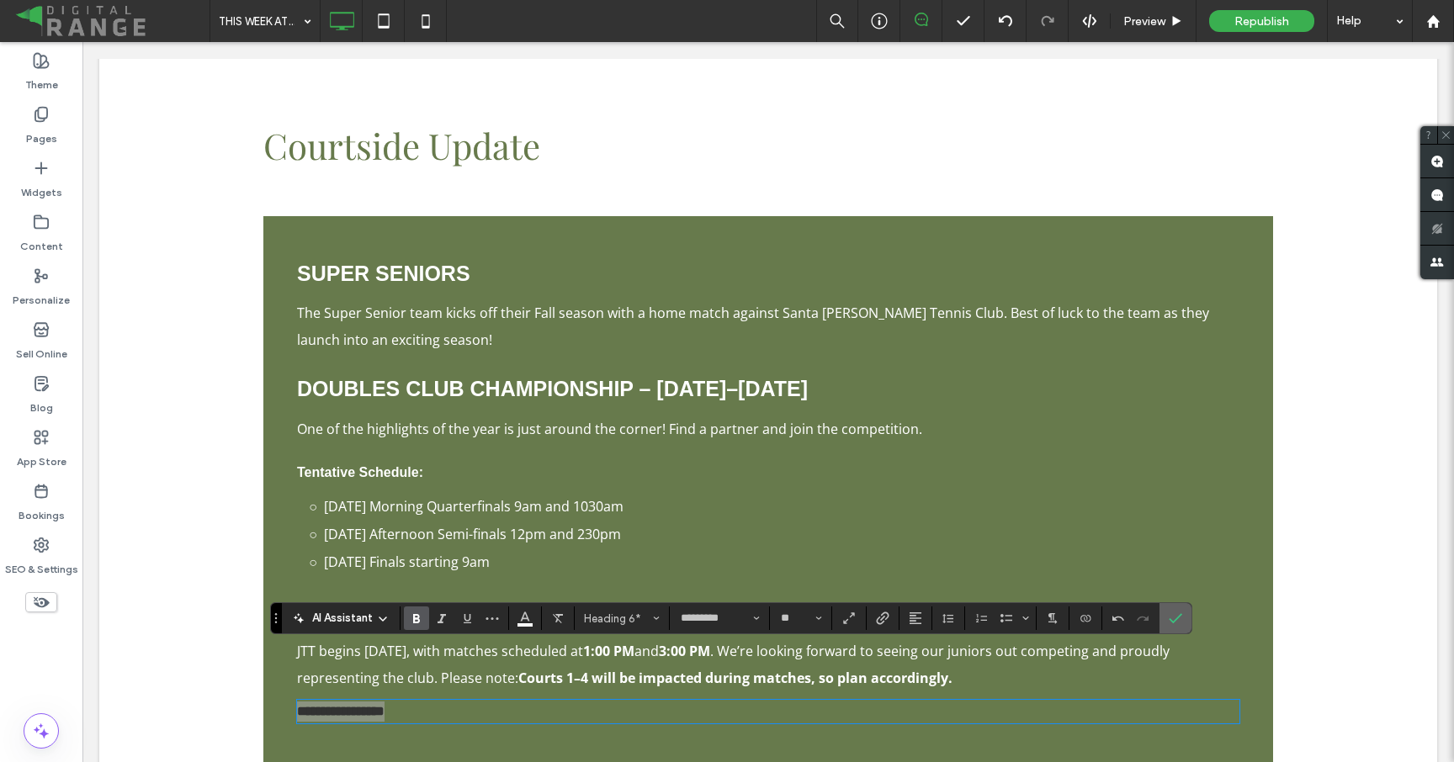
click at [1182, 628] on label "Confirm" at bounding box center [1175, 618] width 25 height 30
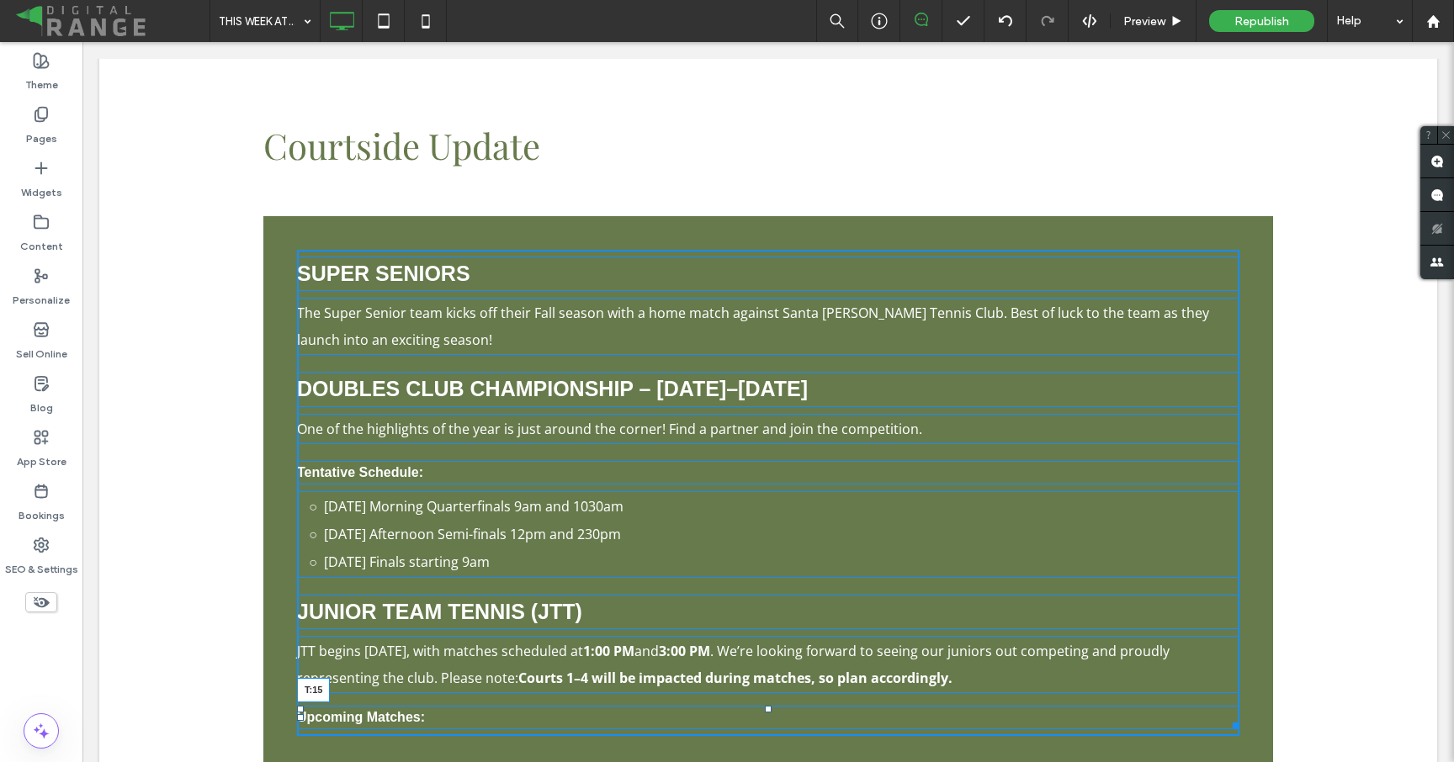
click at [770, 706] on div at bounding box center [768, 709] width 7 height 7
click at [766, 461] on div at bounding box center [768, 464] width 7 height 7
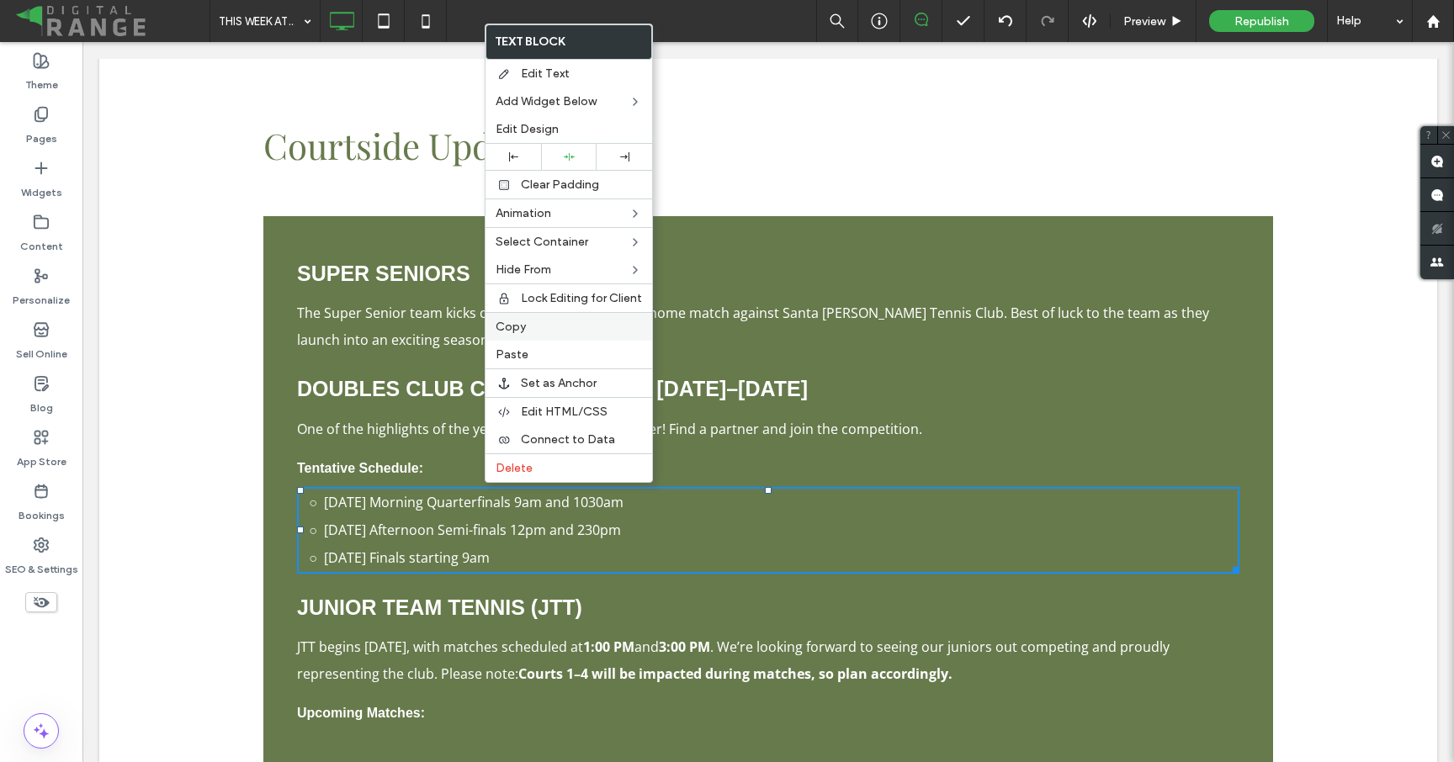
click at [522, 321] on span "Copy" at bounding box center [511, 327] width 30 height 14
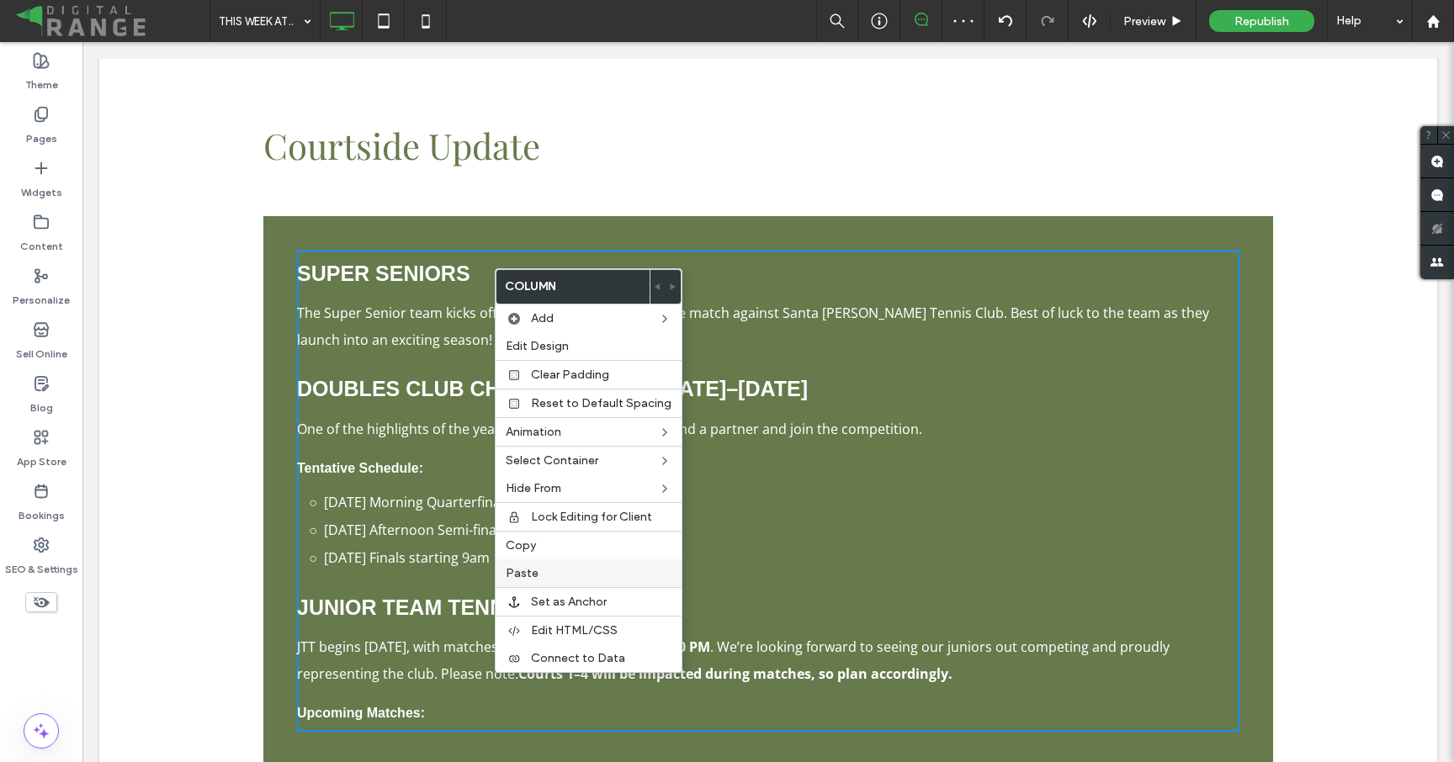
click at [533, 571] on span "Paste" at bounding box center [522, 573] width 33 height 14
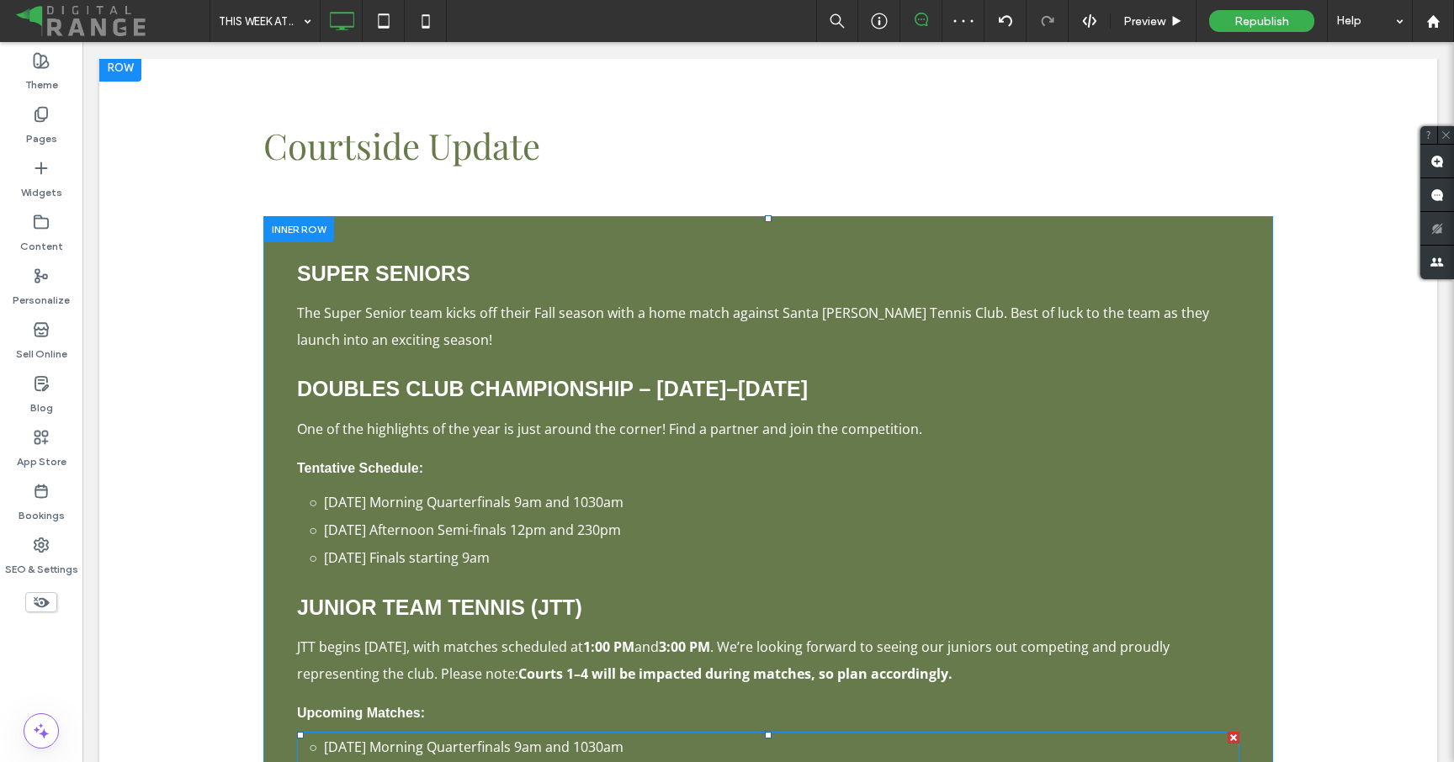
click at [491, 738] on span "[DATE] Morning Quarterfinals 9am and 1030am ﻿" at bounding box center [474, 747] width 300 height 19
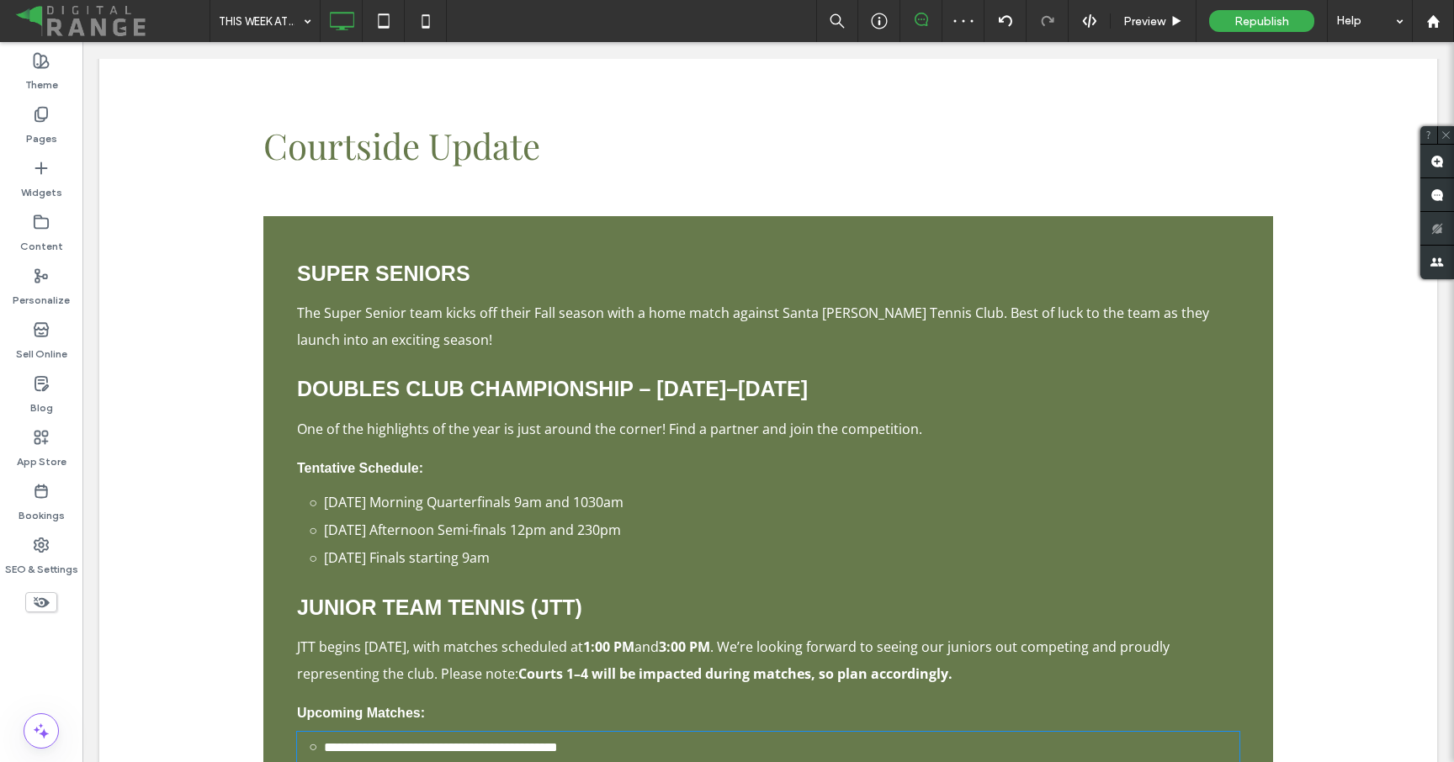
type input "*********"
type input "**"
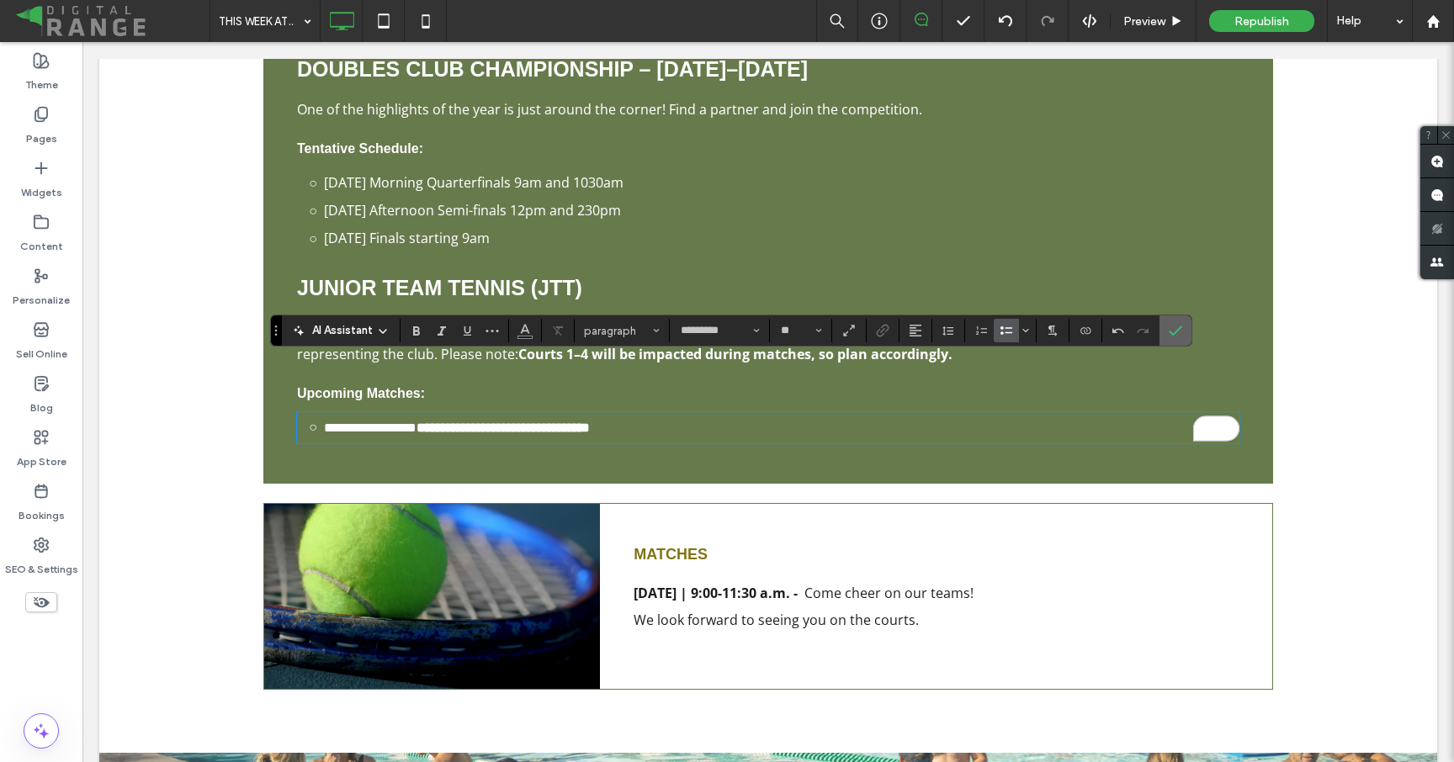
click at [1171, 322] on span "Confirm" at bounding box center [1173, 331] width 8 height 30
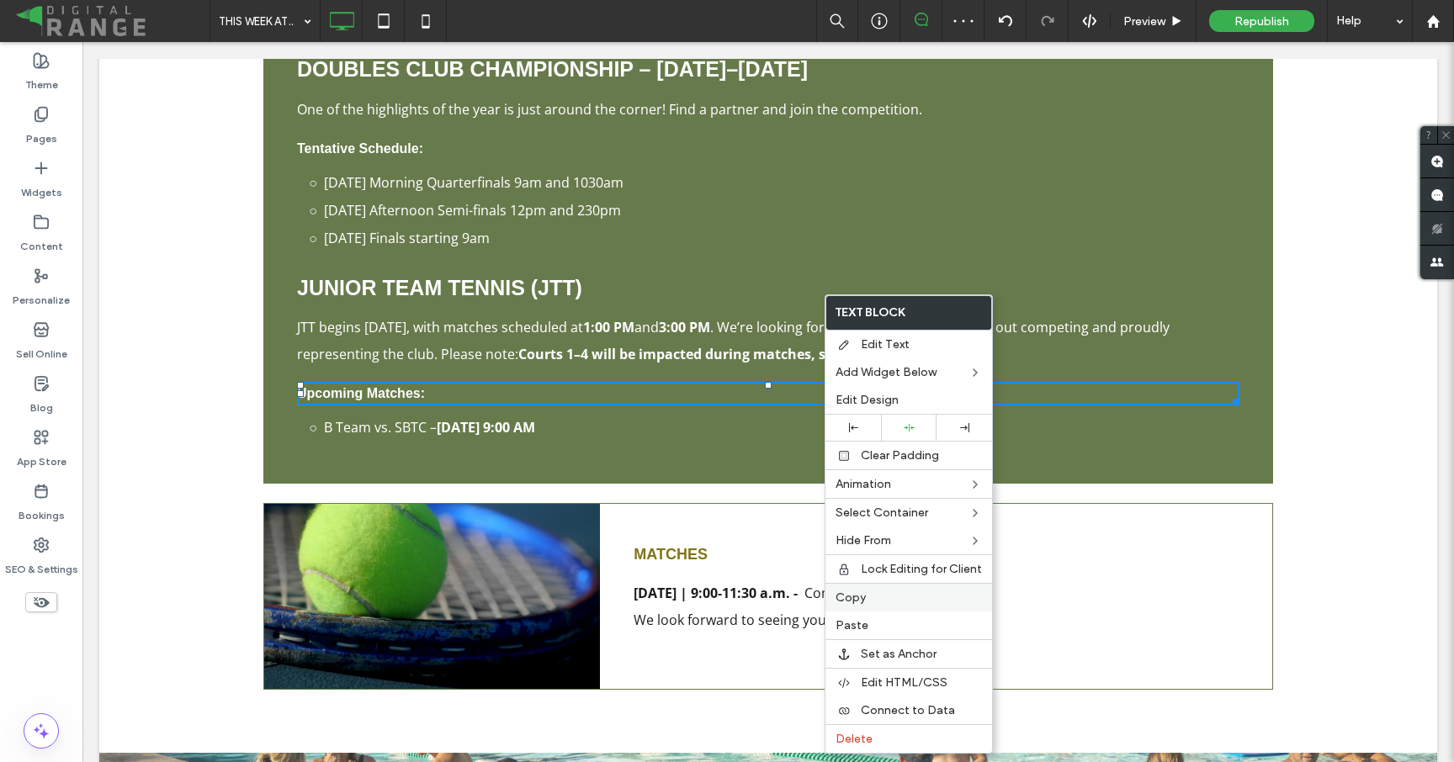
click at [910, 598] on label "Copy" at bounding box center [908, 598] width 146 height 14
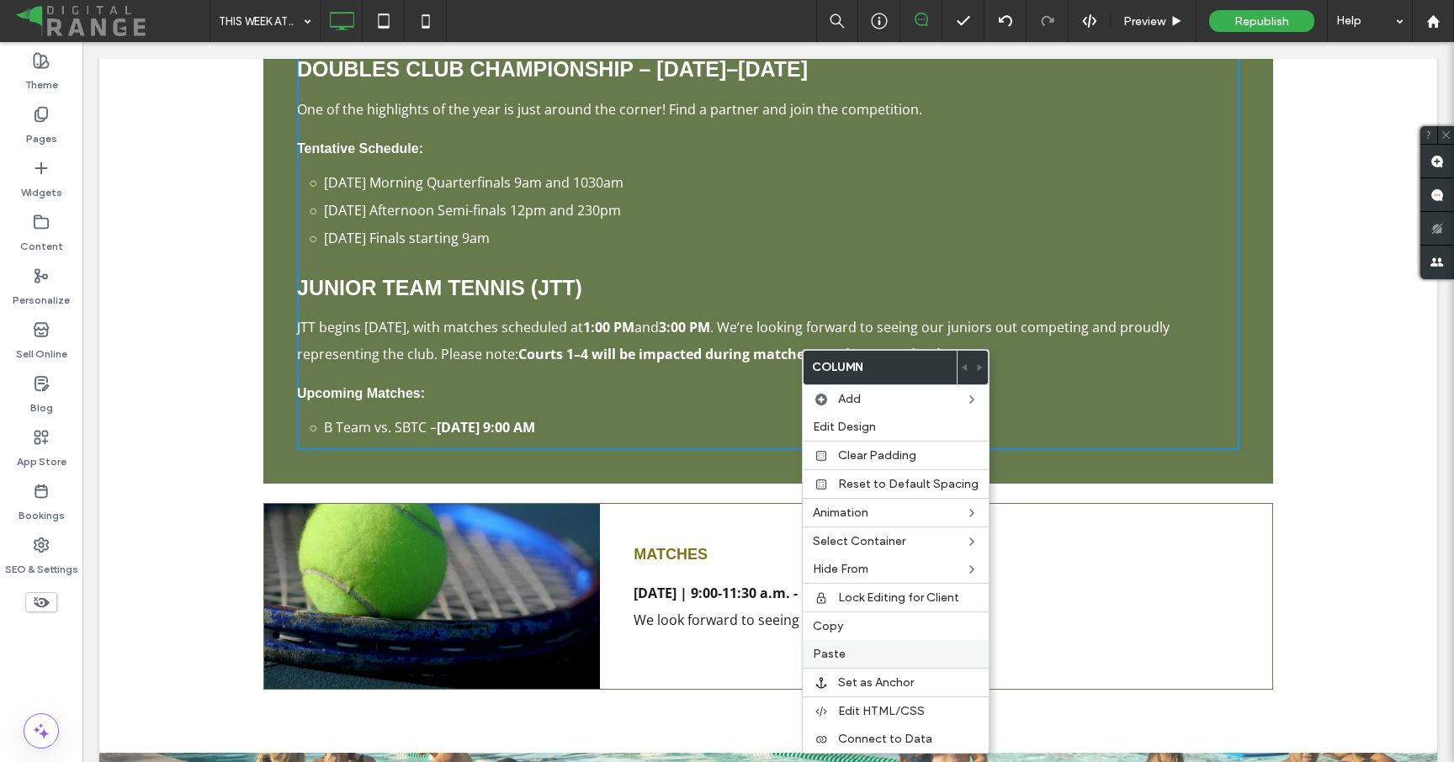
click at [894, 646] on div "Paste" at bounding box center [896, 654] width 186 height 28
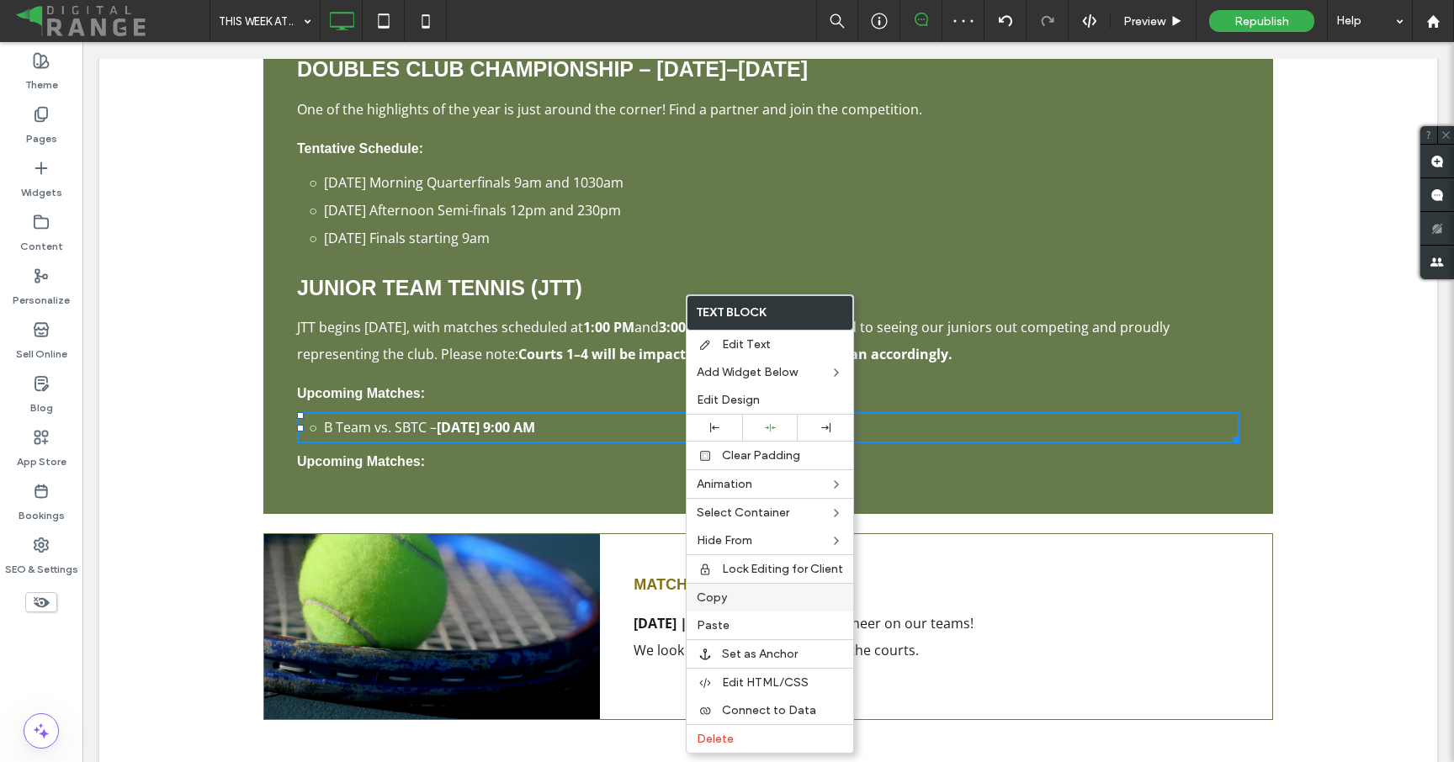
click at [743, 597] on label "Copy" at bounding box center [770, 598] width 146 height 14
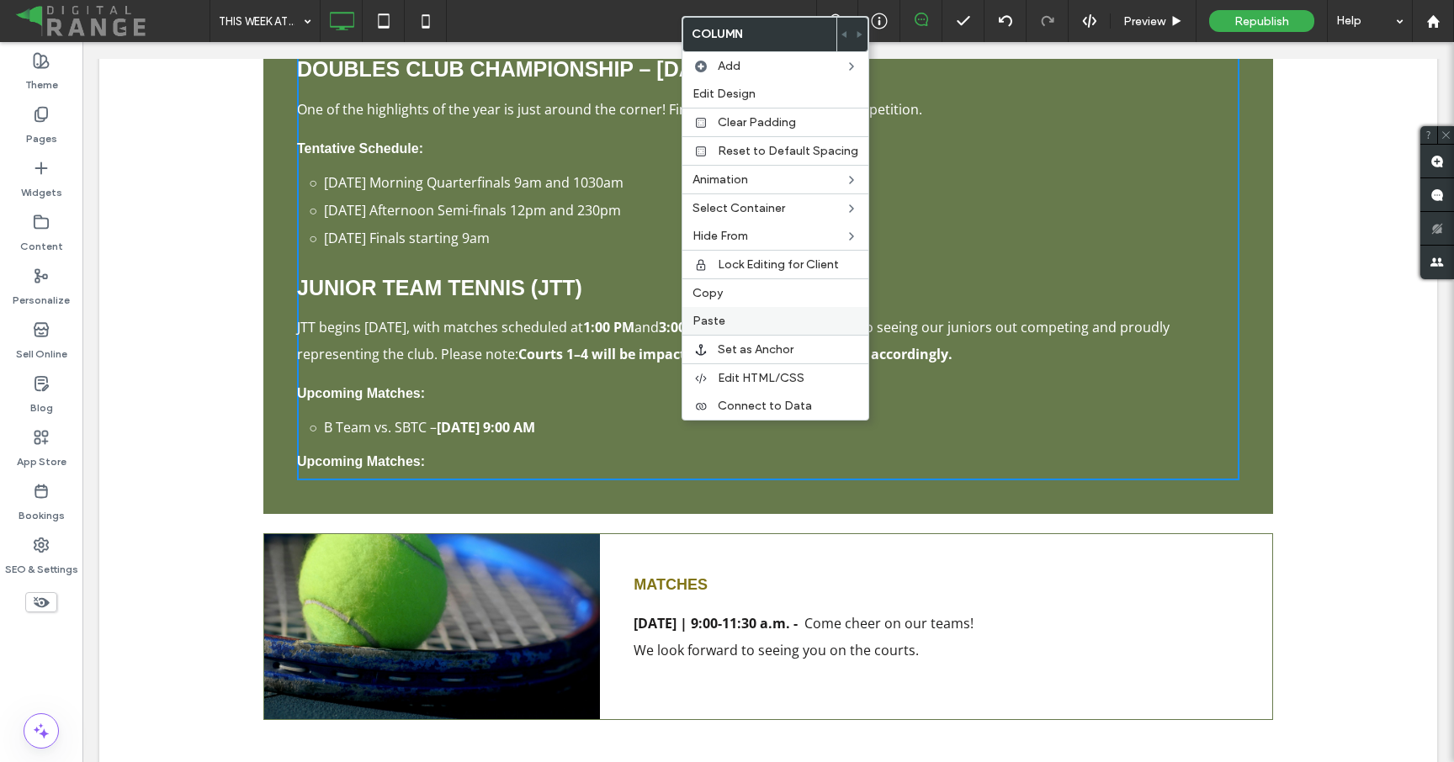
click at [714, 330] on div "Paste" at bounding box center [775, 321] width 186 height 28
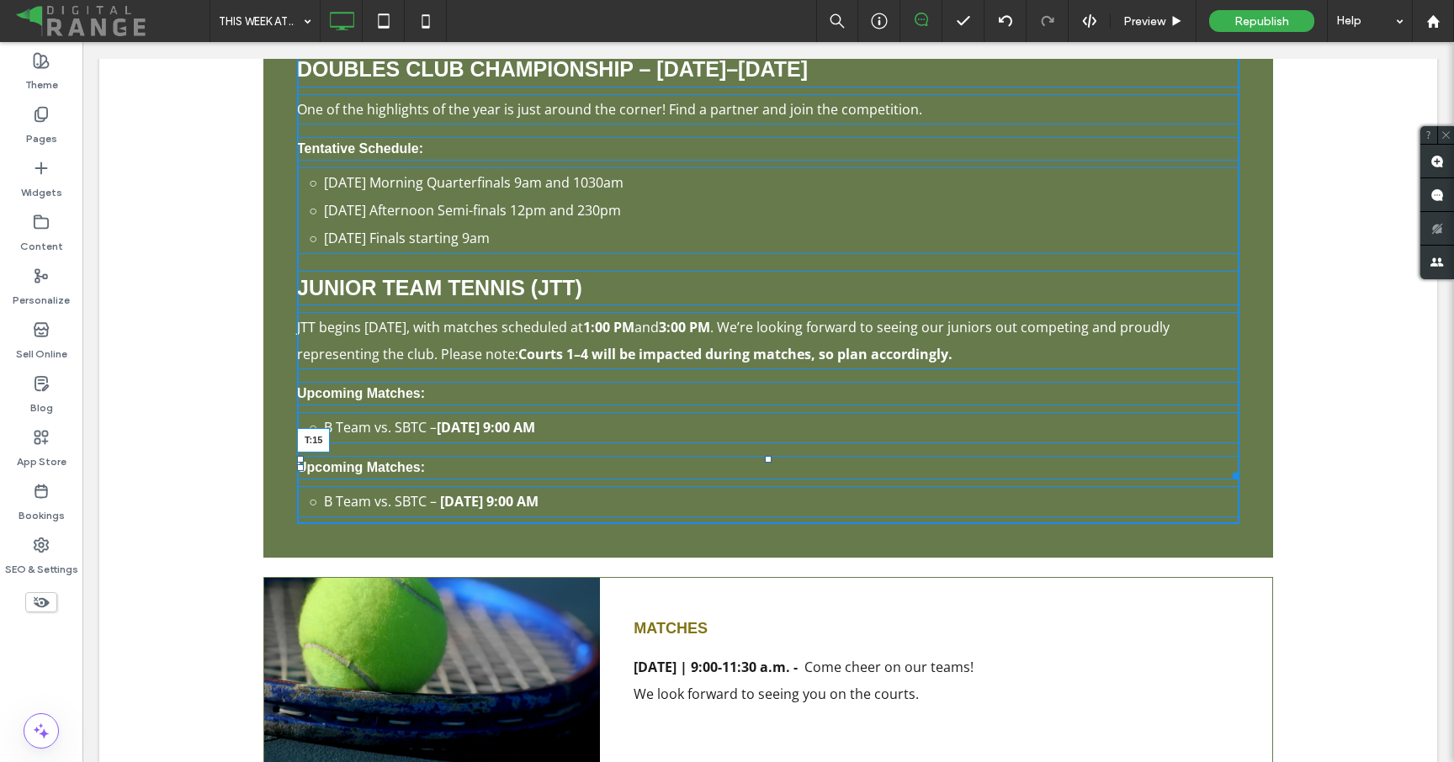
click at [768, 456] on div at bounding box center [768, 459] width 7 height 7
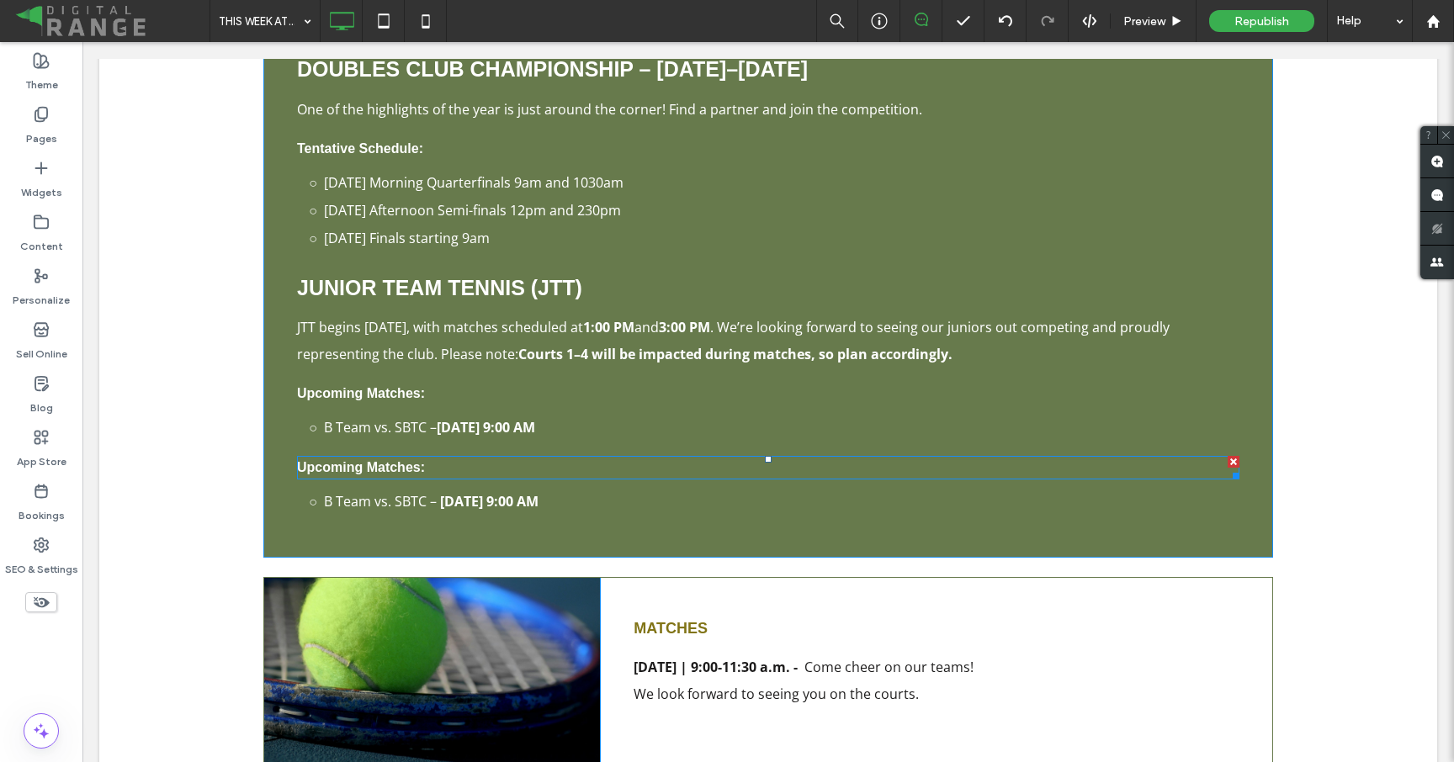
click at [400, 460] on strong "Upcoming Matches:" at bounding box center [361, 467] width 128 height 14
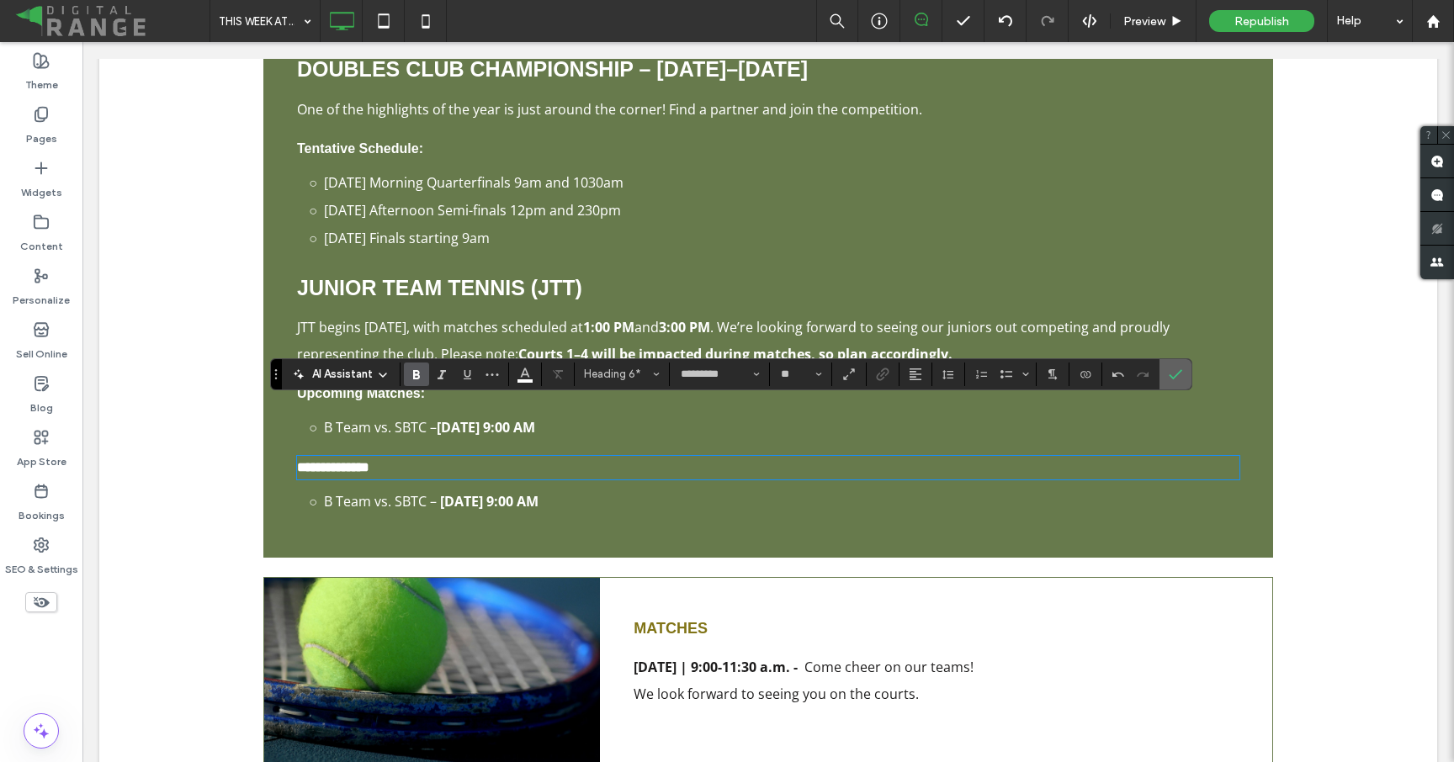
click at [1165, 378] on label "Confirm" at bounding box center [1175, 374] width 25 height 30
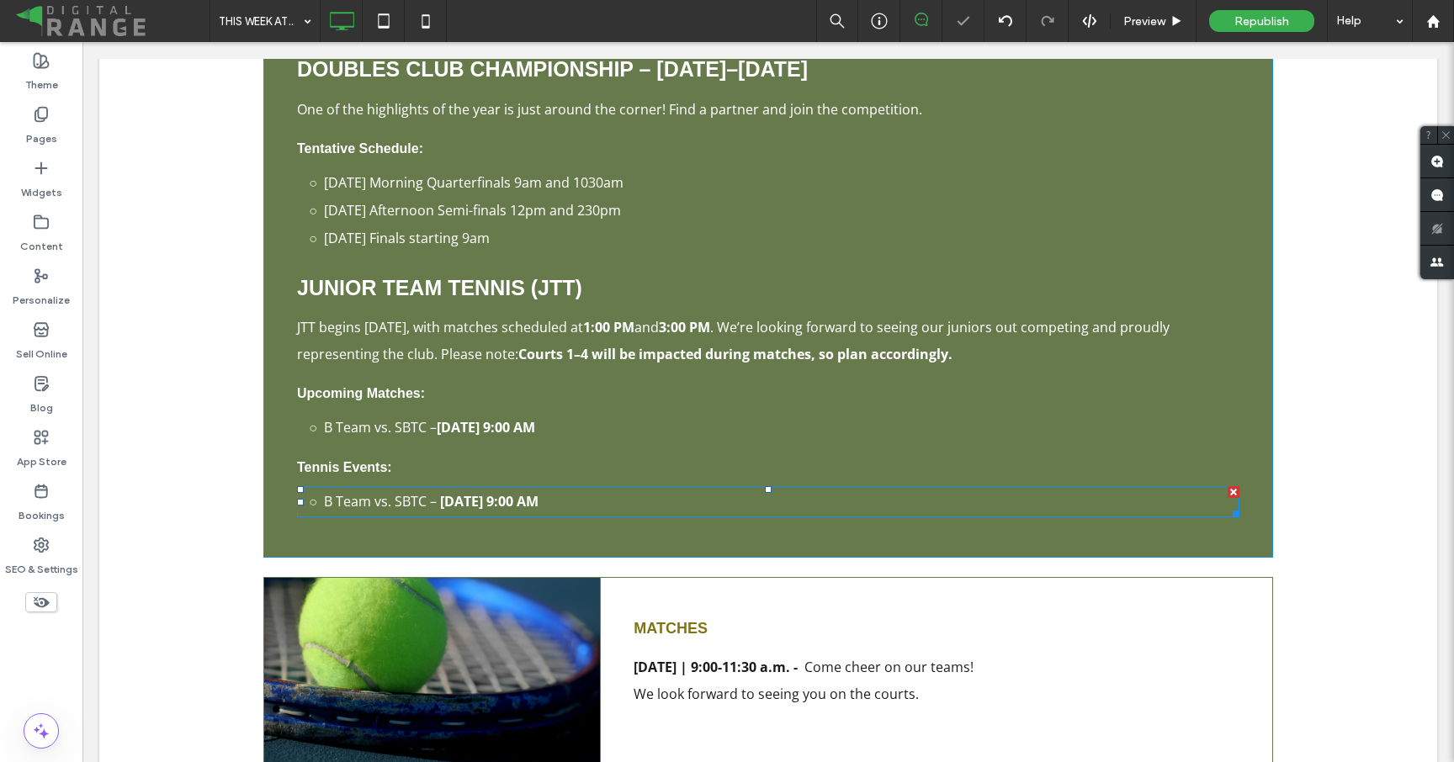
click at [538, 492] on strong "Wednesday, September 10 at 9:00 AM" at bounding box center [489, 501] width 98 height 19
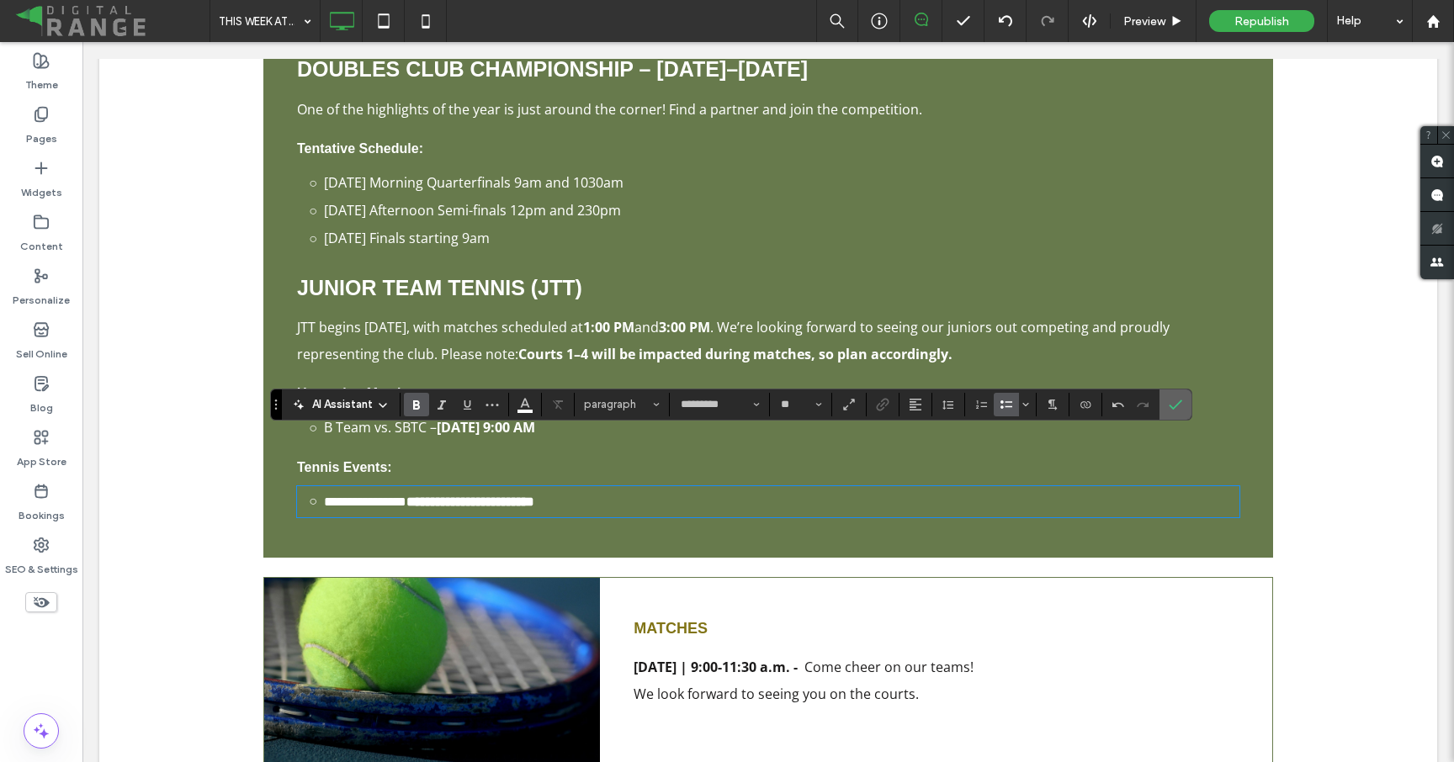
click at [1187, 396] on label "Confirm" at bounding box center [1175, 405] width 25 height 30
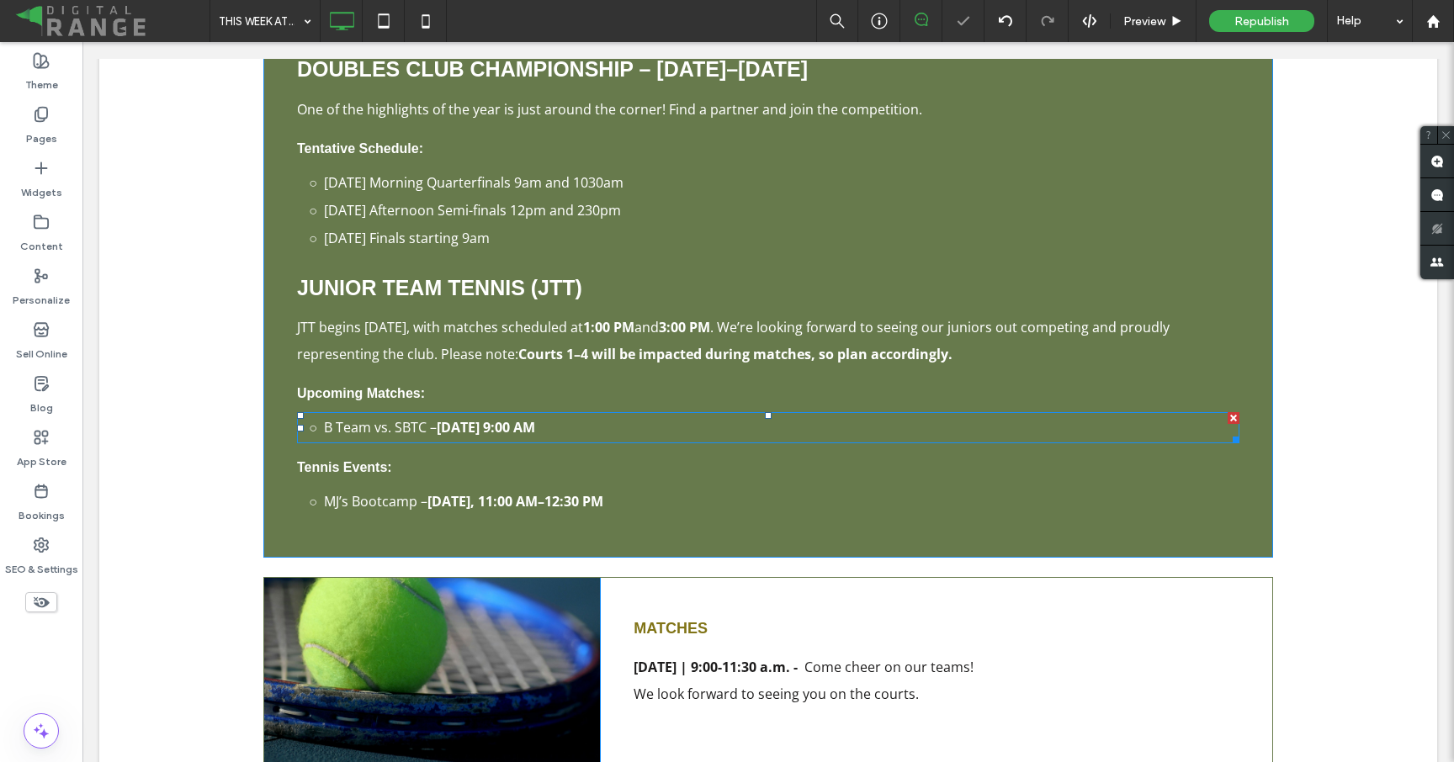
click at [774, 414] on li "B Team vs. SBTC – Wednesday, September 10 at 9:00 AM" at bounding box center [781, 428] width 915 height 28
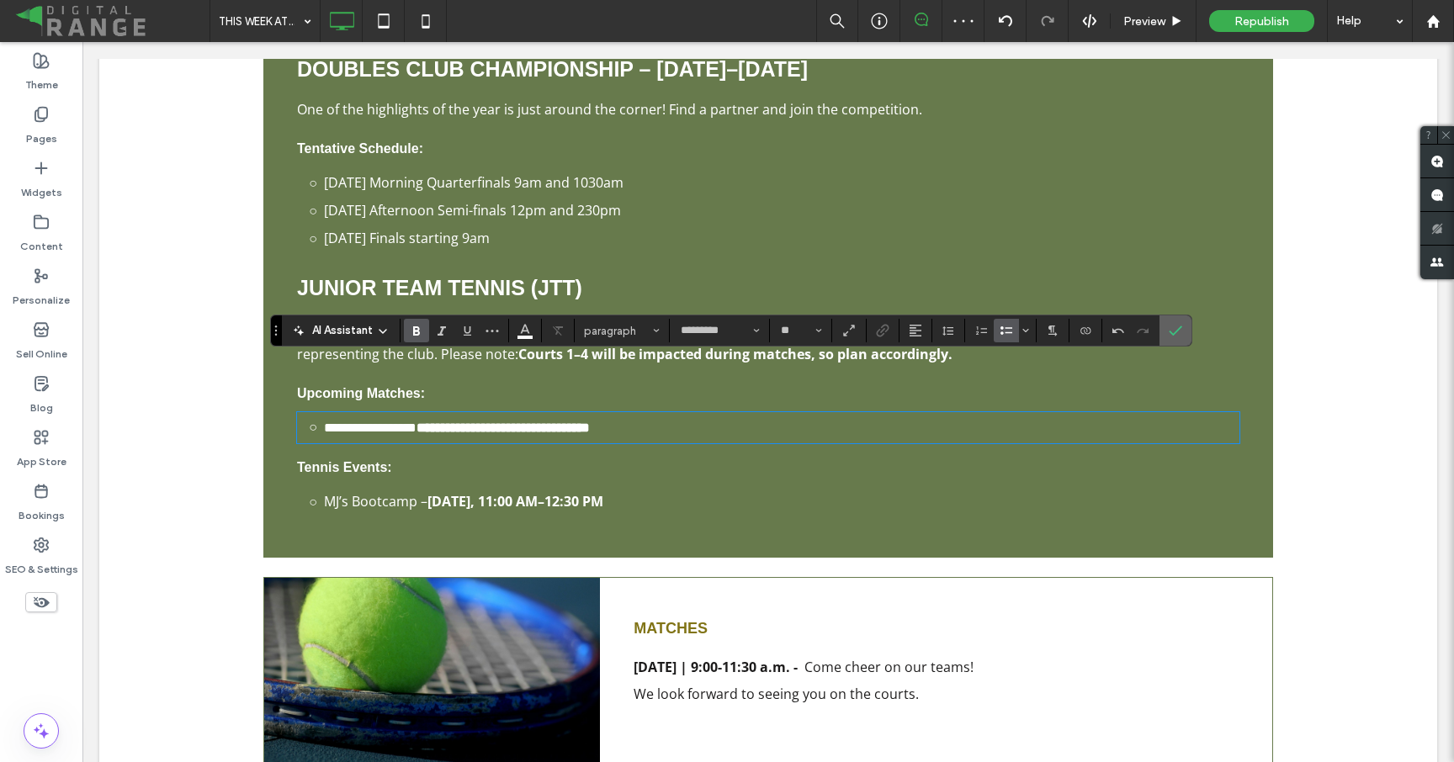
click at [1174, 327] on icon "Confirm" at bounding box center [1175, 330] width 13 height 13
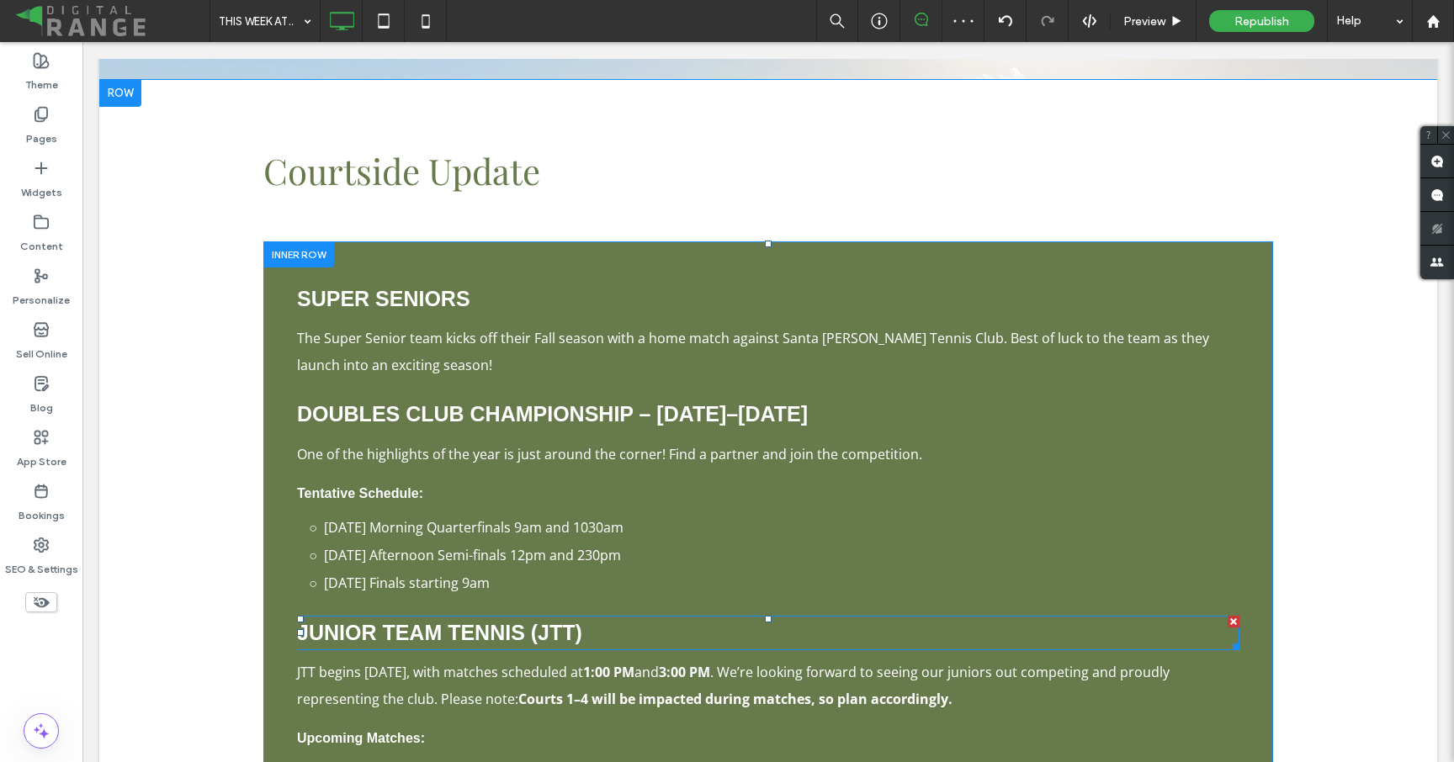
scroll to position [12746, 0]
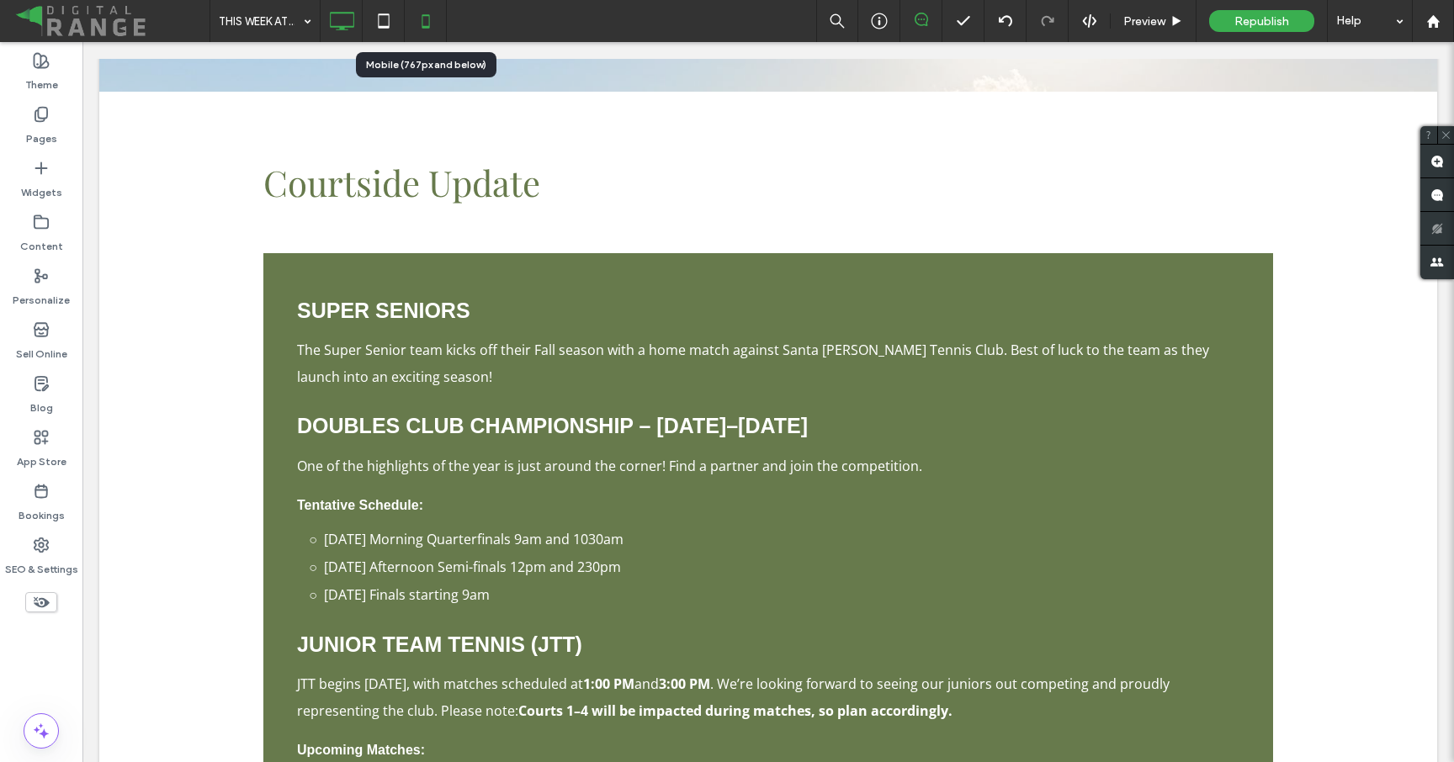
click at [431, 30] on icon at bounding box center [426, 21] width 34 height 34
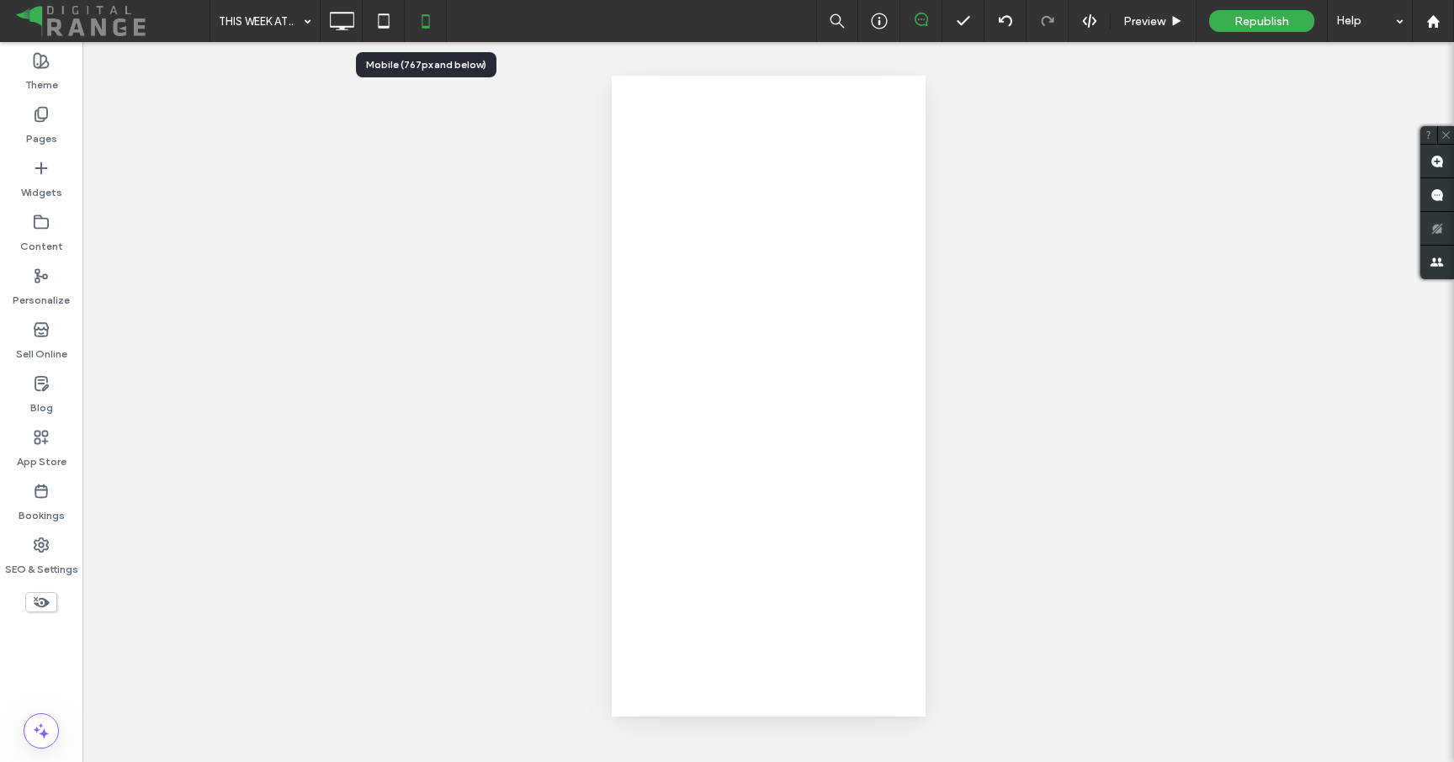
scroll to position [0, 0]
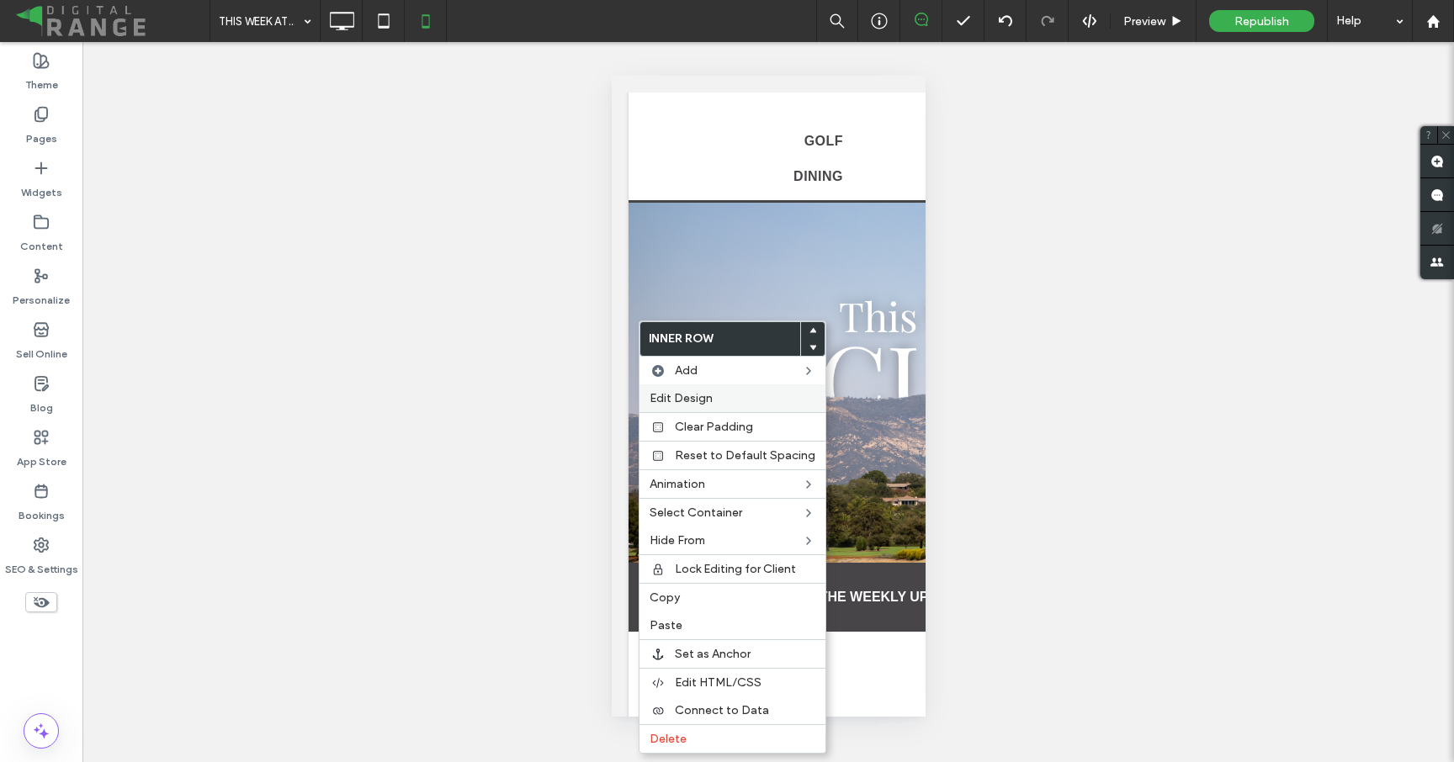
click at [669, 385] on div "Edit Design" at bounding box center [732, 398] width 186 height 28
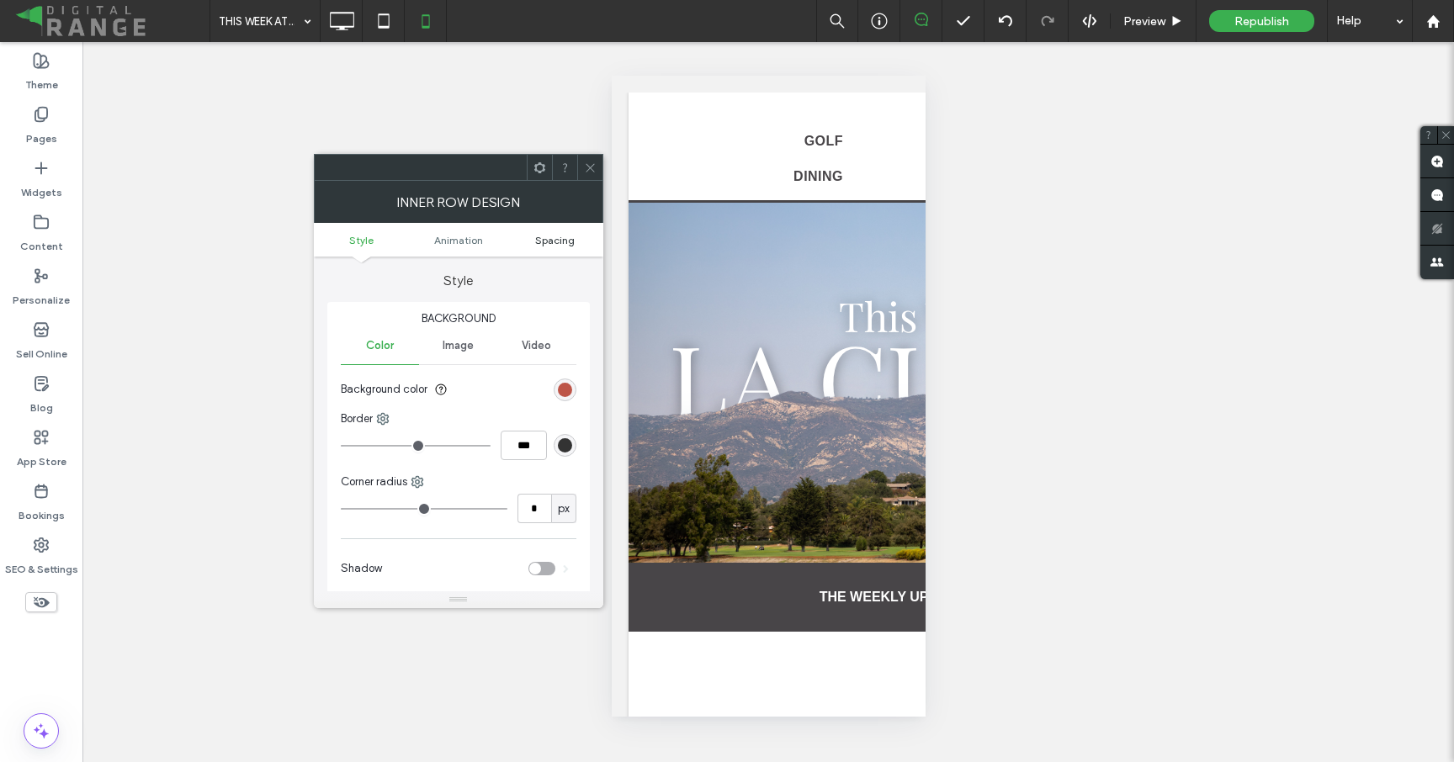
click at [568, 234] on span "Spacing" at bounding box center [555, 240] width 40 height 13
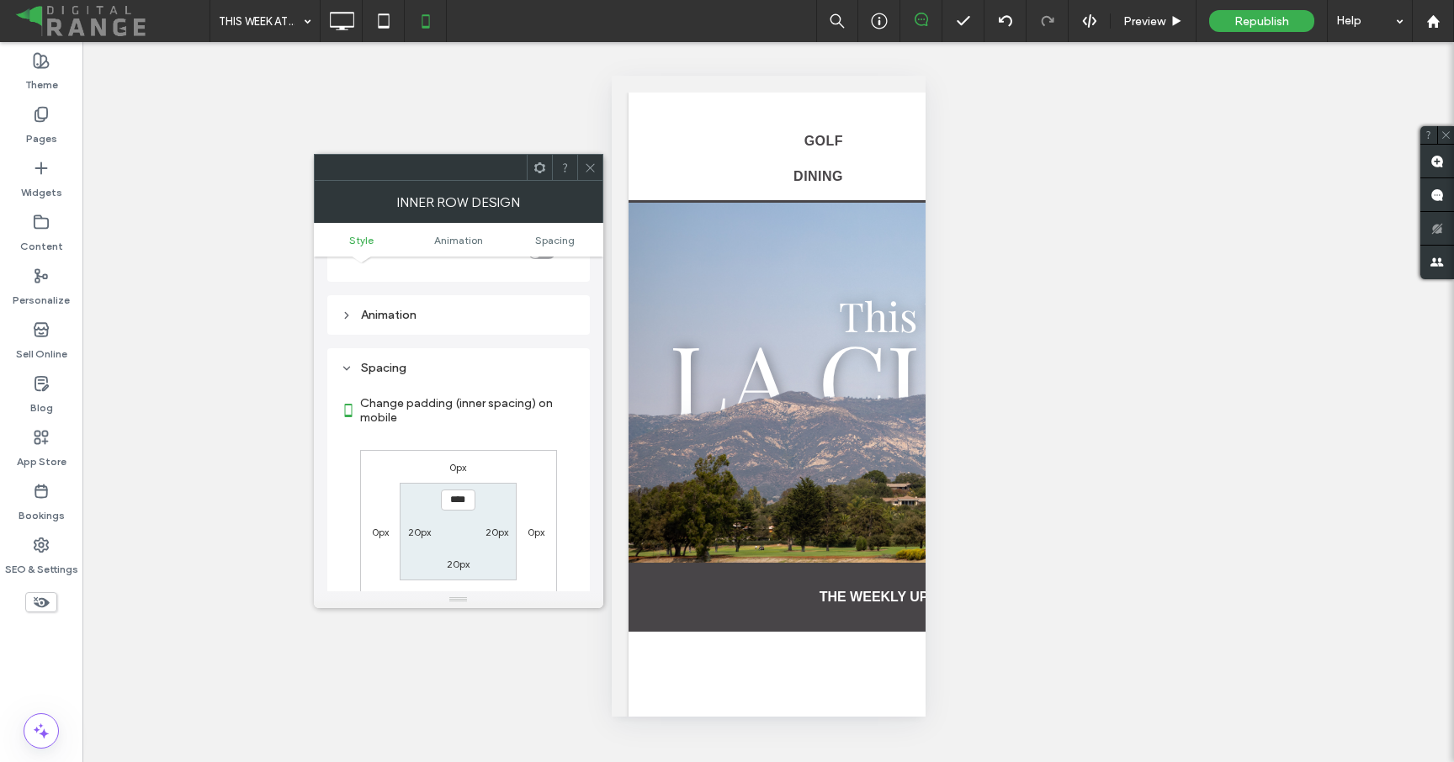
scroll to position [395, 0]
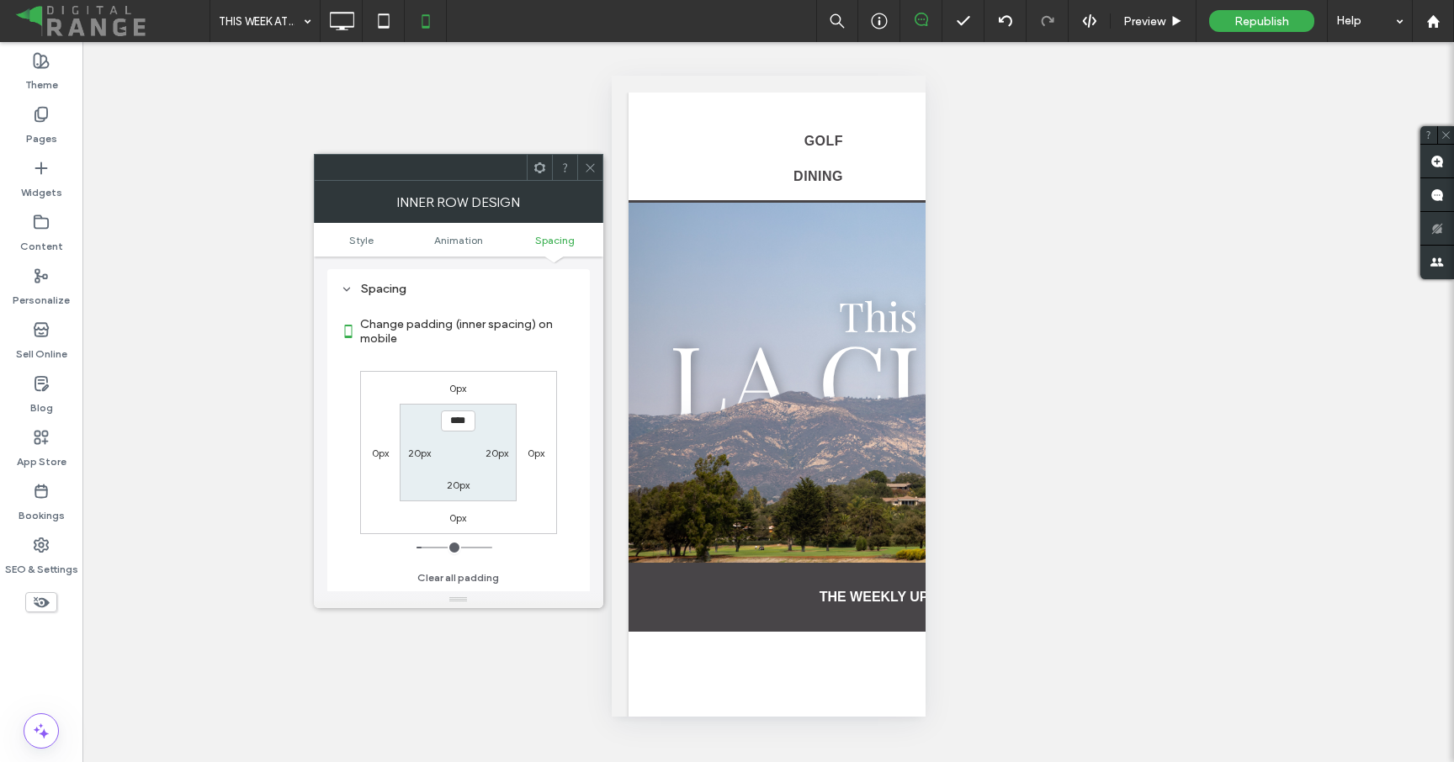
click at [456, 391] on label "0px" at bounding box center [457, 388] width 17 height 13
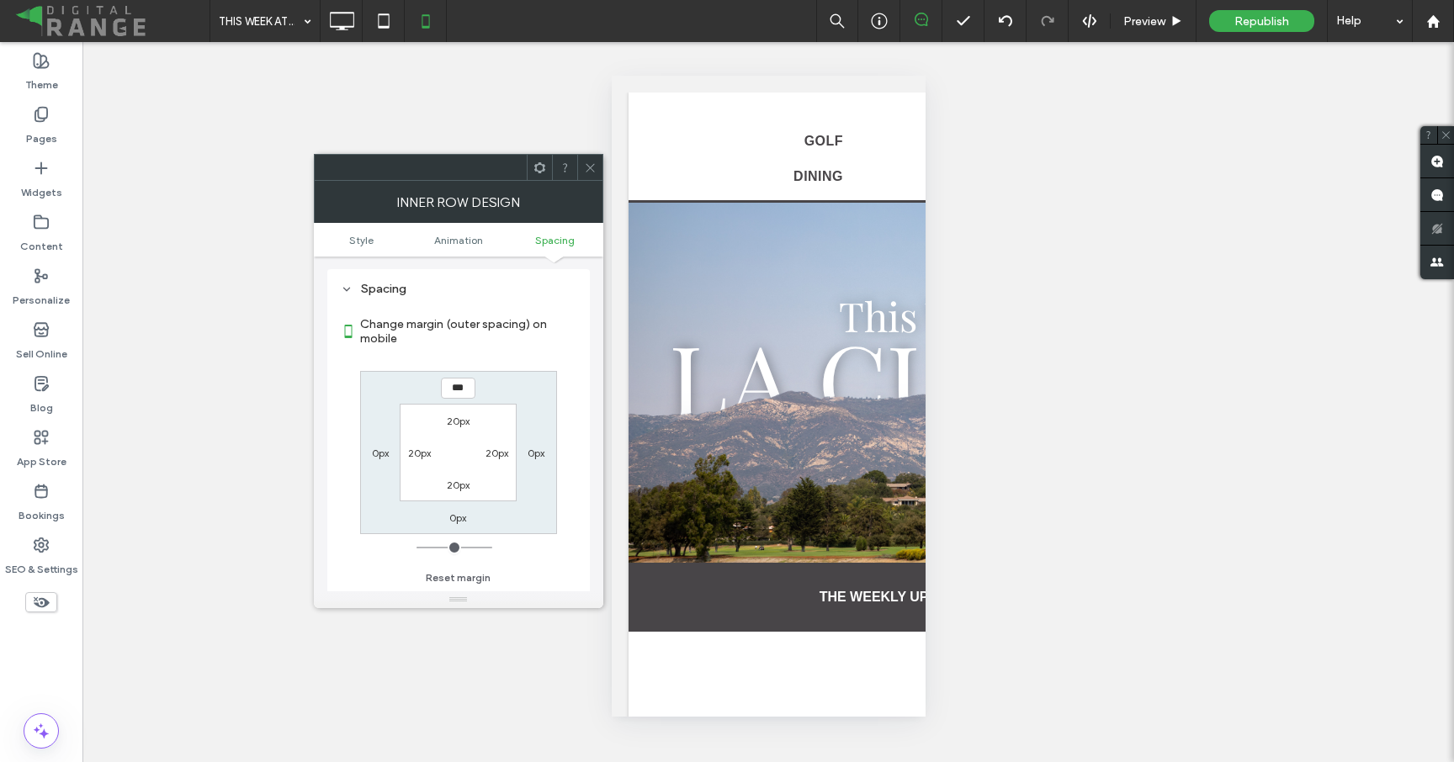
type input "*"
type input "**"
type input "****"
click at [586, 167] on icon at bounding box center [590, 168] width 13 height 13
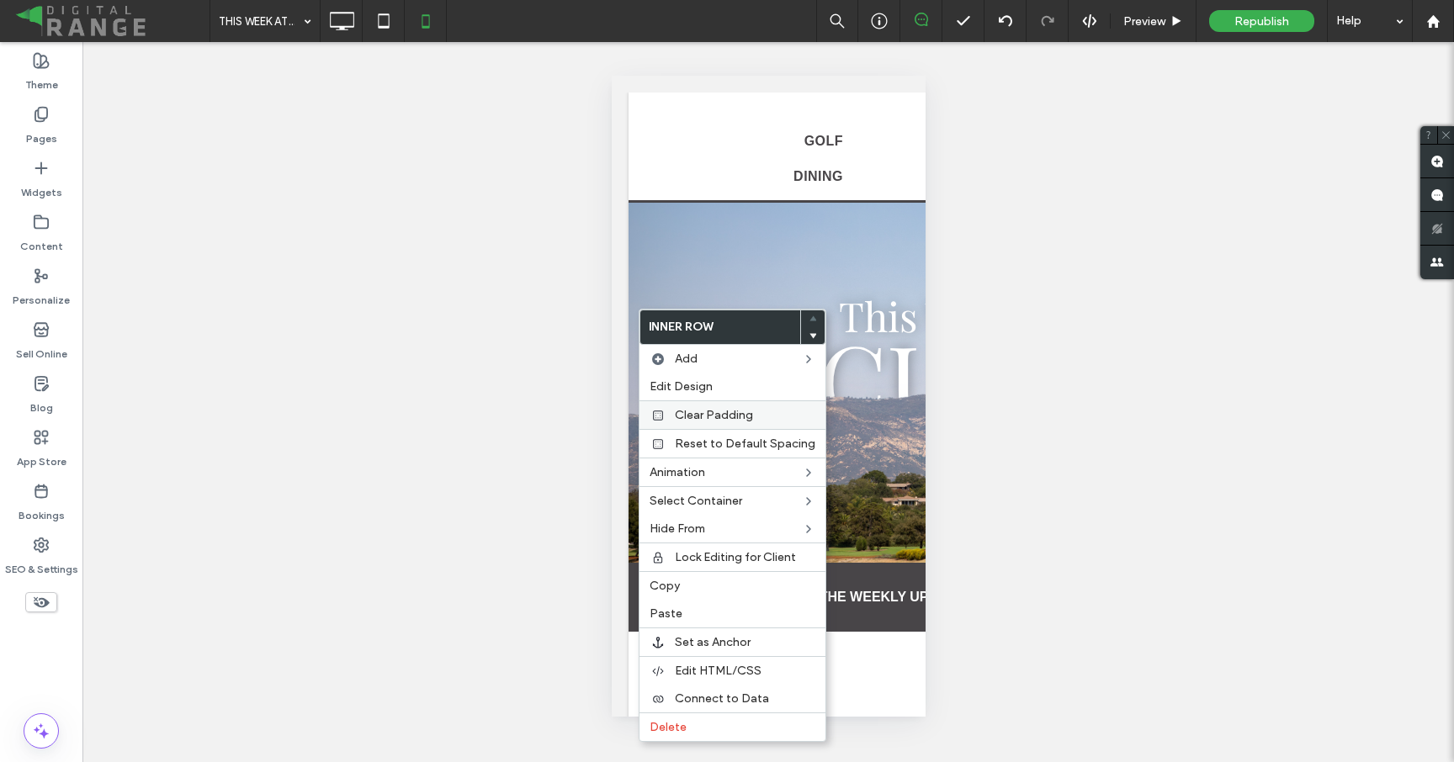
click at [709, 409] on span "Clear Padding" at bounding box center [714, 415] width 78 height 14
click at [687, 383] on span "Edit Design" at bounding box center [681, 386] width 63 height 14
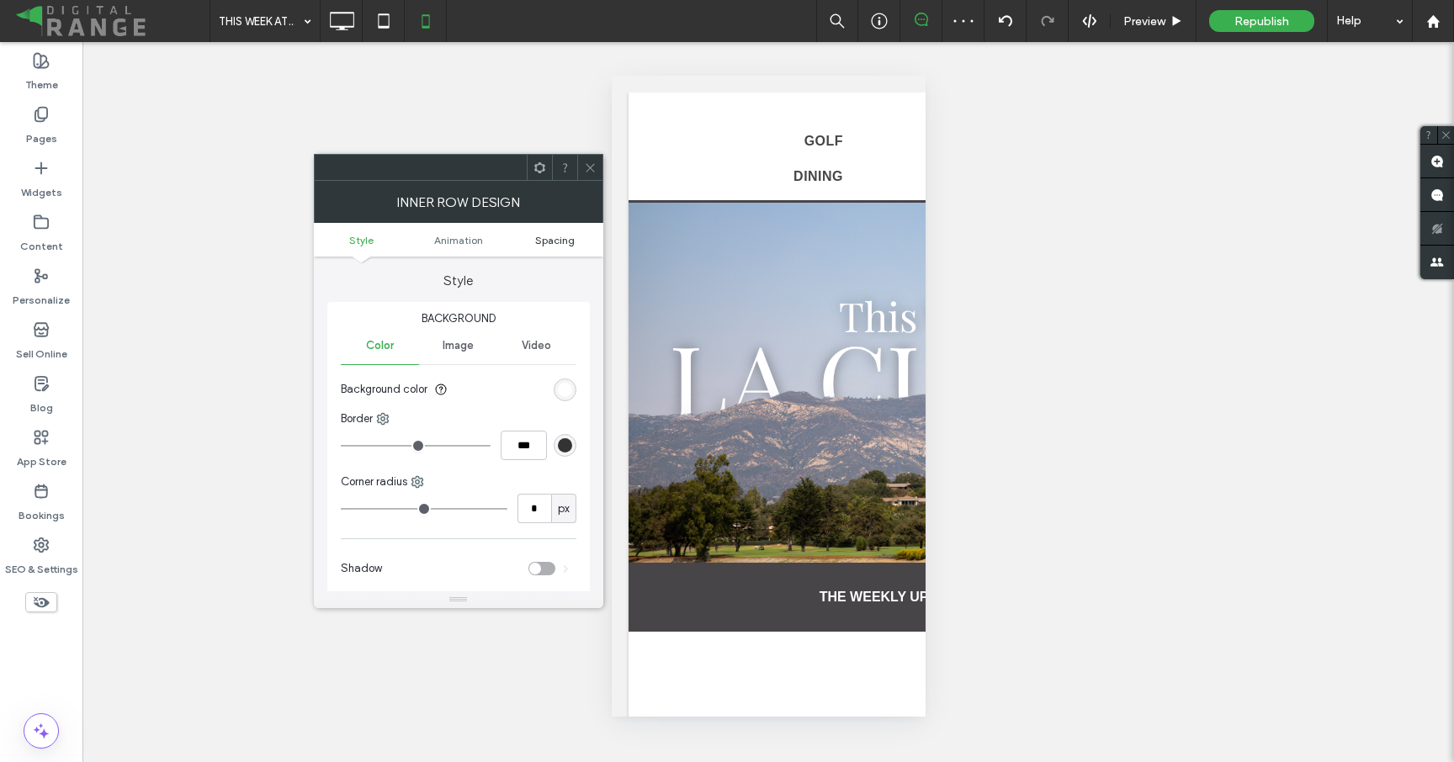
click at [553, 242] on span "Spacing" at bounding box center [555, 240] width 40 height 13
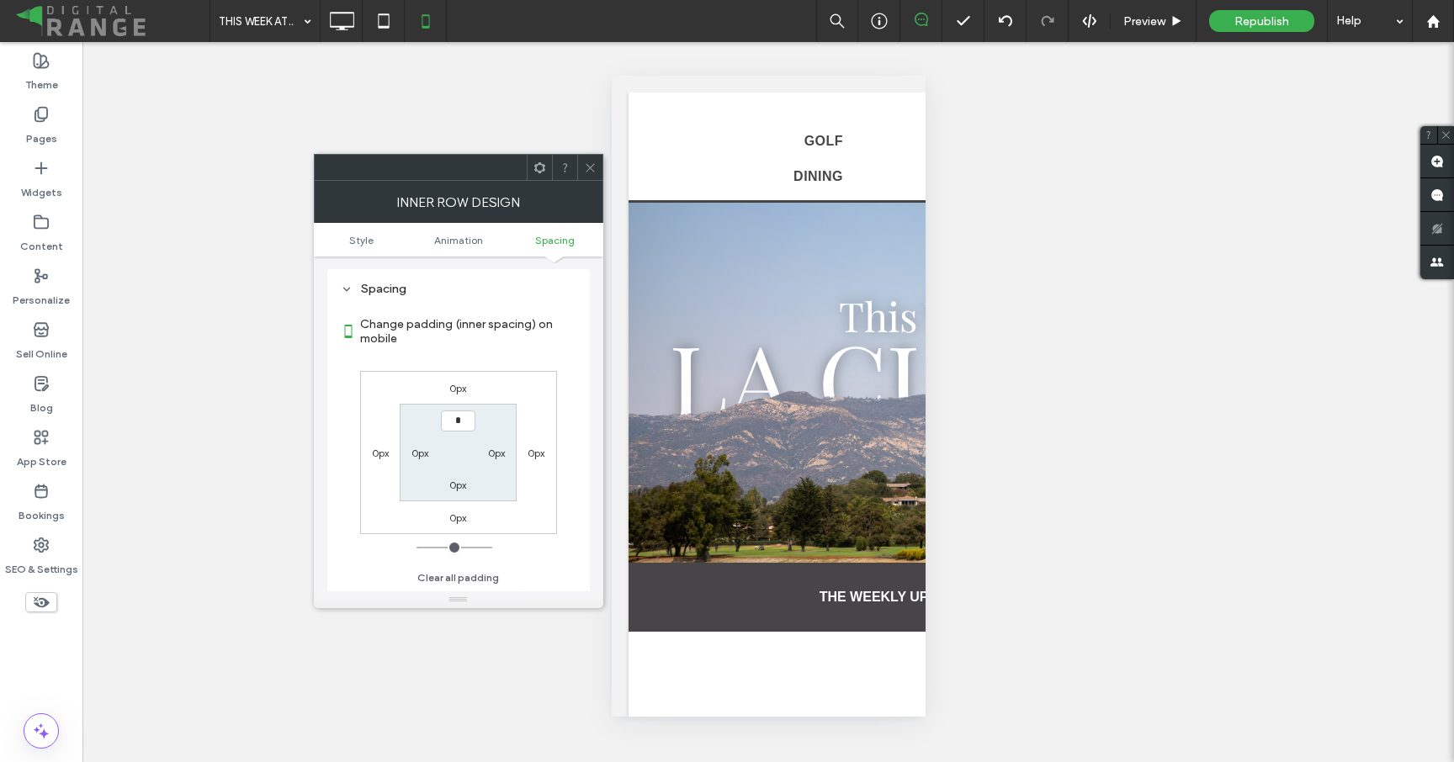
type input "**"
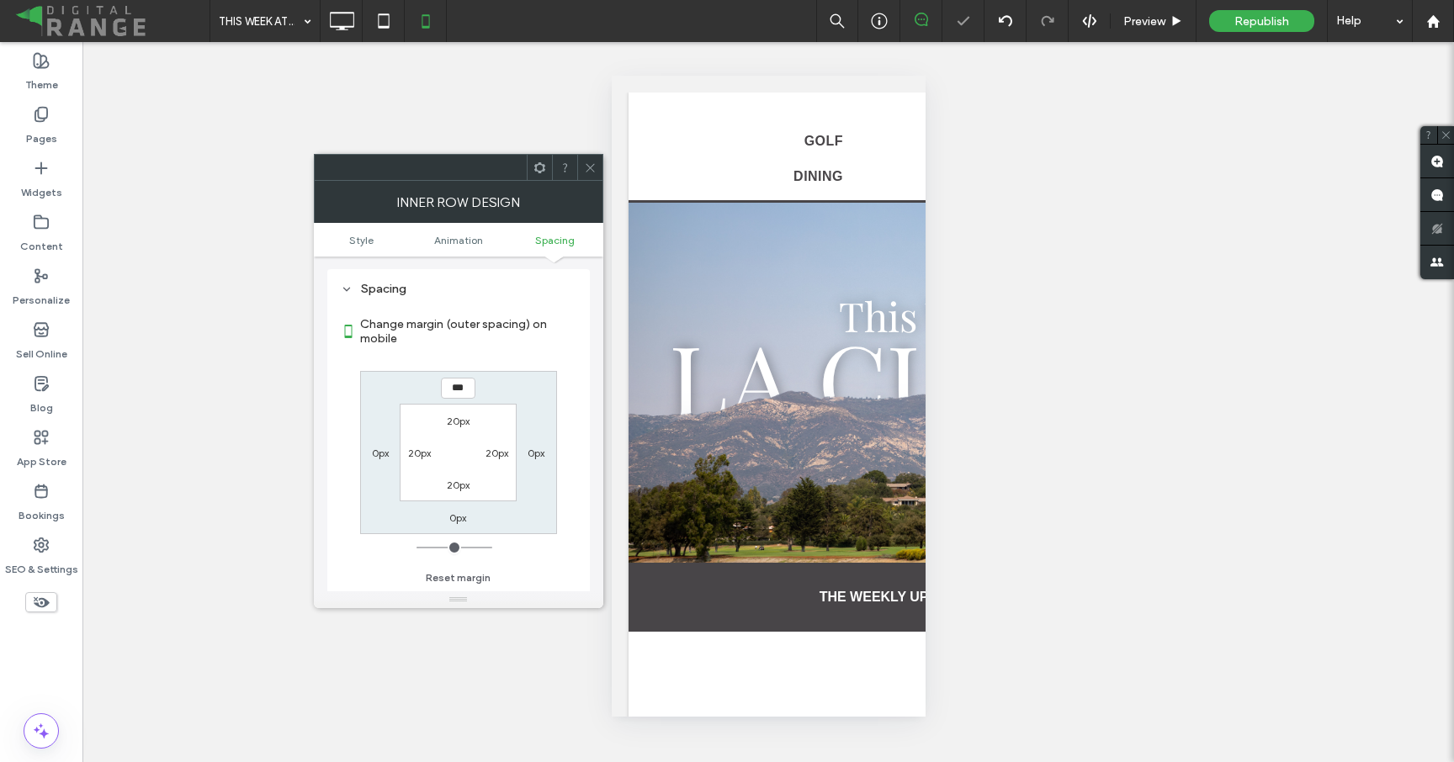
click at [591, 166] on use at bounding box center [590, 167] width 8 height 8
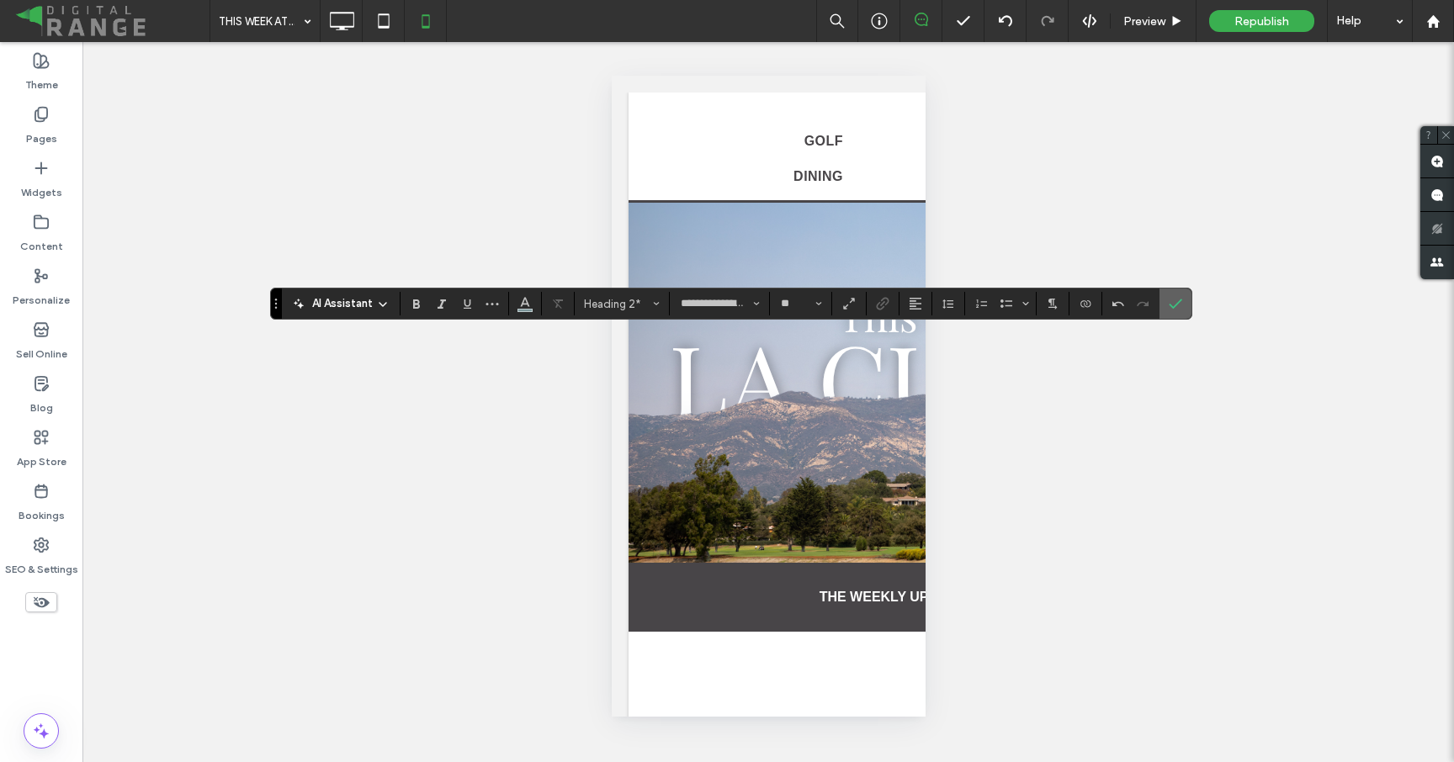
click at [1182, 304] on label "Confirm" at bounding box center [1175, 304] width 25 height 30
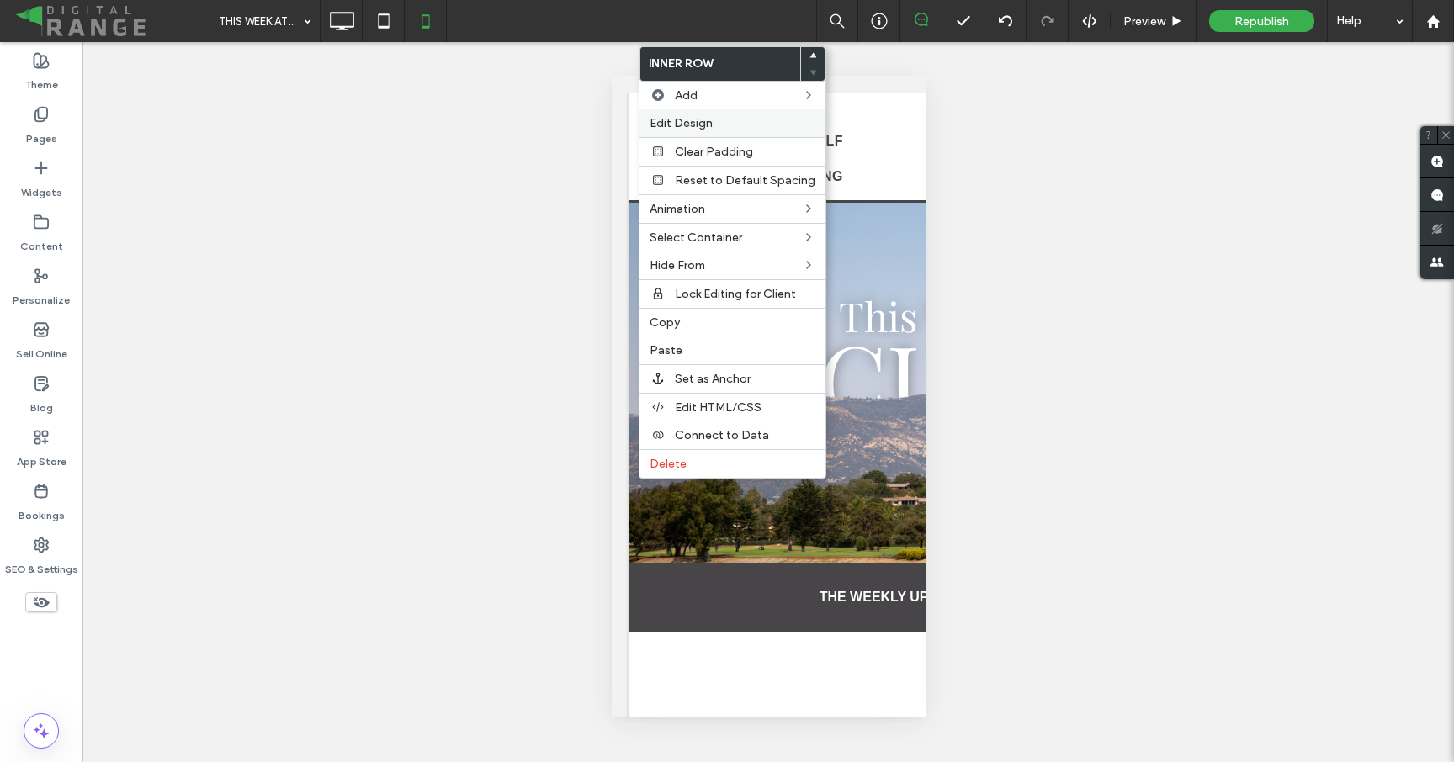
click at [703, 128] on span "Edit Design" at bounding box center [681, 123] width 63 height 14
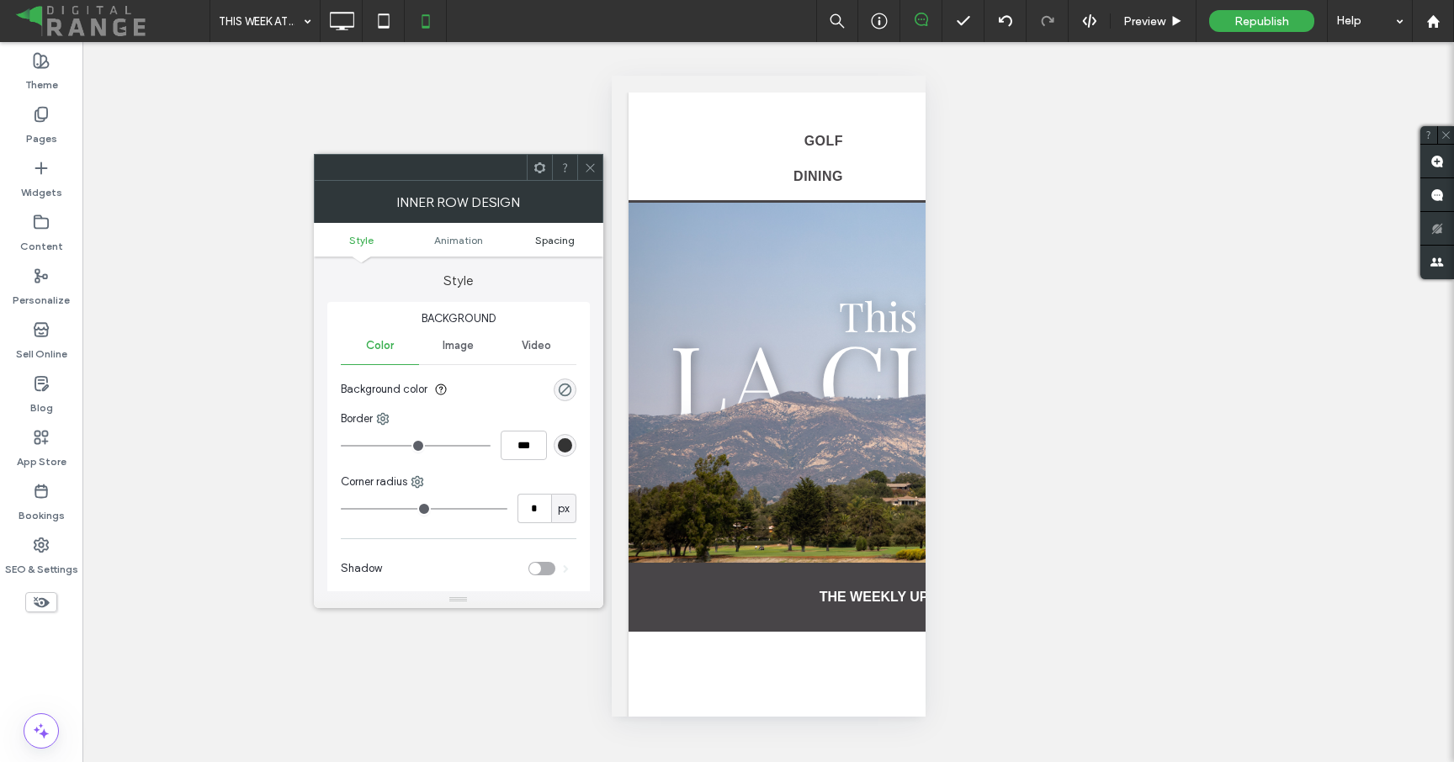
click at [565, 245] on span "Spacing" at bounding box center [555, 240] width 40 height 13
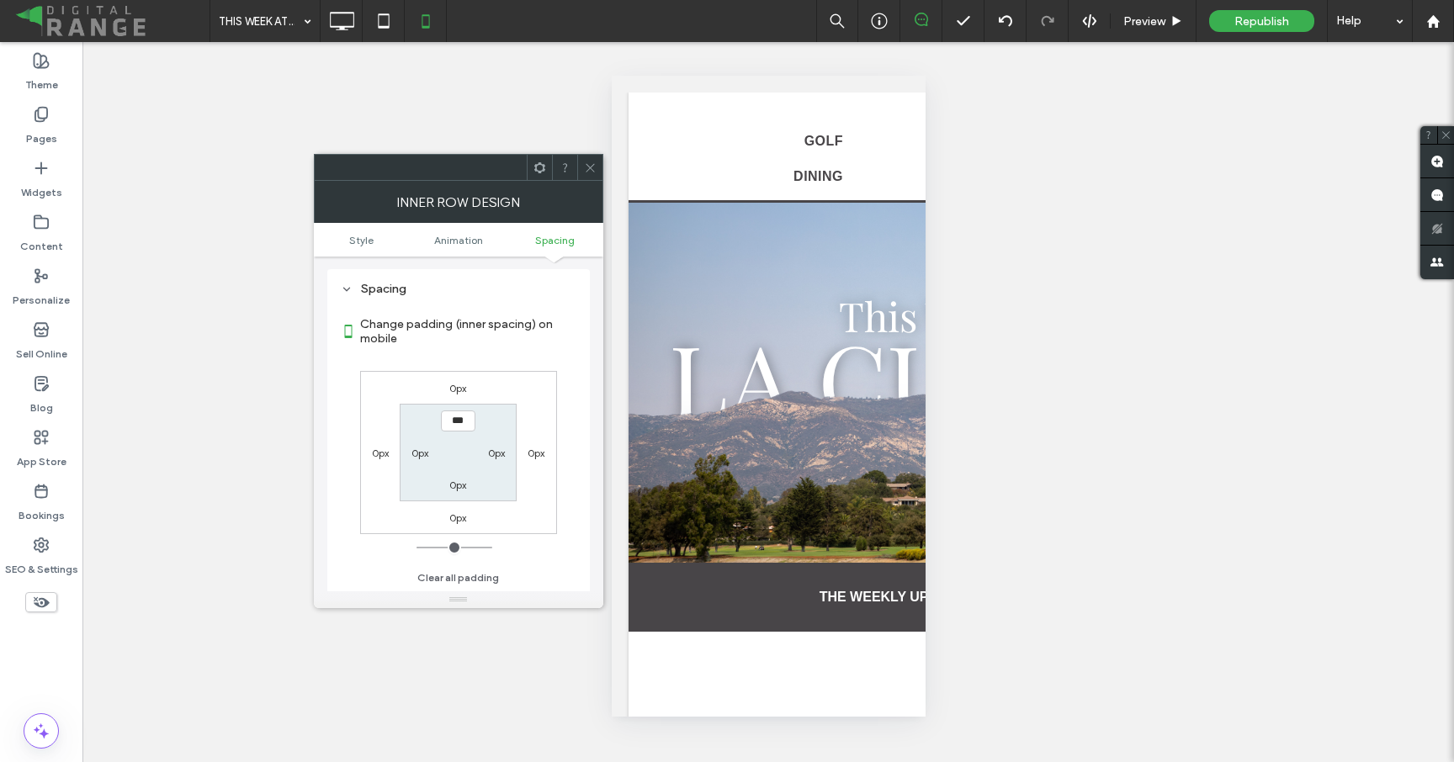
click at [464, 395] on div "0px" at bounding box center [457, 387] width 17 height 17
click at [464, 391] on label "0px" at bounding box center [457, 388] width 17 height 13
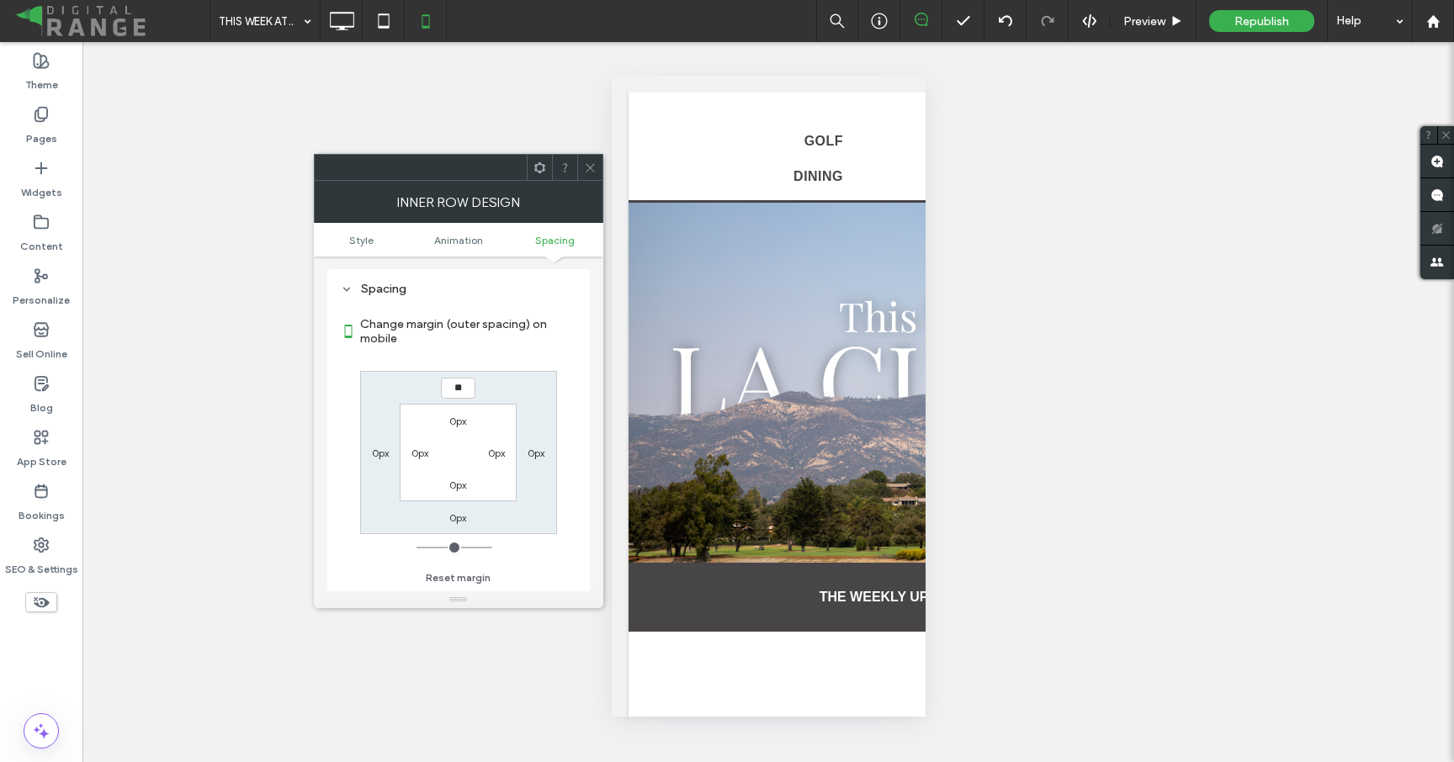
type input "**"
type input "****"
click at [586, 170] on use at bounding box center [590, 167] width 8 height 8
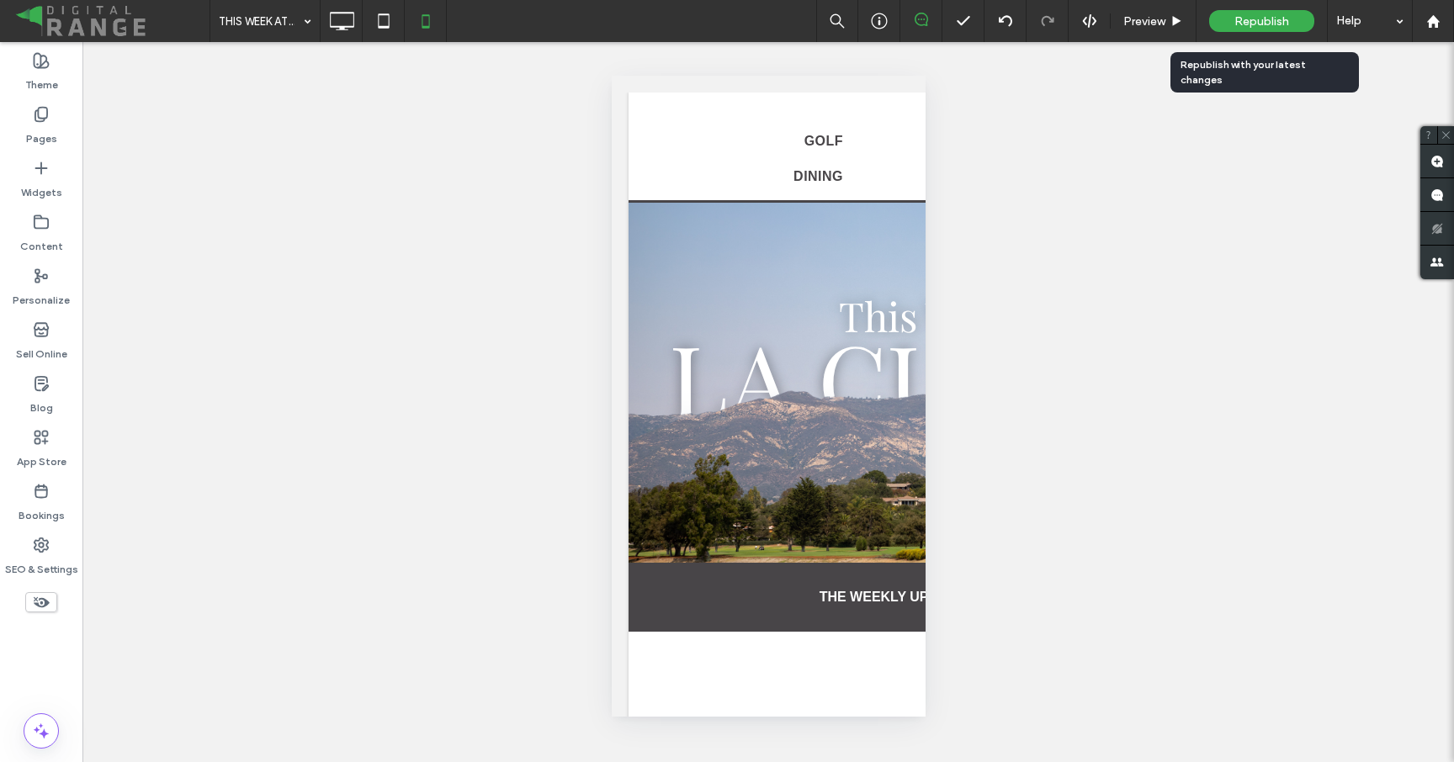
click at [1277, 13] on div "Republish" at bounding box center [1261, 21] width 105 height 22
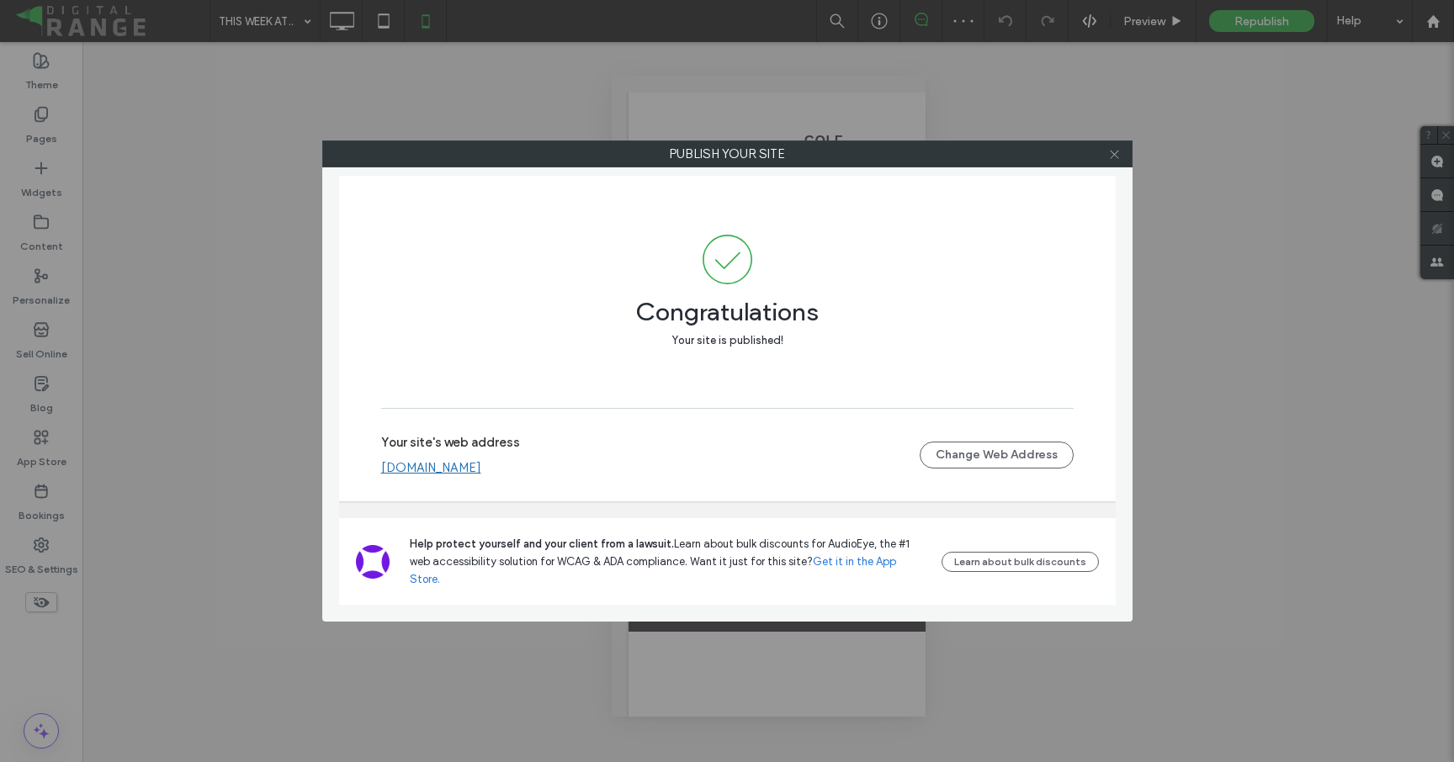
click at [1119, 154] on icon at bounding box center [1114, 154] width 13 height 13
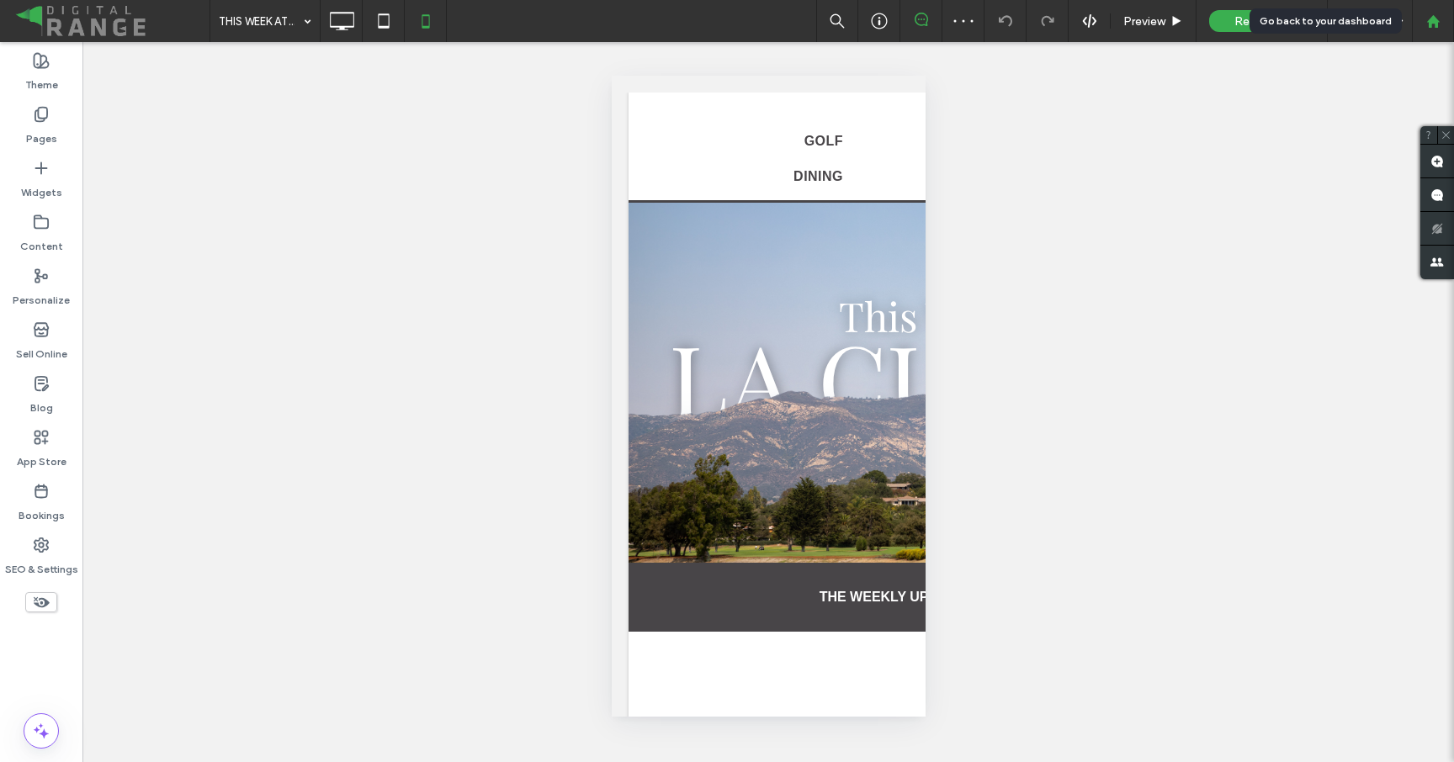
click at [1429, 20] on use at bounding box center [1432, 20] width 13 height 13
